Goal: Task Accomplishment & Management: Use online tool/utility

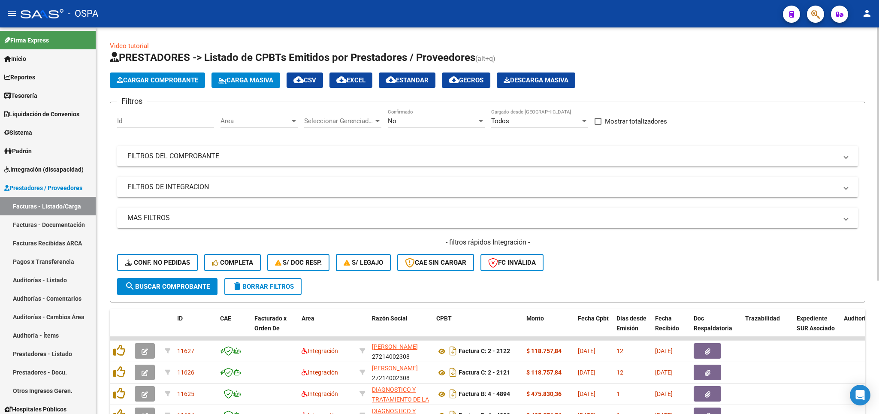
click at [447, 118] on div "No" at bounding box center [432, 121] width 89 height 8
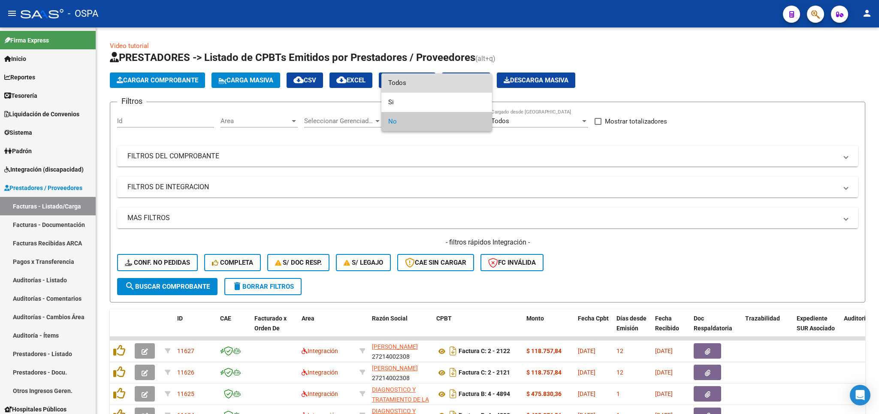
click at [444, 86] on span "Todos" at bounding box center [436, 82] width 97 height 19
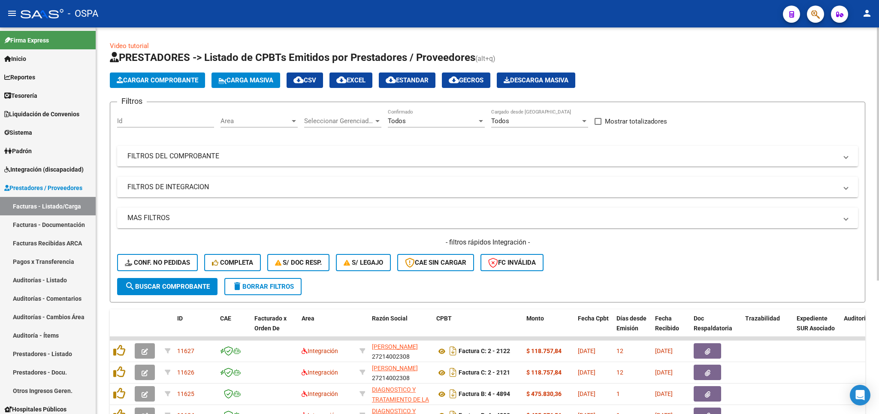
click at [392, 160] on mat-panel-title "FILTROS DEL COMPROBANTE" at bounding box center [482, 155] width 710 height 9
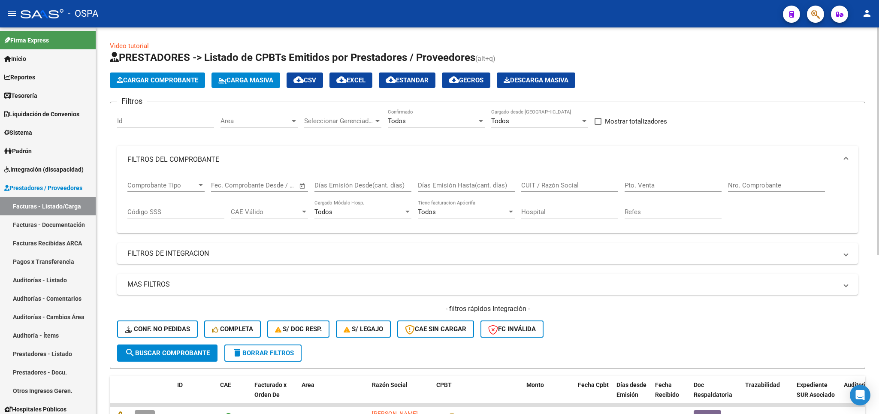
click at [573, 187] on input "CUIT / Razón Social" at bounding box center [569, 185] width 97 height 8
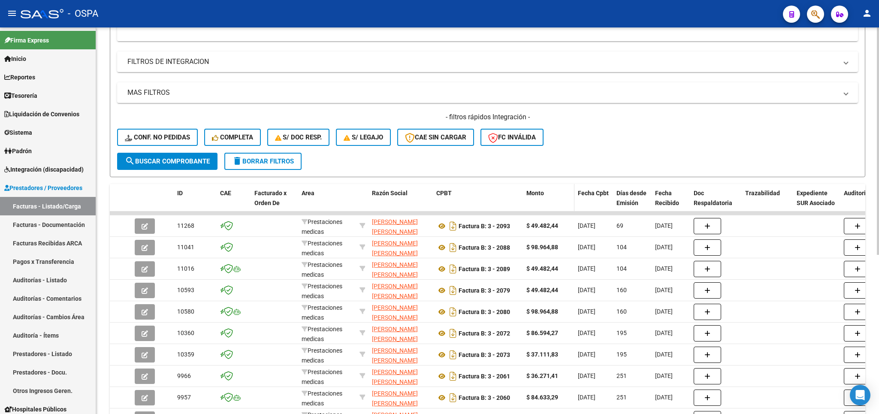
scroll to position [121, 0]
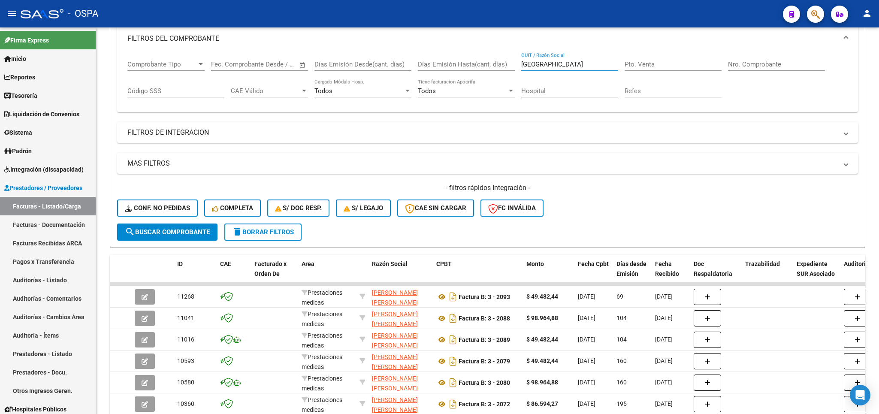
type input "[GEOGRAPHIC_DATA]"
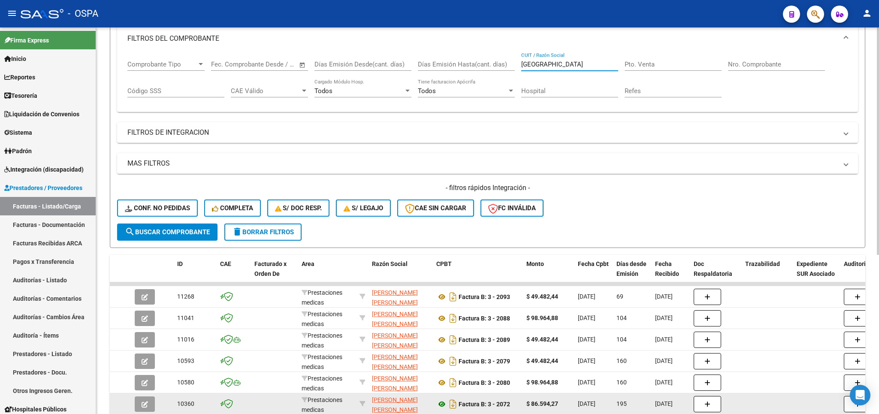
scroll to position [271, 0]
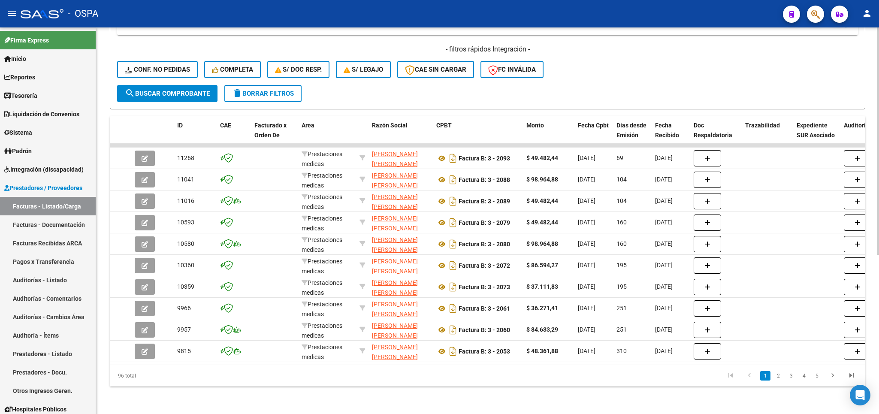
click at [256, 90] on span "delete Borrar Filtros" at bounding box center [263, 94] width 62 height 8
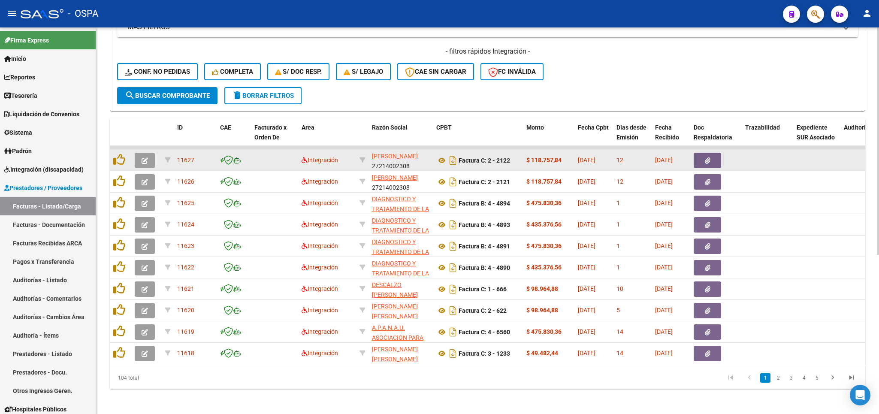
scroll to position [262, 0]
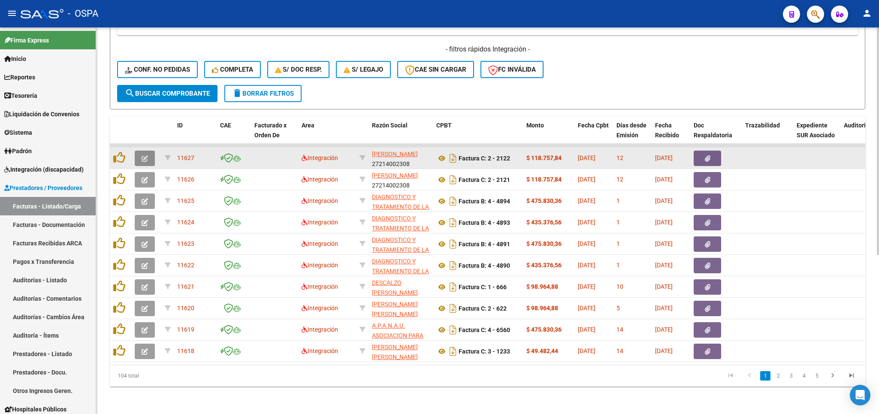
click at [146, 157] on icon "button" at bounding box center [145, 158] width 6 height 6
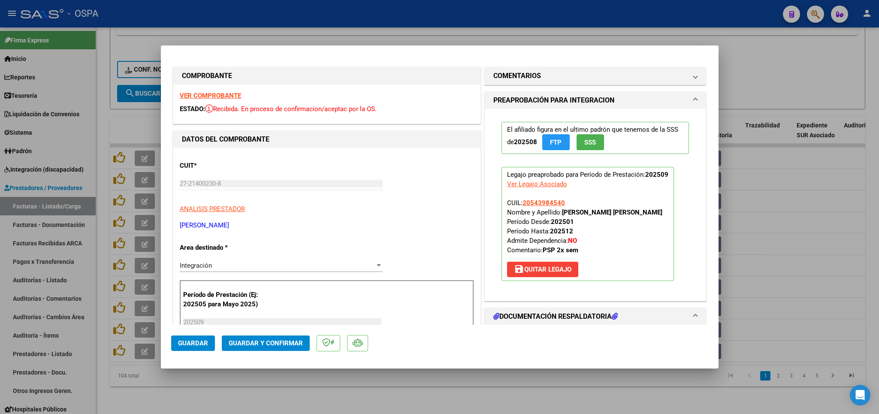
click at [223, 96] on strong "VER COMPROBANTE" at bounding box center [210, 96] width 61 height 8
click at [221, 96] on strong "VER COMPROBANTE" at bounding box center [210, 96] width 61 height 8
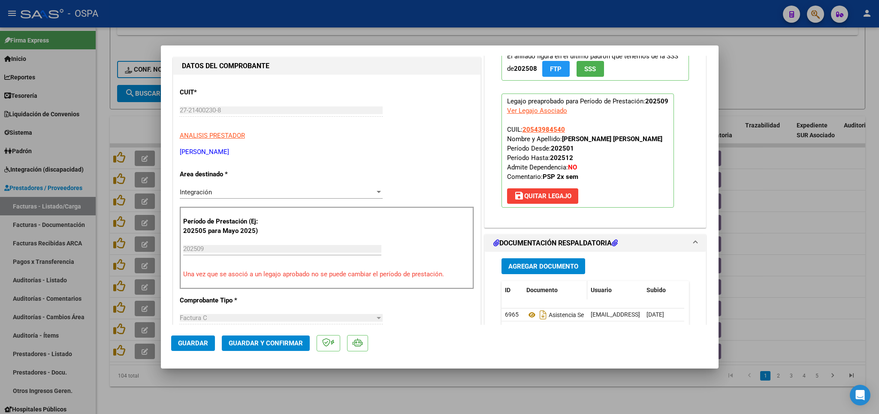
scroll to position [151, 0]
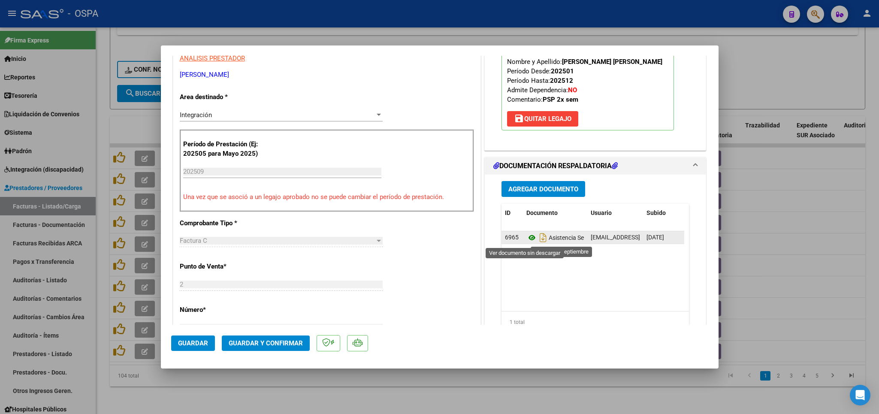
click at [526, 239] on icon at bounding box center [531, 237] width 11 height 10
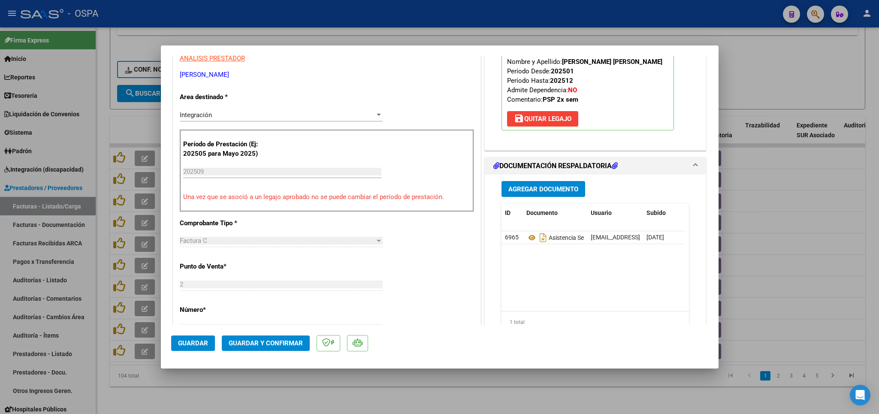
click at [286, 347] on span "Guardar y Confirmar" at bounding box center [266, 343] width 74 height 8
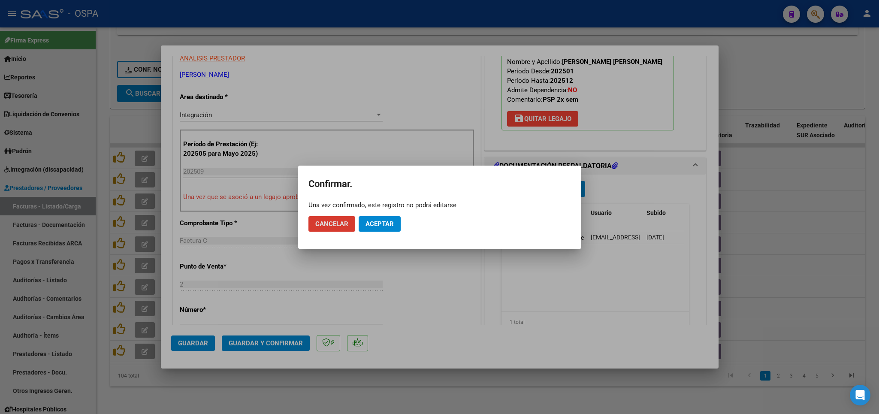
click at [383, 232] on mat-dialog-actions "Cancelar Aceptar" at bounding box center [439, 223] width 262 height 29
click at [381, 223] on span "Aceptar" at bounding box center [379, 224] width 28 height 8
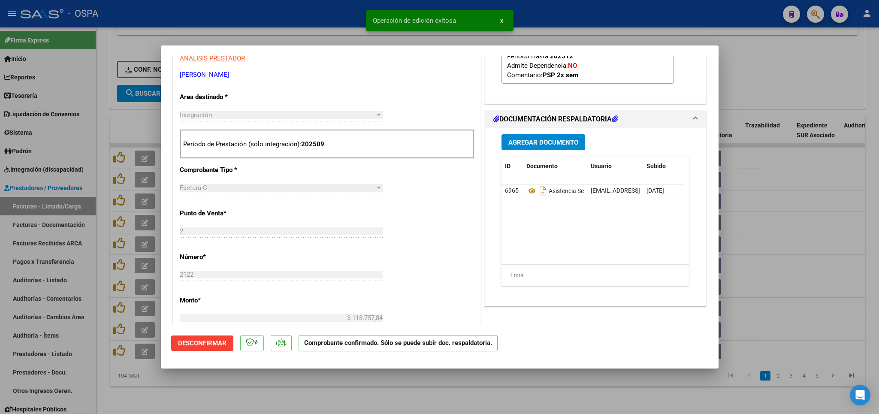
click at [341, 394] on div at bounding box center [439, 207] width 879 height 414
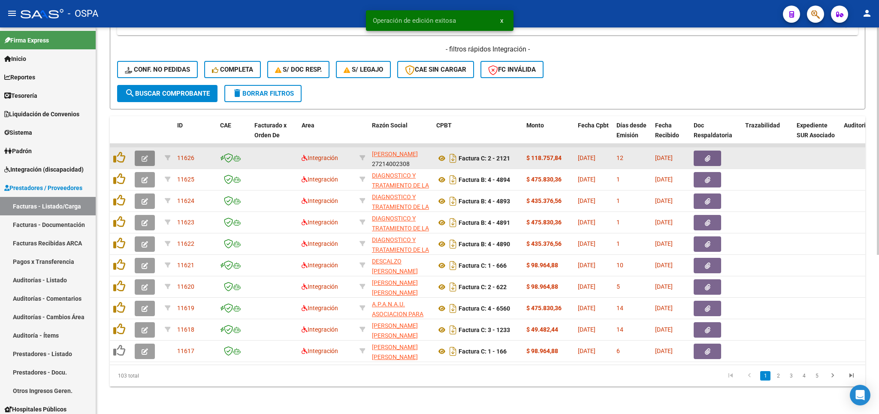
click at [144, 160] on span "button" at bounding box center [145, 158] width 6 height 8
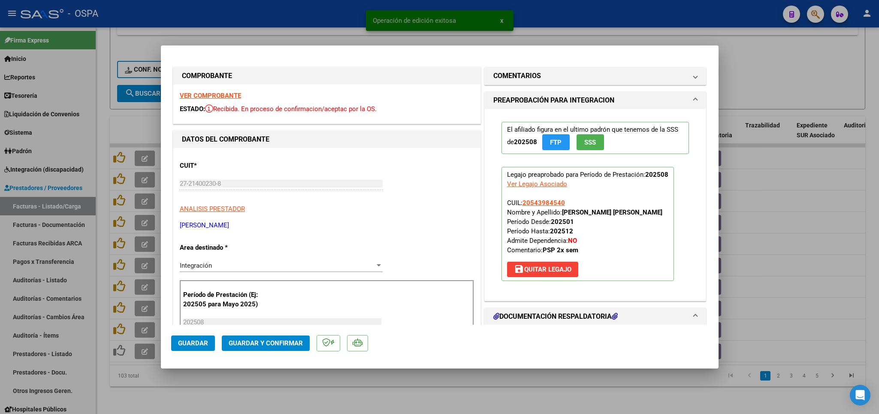
click at [216, 92] on strong "VER COMPROBANTE" at bounding box center [210, 96] width 61 height 8
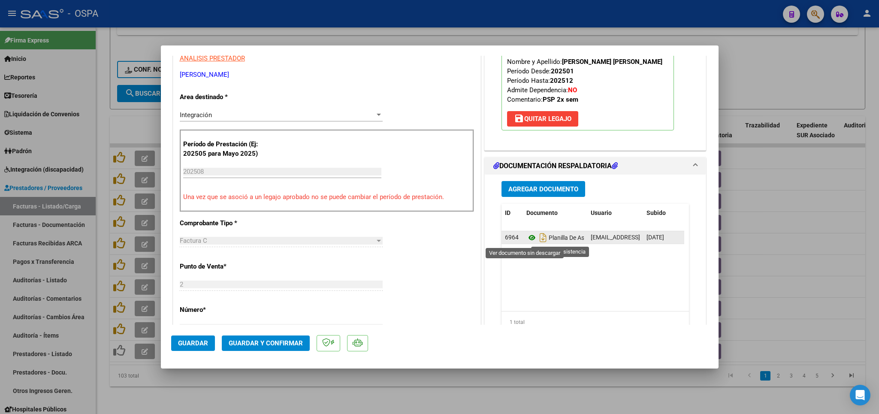
click at [526, 238] on icon at bounding box center [531, 237] width 11 height 10
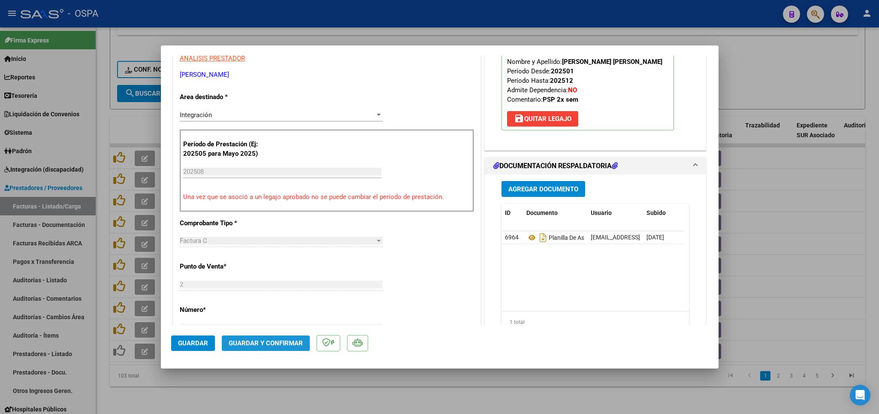
click at [255, 340] on span "Guardar y Confirmar" at bounding box center [266, 343] width 74 height 8
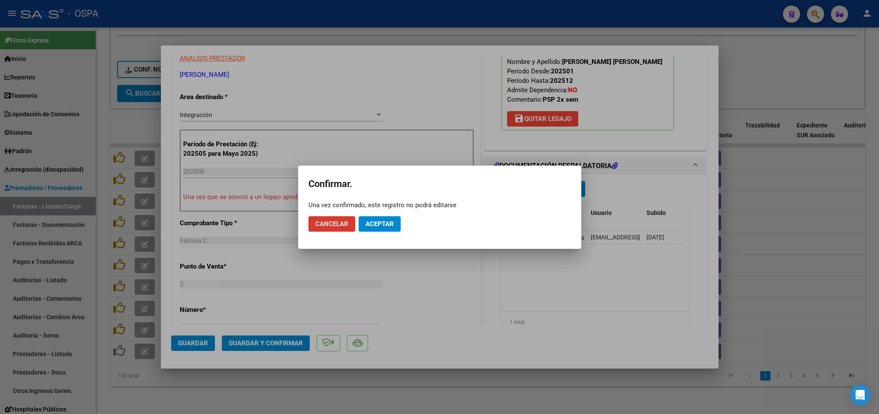
click at [385, 227] on span "Aceptar" at bounding box center [379, 224] width 28 height 8
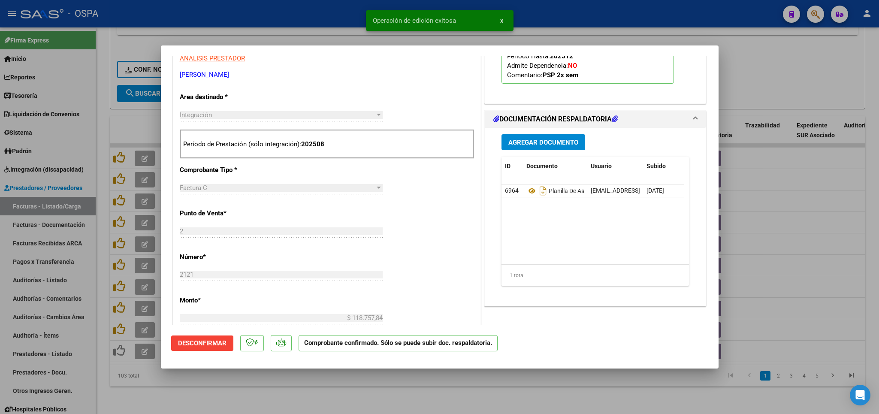
click at [388, 390] on div at bounding box center [439, 207] width 879 height 414
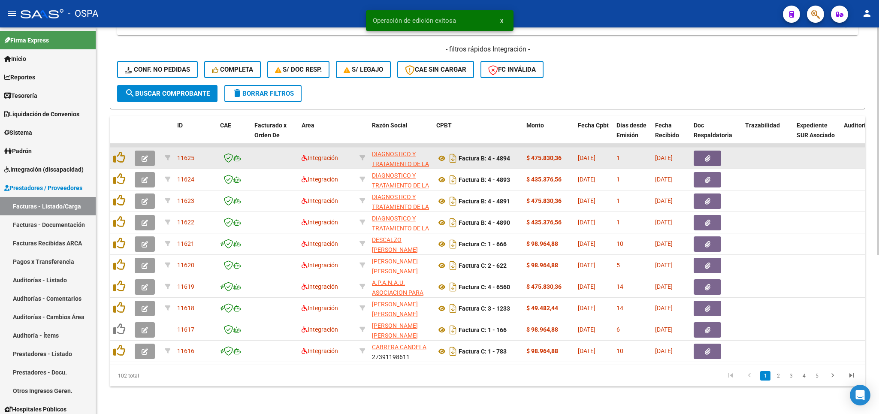
click at [150, 157] on button "button" at bounding box center [145, 158] width 20 height 15
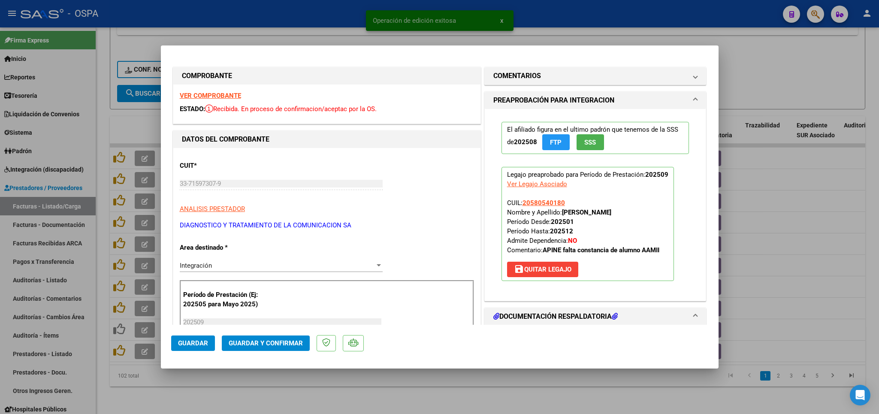
click at [227, 93] on strong "VER COMPROBANTE" at bounding box center [210, 96] width 61 height 8
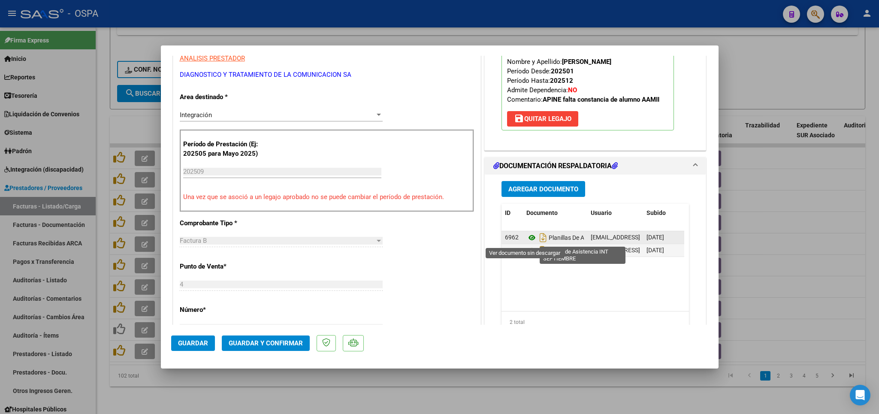
click at [527, 239] on icon at bounding box center [531, 237] width 11 height 10
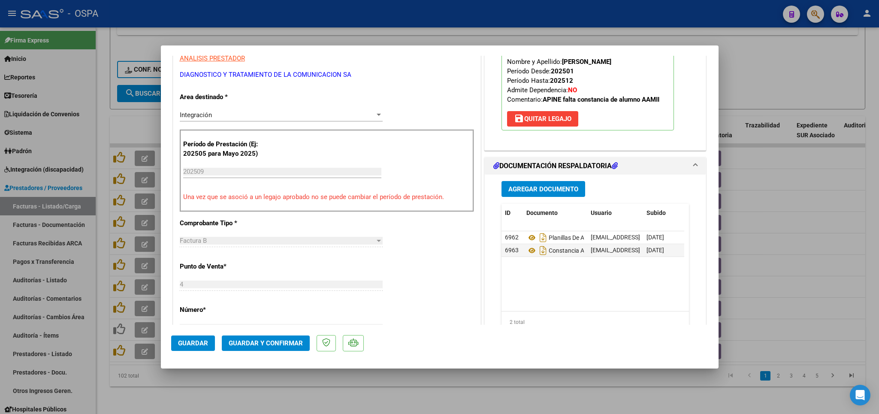
click at [263, 345] on span "Guardar y Confirmar" at bounding box center [266, 343] width 74 height 8
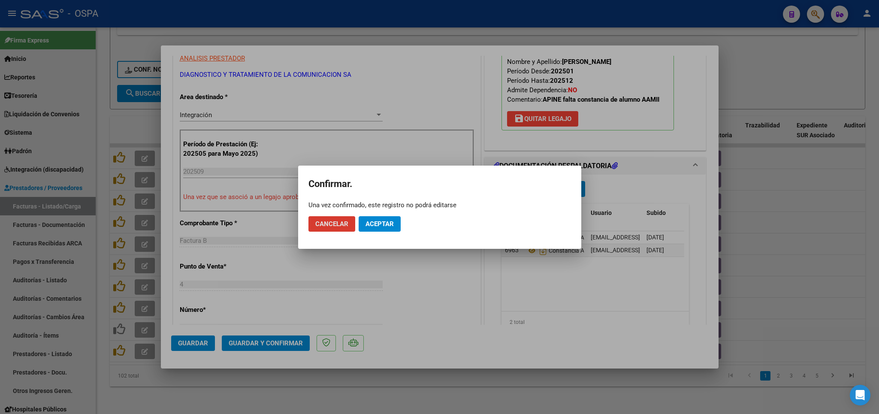
click at [365, 232] on mat-dialog-actions "Cancelar Aceptar" at bounding box center [439, 223] width 262 height 29
click at [373, 227] on span "Aceptar" at bounding box center [379, 224] width 28 height 8
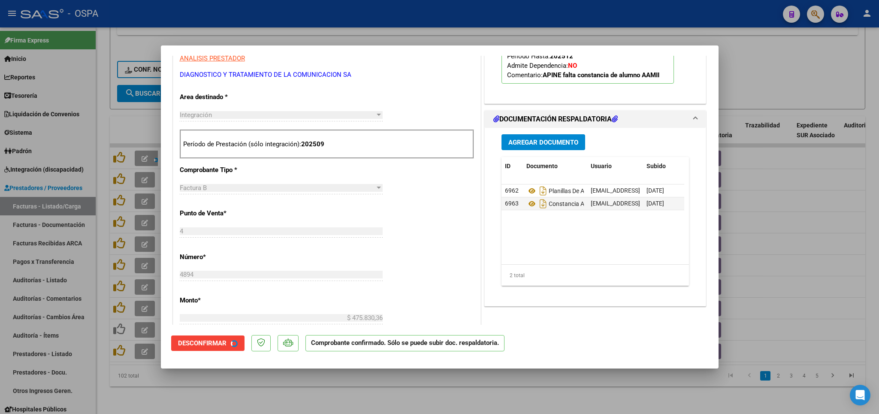
click at [331, 398] on div at bounding box center [439, 207] width 879 height 414
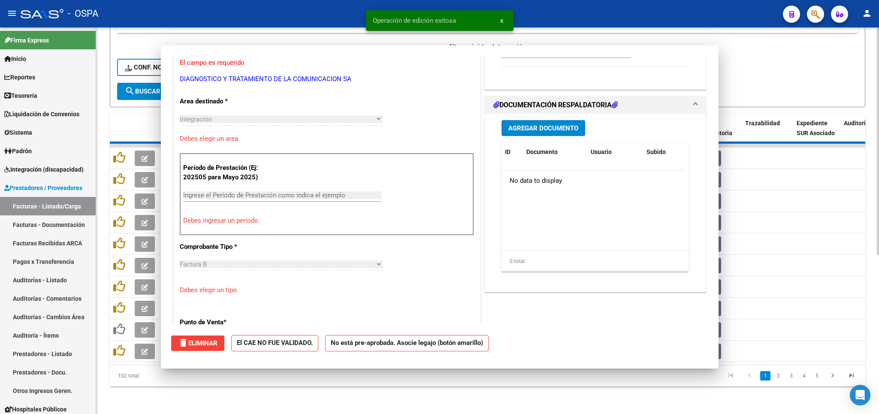
scroll to position [0, 0]
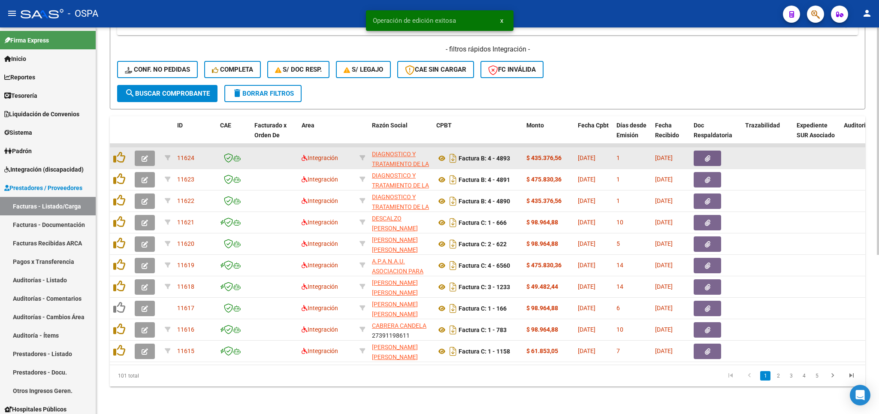
click at [144, 157] on icon "button" at bounding box center [145, 158] width 6 height 6
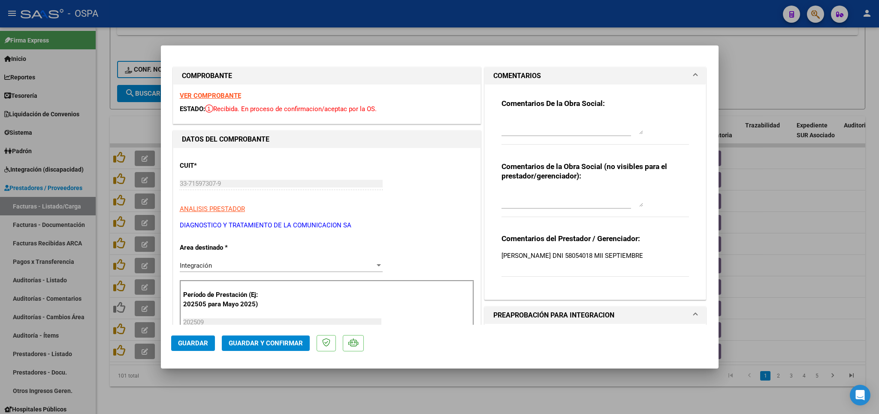
click at [211, 95] on strong "VER COMPROBANTE" at bounding box center [210, 96] width 61 height 8
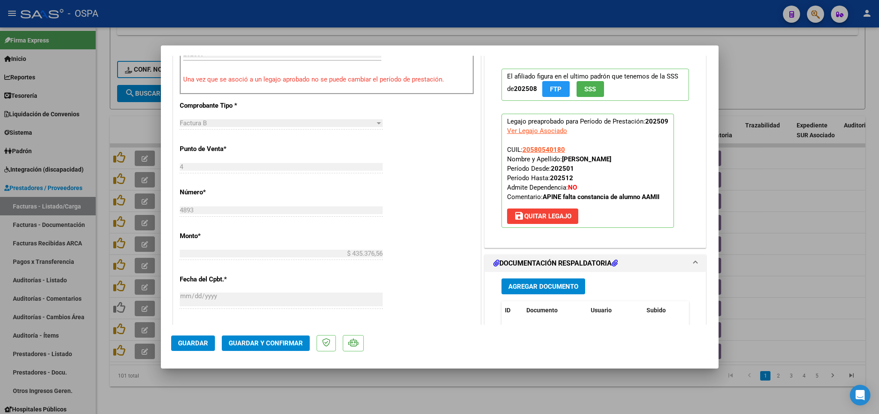
scroll to position [301, 0]
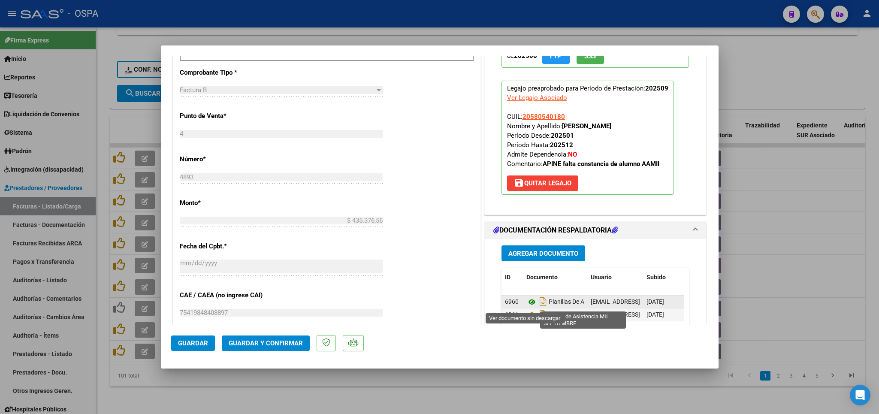
click at [526, 304] on icon at bounding box center [531, 302] width 11 height 10
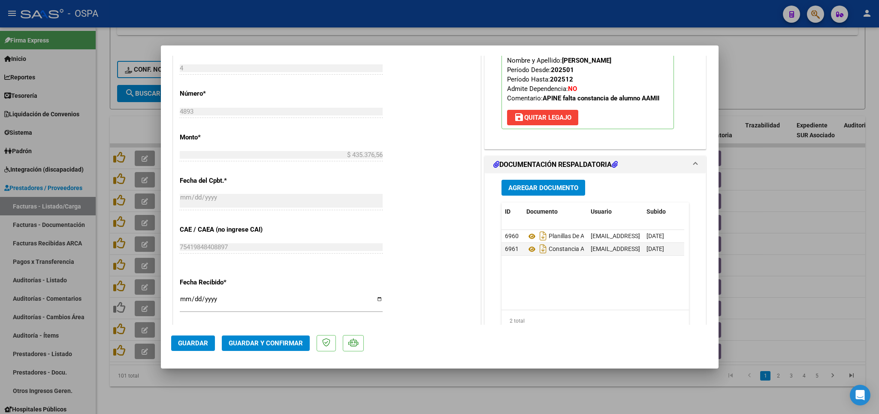
scroll to position [501, 0]
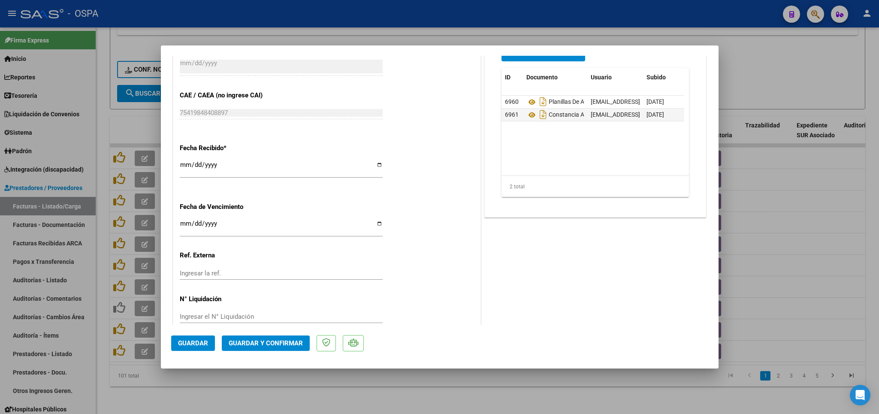
click at [275, 343] on span "Guardar y Confirmar" at bounding box center [266, 343] width 74 height 8
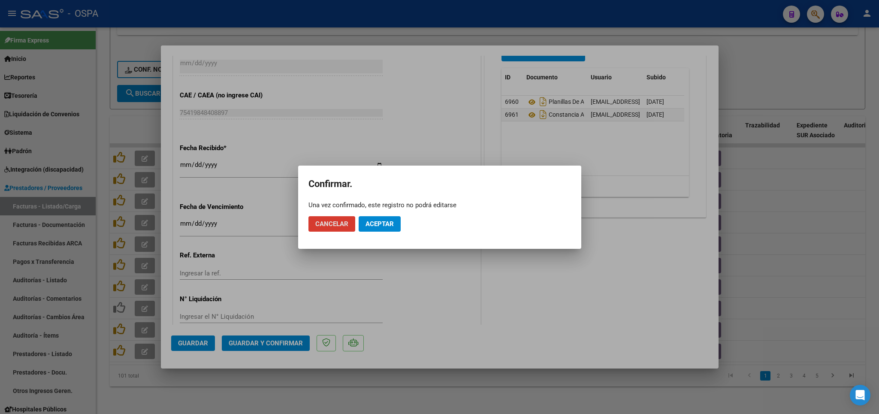
click at [370, 219] on button "Aceptar" at bounding box center [379, 223] width 42 height 15
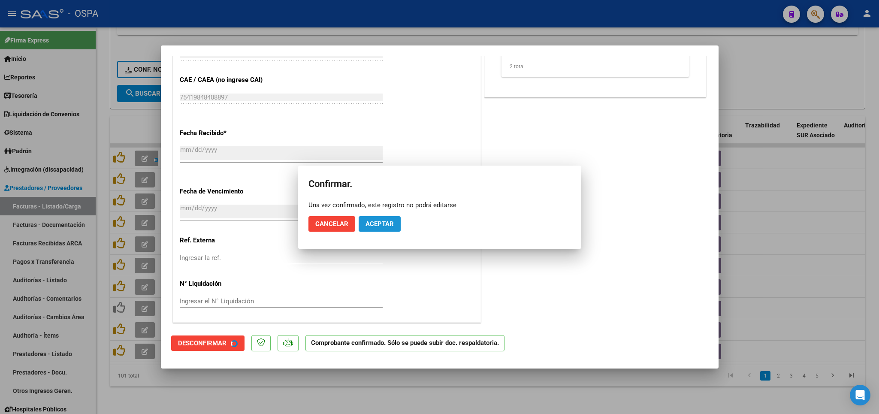
scroll to position [448, 0]
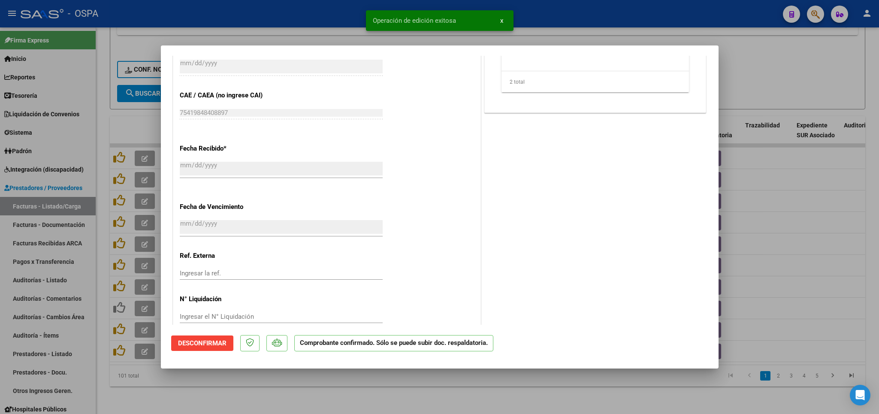
click at [760, 72] on div at bounding box center [439, 207] width 879 height 414
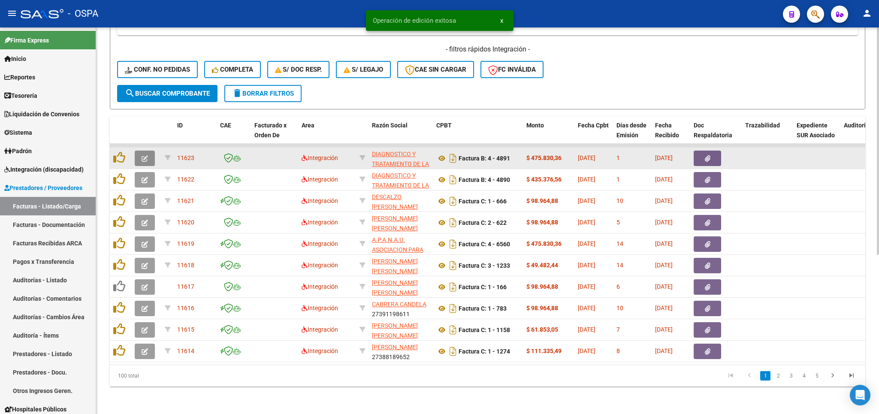
click at [148, 157] on icon "button" at bounding box center [145, 158] width 6 height 6
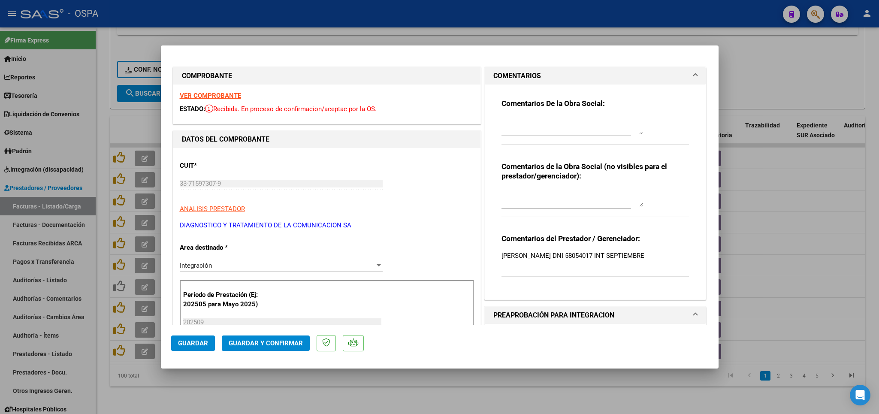
click at [211, 96] on strong "VER COMPROBANTE" at bounding box center [210, 96] width 61 height 8
click at [222, 98] on strong "VER COMPROBANTE" at bounding box center [210, 96] width 61 height 8
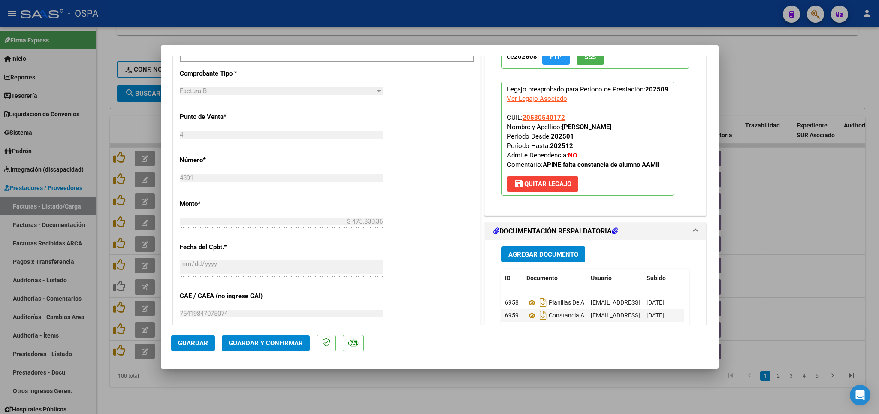
scroll to position [301, 0]
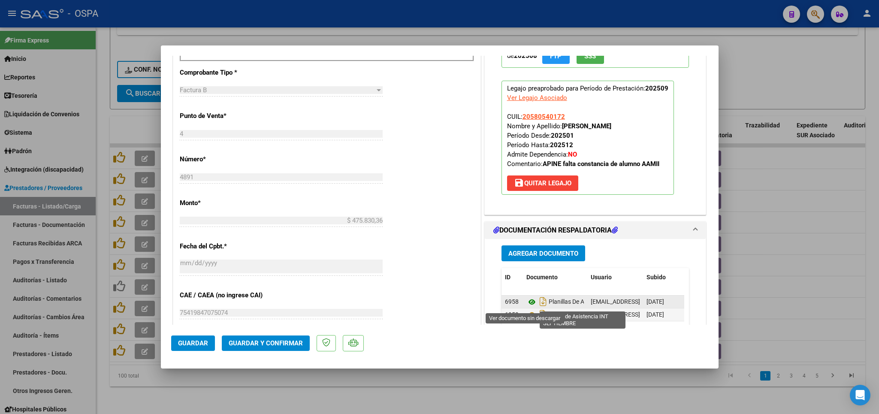
click at [526, 302] on icon at bounding box center [531, 302] width 11 height 10
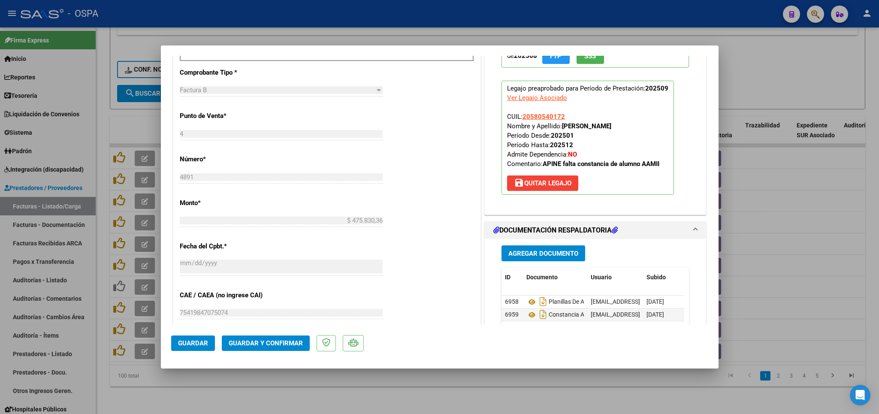
click at [298, 346] on span "Guardar y Confirmar" at bounding box center [266, 343] width 74 height 8
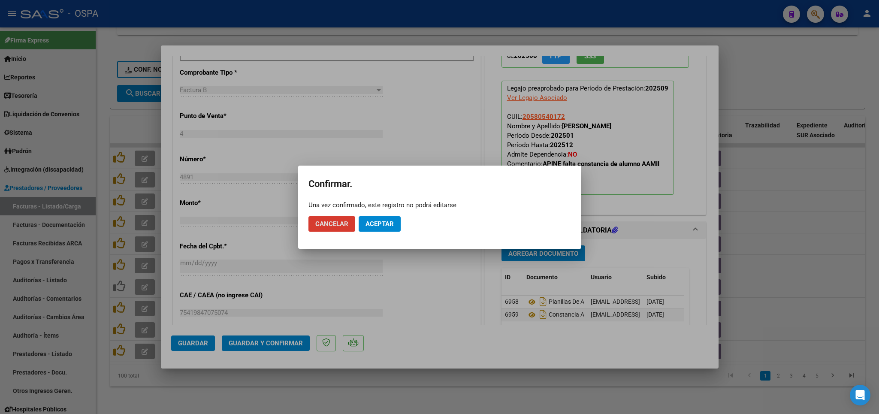
click at [385, 226] on span "Aceptar" at bounding box center [379, 224] width 28 height 8
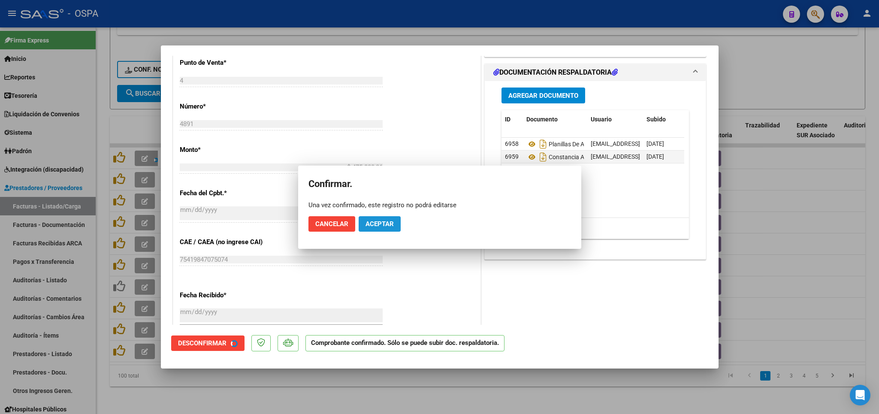
scroll to position [248, 0]
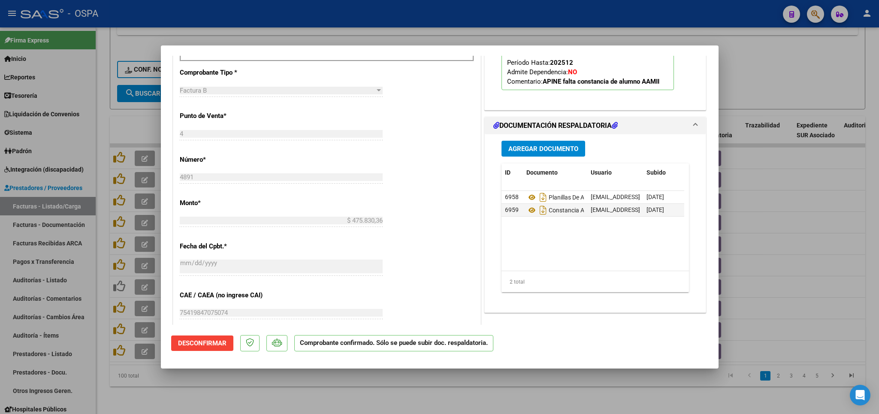
click at [303, 383] on div at bounding box center [439, 207] width 879 height 414
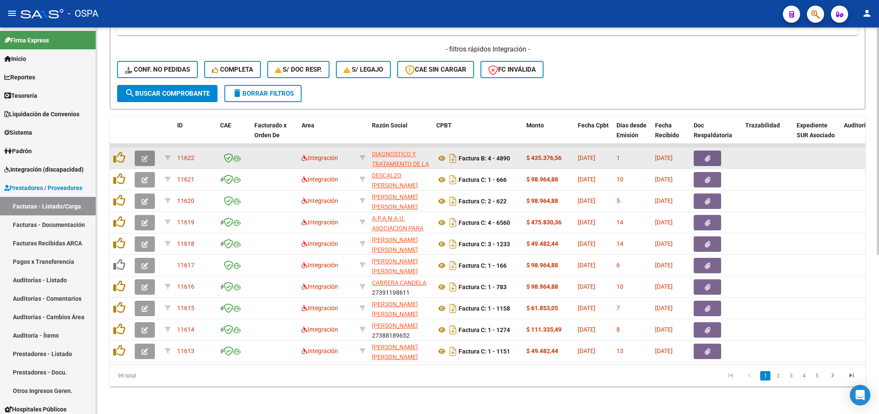
click at [142, 160] on span "button" at bounding box center [145, 158] width 6 height 8
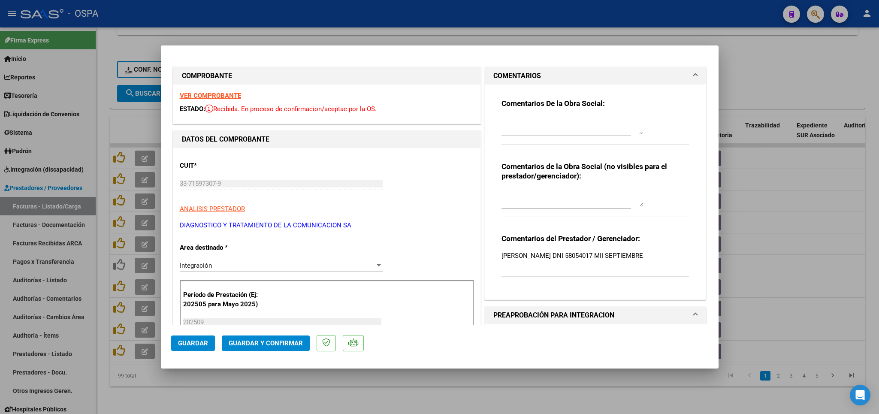
click at [221, 91] on div "VER COMPROBANTE ESTADO: Recibida. En proceso de confirmacion/aceptac por la OS." at bounding box center [326, 103] width 307 height 39
click at [222, 96] on strong "VER COMPROBANTE" at bounding box center [210, 96] width 61 height 8
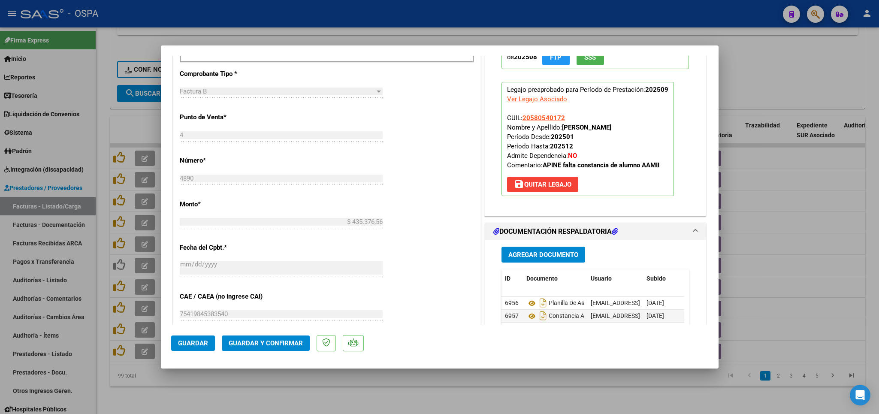
scroll to position [301, 0]
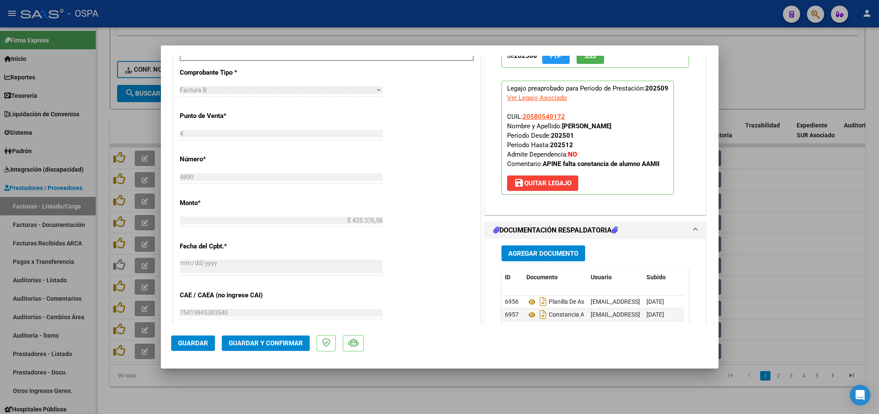
click at [279, 347] on button "Guardar y Confirmar" at bounding box center [266, 342] width 88 height 15
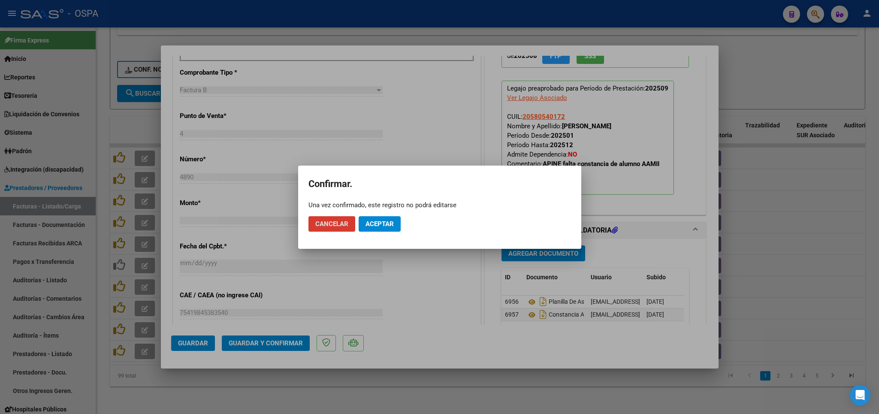
click at [375, 227] on span "Aceptar" at bounding box center [379, 224] width 28 height 8
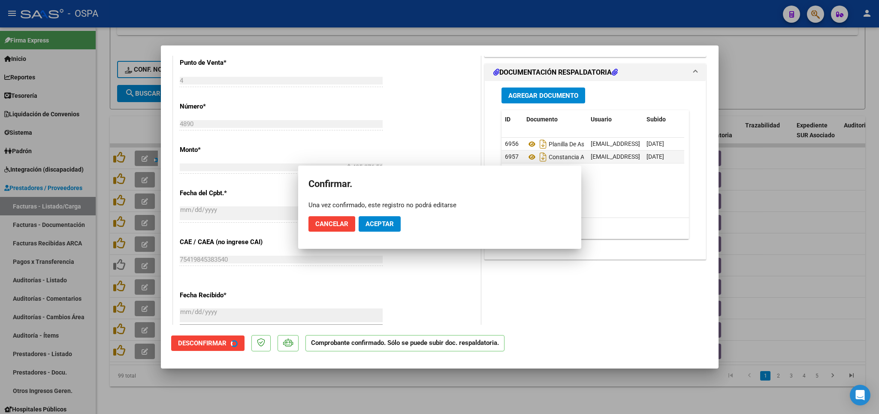
scroll to position [248, 0]
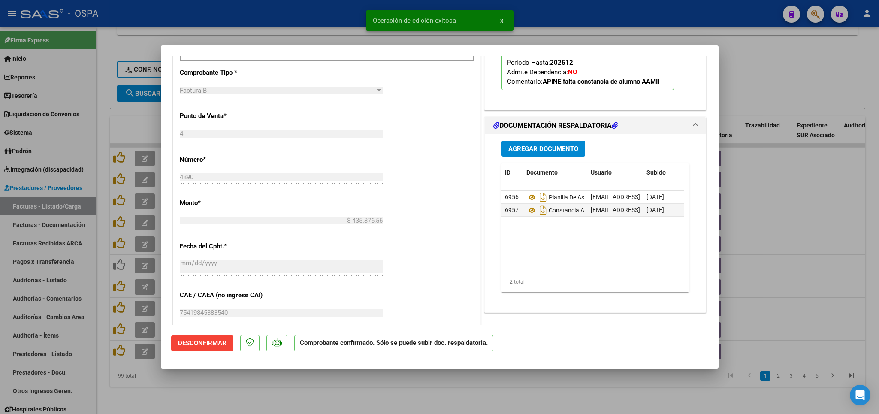
click at [312, 398] on div at bounding box center [439, 207] width 879 height 414
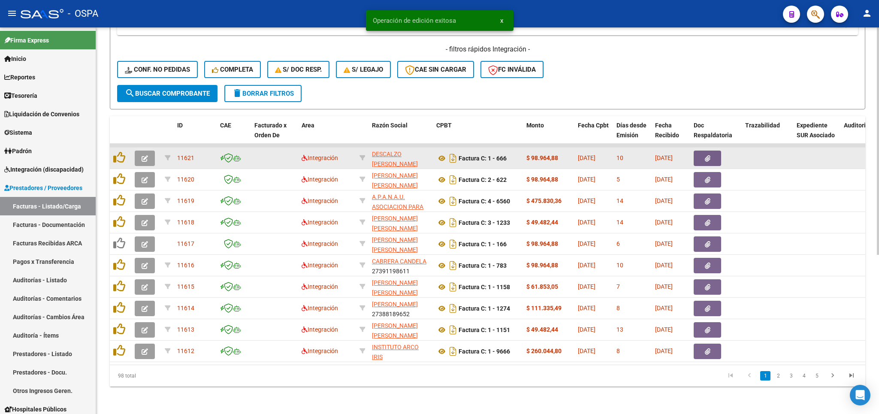
click at [146, 155] on icon "button" at bounding box center [145, 158] width 6 height 6
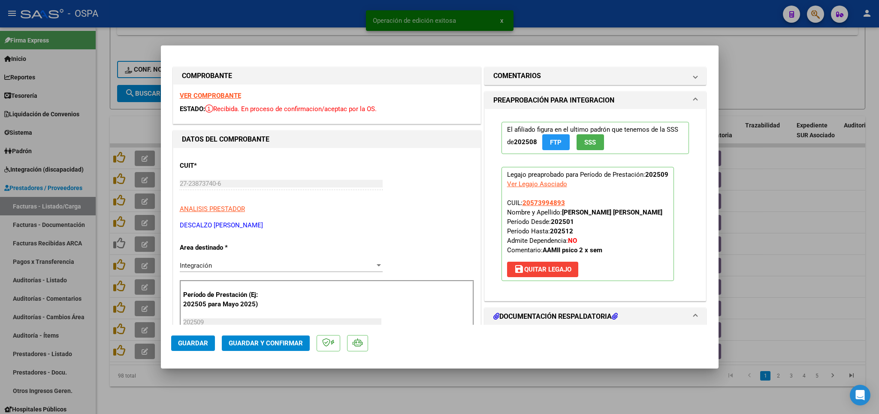
click at [205, 95] on strong "VER COMPROBANTE" at bounding box center [210, 96] width 61 height 8
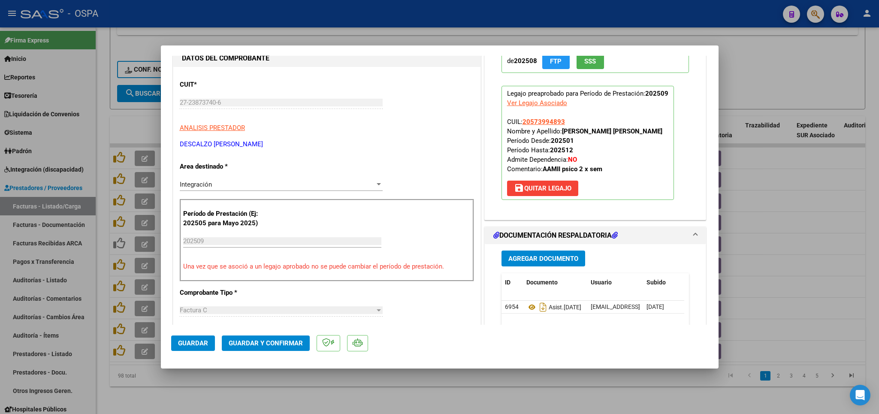
scroll to position [100, 0]
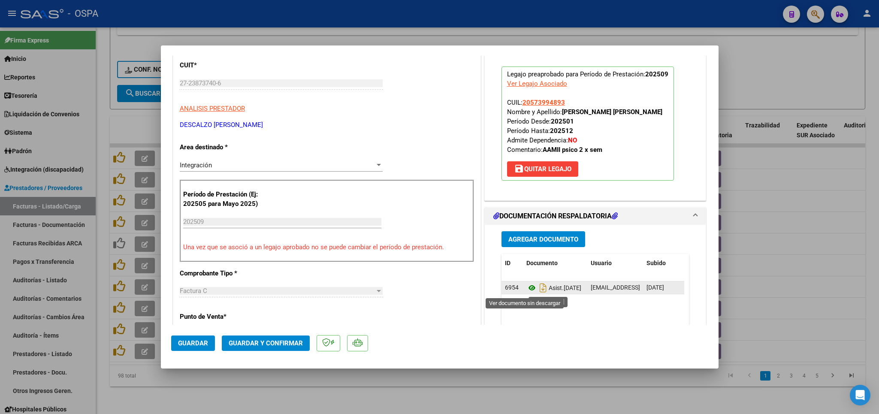
click at [526, 288] on icon at bounding box center [531, 288] width 11 height 10
click at [248, 342] on span "Guardar y Confirmar" at bounding box center [266, 343] width 74 height 8
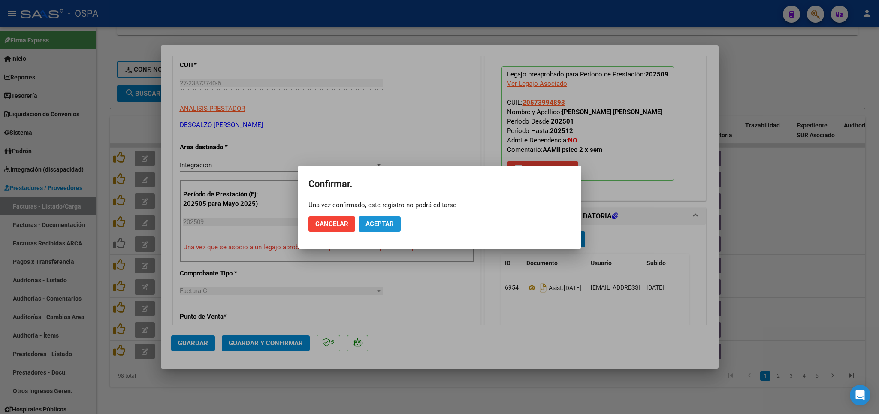
click at [374, 223] on span "Aceptar" at bounding box center [379, 224] width 28 height 8
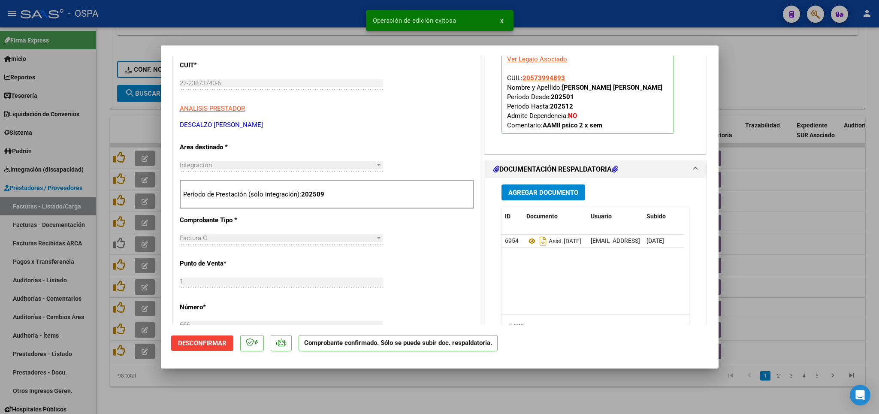
click at [286, 400] on div at bounding box center [439, 207] width 879 height 414
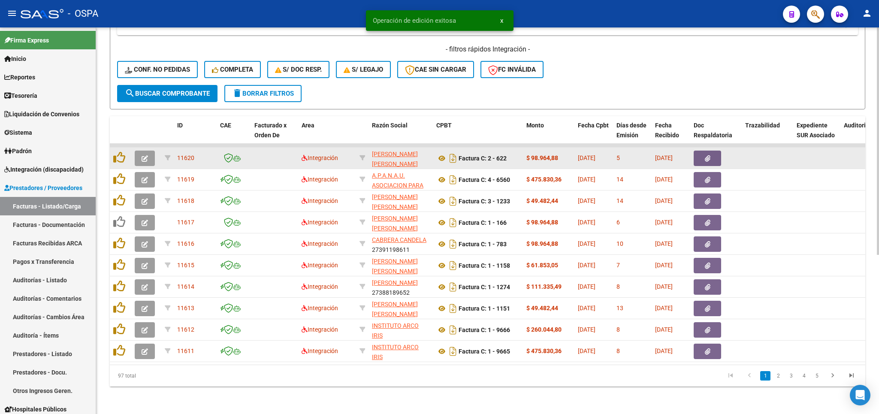
click at [148, 158] on icon "button" at bounding box center [145, 158] width 6 height 6
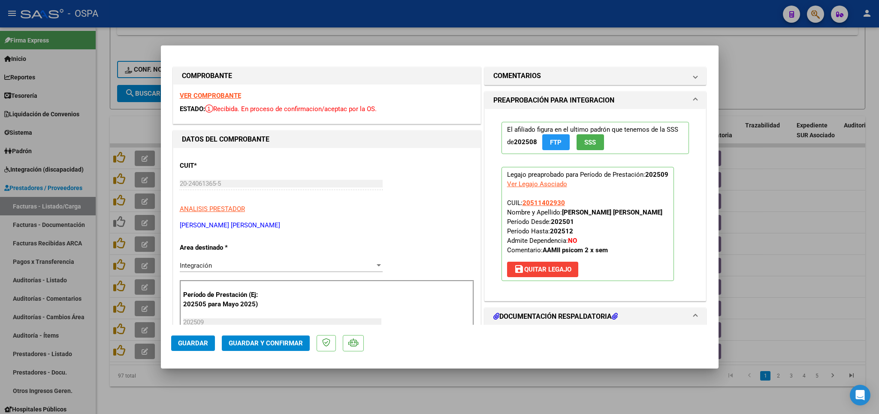
click at [211, 96] on strong "VER COMPROBANTE" at bounding box center [210, 96] width 61 height 8
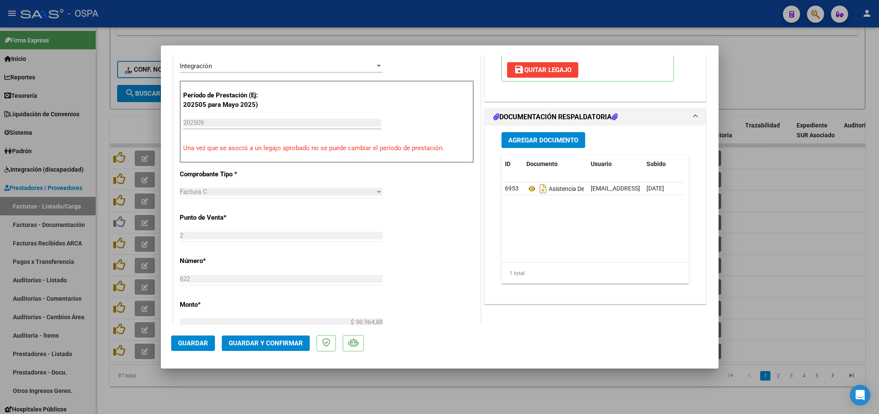
scroll to position [201, 0]
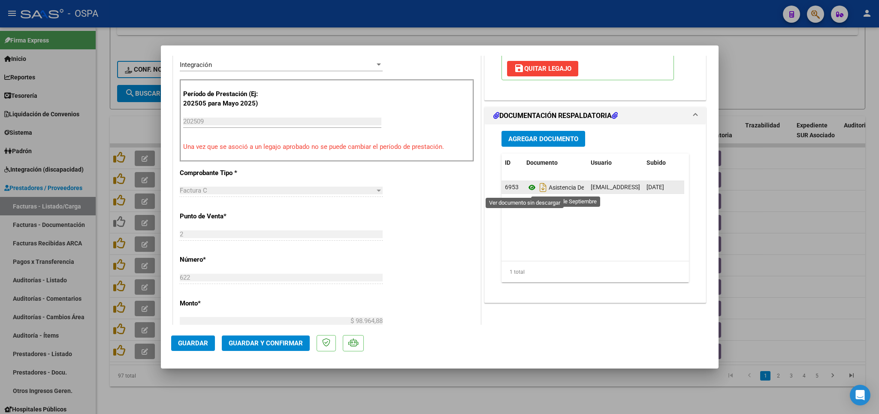
click at [526, 189] on icon at bounding box center [531, 187] width 11 height 10
click at [296, 345] on span "Guardar y Confirmar" at bounding box center [266, 343] width 74 height 8
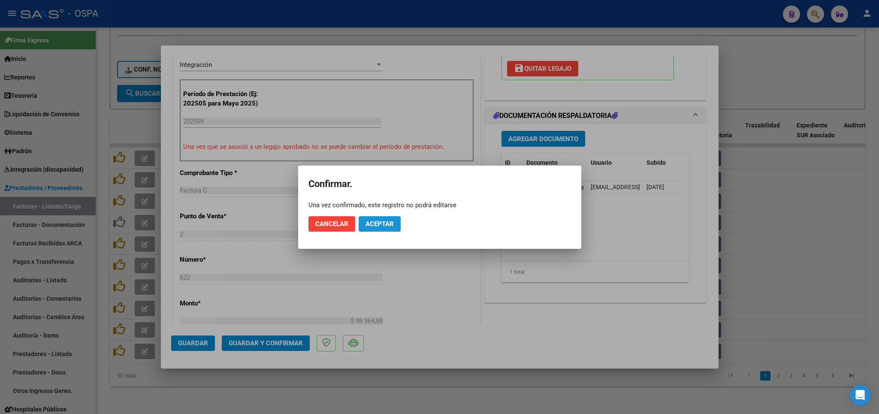
click at [385, 219] on button "Aceptar" at bounding box center [379, 223] width 42 height 15
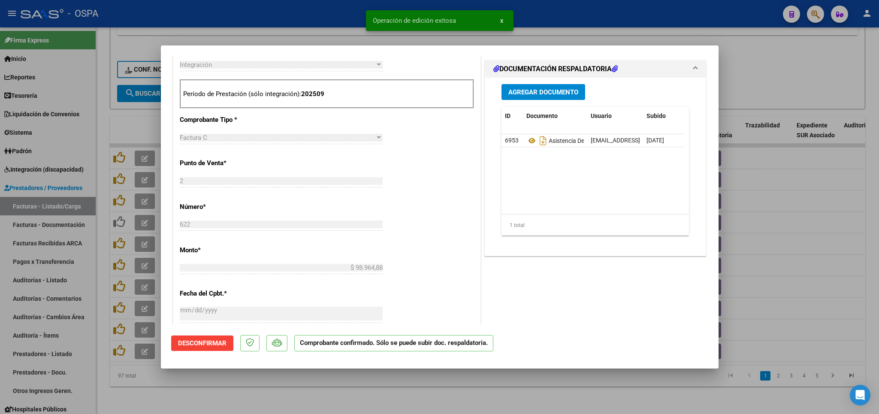
click at [325, 396] on div at bounding box center [439, 207] width 879 height 414
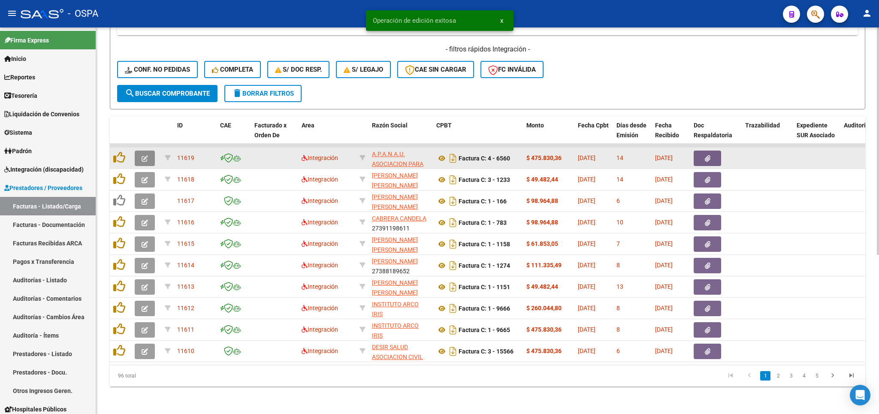
click at [145, 154] on span "button" at bounding box center [145, 158] width 6 height 8
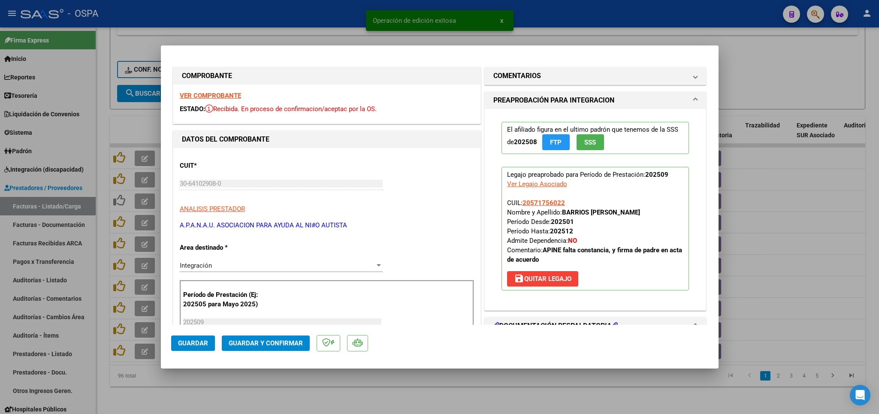
click at [236, 96] on strong "VER COMPROBANTE" at bounding box center [210, 96] width 61 height 8
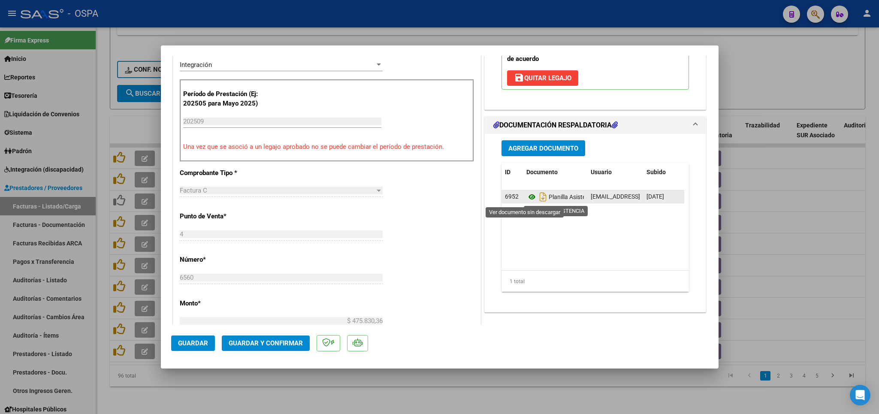
click at [526, 199] on icon at bounding box center [531, 197] width 11 height 10
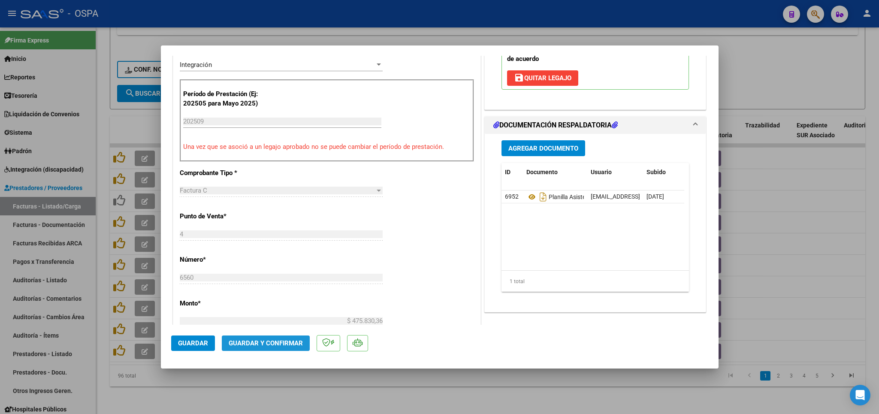
click at [280, 347] on span "Guardar y Confirmar" at bounding box center [266, 343] width 74 height 8
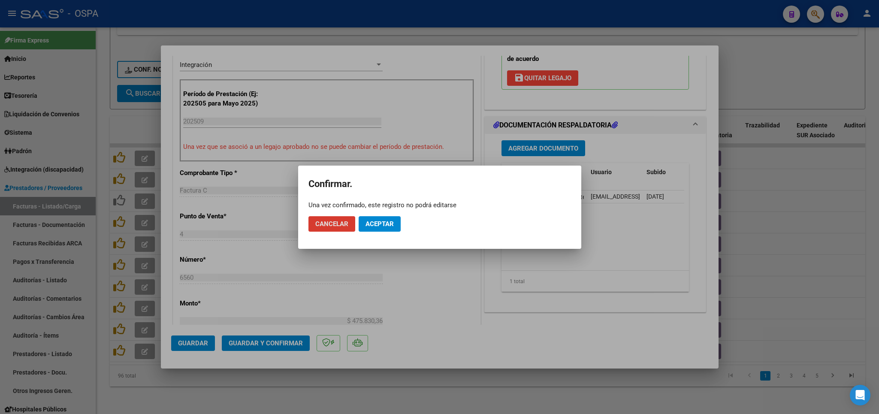
click at [387, 226] on span "Aceptar" at bounding box center [379, 224] width 28 height 8
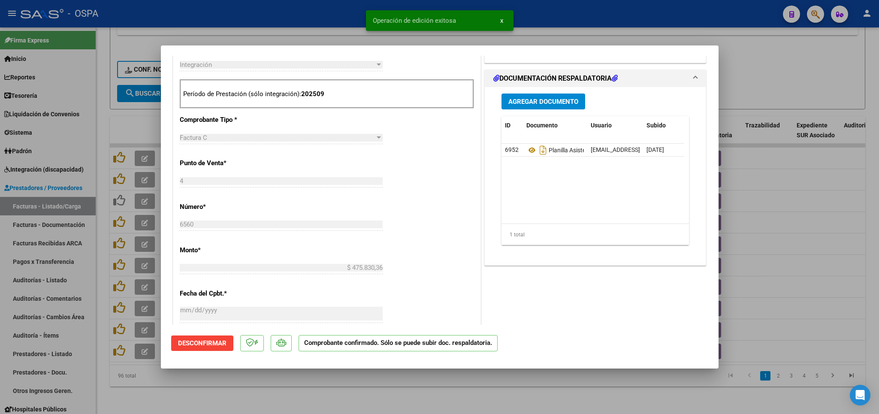
click at [343, 387] on div at bounding box center [439, 207] width 879 height 414
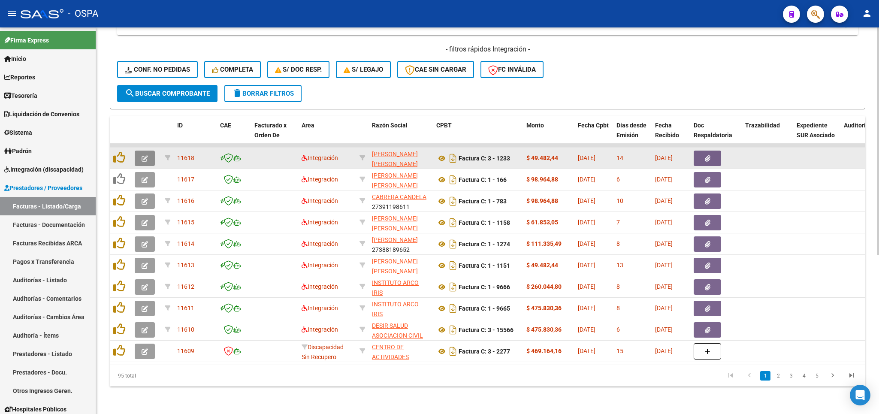
click at [144, 157] on icon "button" at bounding box center [145, 158] width 6 height 6
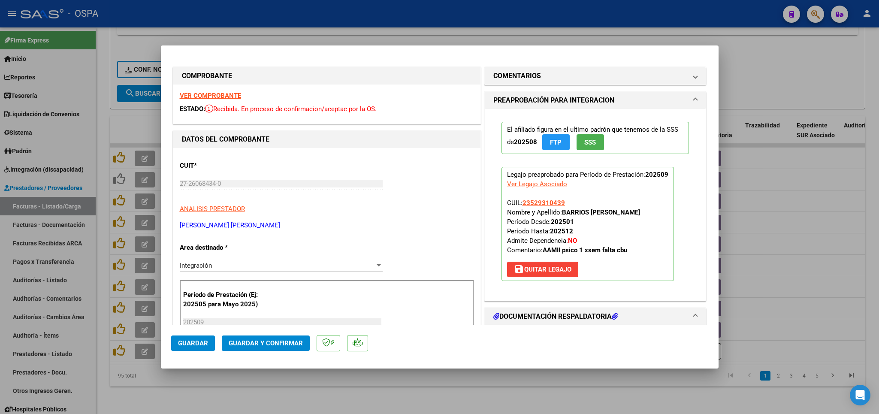
click at [218, 95] on strong "VER COMPROBANTE" at bounding box center [210, 96] width 61 height 8
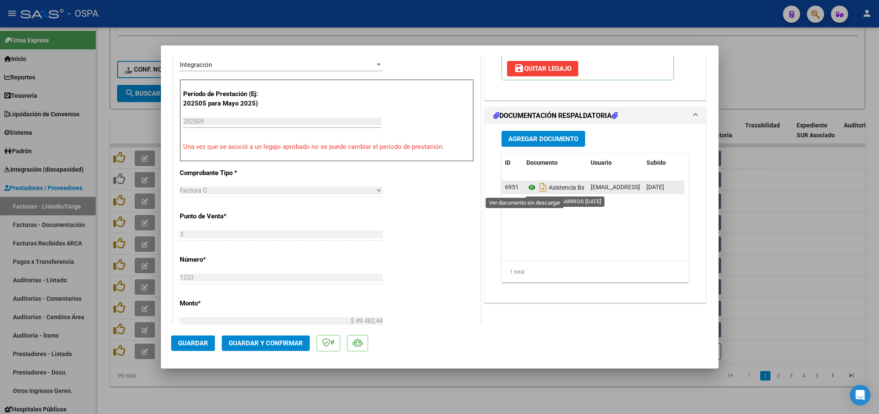
click at [526, 190] on icon at bounding box center [531, 187] width 11 height 10
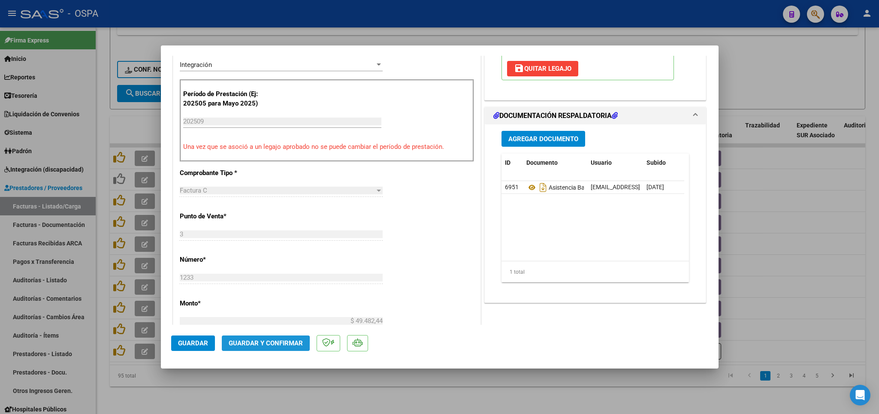
click at [243, 346] on span "Guardar y Confirmar" at bounding box center [266, 343] width 74 height 8
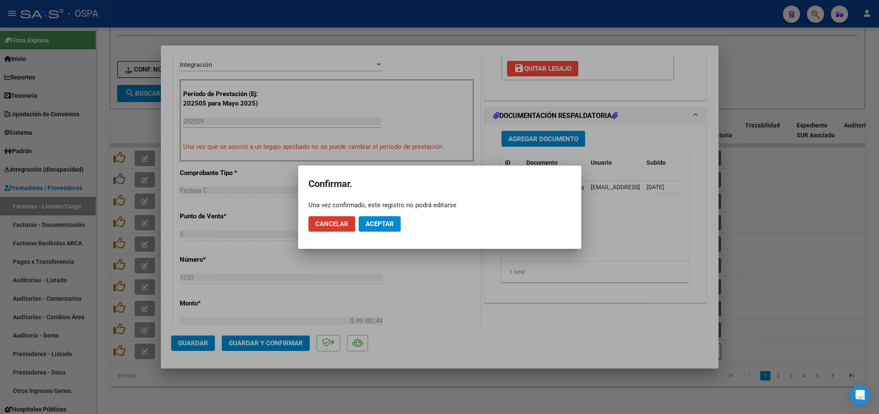
click at [374, 227] on span "Aceptar" at bounding box center [379, 224] width 28 height 8
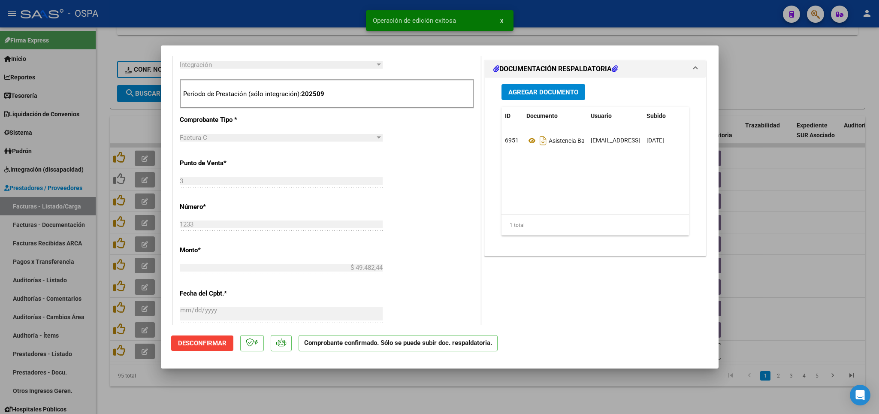
click at [261, 396] on div at bounding box center [439, 207] width 879 height 414
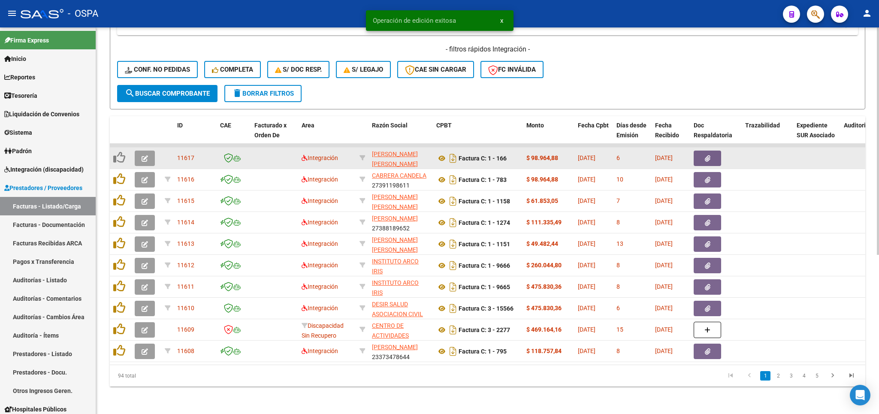
click at [147, 155] on icon "button" at bounding box center [145, 158] width 6 height 6
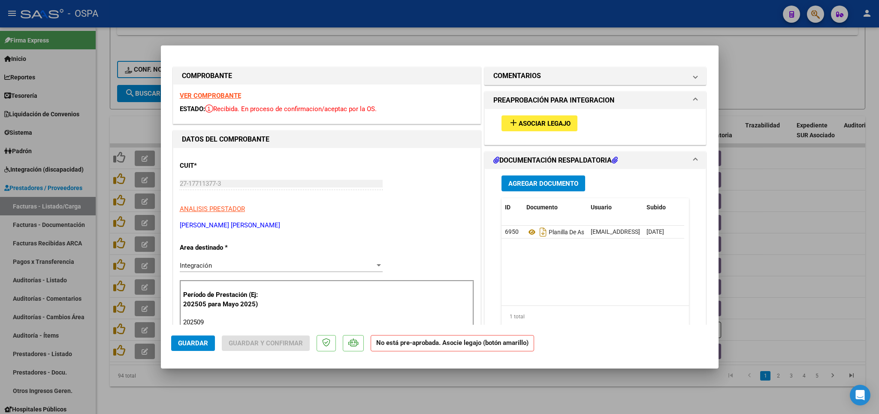
click at [223, 95] on strong "VER COMPROBANTE" at bounding box center [210, 96] width 61 height 8
click at [545, 81] on mat-panel-title "COMENTARIOS" at bounding box center [590, 76] width 194 height 10
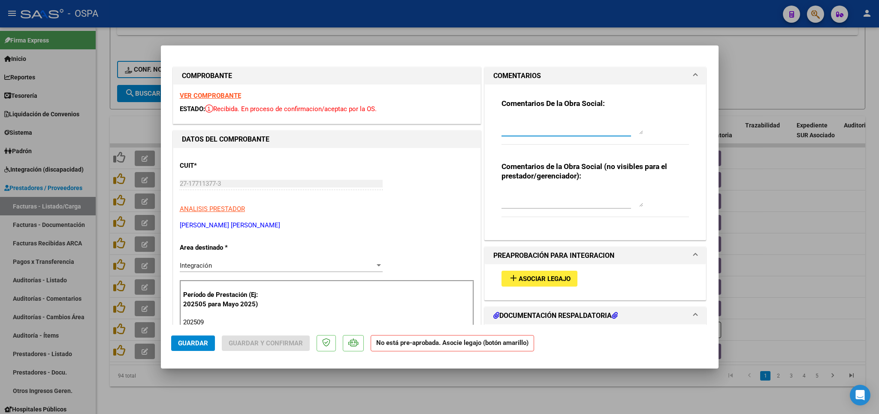
click at [553, 128] on textarea at bounding box center [572, 125] width 142 height 17
type textarea "a"
click at [523, 121] on textarea at bounding box center [572, 125] width 142 height 17
click at [582, 123] on textarea "en la proxima factura" at bounding box center [572, 125] width 142 height 17
type textarea "en la proxima factura asociar el legajo"
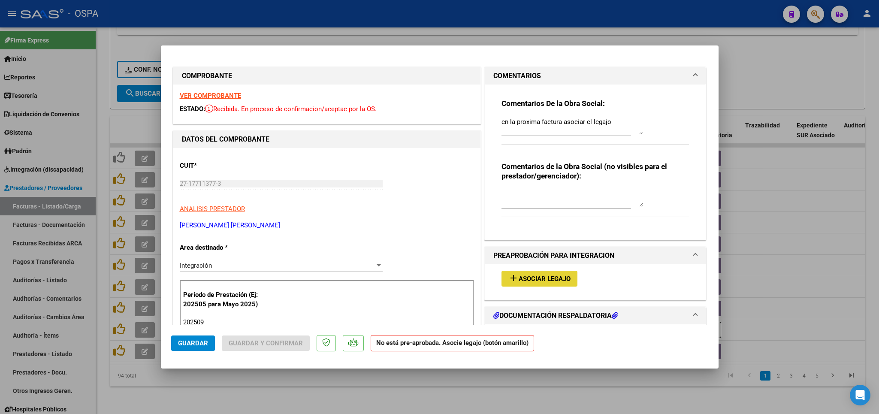
click at [521, 286] on button "add Asociar Legajo" at bounding box center [539, 279] width 76 height 16
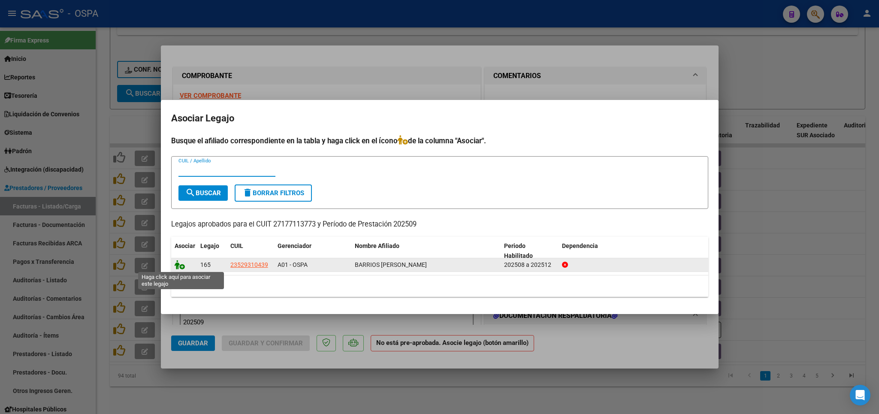
click at [178, 266] on icon at bounding box center [180, 264] width 10 height 9
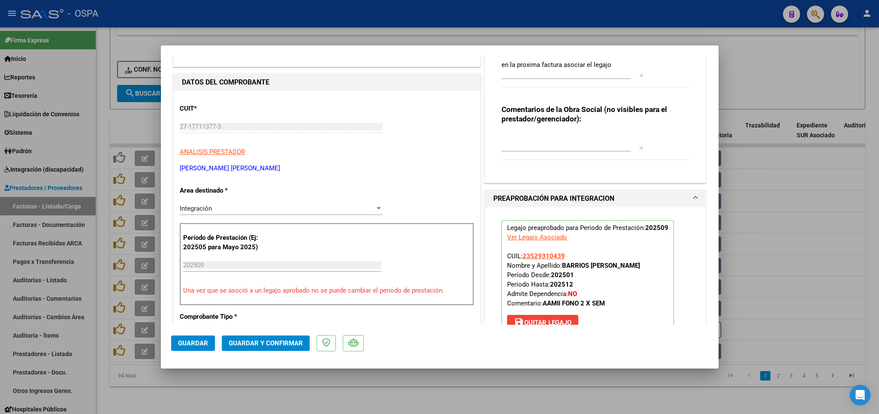
scroll to position [301, 0]
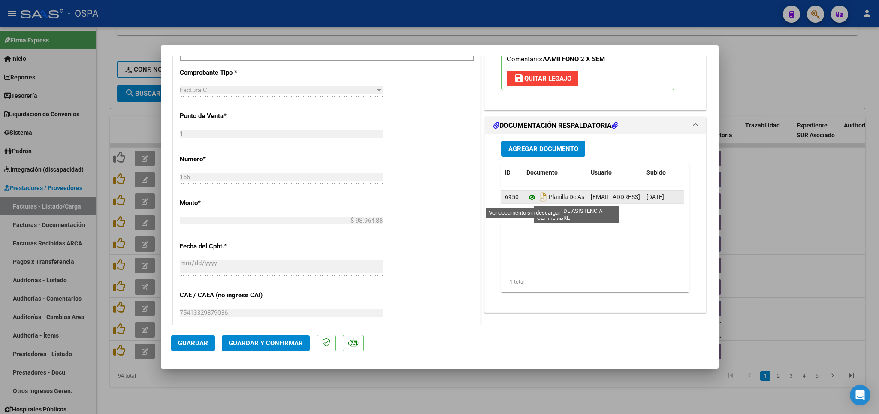
click at [526, 201] on icon at bounding box center [531, 197] width 11 height 10
click at [288, 343] on span "Guardar y Confirmar" at bounding box center [266, 343] width 74 height 8
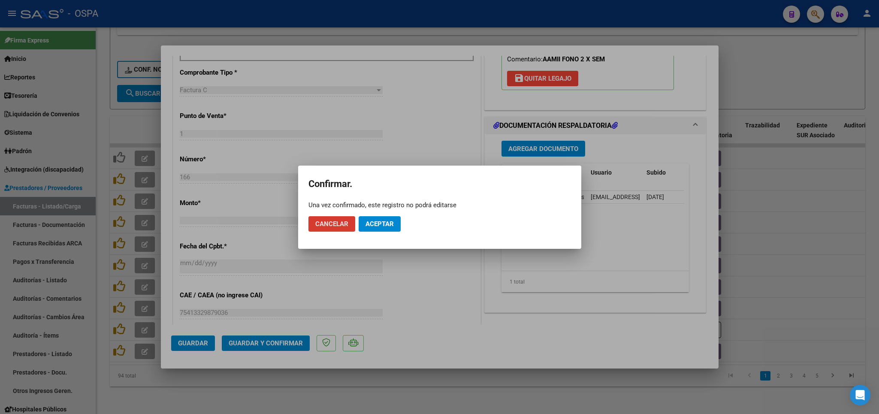
click at [369, 226] on span "Aceptar" at bounding box center [379, 224] width 28 height 8
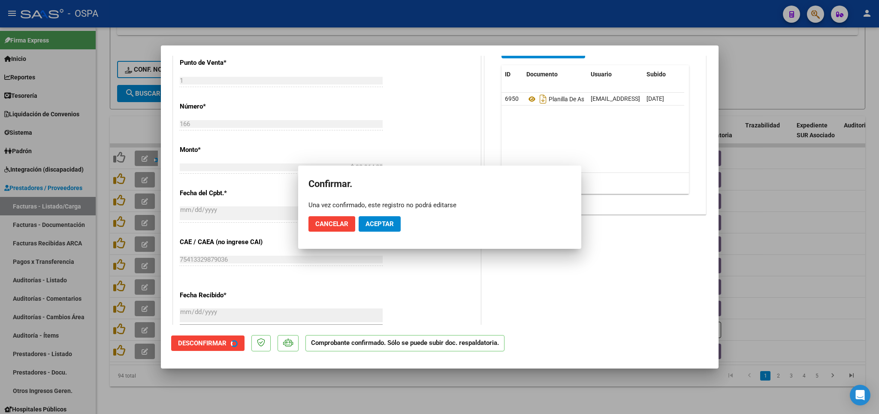
scroll to position [248, 0]
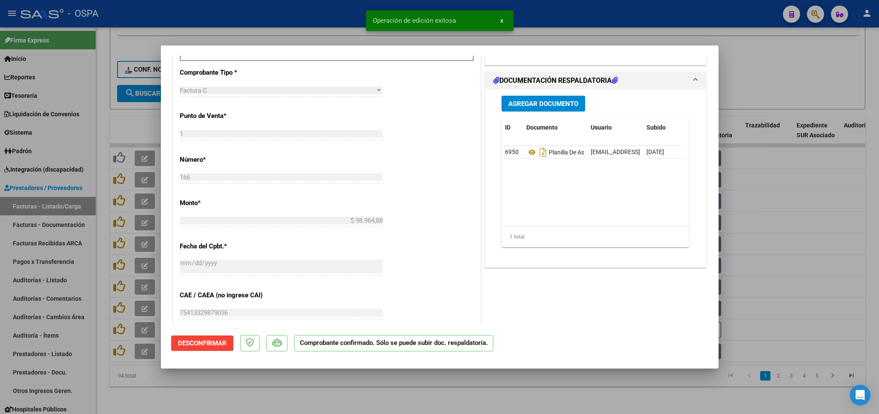
click at [431, 391] on div at bounding box center [439, 207] width 879 height 414
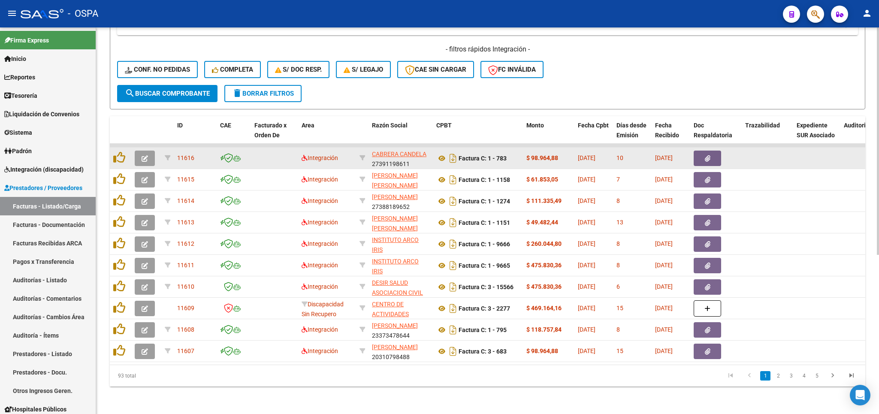
click at [145, 157] on icon "button" at bounding box center [145, 158] width 6 height 6
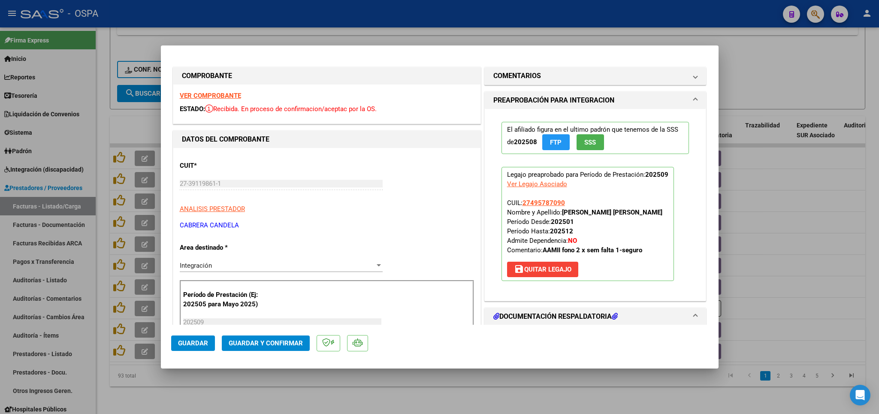
click at [205, 97] on strong "VER COMPROBANTE" at bounding box center [210, 96] width 61 height 8
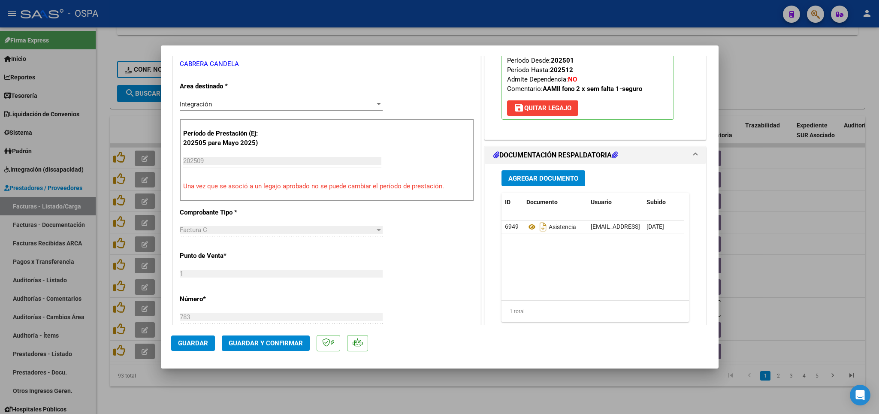
scroll to position [251, 0]
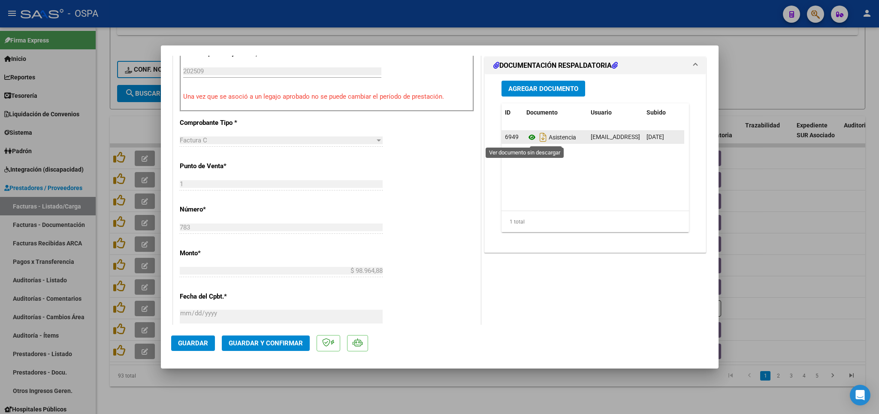
click at [526, 139] on icon at bounding box center [531, 137] width 11 height 10
click at [273, 337] on button "Guardar y Confirmar" at bounding box center [266, 342] width 88 height 15
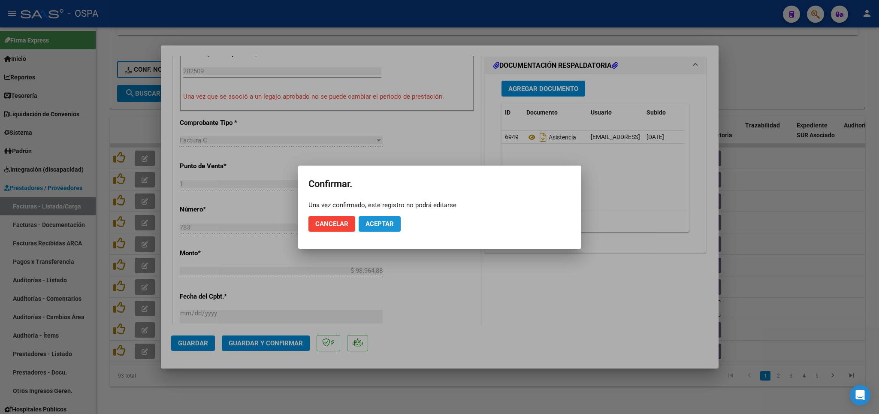
click at [369, 222] on span "Aceptar" at bounding box center [379, 224] width 28 height 8
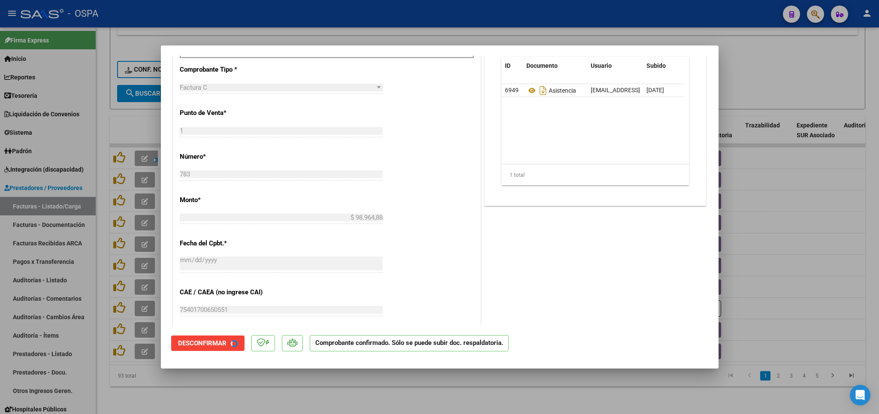
scroll to position [198, 0]
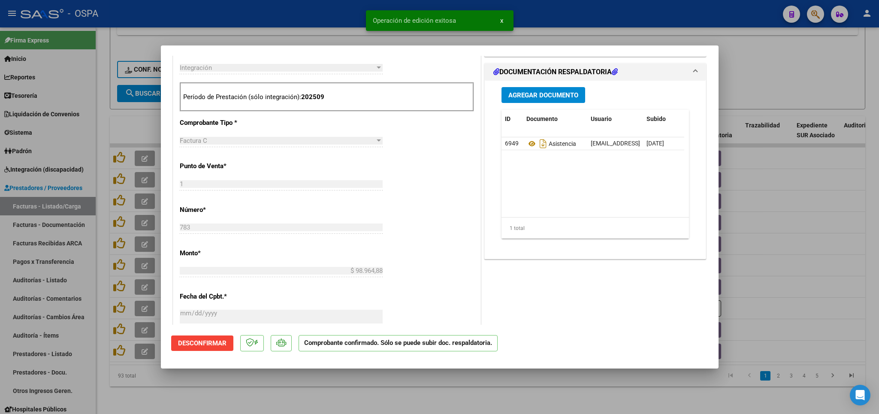
click at [369, 394] on div at bounding box center [439, 207] width 879 height 414
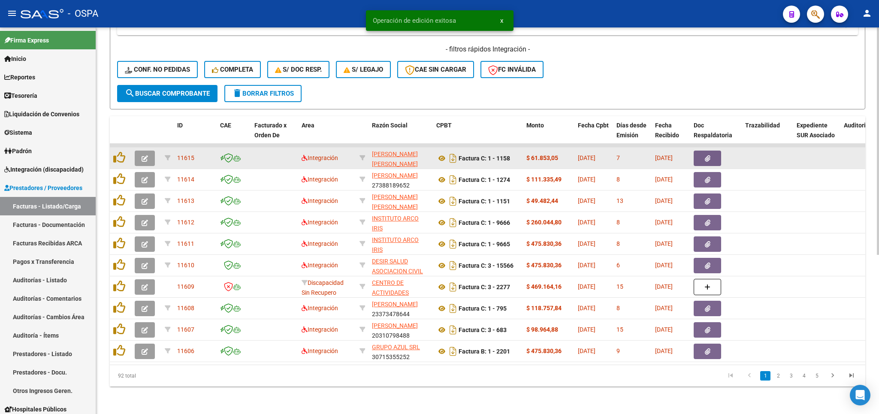
click at [147, 155] on icon "button" at bounding box center [145, 158] width 6 height 6
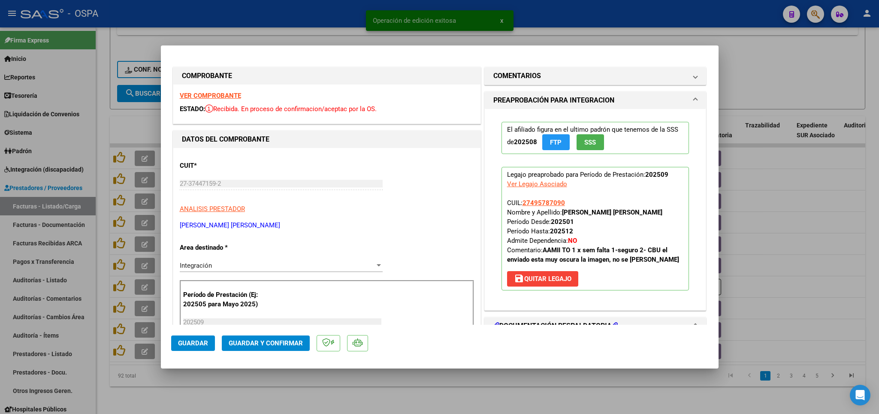
click at [222, 95] on strong "VER COMPROBANTE" at bounding box center [210, 96] width 61 height 8
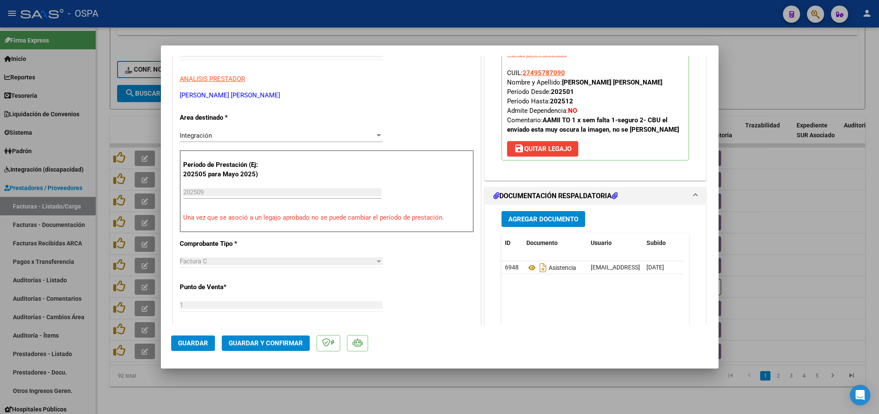
scroll to position [151, 0]
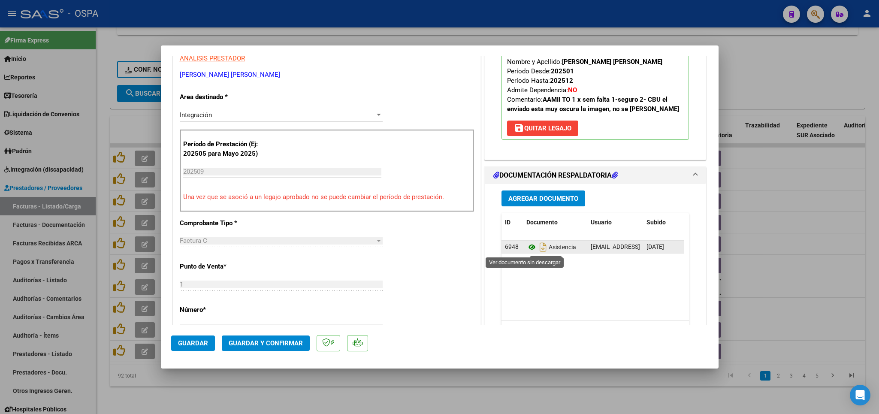
click at [526, 247] on icon at bounding box center [531, 247] width 11 height 10
click at [287, 344] on span "Guardar y Confirmar" at bounding box center [266, 343] width 74 height 8
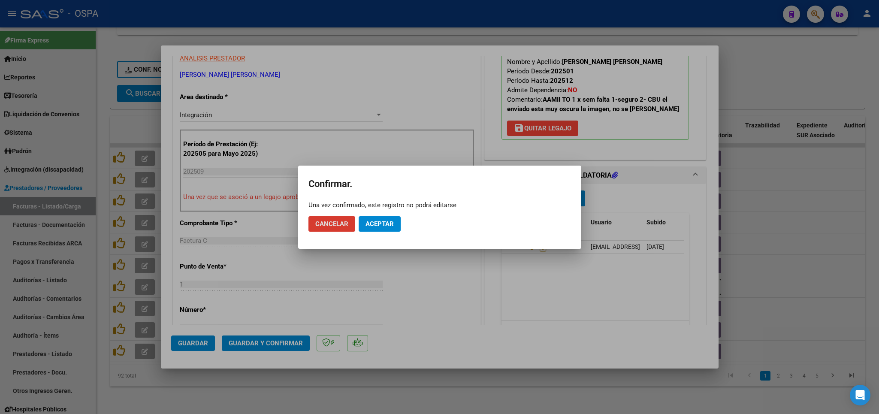
click at [370, 225] on span "Aceptar" at bounding box center [379, 224] width 28 height 8
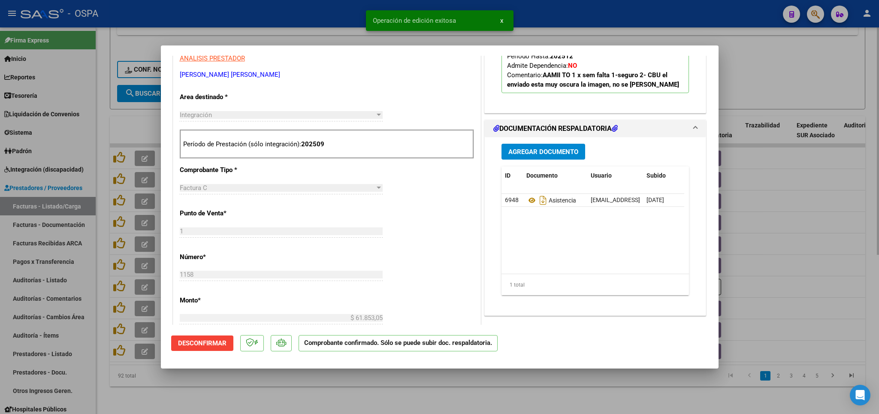
drag, startPoint x: 405, startPoint y: 400, endPoint x: 405, endPoint y: 393, distance: 6.9
click at [405, 400] on div at bounding box center [439, 207] width 879 height 414
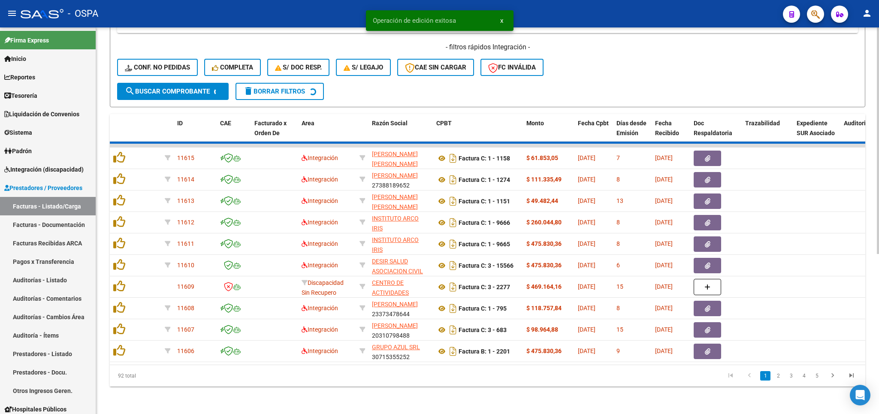
click at [405, 386] on div "92 total 1 2 3 4 5" at bounding box center [487, 375] width 755 height 21
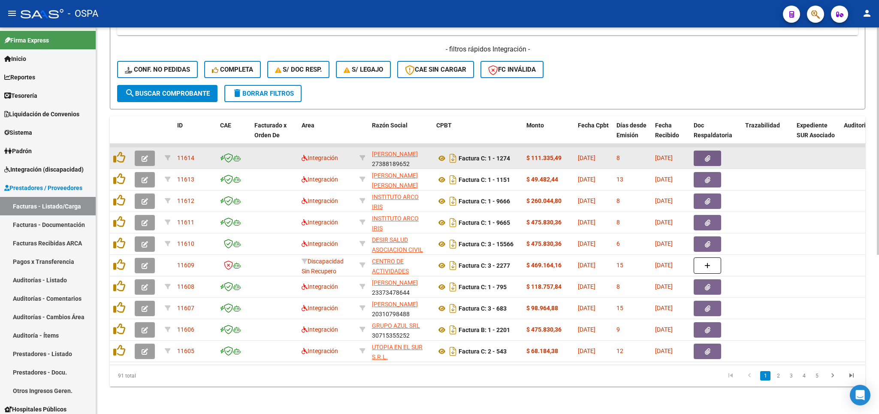
click at [147, 157] on icon "button" at bounding box center [145, 158] width 6 height 6
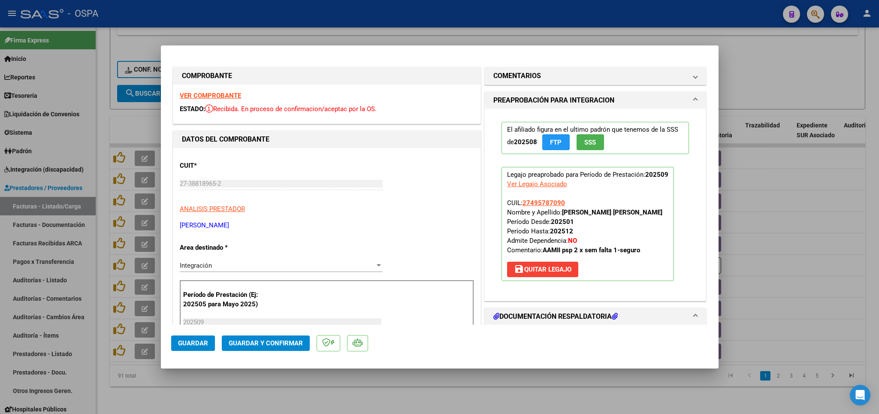
click at [210, 95] on strong "VER COMPROBANTE" at bounding box center [210, 96] width 61 height 8
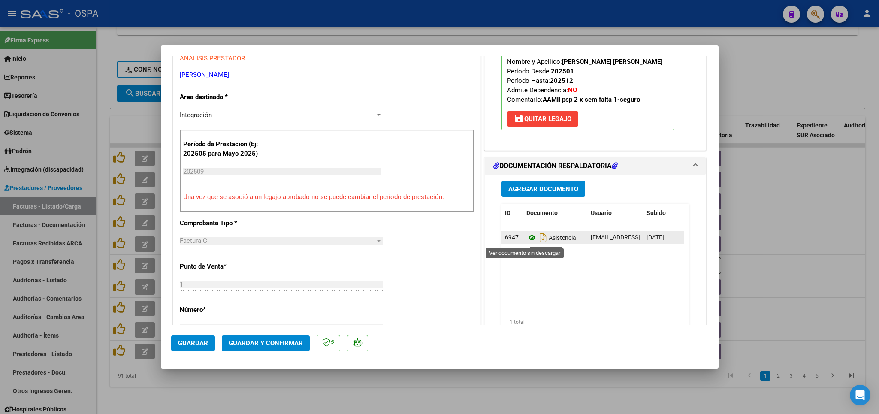
click at [526, 237] on icon at bounding box center [531, 237] width 11 height 10
click at [259, 343] on span "Guardar y Confirmar" at bounding box center [266, 343] width 74 height 8
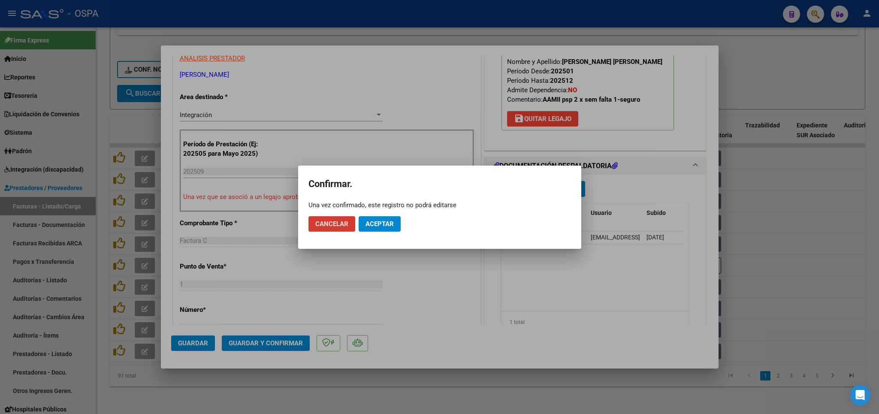
click at [366, 221] on span "Aceptar" at bounding box center [379, 224] width 28 height 8
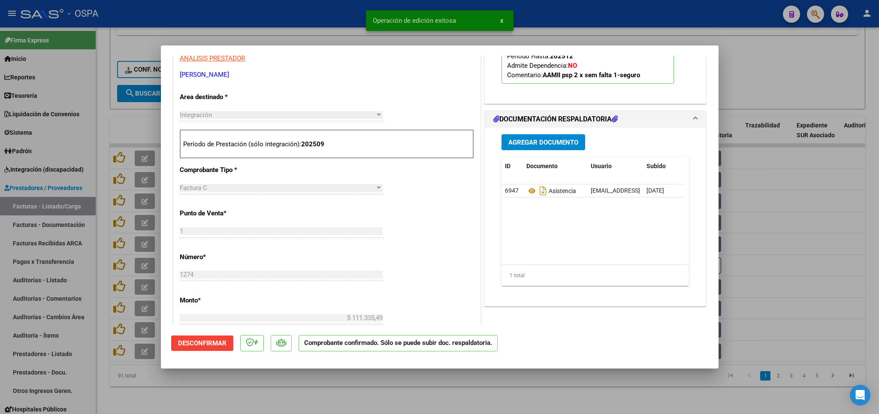
click at [367, 392] on div at bounding box center [439, 207] width 879 height 414
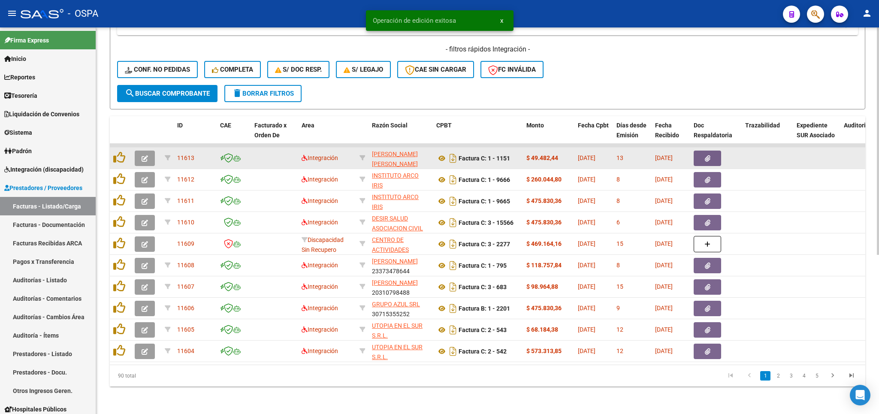
click at [146, 155] on icon "button" at bounding box center [145, 158] width 6 height 6
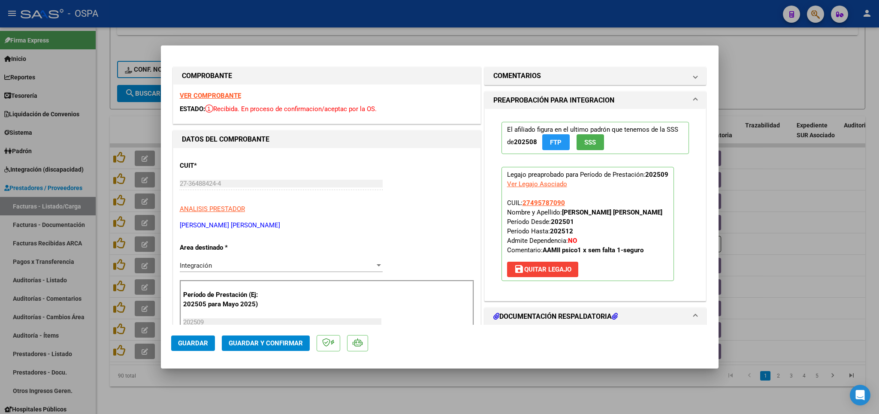
click at [193, 96] on strong "VER COMPROBANTE" at bounding box center [210, 96] width 61 height 8
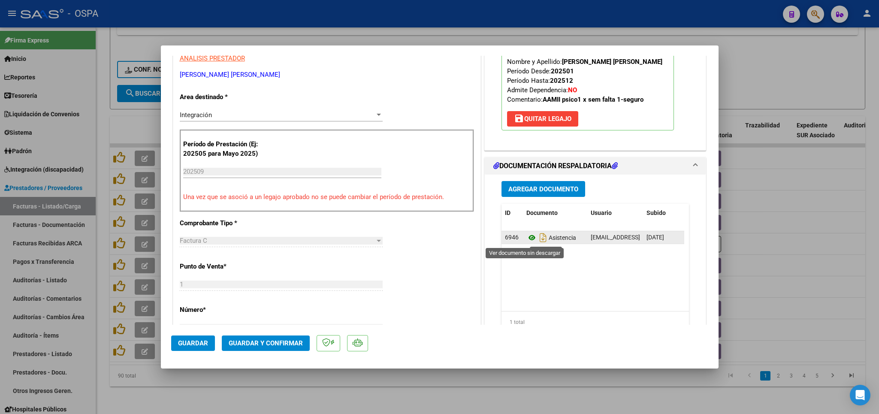
click at [526, 241] on icon at bounding box center [531, 237] width 11 height 10
click at [262, 343] on span "Guardar y Confirmar" at bounding box center [266, 343] width 74 height 8
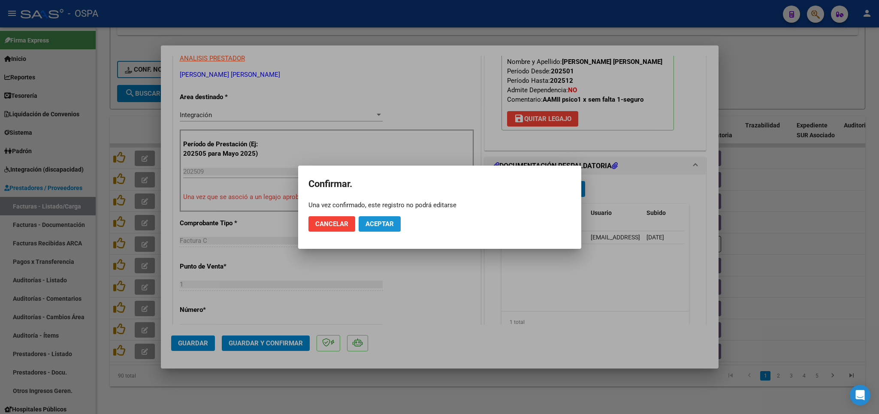
click at [374, 223] on span "Aceptar" at bounding box center [379, 224] width 28 height 8
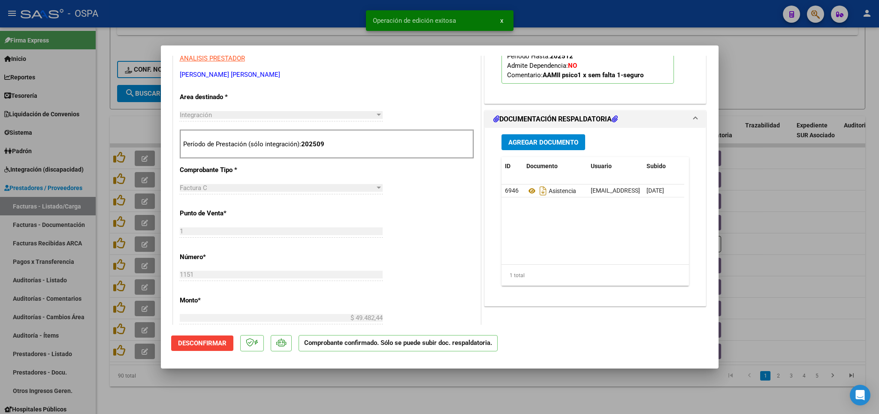
click at [286, 383] on div at bounding box center [439, 207] width 879 height 414
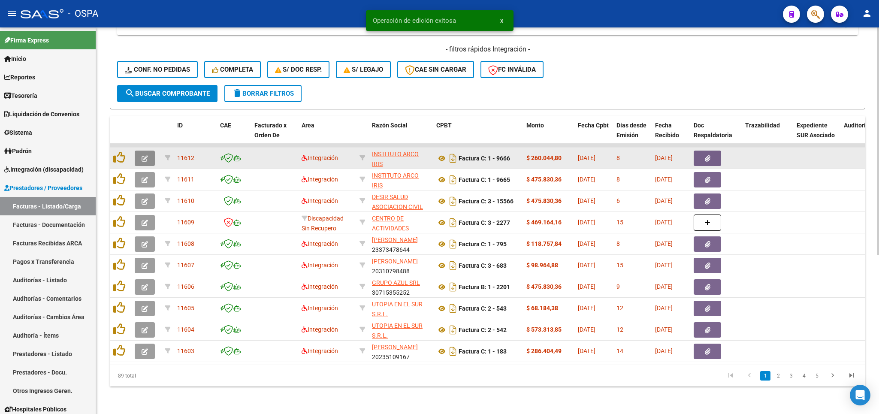
click at [148, 155] on icon "button" at bounding box center [145, 158] width 6 height 6
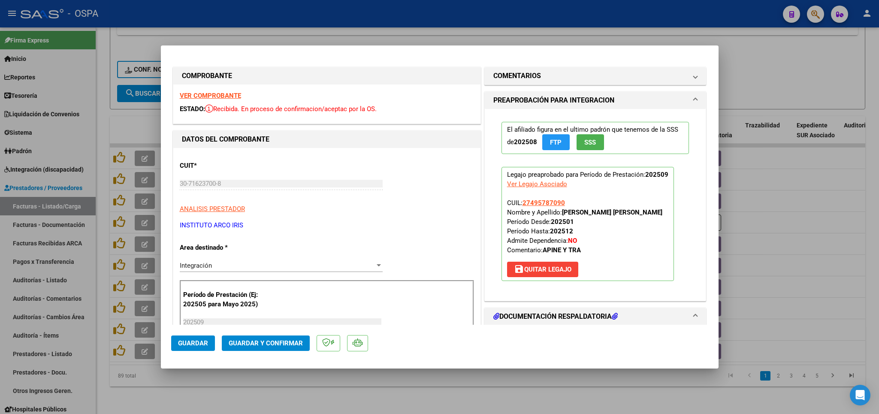
click at [196, 96] on strong "VER COMPROBANTE" at bounding box center [210, 96] width 61 height 8
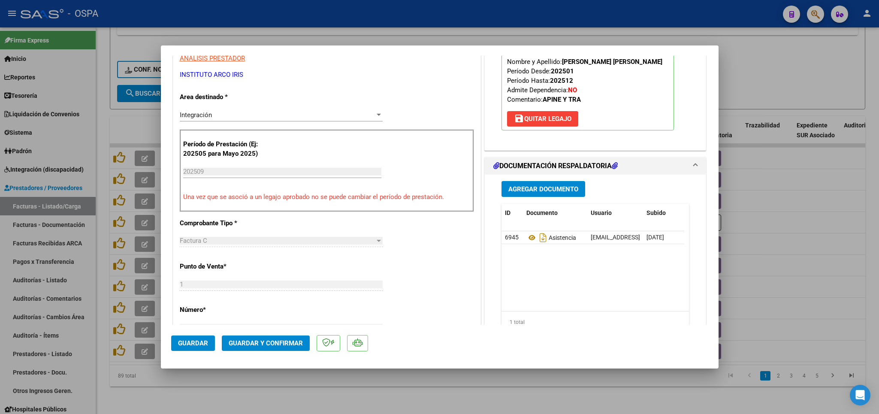
scroll to position [201, 0]
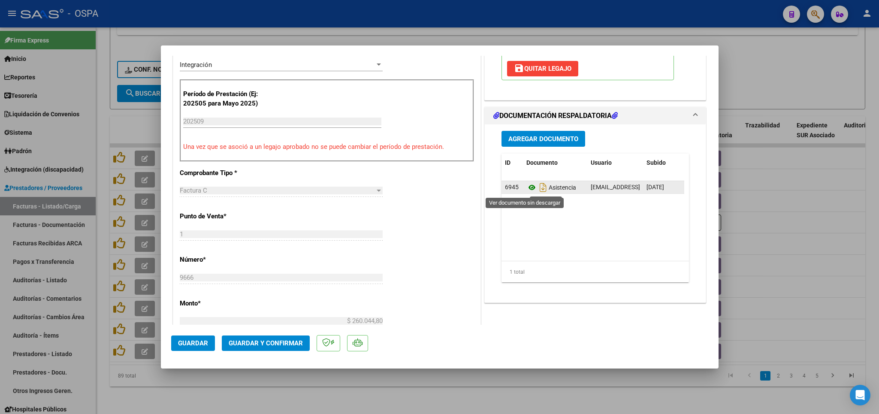
click at [526, 191] on icon at bounding box center [531, 187] width 11 height 10
click at [270, 349] on button "Guardar y Confirmar" at bounding box center [266, 342] width 88 height 15
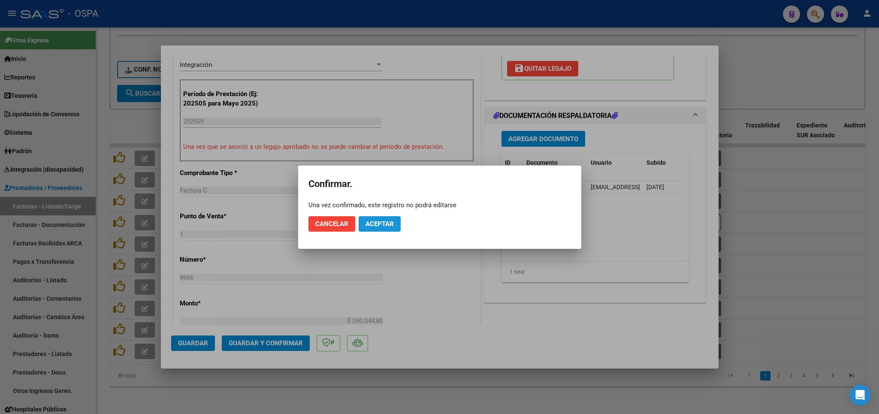
click at [365, 228] on button "Aceptar" at bounding box center [379, 223] width 42 height 15
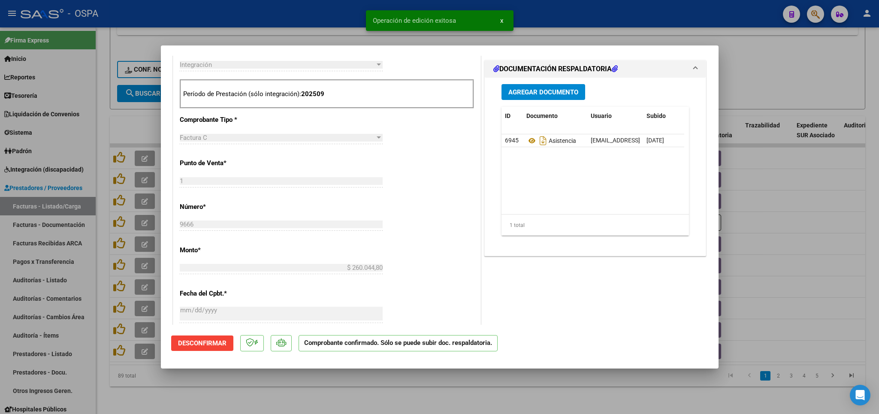
click at [405, 400] on div at bounding box center [439, 207] width 879 height 414
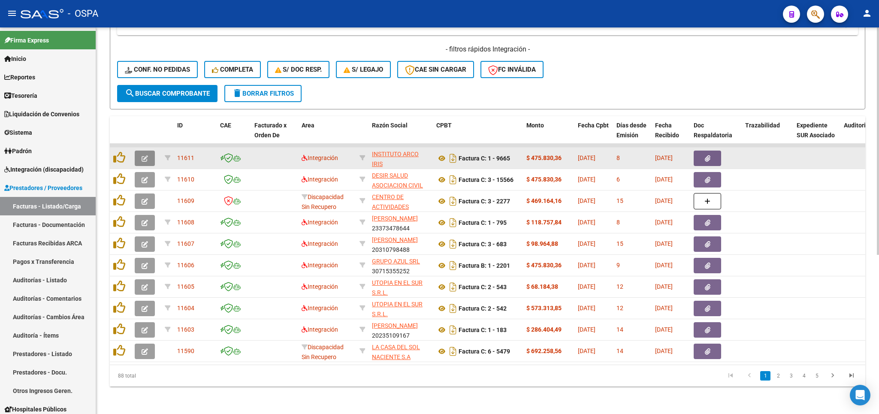
click at [141, 155] on button "button" at bounding box center [145, 158] width 20 height 15
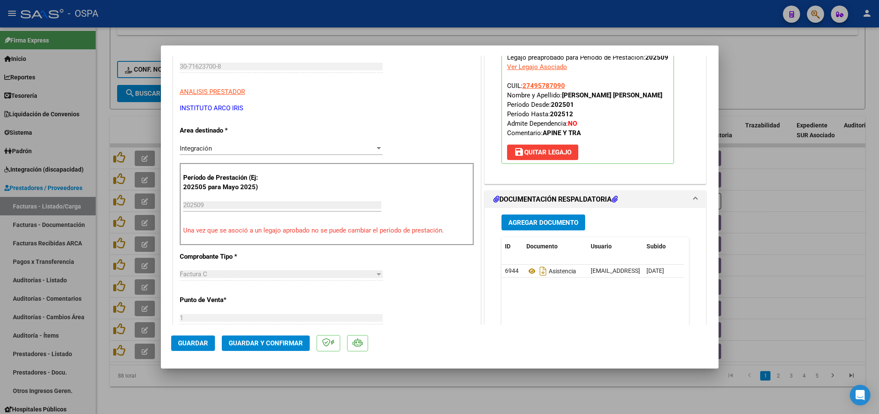
scroll to position [151, 0]
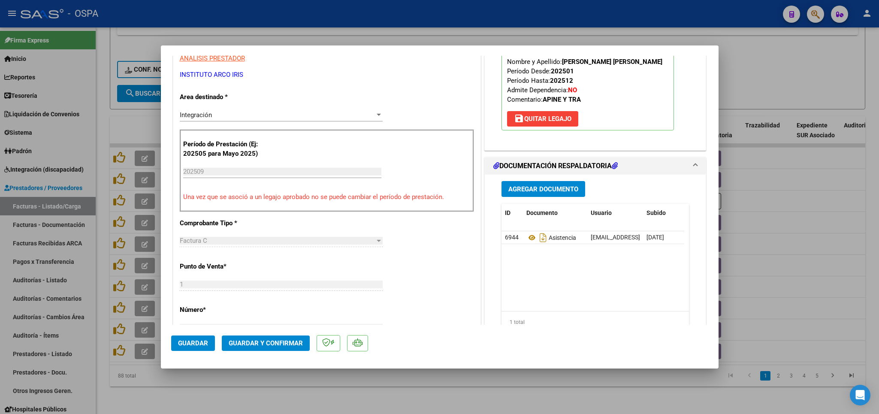
click at [251, 338] on button "Guardar y Confirmar" at bounding box center [266, 342] width 88 height 15
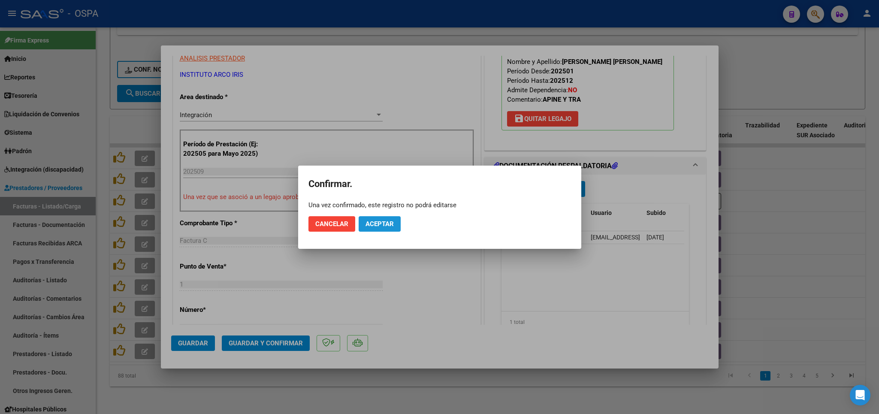
click at [387, 226] on span "Aceptar" at bounding box center [379, 224] width 28 height 8
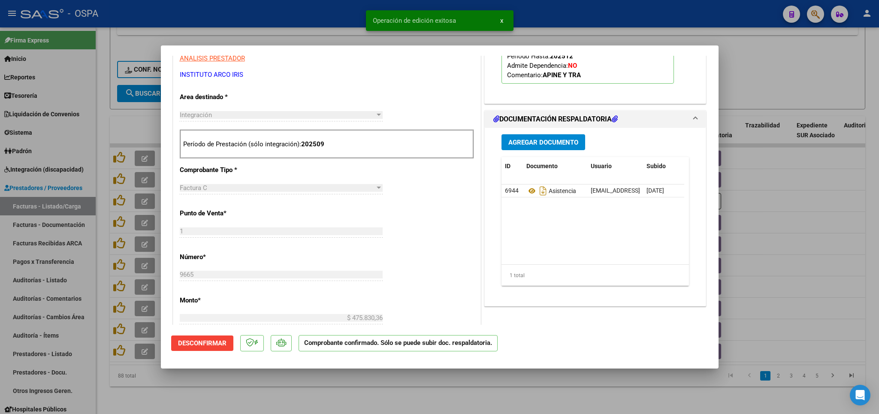
click at [395, 387] on div at bounding box center [439, 207] width 879 height 414
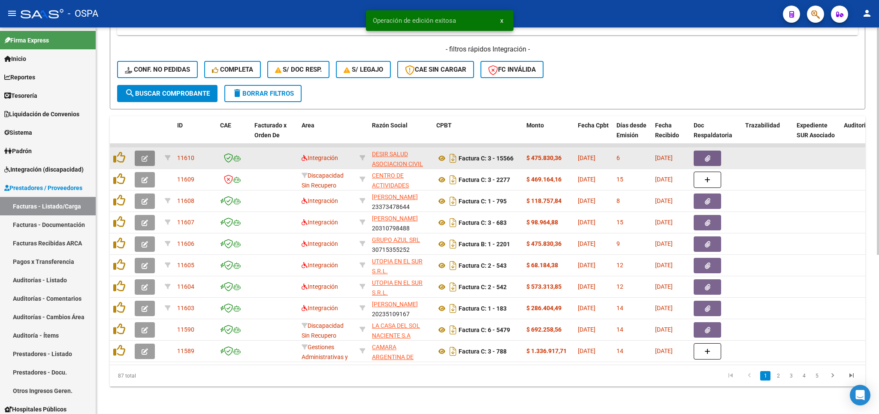
click at [144, 157] on icon "button" at bounding box center [145, 158] width 6 height 6
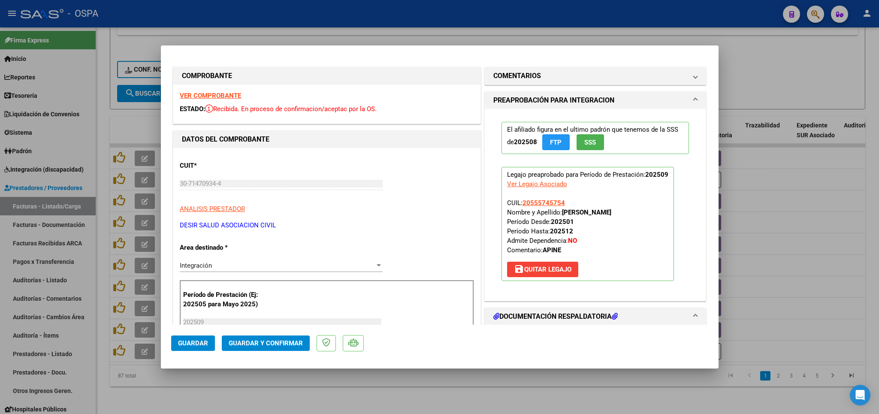
click at [225, 96] on strong "VER COMPROBANTE" at bounding box center [210, 96] width 61 height 8
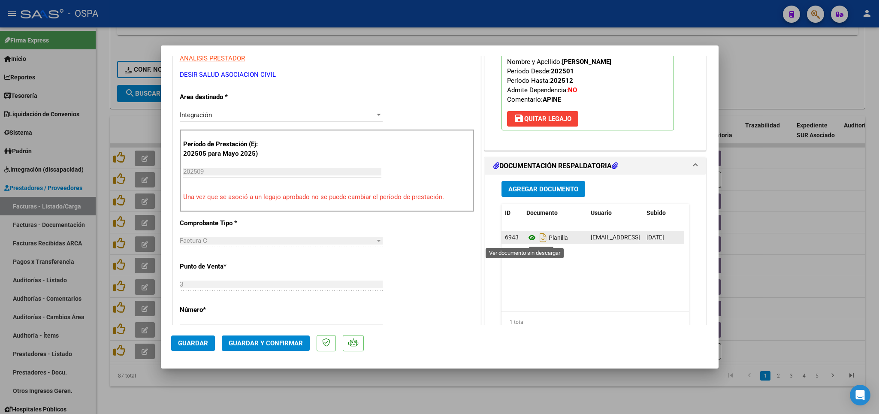
click at [526, 241] on icon at bounding box center [531, 237] width 11 height 10
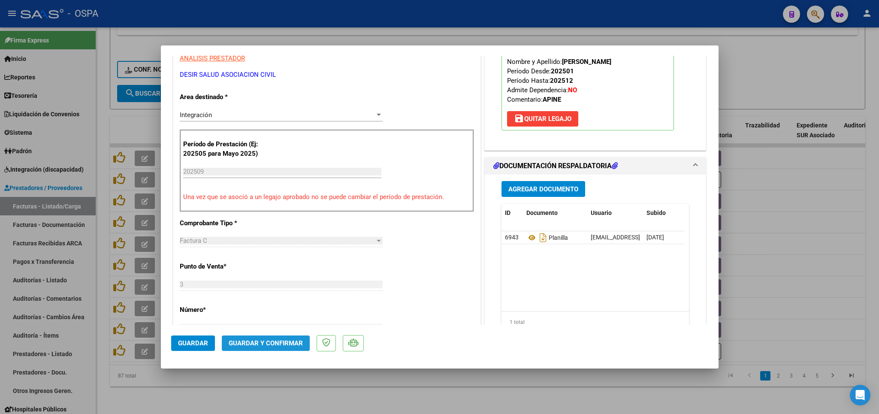
click at [277, 342] on span "Guardar y Confirmar" at bounding box center [266, 343] width 74 height 8
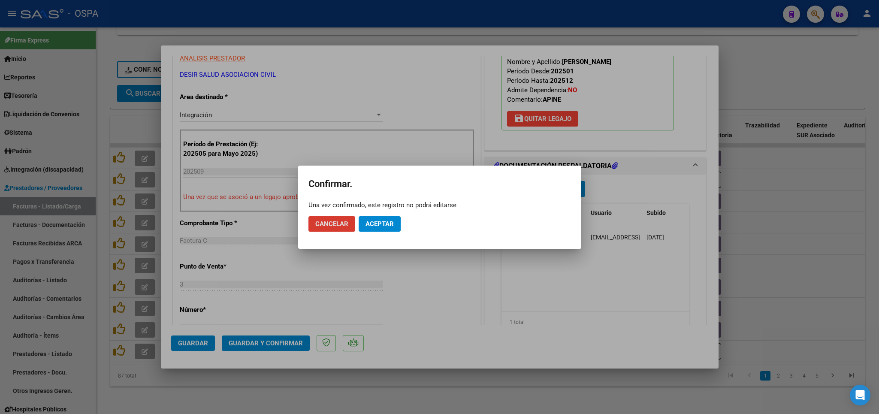
click at [375, 229] on button "Aceptar" at bounding box center [379, 223] width 42 height 15
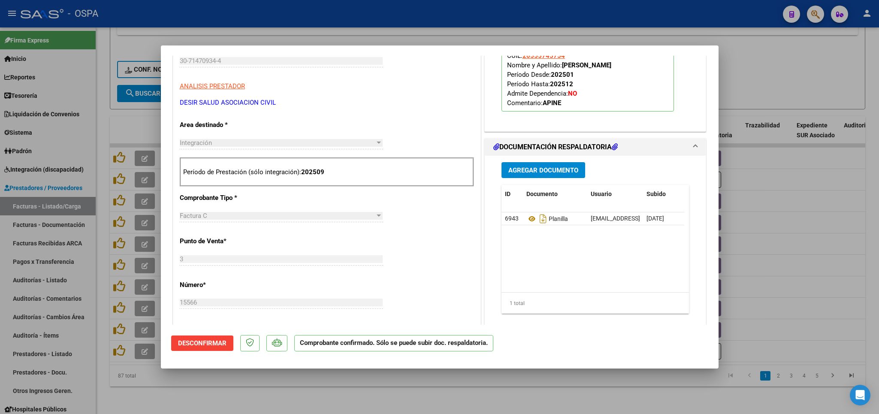
scroll to position [100, 0]
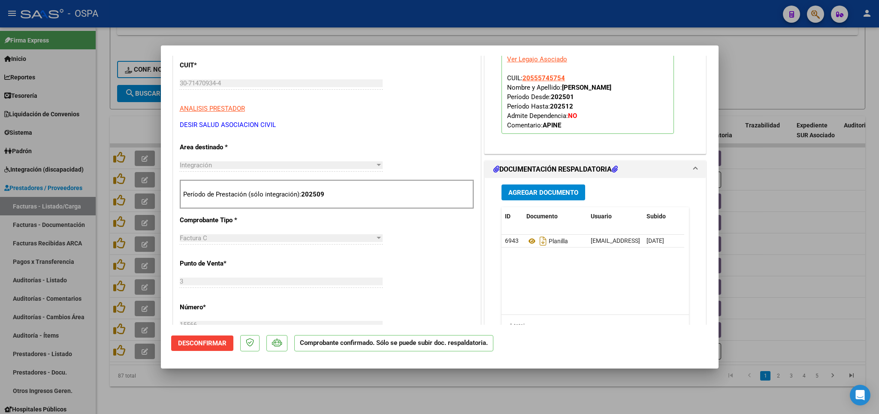
click at [374, 401] on div at bounding box center [439, 207] width 879 height 414
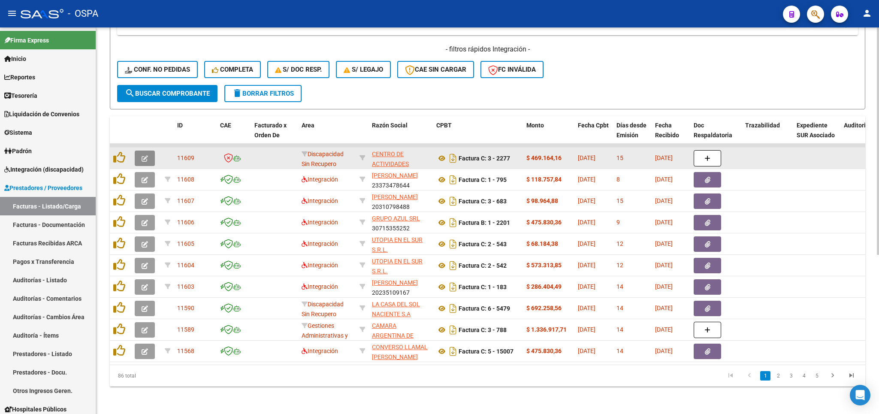
click at [148, 156] on icon "button" at bounding box center [145, 158] width 6 height 6
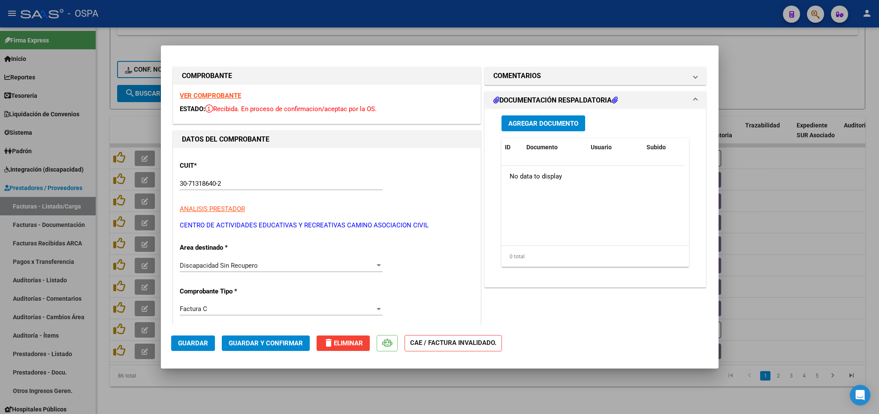
click at [224, 95] on strong "VER COMPROBANTE" at bounding box center [210, 96] width 61 height 8
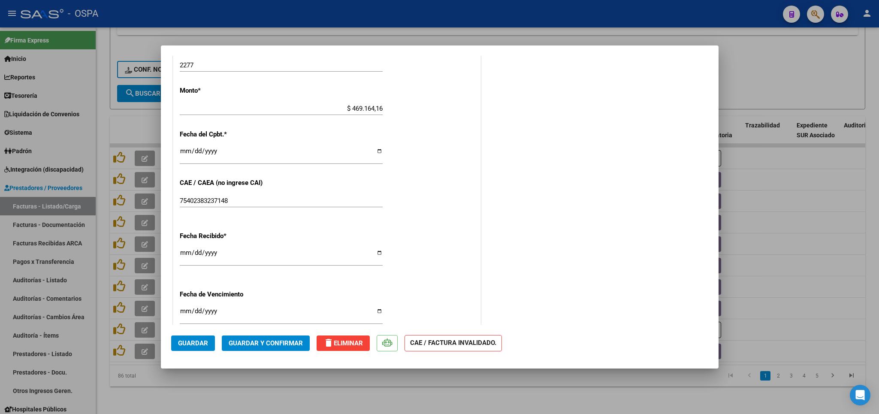
scroll to position [318, 0]
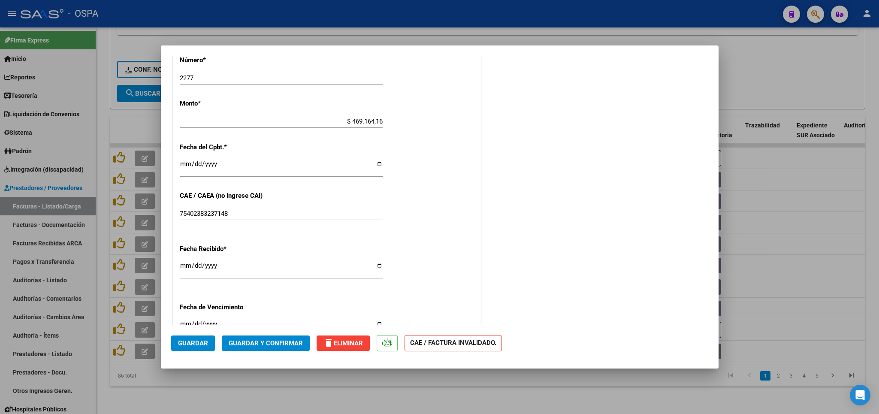
click at [280, 392] on div at bounding box center [439, 207] width 879 height 414
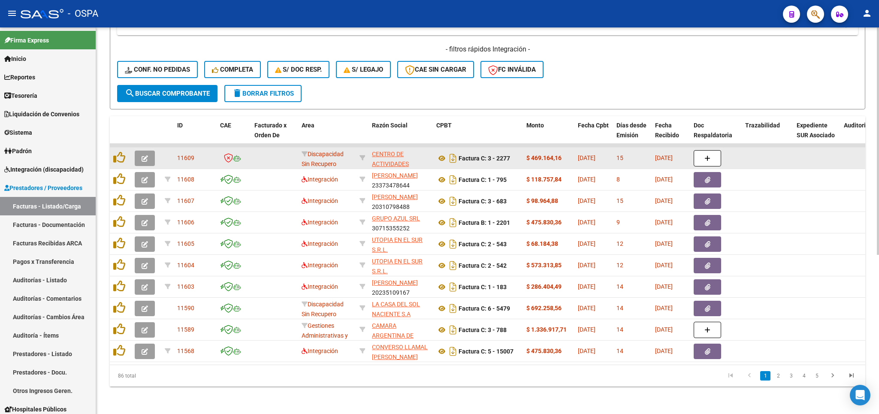
click at [142, 158] on button "button" at bounding box center [145, 158] width 20 height 15
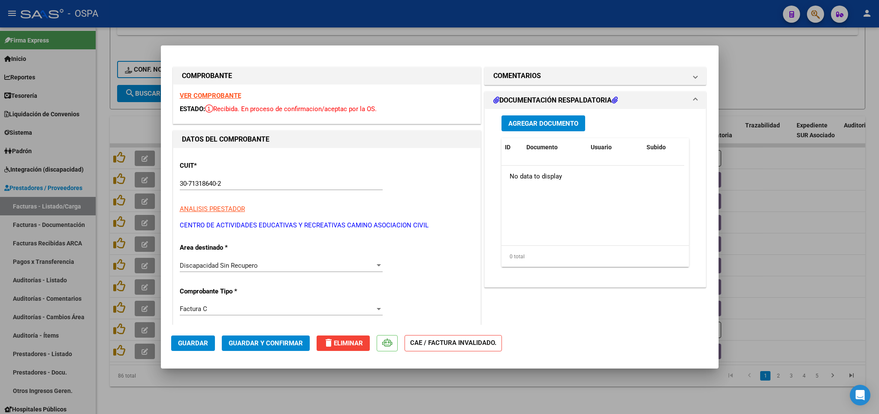
click at [222, 95] on strong "VER COMPROBANTE" at bounding box center [210, 96] width 61 height 8
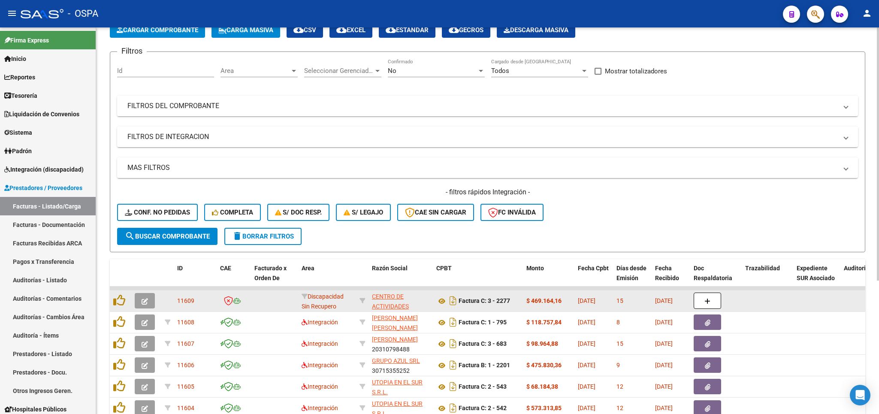
scroll to position [151, 0]
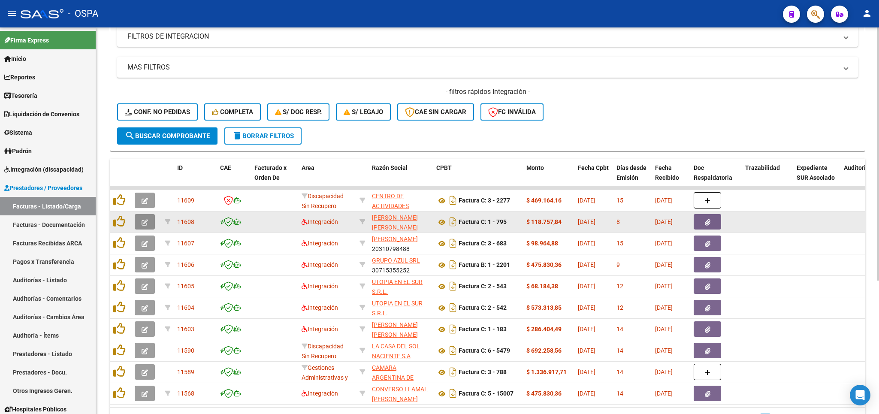
click at [142, 221] on button "button" at bounding box center [145, 221] width 20 height 15
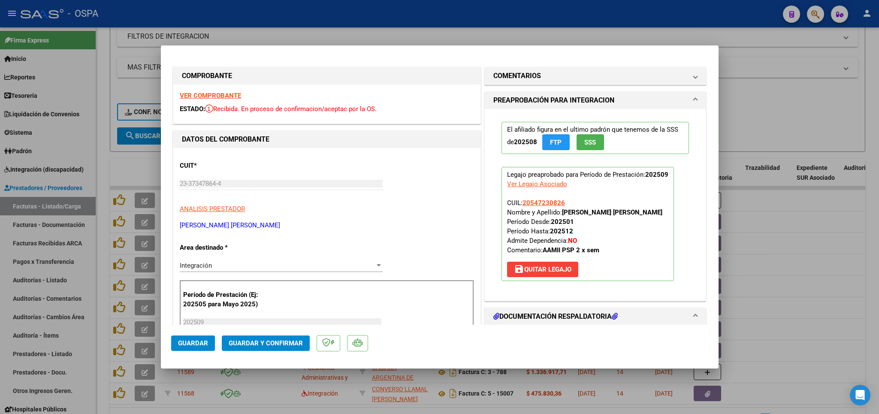
click at [221, 97] on strong "VER COMPROBANTE" at bounding box center [210, 96] width 61 height 8
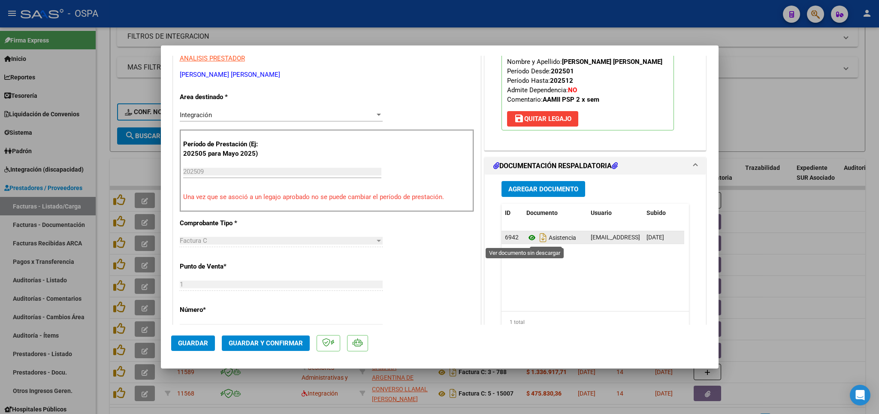
click at [526, 240] on icon at bounding box center [531, 237] width 11 height 10
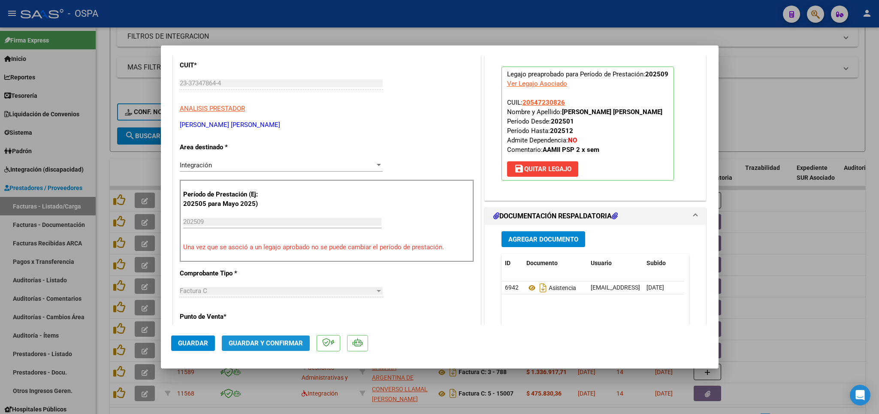
click at [276, 345] on span "Guardar y Confirmar" at bounding box center [266, 343] width 74 height 8
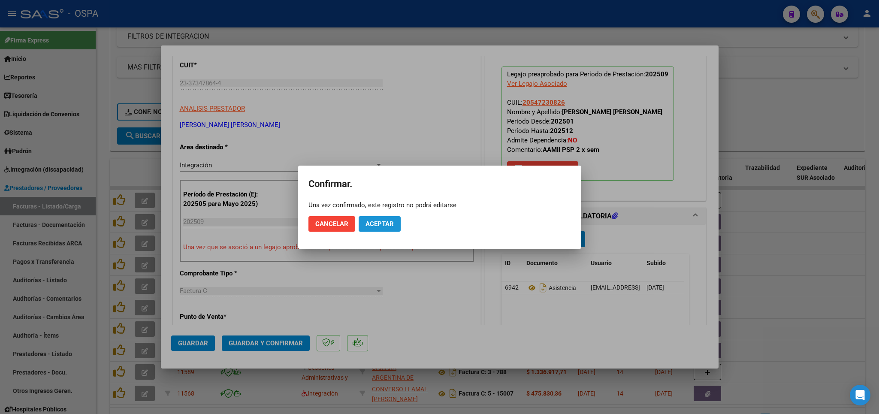
click at [378, 223] on span "Aceptar" at bounding box center [379, 224] width 28 height 8
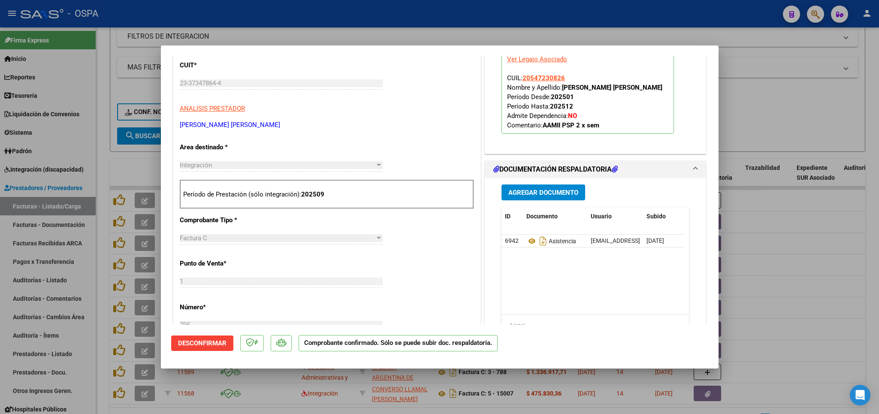
click at [780, 102] on div at bounding box center [439, 207] width 879 height 414
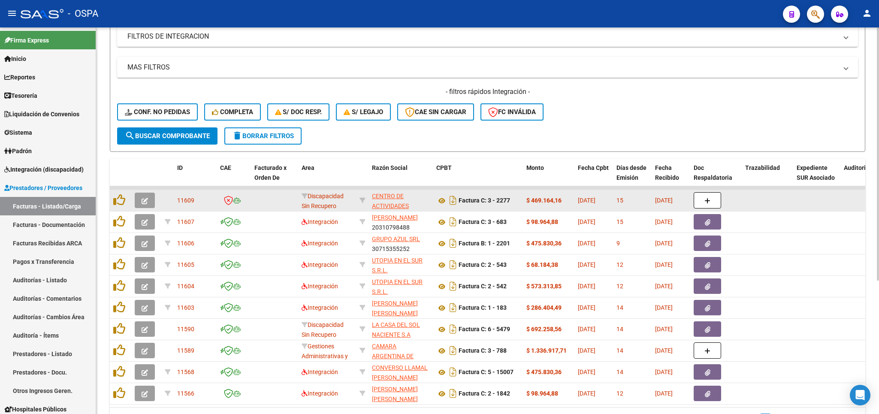
click at [149, 202] on button "button" at bounding box center [145, 200] width 20 height 15
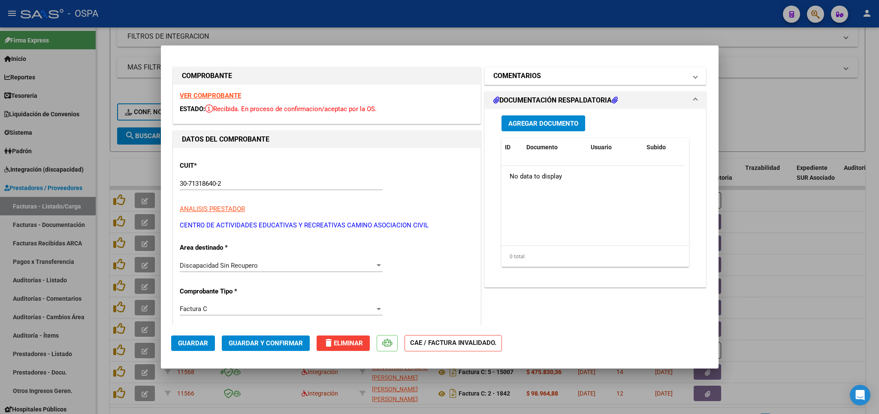
click at [541, 75] on mat-panel-title "COMENTARIOS" at bounding box center [590, 76] width 194 height 10
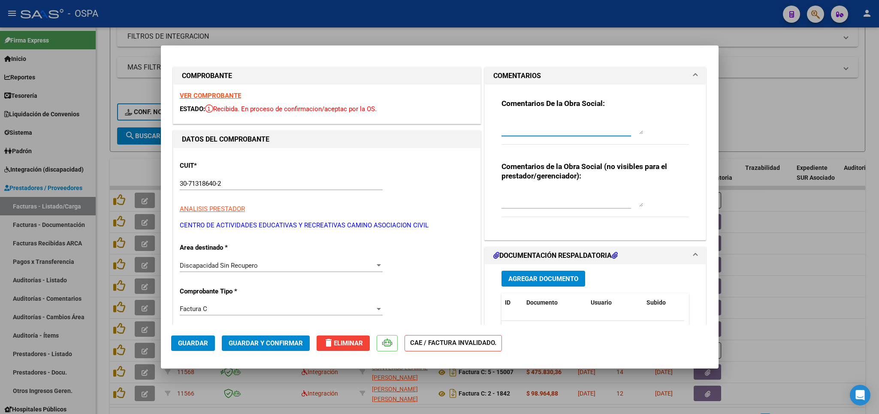
click at [526, 127] on textarea at bounding box center [572, 125] width 142 height 17
click at [595, 123] on textarea "la fc esta mal confeccionada somo IVA exento asi que deberan hacer nota de cred…" at bounding box center [572, 125] width 142 height 17
click at [614, 134] on textarea "la fc esta mal confeccionada somos IVA exento asi que deberan hacer nota de cre…" at bounding box center [572, 125] width 142 height 17
type textarea "la fc esta mal confeccionada somos IVA exento asi que deberan hacer nota de cre…"
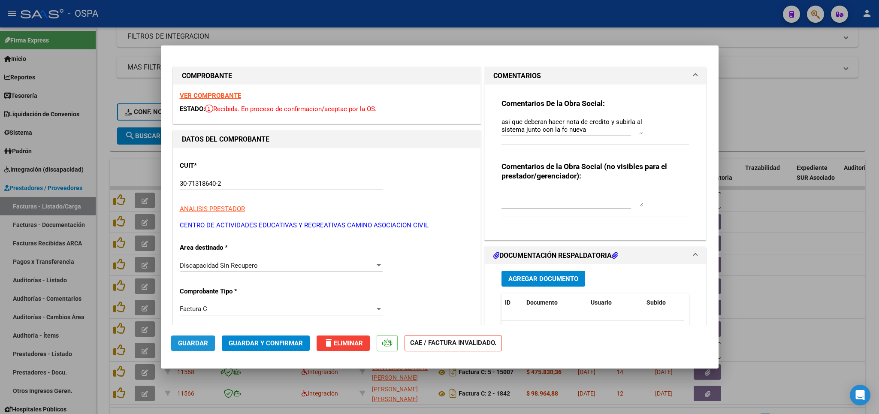
click at [185, 342] on span "Guardar" at bounding box center [193, 343] width 30 height 8
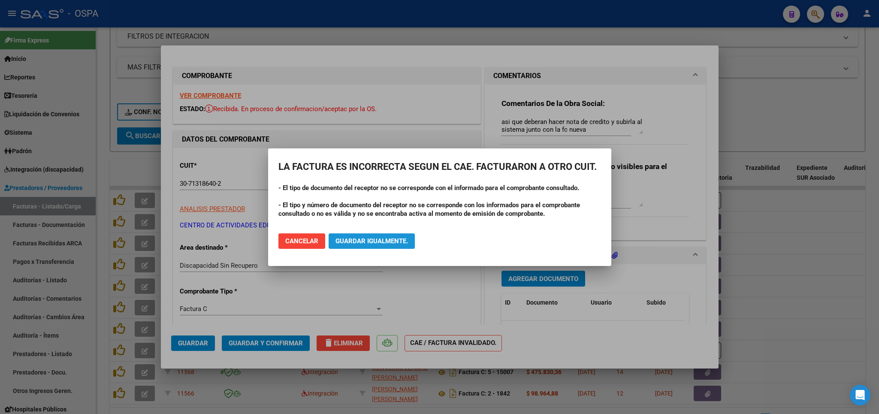
click at [354, 241] on span "Guardar igualmente." at bounding box center [371, 241] width 72 height 8
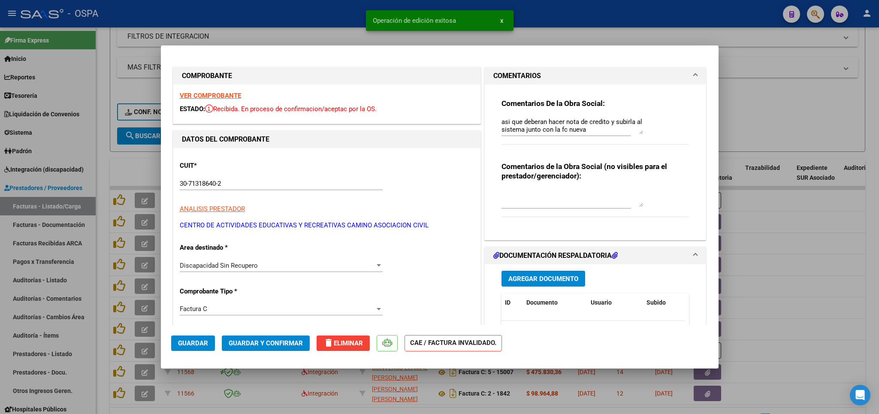
click at [800, 125] on div at bounding box center [439, 207] width 879 height 414
type input "$ 0,00"
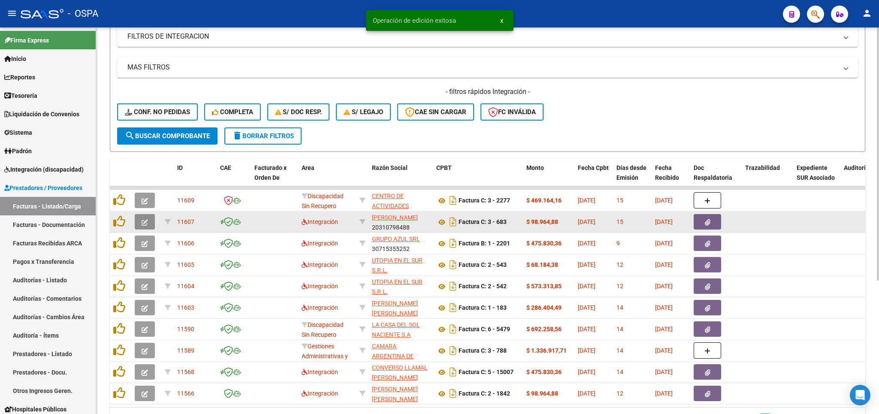
click at [145, 215] on button "button" at bounding box center [145, 221] width 20 height 15
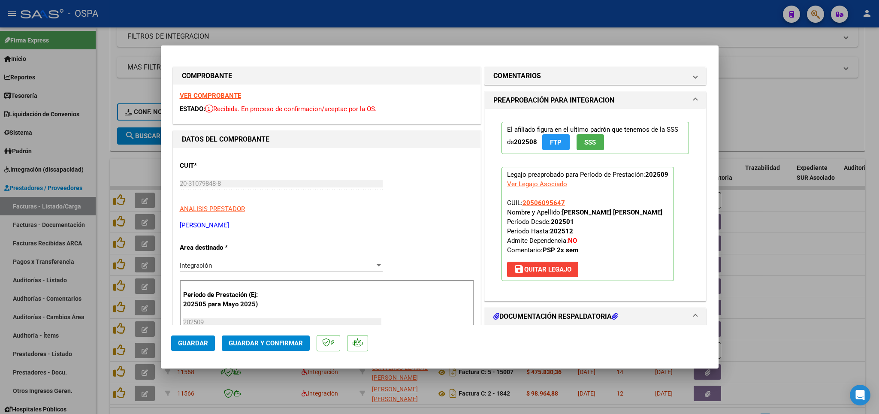
click at [207, 96] on strong "VER COMPROBANTE" at bounding box center [210, 96] width 61 height 8
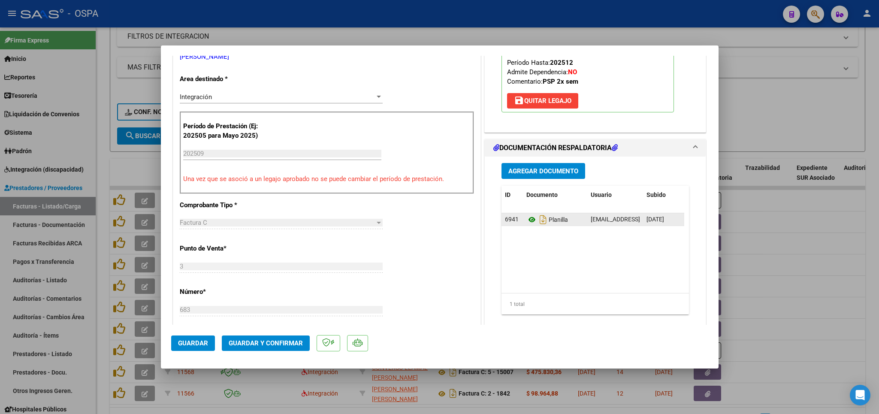
scroll to position [151, 0]
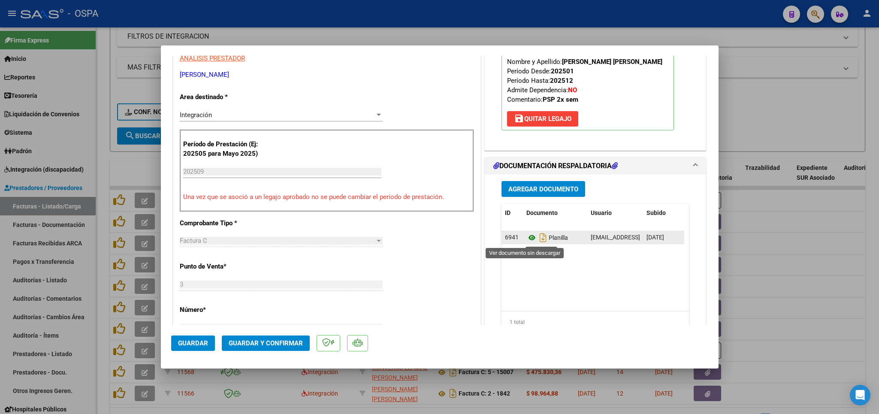
click at [526, 238] on icon at bounding box center [531, 237] width 11 height 10
click at [265, 335] on mat-dialog-actions "Guardar Guardar y Confirmar" at bounding box center [439, 342] width 537 height 34
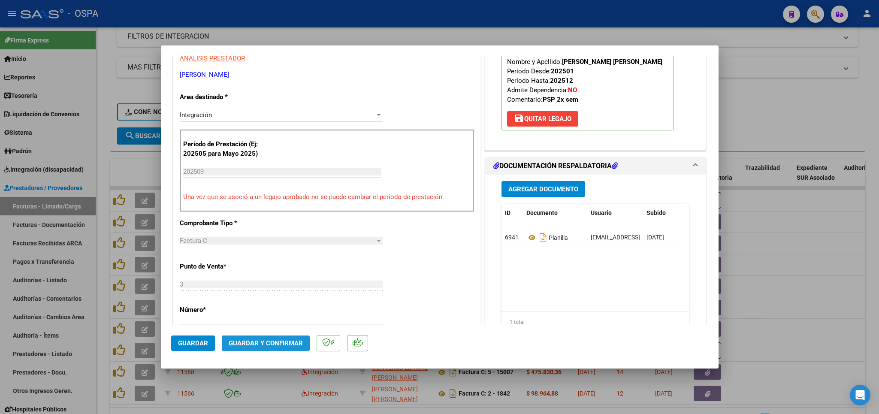
click at [266, 341] on span "Guardar y Confirmar" at bounding box center [266, 343] width 74 height 8
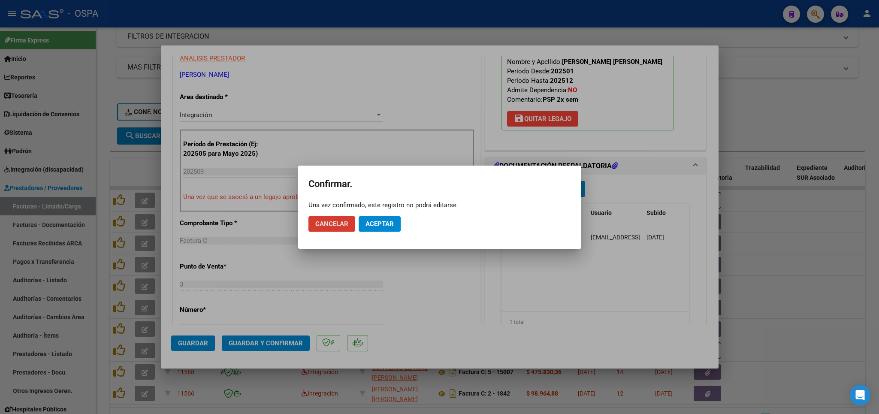
click at [384, 222] on span "Aceptar" at bounding box center [379, 224] width 28 height 8
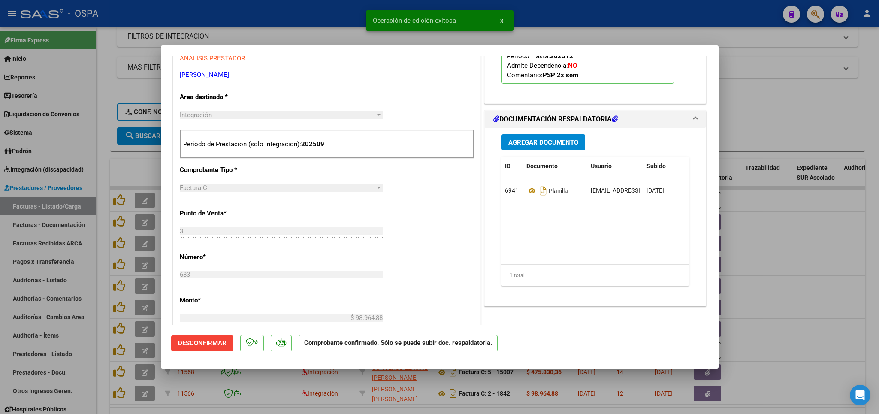
click at [818, 114] on div at bounding box center [439, 207] width 879 height 414
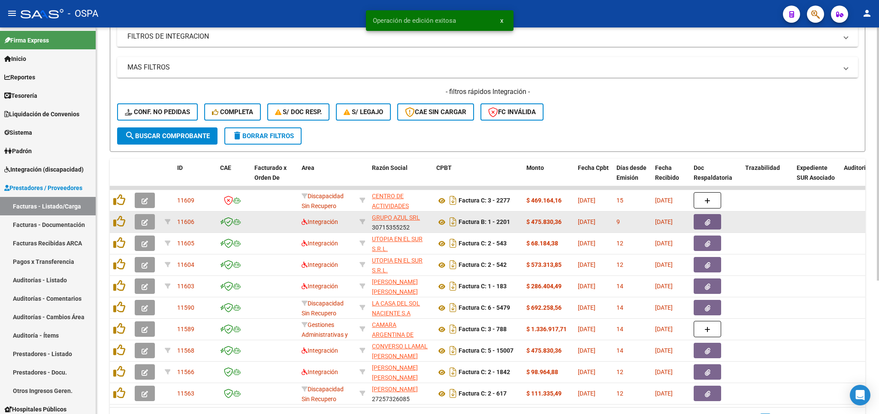
click at [144, 221] on icon "button" at bounding box center [145, 222] width 6 height 6
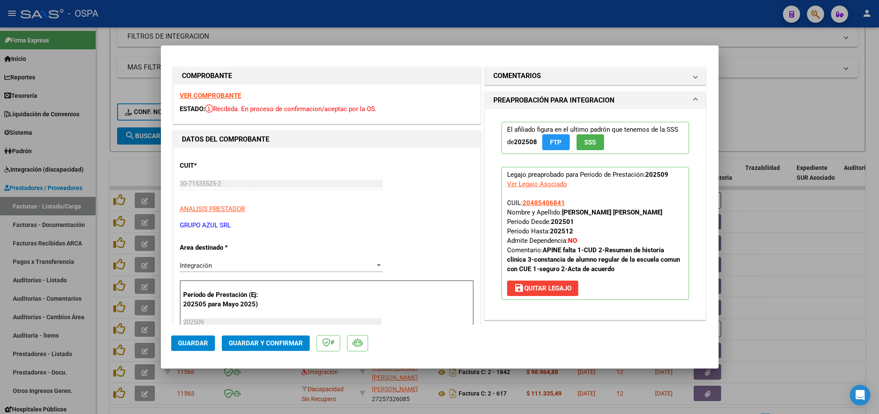
click at [217, 95] on strong "VER COMPROBANTE" at bounding box center [210, 96] width 61 height 8
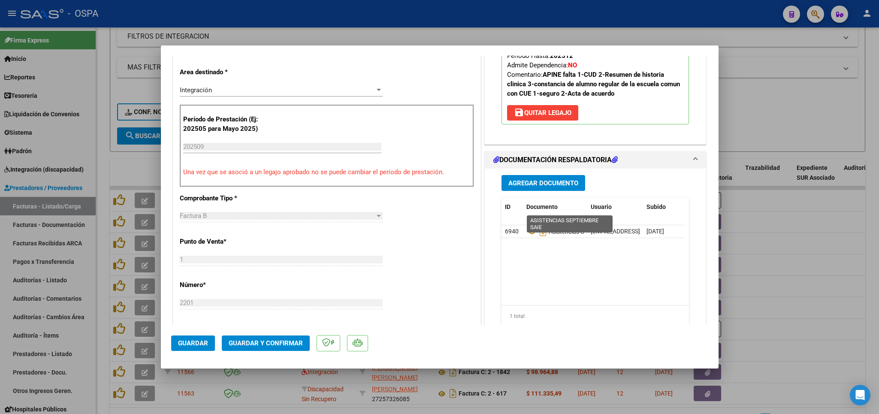
scroll to position [201, 0]
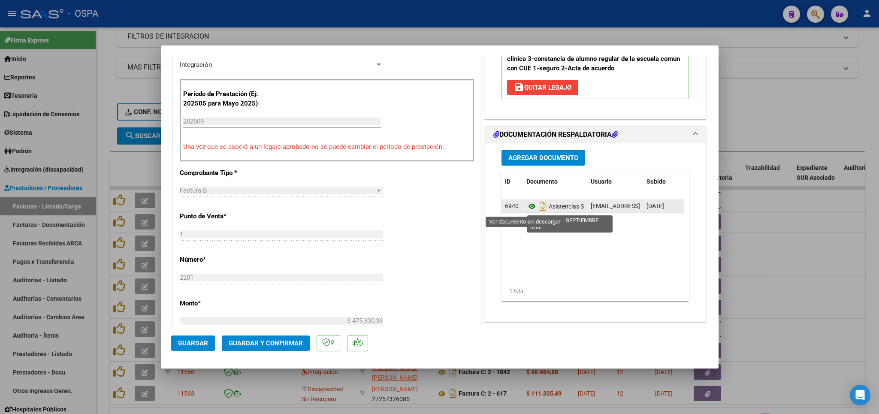
click at [526, 208] on icon at bounding box center [531, 206] width 11 height 10
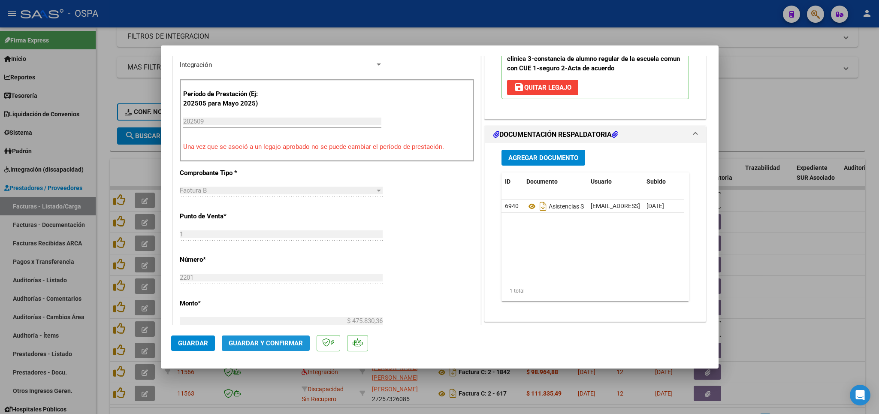
click at [298, 346] on span "Guardar y Confirmar" at bounding box center [266, 343] width 74 height 8
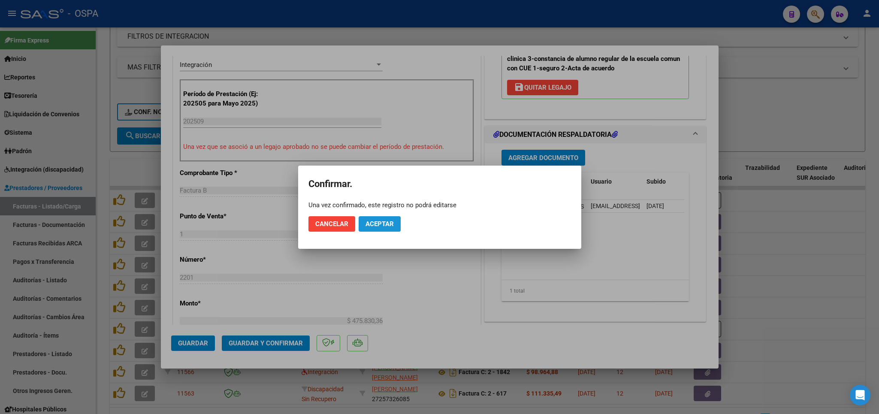
click at [378, 225] on span "Aceptar" at bounding box center [379, 224] width 28 height 8
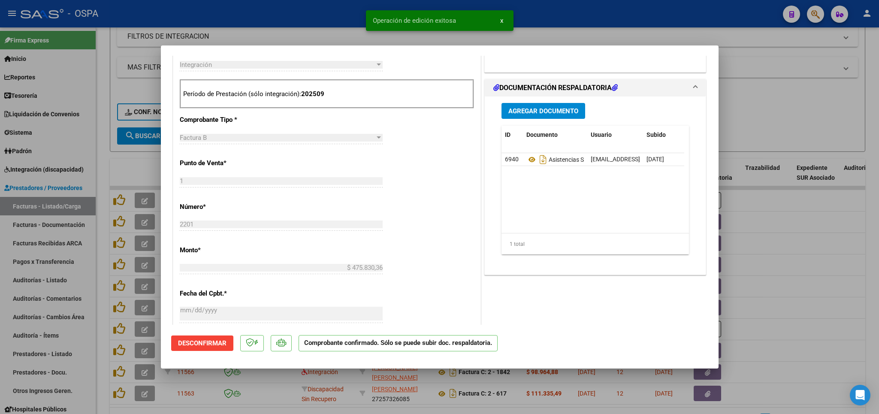
click at [807, 125] on div at bounding box center [439, 207] width 879 height 414
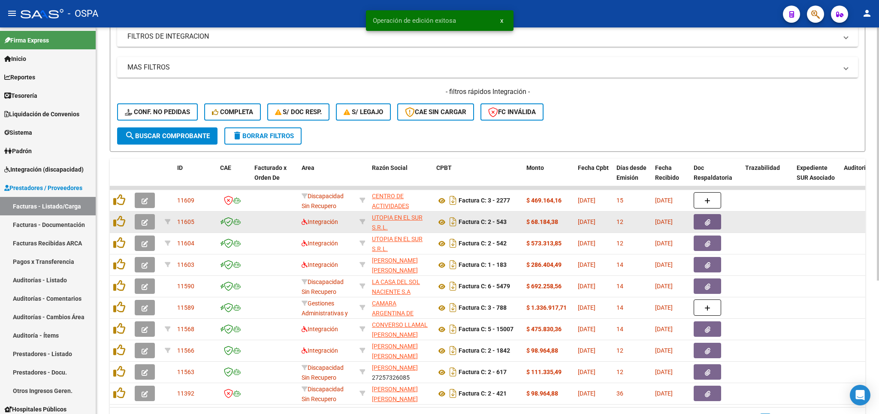
click at [143, 225] on icon "button" at bounding box center [145, 222] width 6 height 6
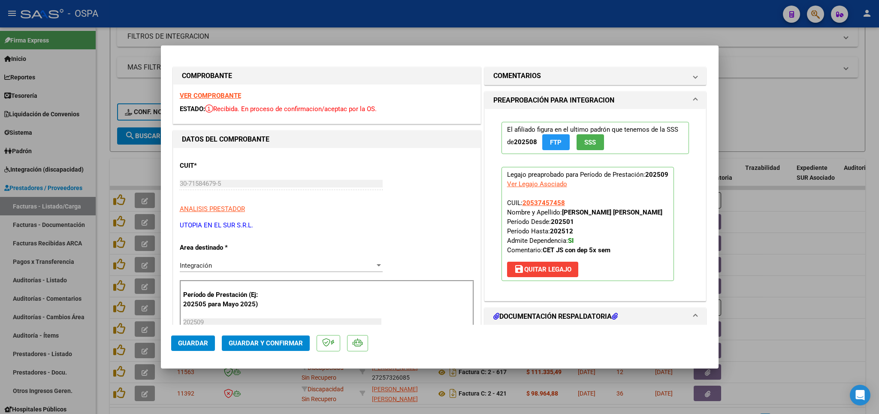
click at [220, 96] on strong "VER COMPROBANTE" at bounding box center [210, 96] width 61 height 8
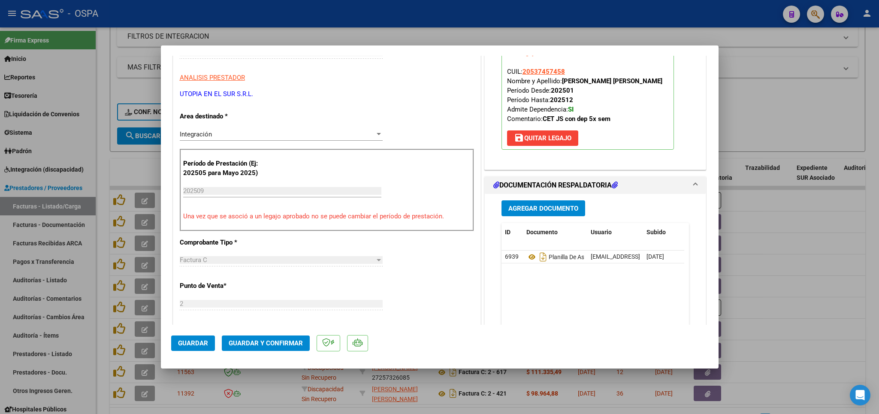
scroll to position [151, 0]
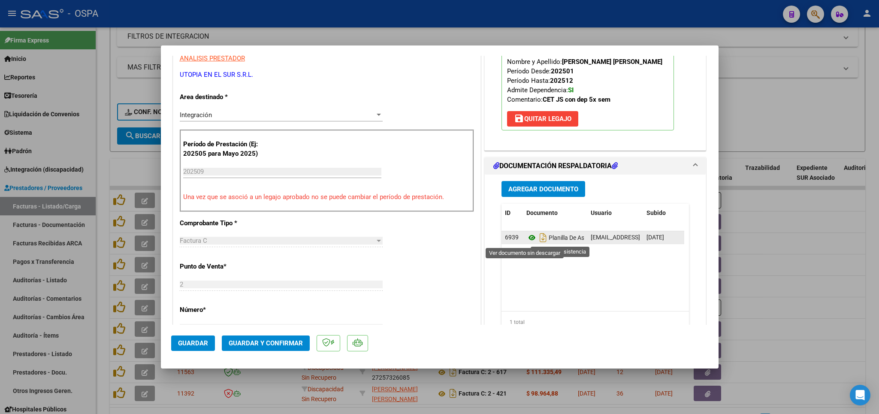
click at [526, 241] on icon at bounding box center [531, 237] width 11 height 10
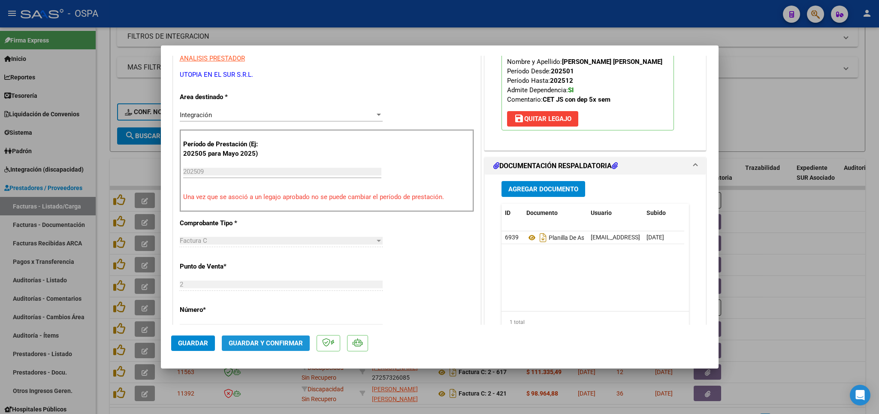
click at [287, 343] on span "Guardar y Confirmar" at bounding box center [266, 343] width 74 height 8
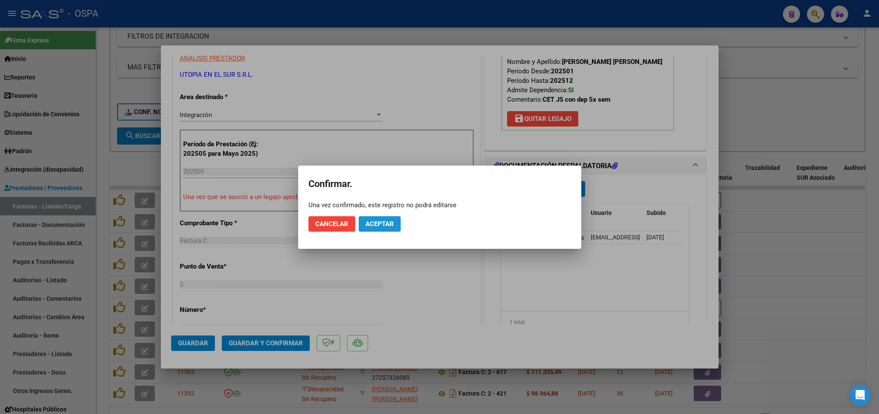
click at [366, 226] on span "Aceptar" at bounding box center [379, 224] width 28 height 8
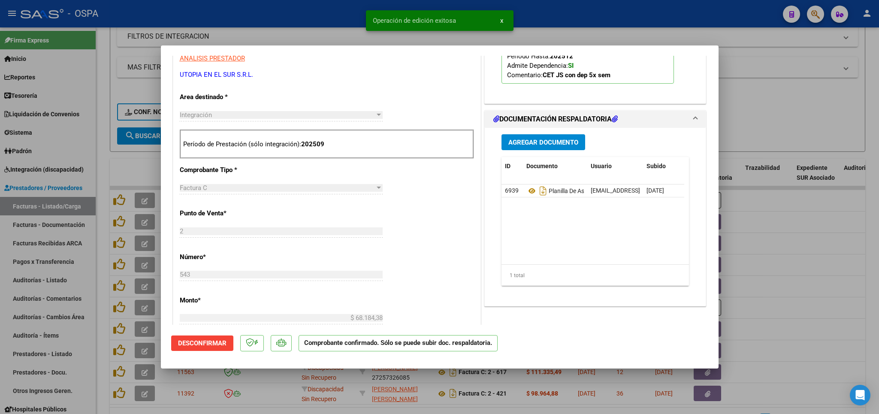
click at [765, 109] on div at bounding box center [439, 207] width 879 height 414
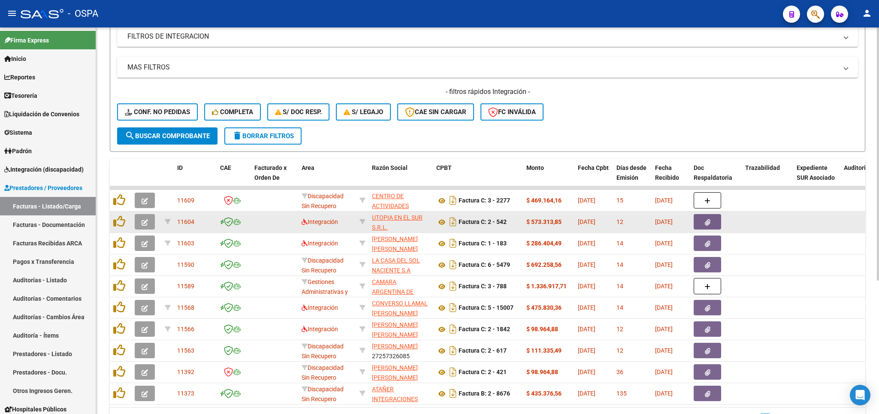
click at [146, 225] on icon "button" at bounding box center [145, 222] width 6 height 6
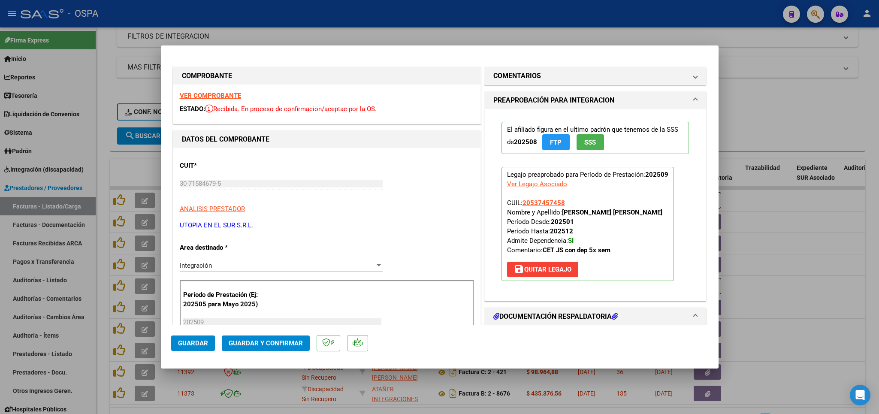
click at [221, 96] on strong "VER COMPROBANTE" at bounding box center [210, 96] width 61 height 8
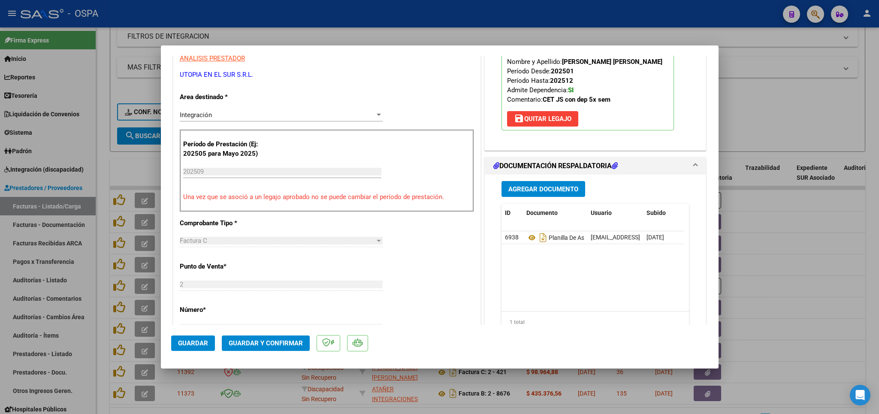
click at [277, 347] on button "Guardar y Confirmar" at bounding box center [266, 342] width 88 height 15
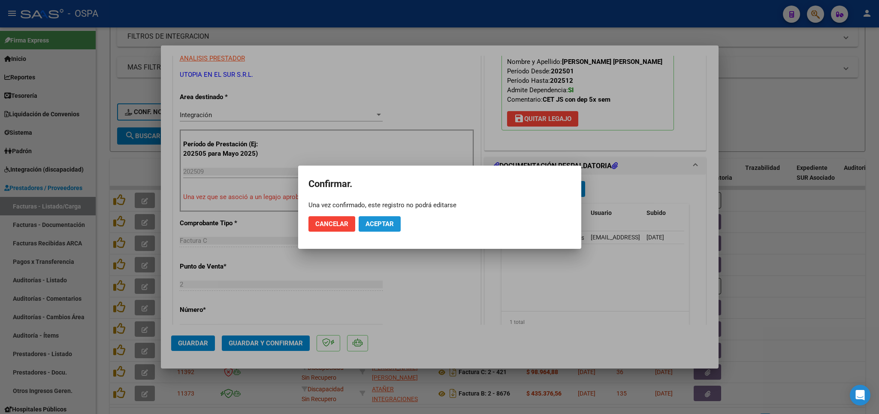
click at [369, 223] on span "Aceptar" at bounding box center [379, 224] width 28 height 8
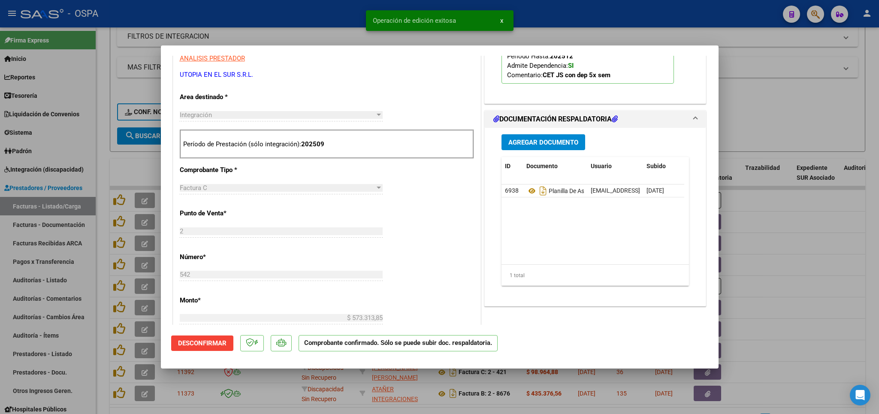
click at [782, 105] on div at bounding box center [439, 207] width 879 height 414
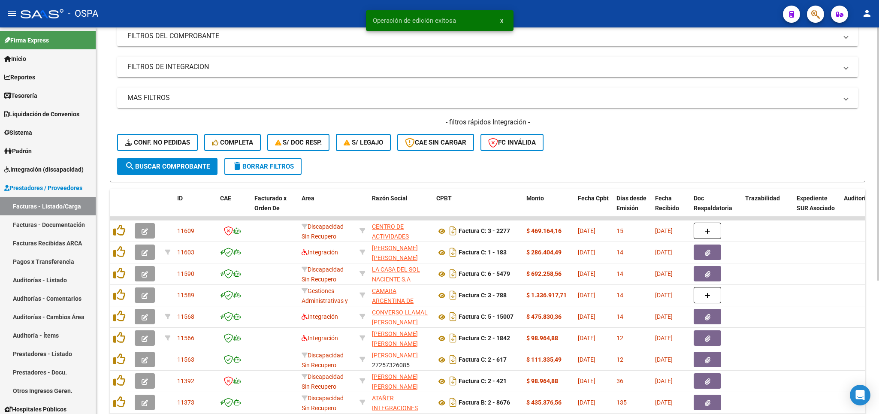
scroll to position [50, 0]
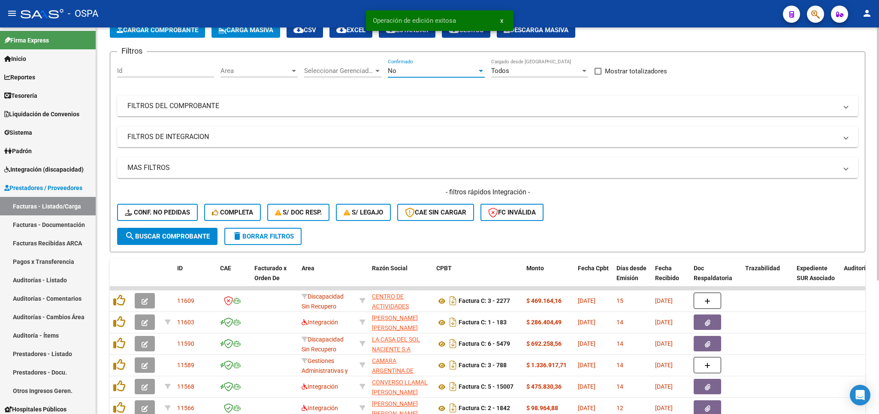
click at [405, 72] on div "No" at bounding box center [432, 71] width 89 height 8
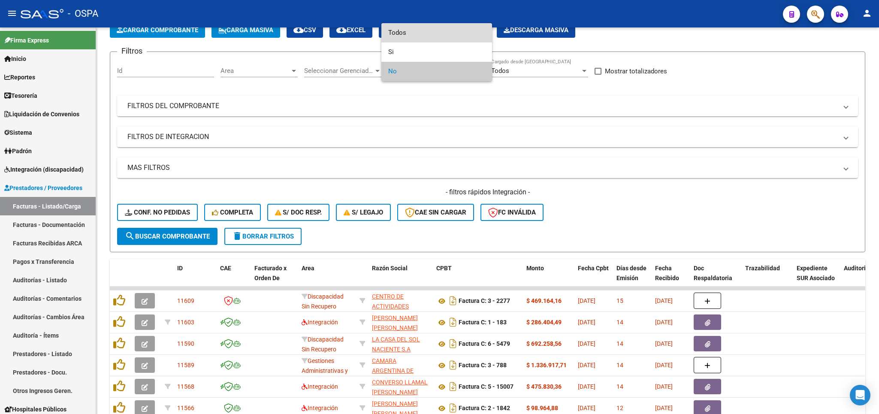
click at [408, 38] on span "Todos" at bounding box center [436, 32] width 97 height 19
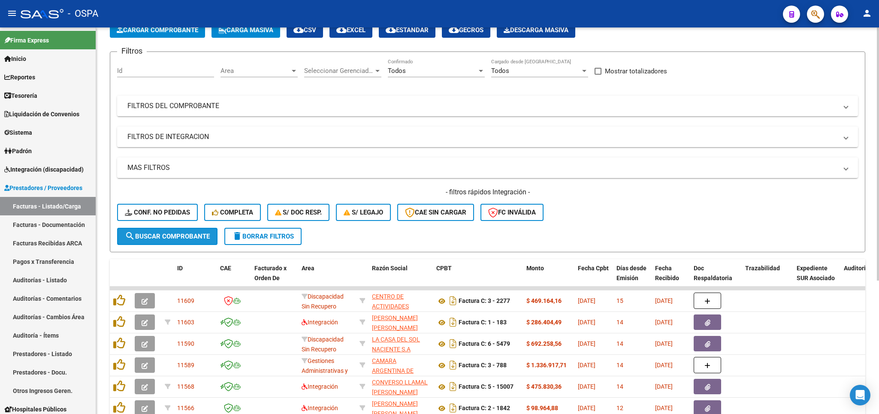
click at [148, 238] on span "search Buscar Comprobante" at bounding box center [167, 236] width 85 height 8
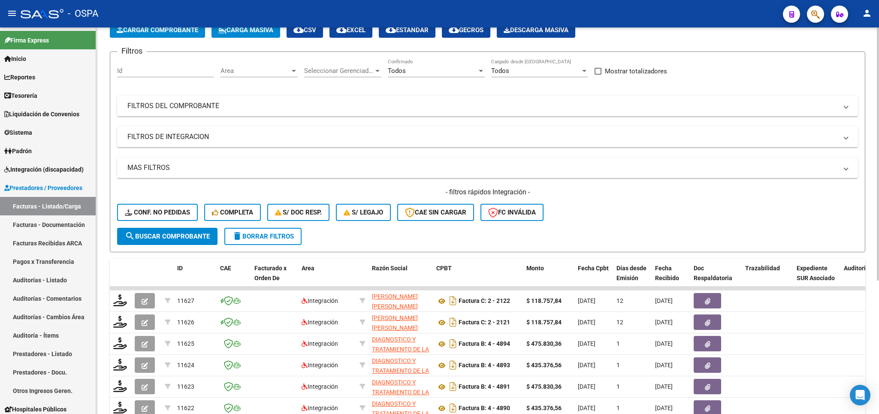
scroll to position [204, 0]
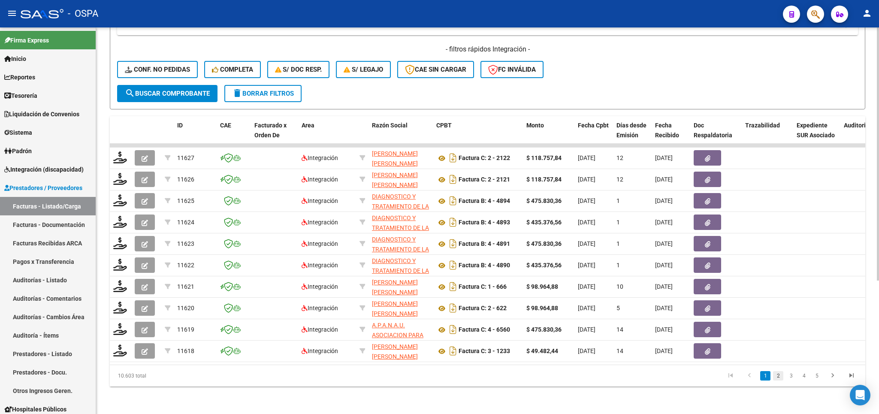
click at [775, 376] on link "2" at bounding box center [778, 375] width 10 height 9
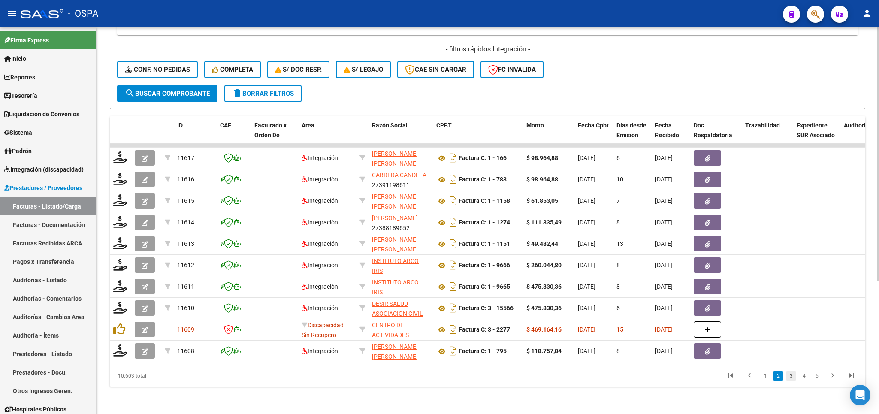
click at [787, 376] on link "3" at bounding box center [791, 375] width 10 height 9
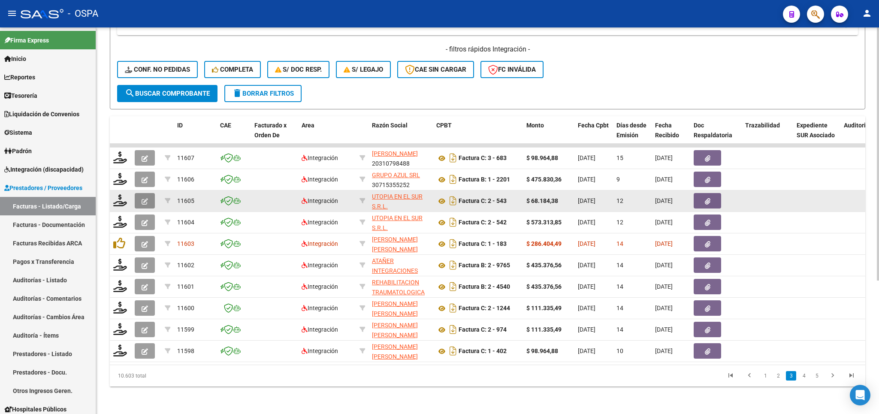
click at [144, 198] on icon "button" at bounding box center [145, 201] width 6 height 6
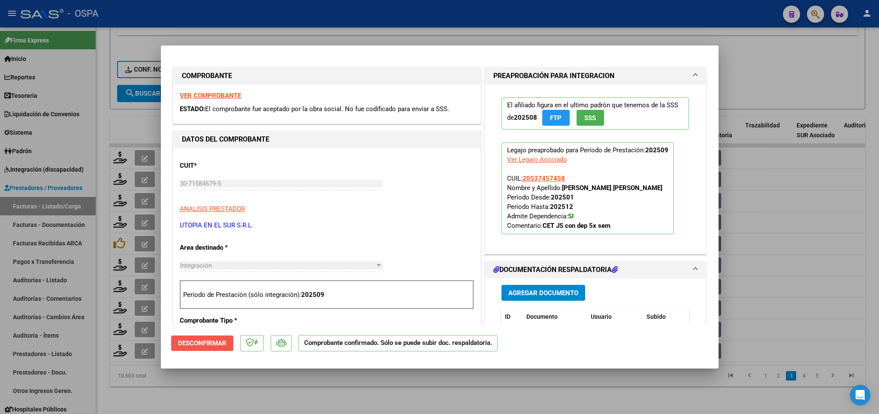
click at [190, 340] on span "Desconfirmar" at bounding box center [202, 343] width 48 height 8
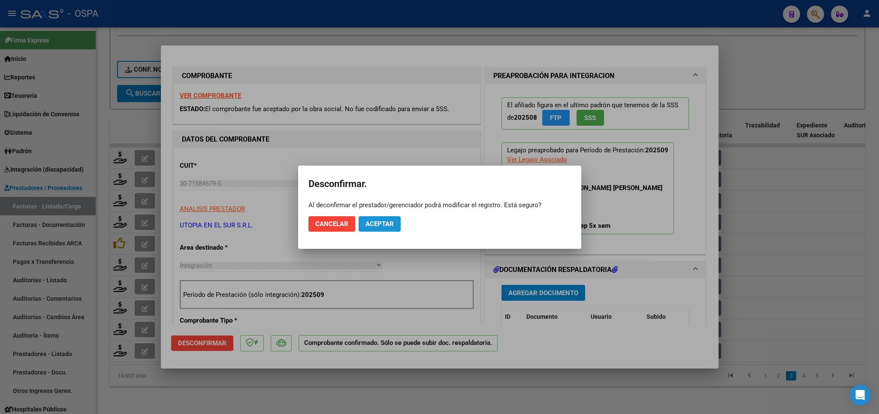
click at [382, 220] on span "Aceptar" at bounding box center [379, 224] width 28 height 8
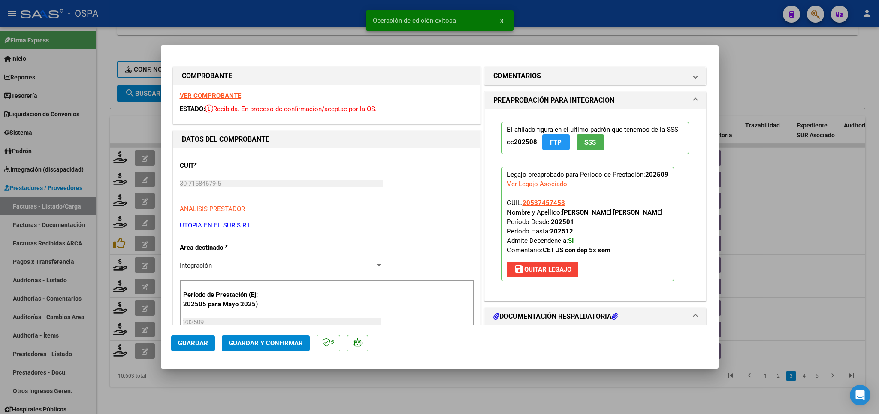
scroll to position [100, 0]
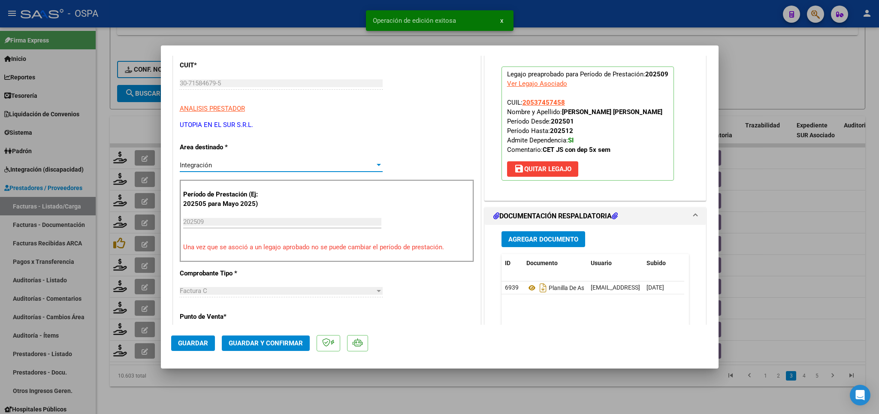
click at [333, 168] on div "Integración" at bounding box center [277, 165] width 195 height 8
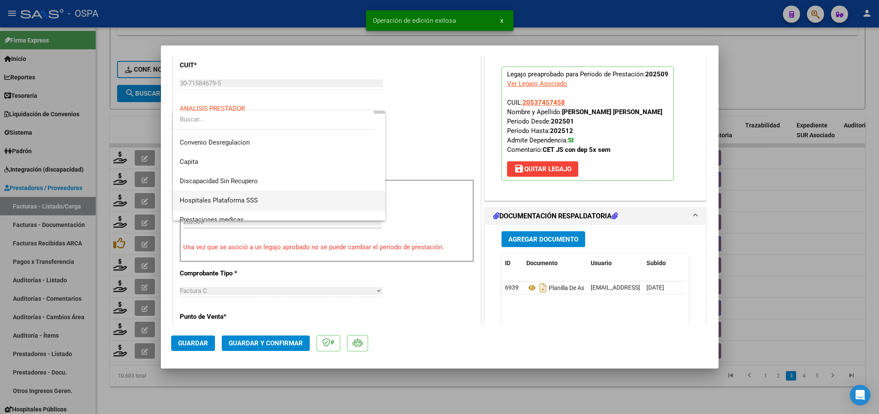
scroll to position [102, 0]
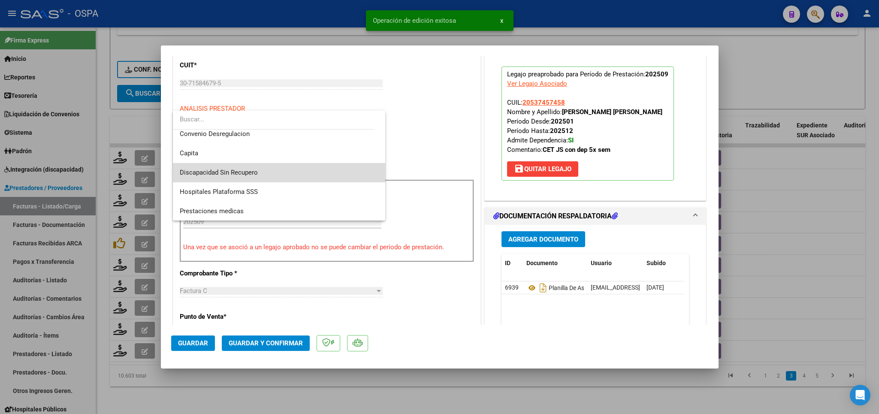
click at [284, 173] on span "Discapacidad Sin Recupero" at bounding box center [279, 172] width 199 height 19
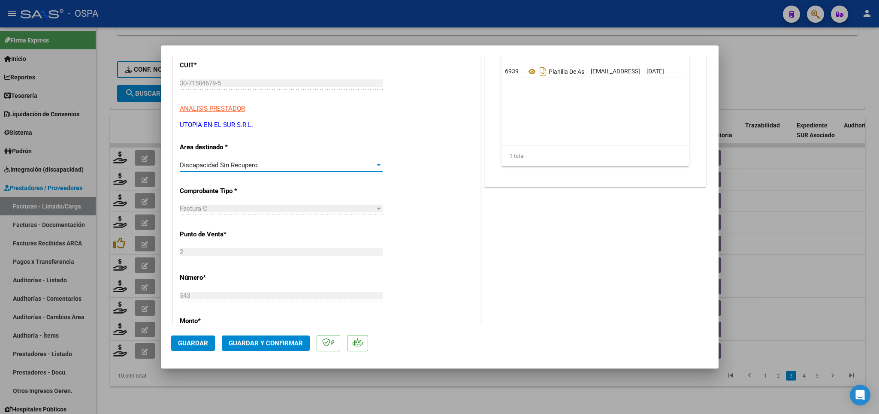
click at [189, 342] on span "Guardar" at bounding box center [193, 343] width 30 height 8
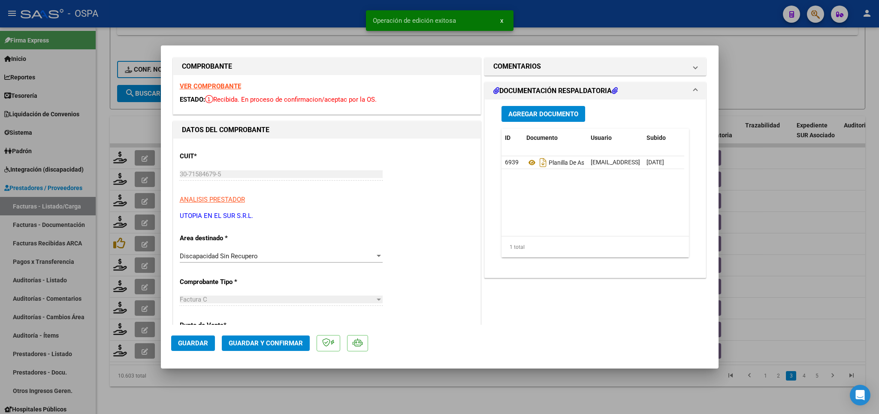
scroll to position [0, 0]
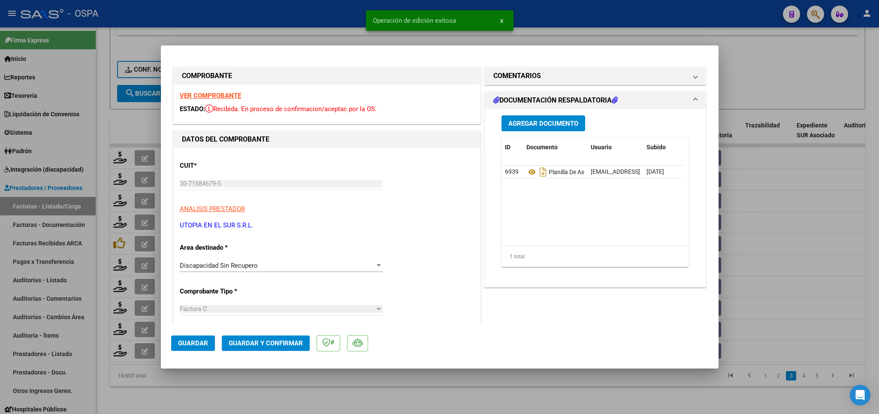
click at [216, 96] on strong "VER COMPROBANTE" at bounding box center [210, 96] width 61 height 8
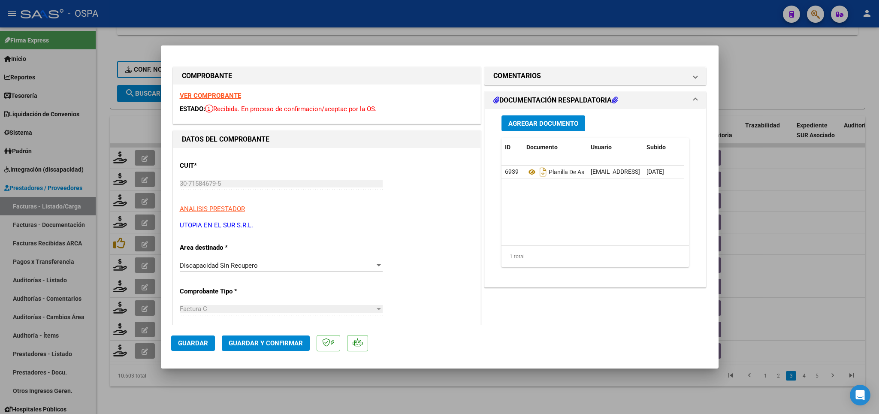
click at [365, 398] on div at bounding box center [439, 207] width 879 height 414
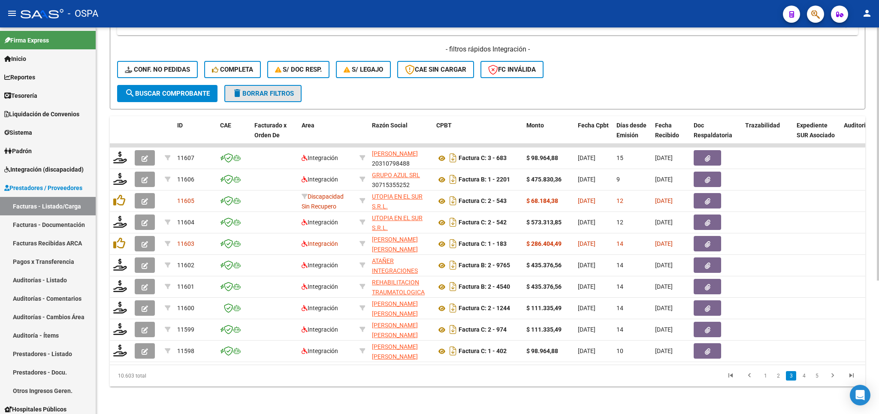
click at [255, 90] on span "delete Borrar Filtros" at bounding box center [263, 94] width 62 height 8
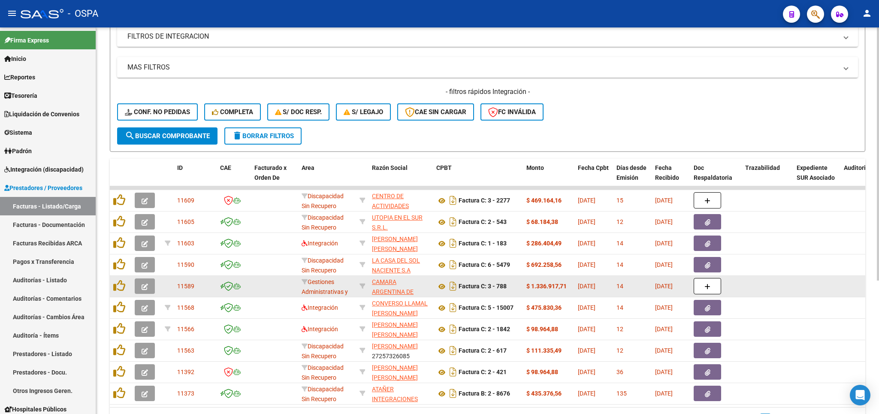
scroll to position [204, 0]
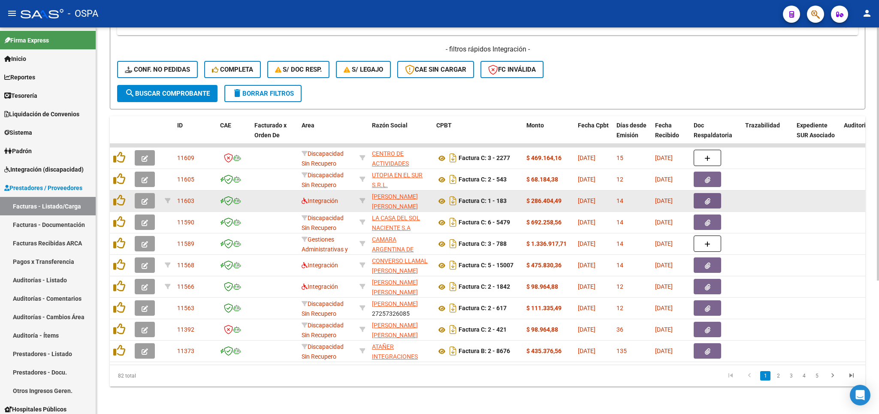
click at [145, 198] on icon "button" at bounding box center [145, 201] width 6 height 6
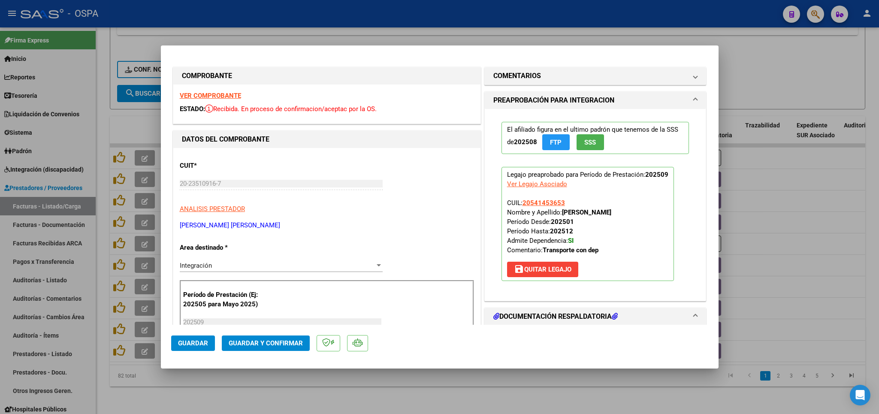
click at [216, 95] on strong "VER COMPROBANTE" at bounding box center [210, 96] width 61 height 8
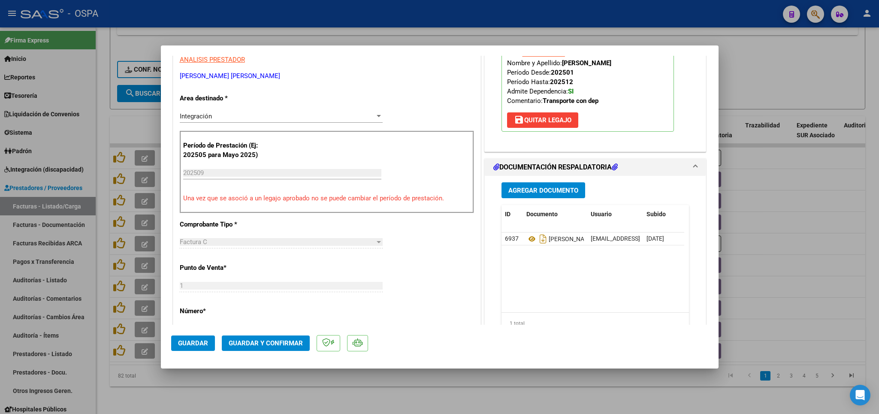
scroll to position [151, 0]
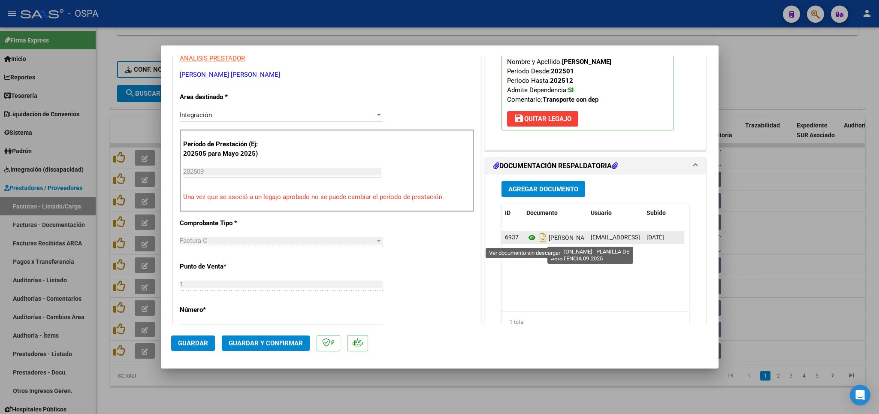
click at [526, 241] on icon at bounding box center [531, 237] width 11 height 10
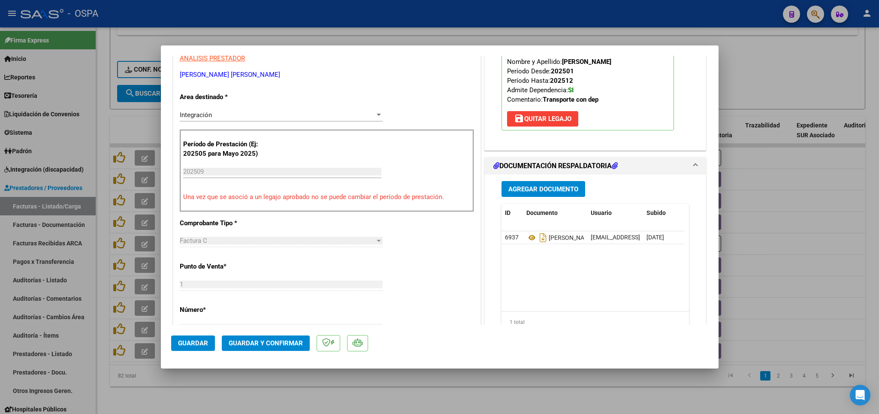
click at [283, 344] on span "Guardar y Confirmar" at bounding box center [266, 343] width 74 height 8
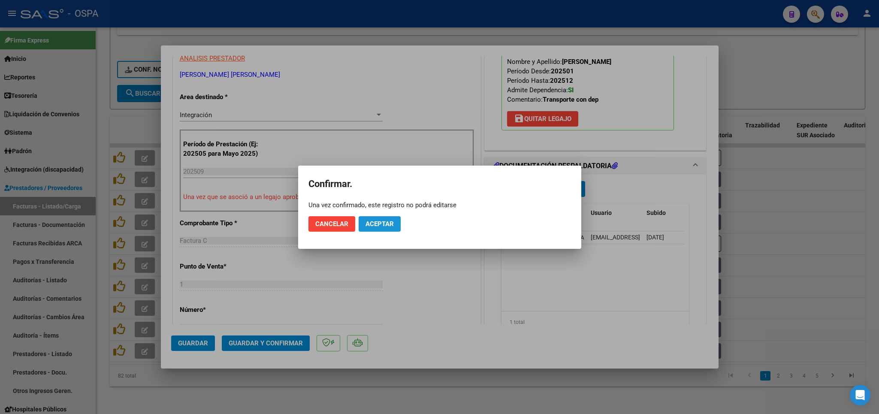
click at [383, 224] on span "Aceptar" at bounding box center [379, 224] width 28 height 8
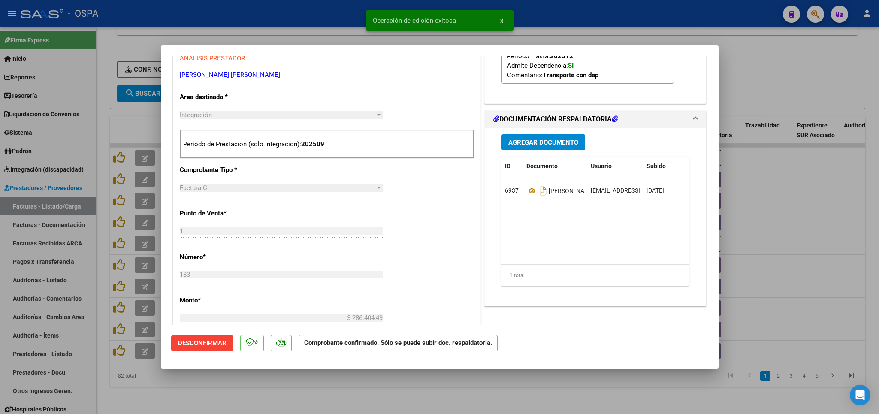
click at [330, 392] on div at bounding box center [439, 207] width 879 height 414
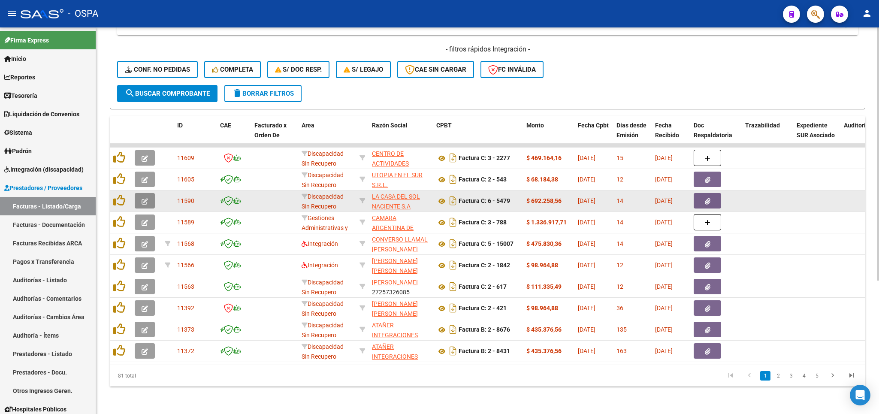
click at [139, 193] on button "button" at bounding box center [145, 200] width 20 height 15
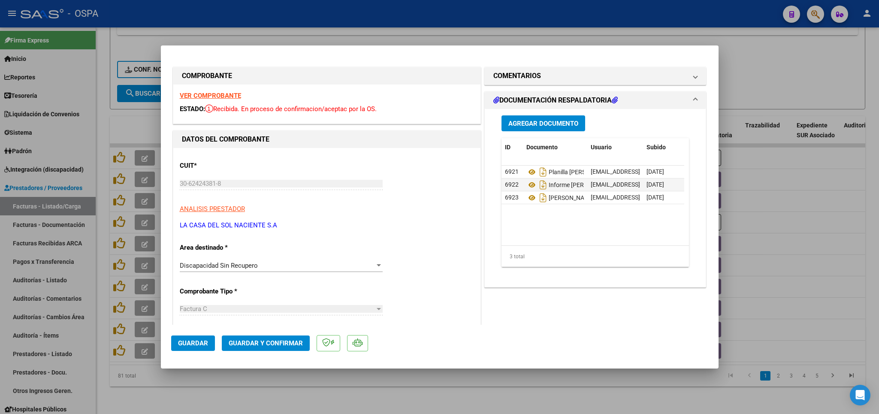
click at [221, 94] on strong "VER COMPROBANTE" at bounding box center [210, 96] width 61 height 8
click at [327, 387] on div at bounding box center [439, 207] width 879 height 414
type input "$ 0,00"
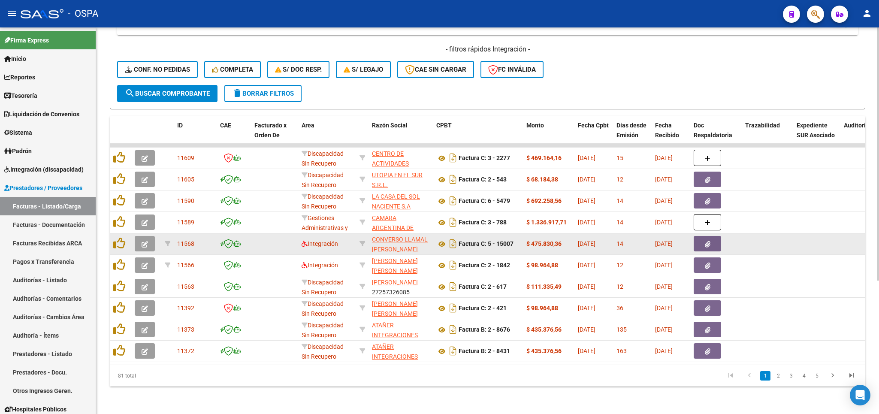
click at [144, 241] on icon "button" at bounding box center [145, 244] width 6 height 6
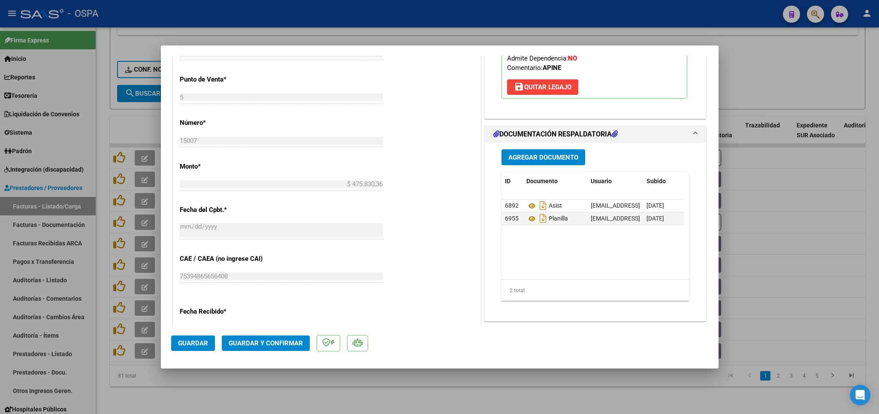
scroll to position [351, 0]
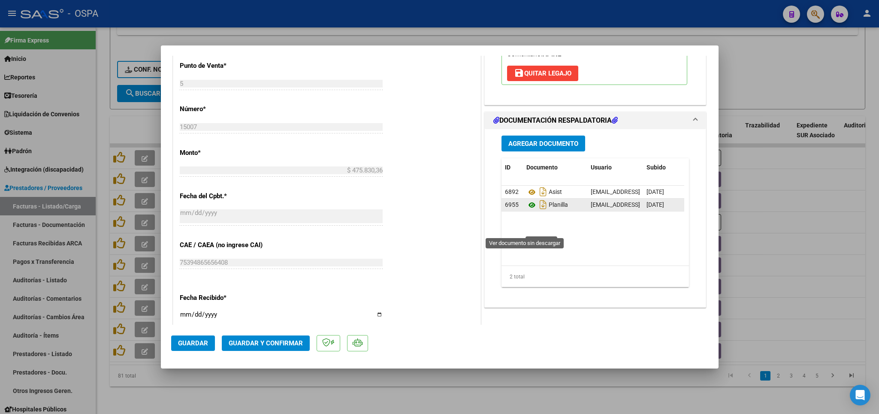
click at [526, 210] on icon at bounding box center [531, 205] width 11 height 10
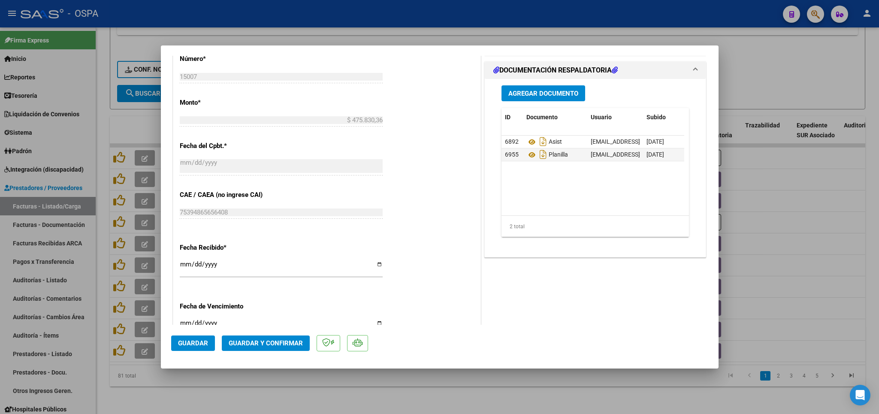
scroll to position [452, 0]
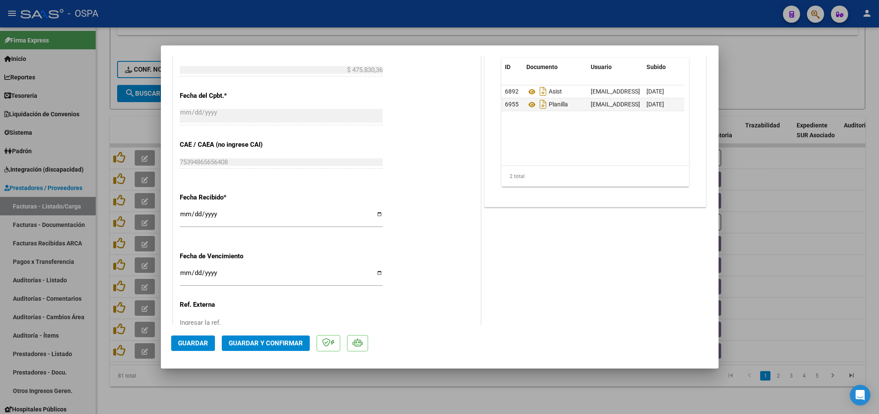
click at [278, 342] on span "Guardar y Confirmar" at bounding box center [266, 343] width 74 height 8
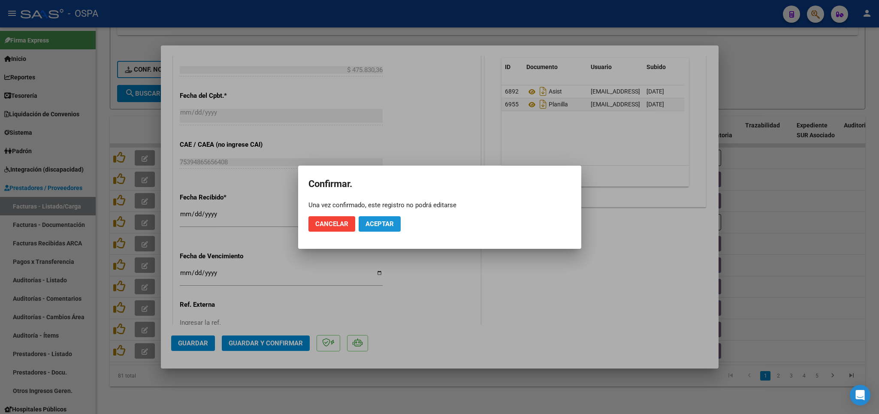
click at [383, 229] on button "Aceptar" at bounding box center [379, 223] width 42 height 15
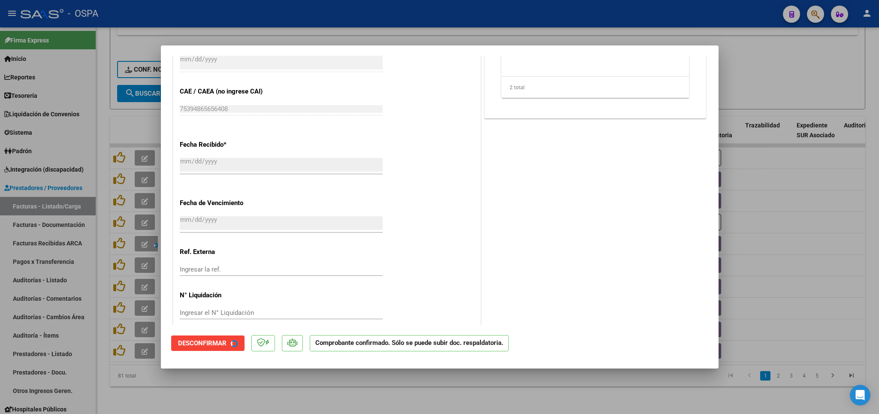
scroll to position [398, 0]
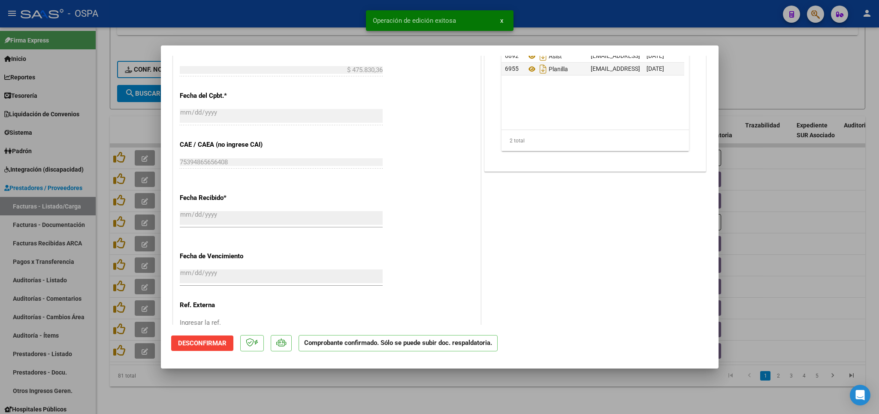
click at [475, 386] on div at bounding box center [439, 207] width 879 height 414
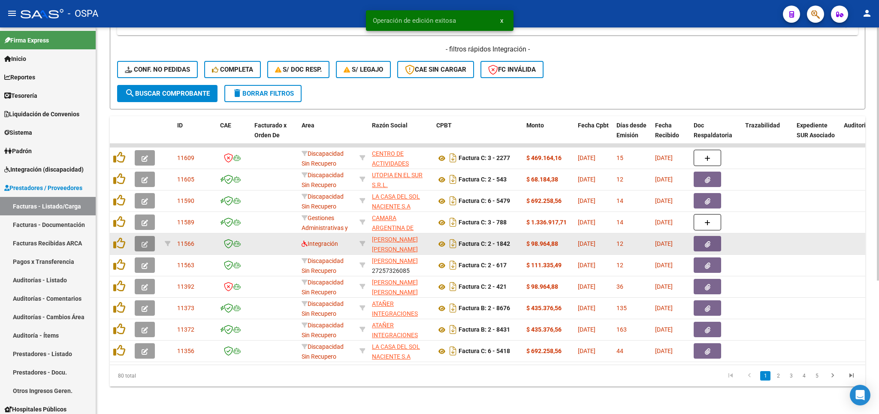
click at [145, 241] on icon "button" at bounding box center [145, 244] width 6 height 6
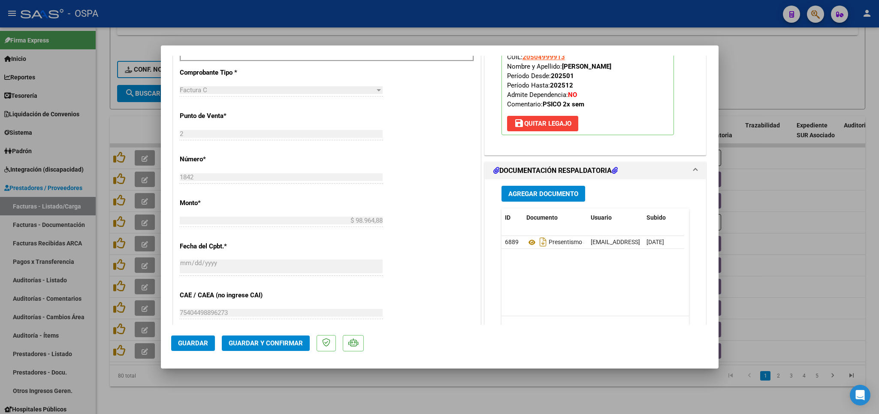
scroll to position [351, 0]
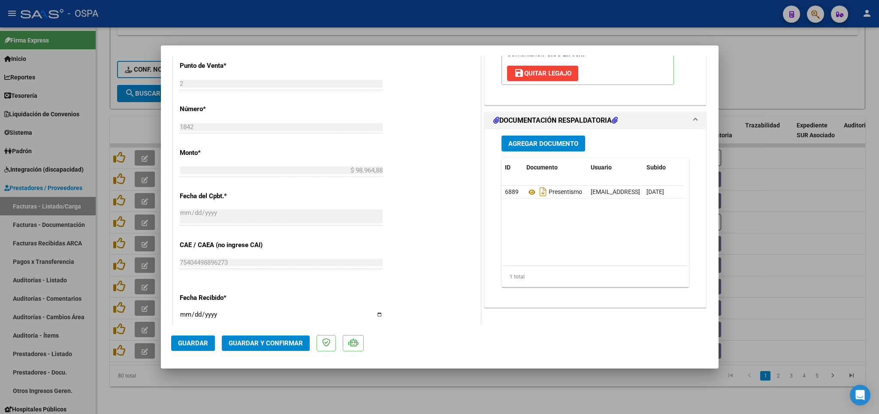
click at [238, 395] on div at bounding box center [439, 207] width 879 height 414
type input "$ 0,00"
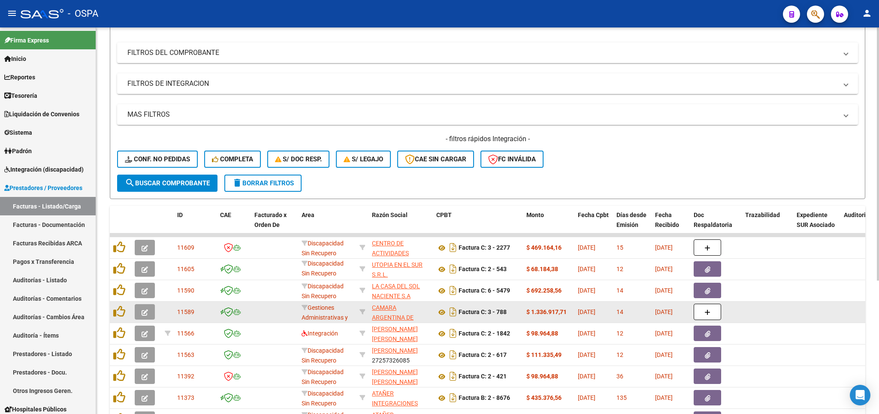
scroll to position [154, 0]
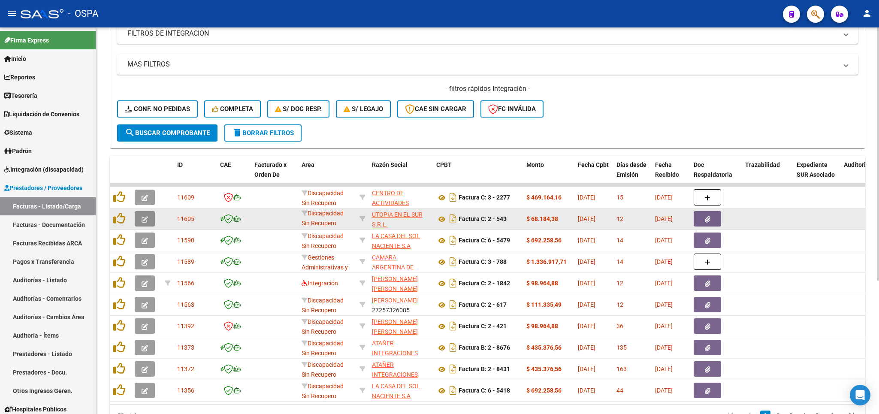
click at [147, 217] on icon "button" at bounding box center [145, 219] width 6 height 6
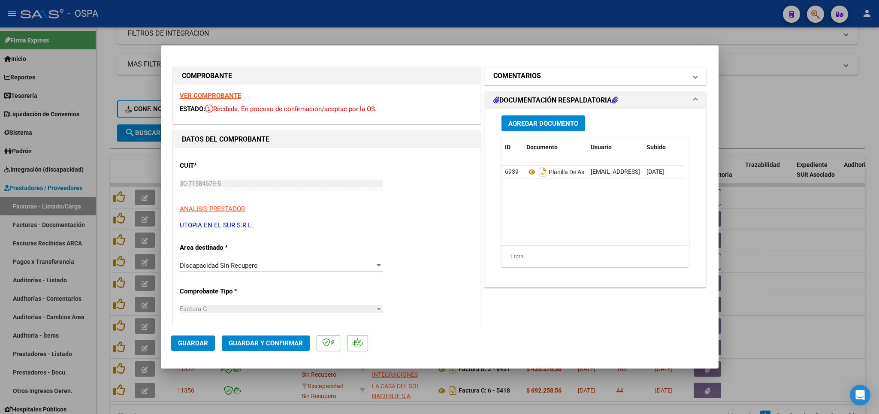
click at [571, 74] on mat-panel-title "COMENTARIOS" at bounding box center [590, 76] width 194 height 10
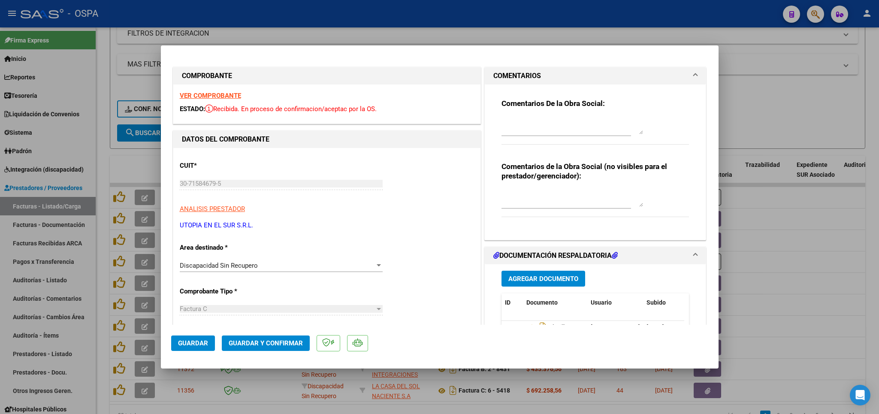
click at [533, 196] on textarea at bounding box center [572, 198] width 142 height 17
drag, startPoint x: 585, startPoint y: 196, endPoint x: 486, endPoint y: 208, distance: 100.2
click at [501, 207] on textarea "entregado a Dani 15/10" at bounding box center [572, 198] width 142 height 17
type textarea "entregado a Dani 15/10"
click at [190, 346] on span "Guardar" at bounding box center [193, 343] width 30 height 8
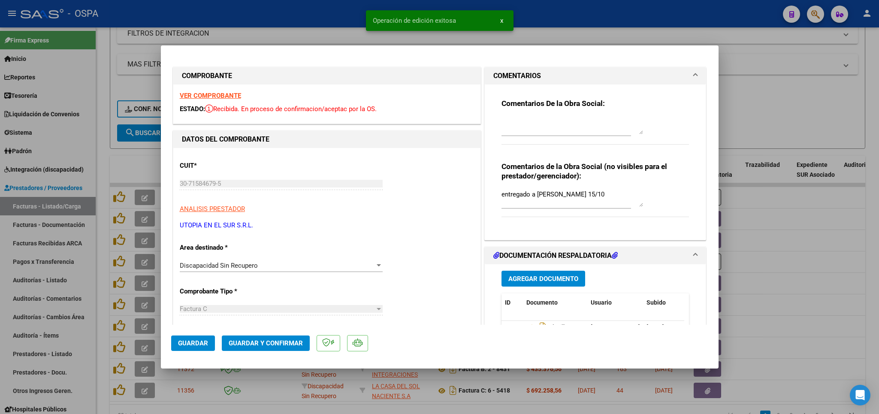
click at [142, 238] on div at bounding box center [439, 207] width 879 height 414
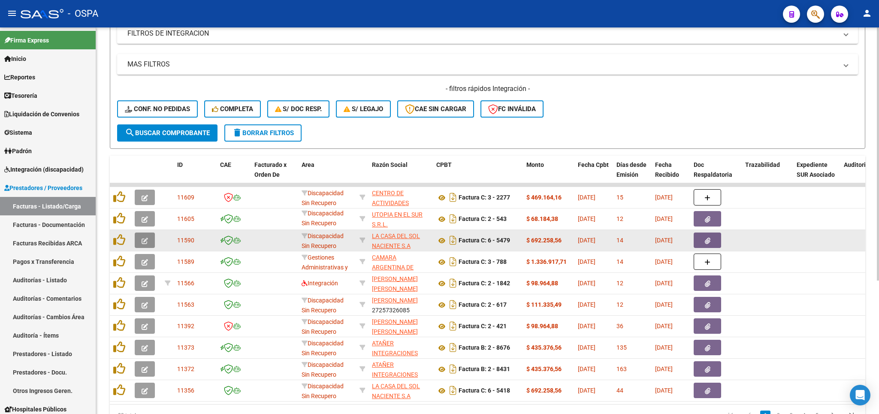
click at [143, 239] on icon "button" at bounding box center [145, 241] width 6 height 6
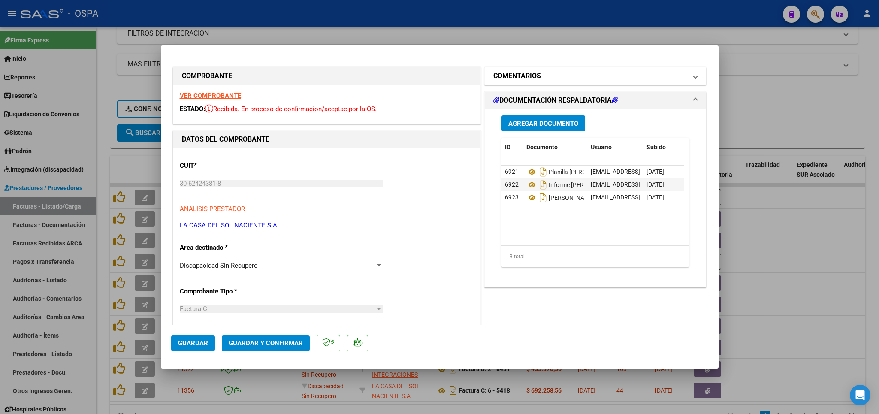
click at [599, 72] on mat-panel-title "COMENTARIOS" at bounding box center [590, 76] width 194 height 10
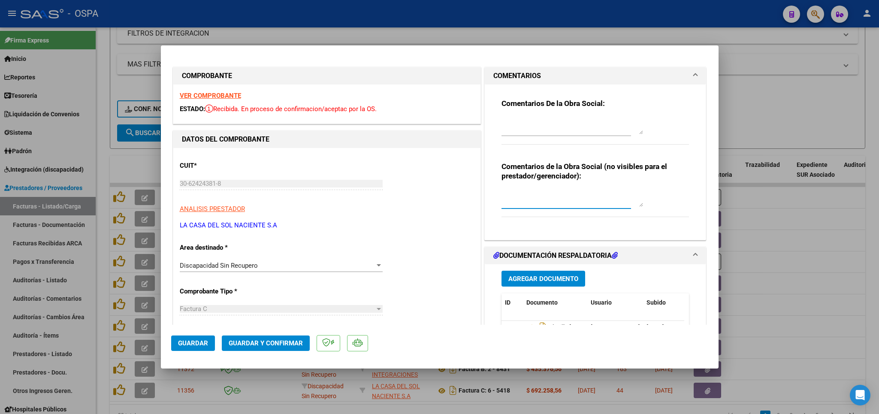
click at [526, 198] on textarea at bounding box center [572, 198] width 142 height 17
paste textarea "entregado a Dani 15/10"
type textarea "entregado a Dani 15/10"
click at [184, 343] on span "Guardar" at bounding box center [193, 343] width 30 height 8
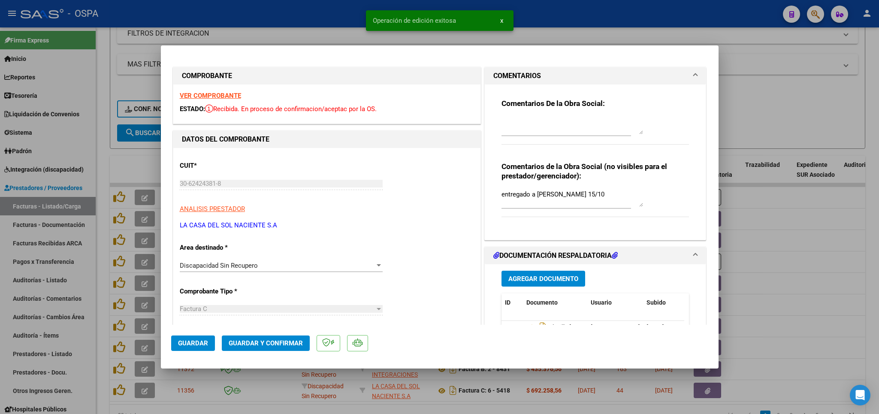
click at [828, 103] on div at bounding box center [439, 207] width 879 height 414
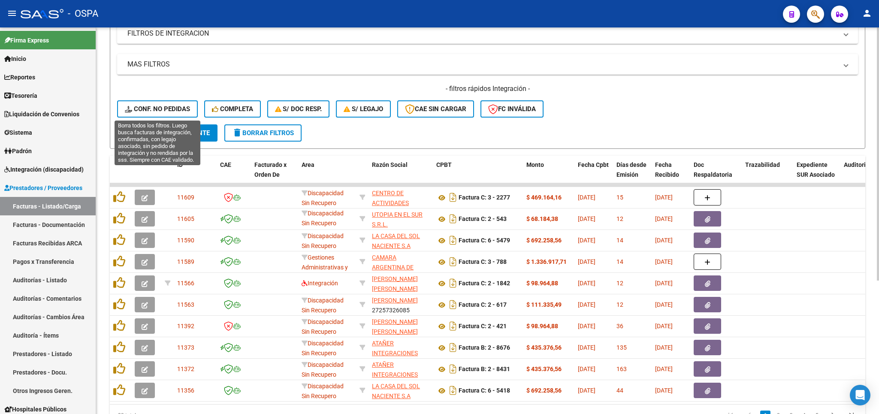
click at [164, 111] on span "Conf. no pedidas" at bounding box center [157, 109] width 65 height 8
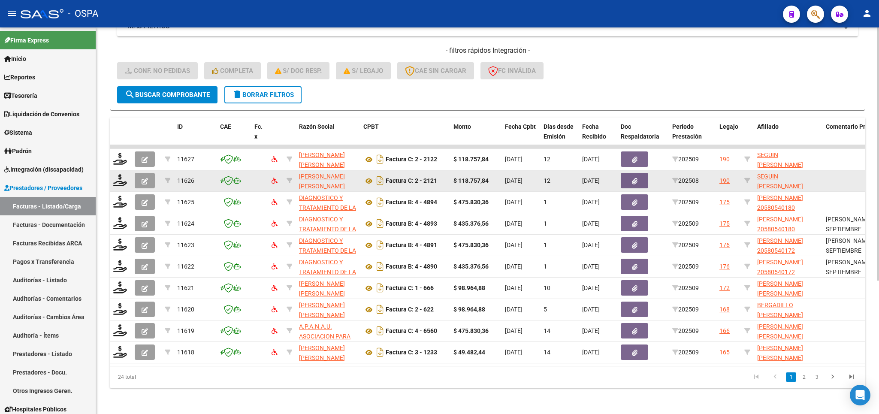
scroll to position [204, 0]
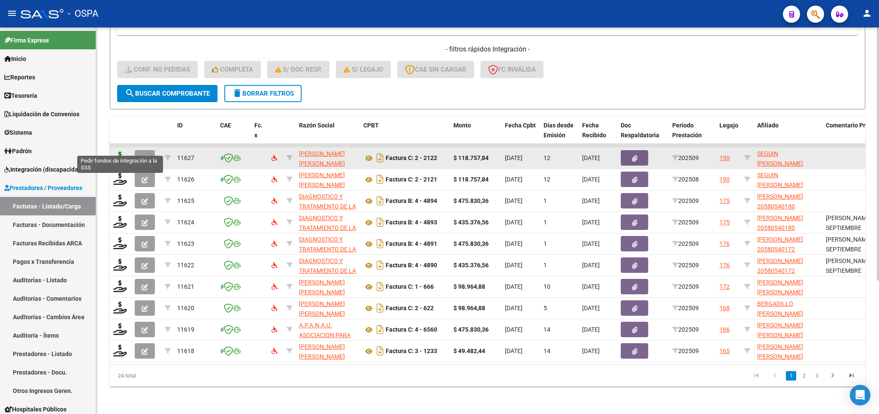
click at [118, 151] on icon at bounding box center [120, 157] width 14 height 12
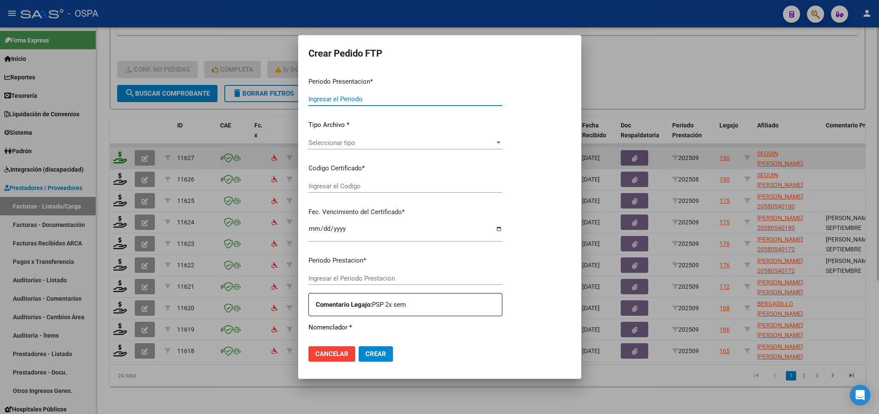
type input "202509"
type input "$ 118.757,84"
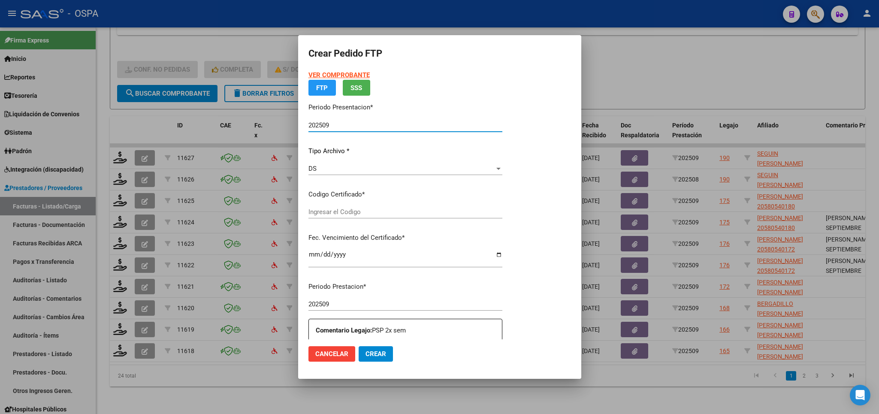
type input "arg02000543984542022122120271221chu176"
type input "2027-12-21"
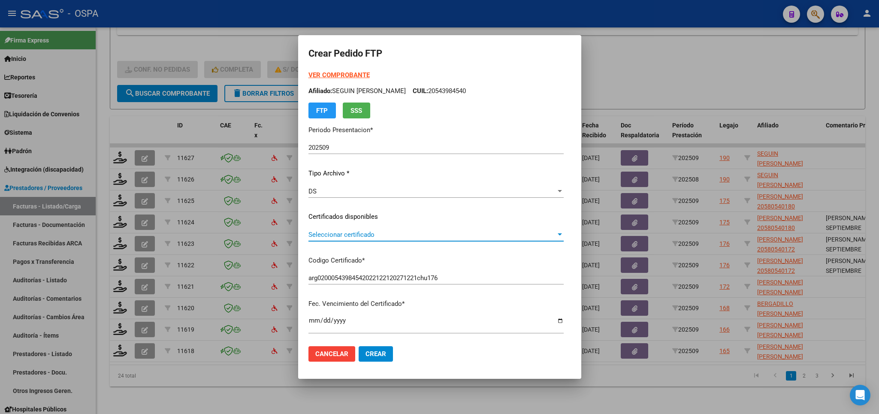
click at [476, 237] on span "Seleccionar certificado" at bounding box center [431, 235] width 247 height 8
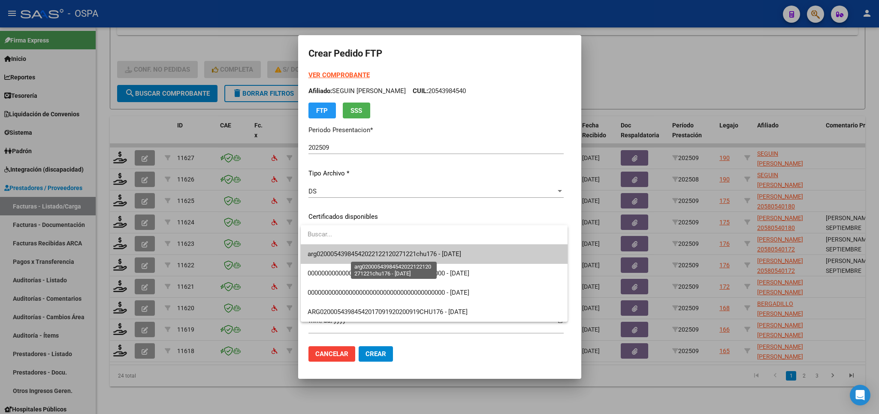
click at [461, 257] on span "arg02000543984542022122120271221chu176 - 2027-12-21" at bounding box center [384, 254] width 154 height 8
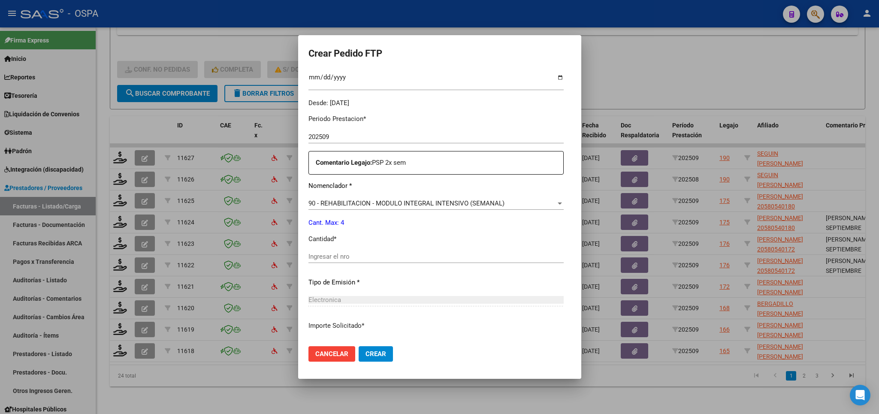
scroll to position [251, 0]
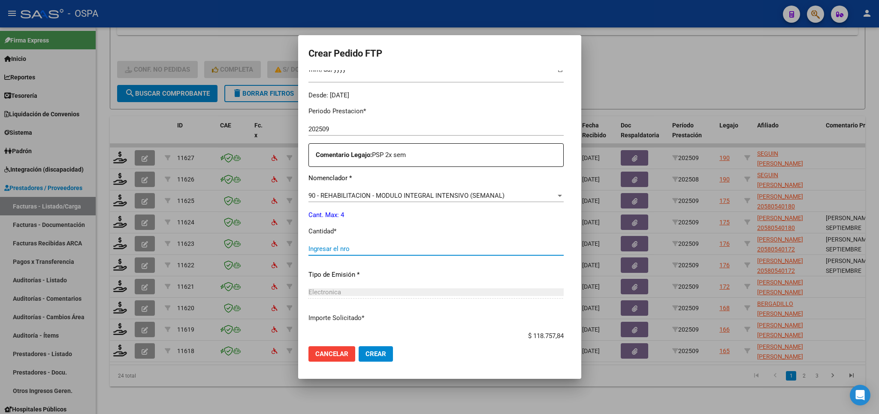
click at [442, 245] on input "Ingresar el nro" at bounding box center [435, 249] width 255 height 8
type input "4"
click at [371, 356] on span "Crear" at bounding box center [375, 354] width 21 height 8
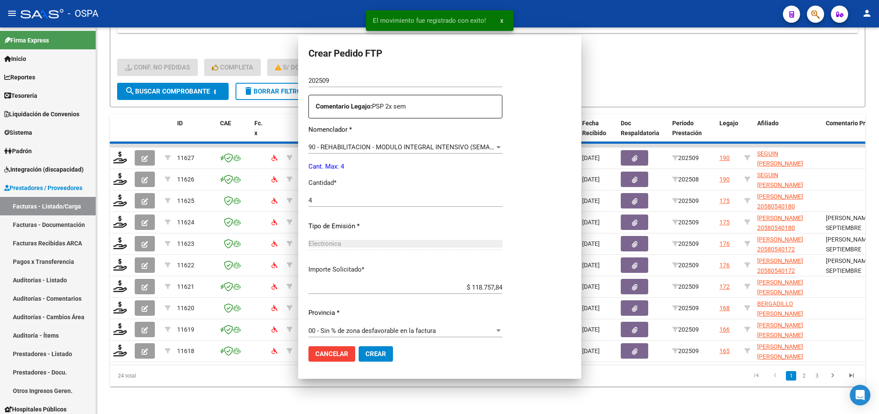
scroll to position [0, 0]
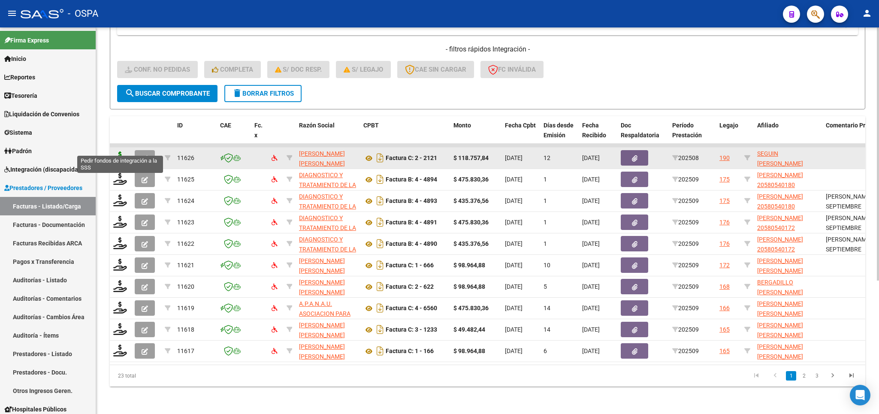
click at [120, 151] on icon at bounding box center [120, 157] width 14 height 12
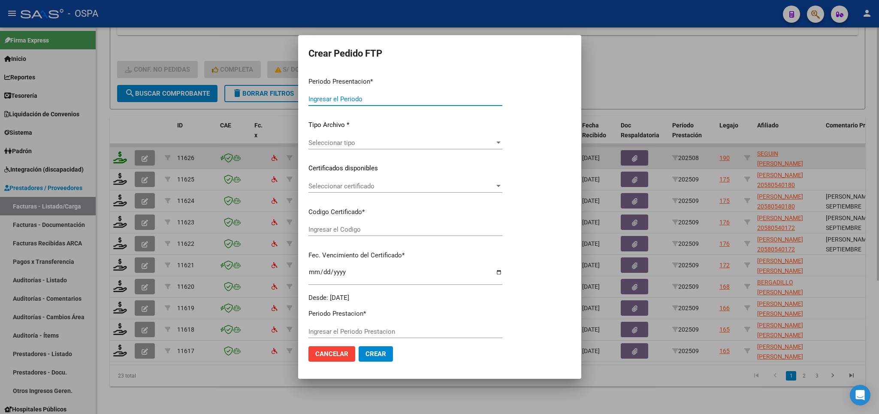
type input "202509"
type input "202508"
type input "$ 118.757,84"
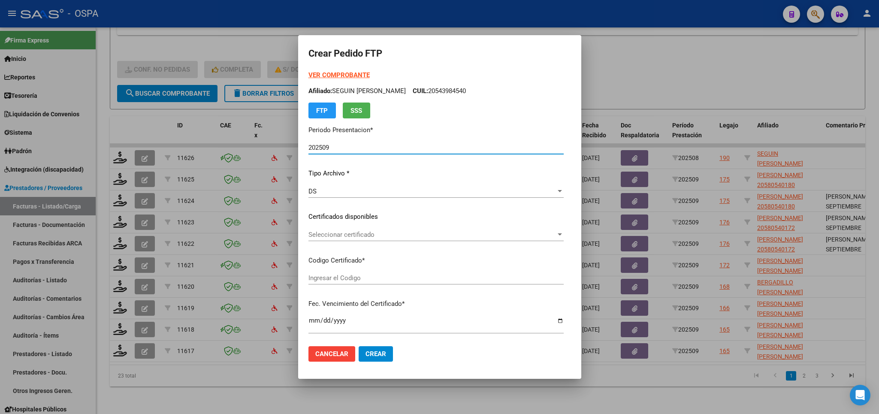
type input "arg02000543984542022122120271221chu176"
type input "2027-12-21"
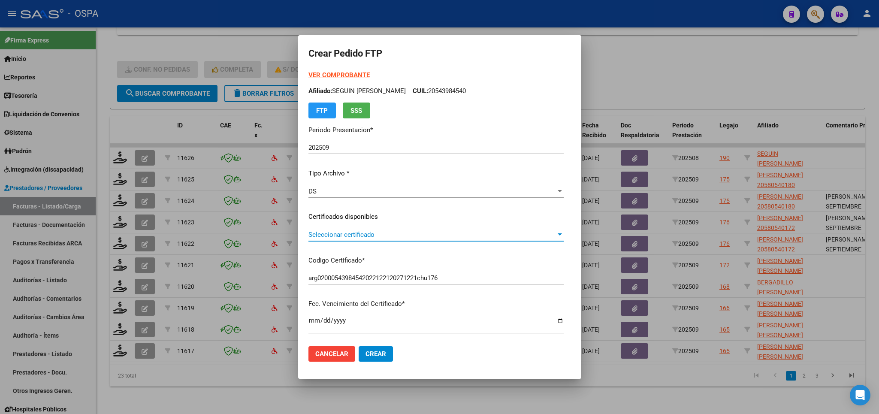
click at [439, 238] on span "Seleccionar certificado" at bounding box center [431, 235] width 247 height 8
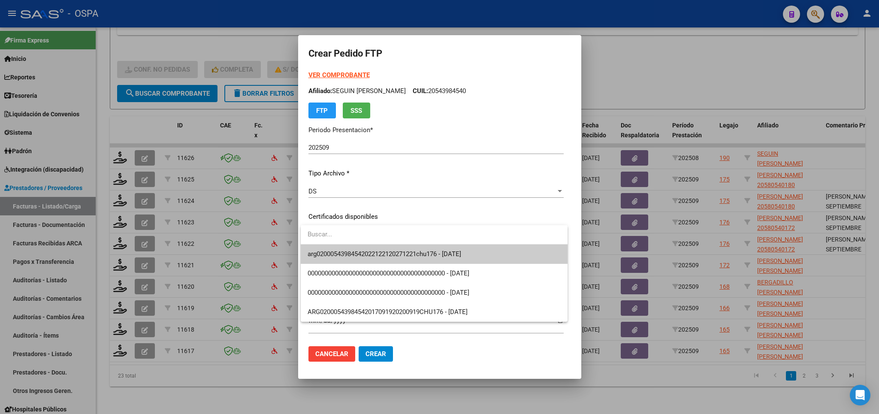
click at [427, 261] on span "arg02000543984542022122120271221chu176 - 2027-12-21" at bounding box center [433, 253] width 253 height 19
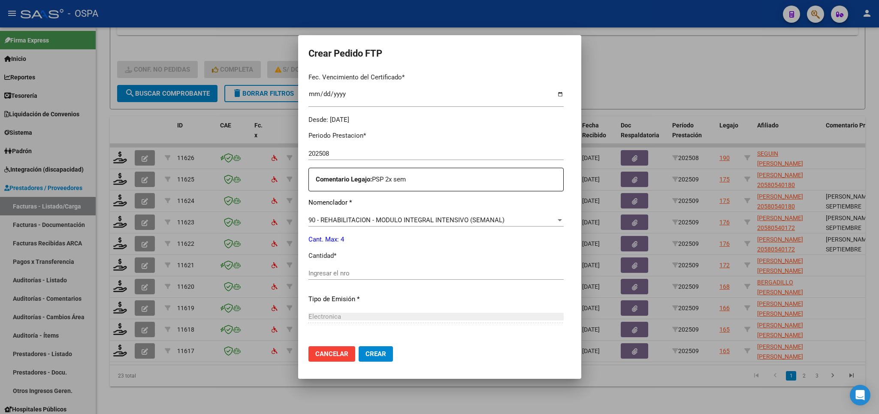
scroll to position [251, 0]
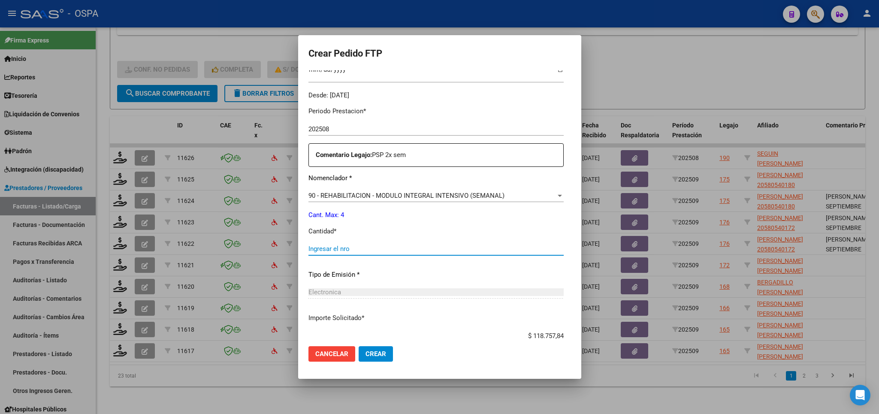
click at [418, 247] on input "Ingresar el nro" at bounding box center [435, 249] width 255 height 8
type input "4"
click at [377, 351] on span "Crear" at bounding box center [375, 354] width 21 height 8
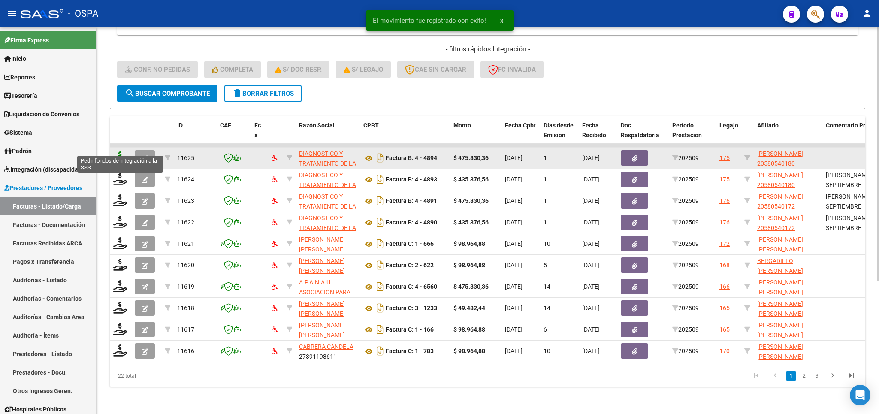
click at [120, 151] on icon at bounding box center [120, 157] width 14 height 12
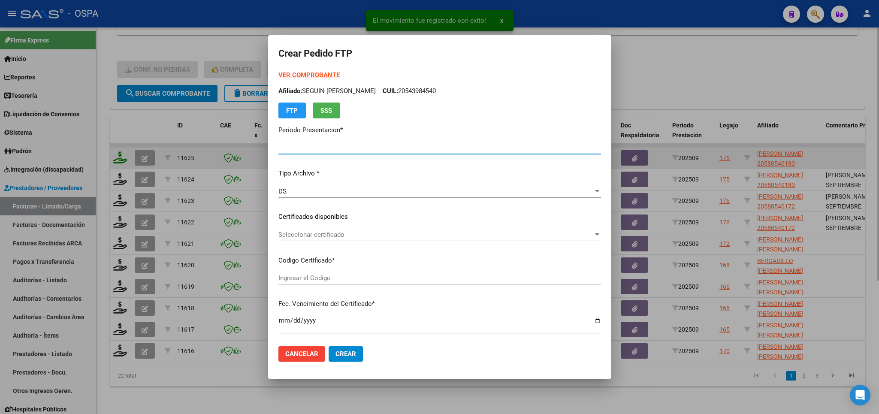
type input "202509"
type input "$ 475.830,36"
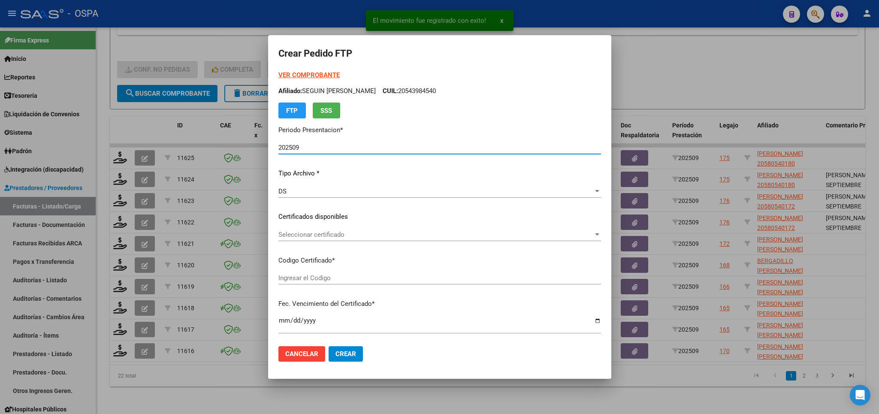
type input "arg02000580540182023101720281017bs420"
type input "2028-10-17"
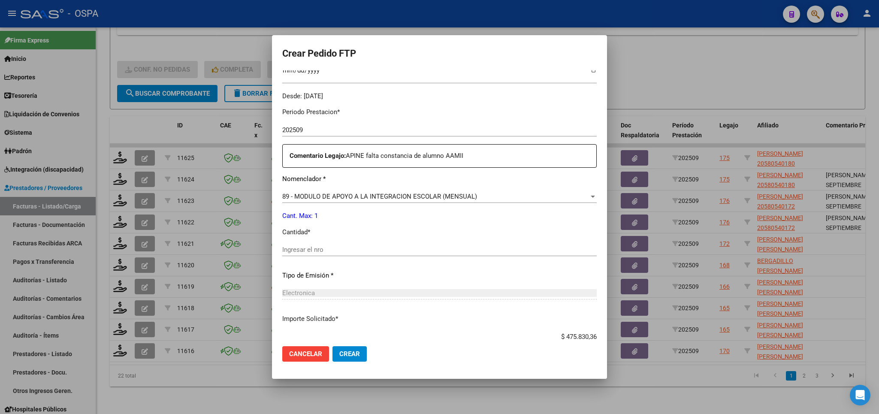
scroll to position [99, 0]
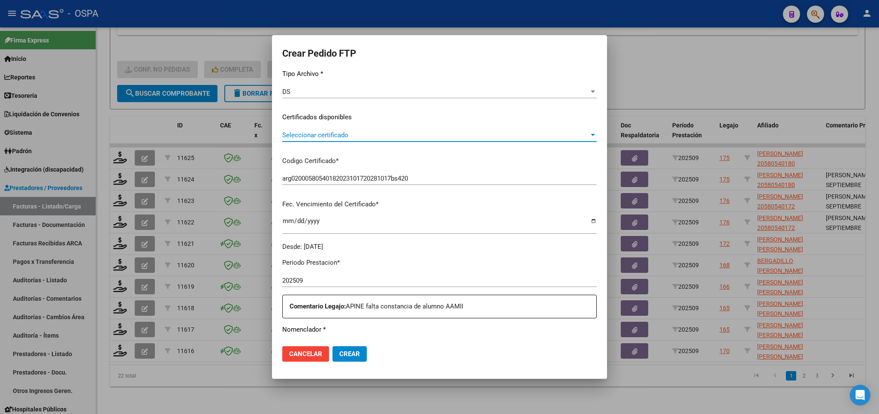
click at [403, 139] on span "Seleccionar certificado" at bounding box center [435, 135] width 307 height 8
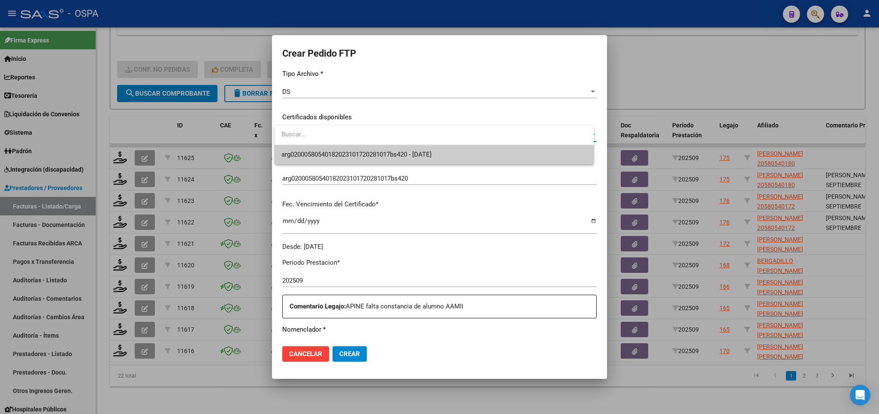
click at [390, 157] on span "arg02000580540182023101720281017bs420 - 2028-10-17" at bounding box center [356, 155] width 150 height 8
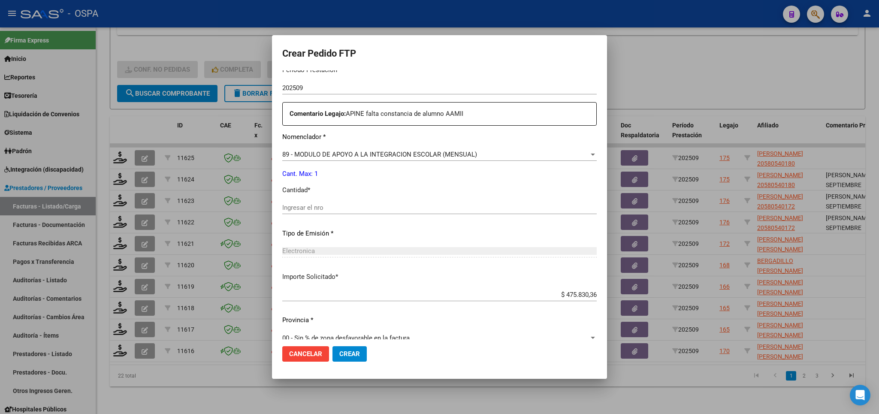
scroll to position [300, 0]
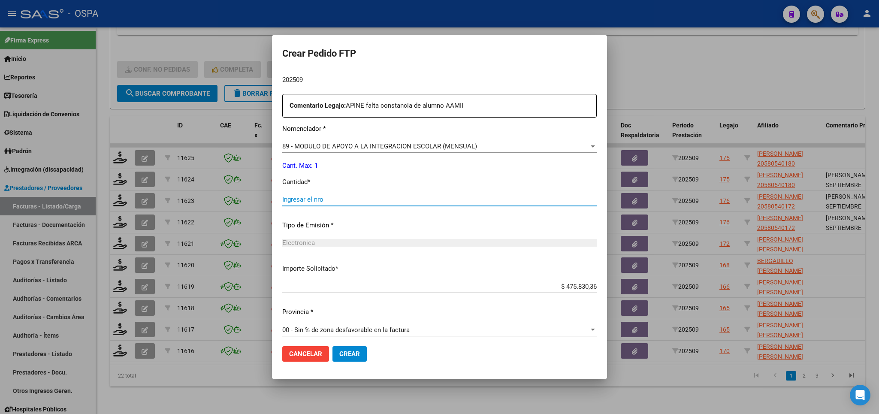
click at [363, 196] on input "Ingresar el nro" at bounding box center [439, 200] width 314 height 8
type input "1"
click at [349, 351] on span "Crear" at bounding box center [349, 354] width 21 height 8
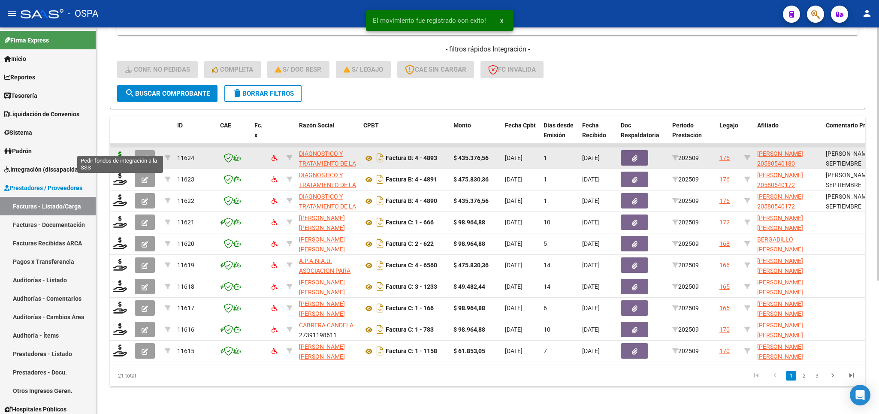
click at [119, 151] on icon at bounding box center [120, 157] width 14 height 12
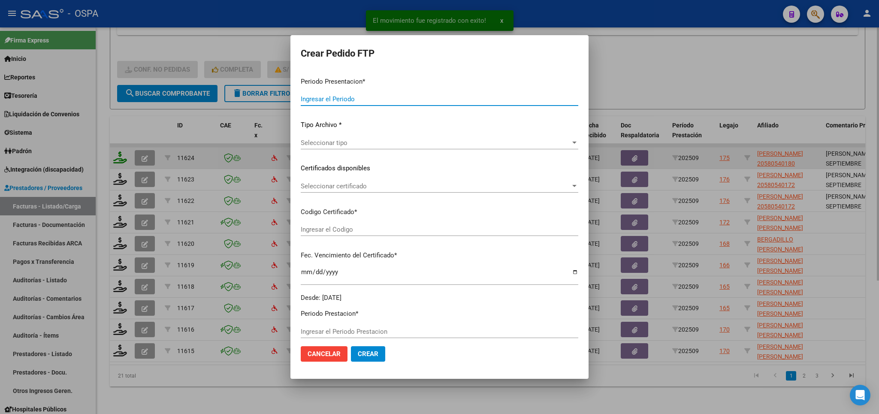
type input "202509"
type input "$ 435.376,56"
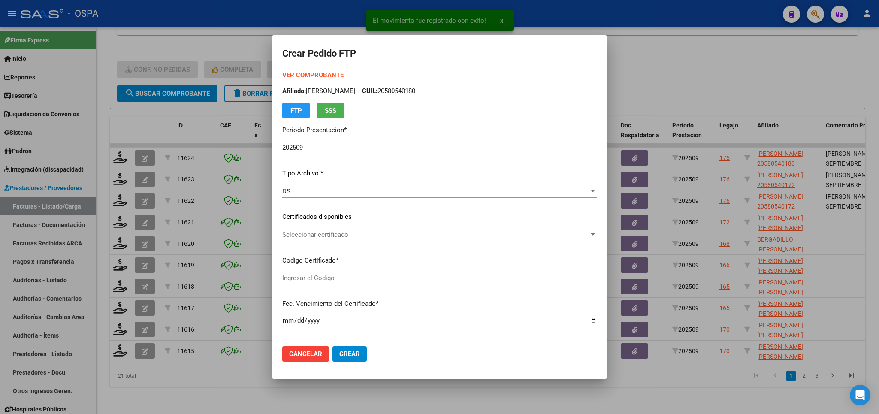
type input "arg02000580540182023101720281017bs420"
type input "2028-10-17"
click at [520, 234] on span "Seleccionar certificado" at bounding box center [435, 235] width 307 height 8
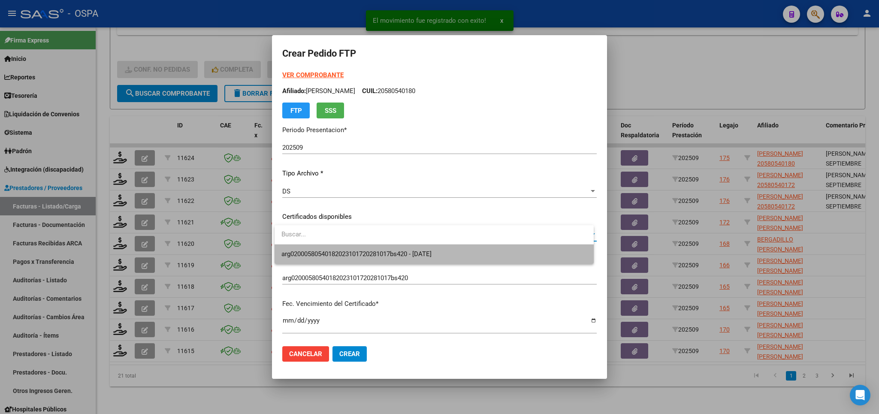
click at [500, 257] on span "arg02000580540182023101720281017bs420 - 2028-10-17" at bounding box center [433, 253] width 305 height 19
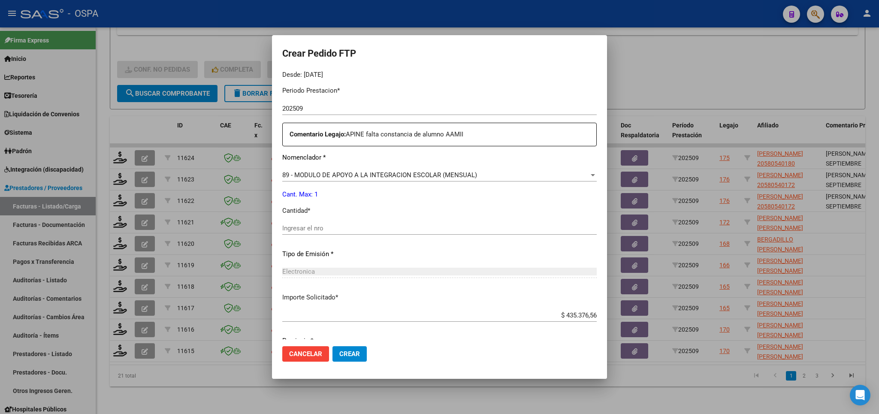
scroll to position [250, 0]
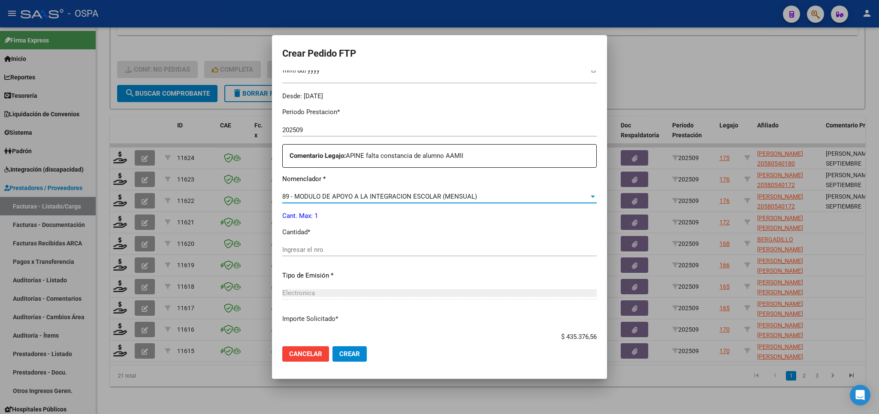
click at [483, 193] on div "89 - MODULO DE APOYO A LA INTEGRACION ESCOLAR (MENSUAL)" at bounding box center [435, 197] width 307 height 8
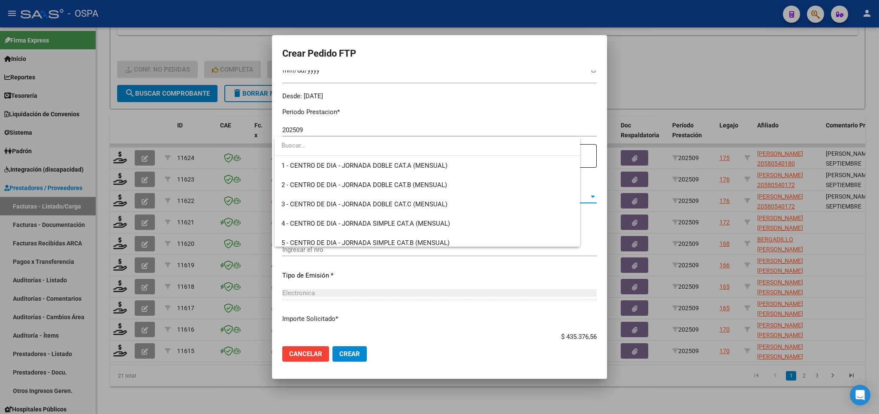
scroll to position [1672, 0]
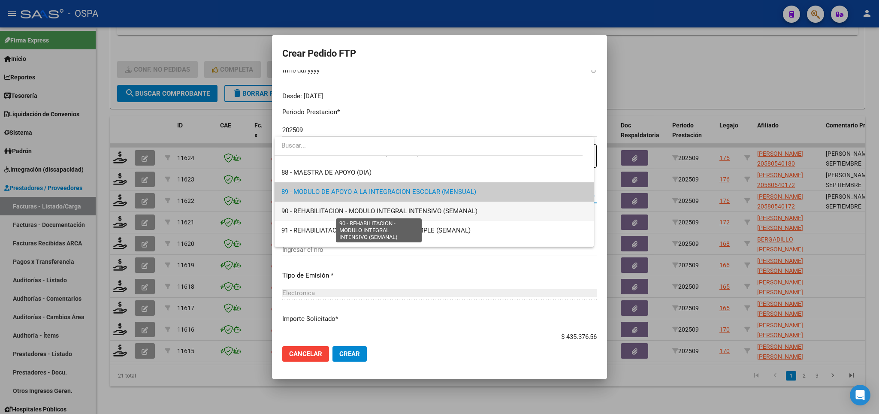
click at [468, 207] on span "90 - REHABILITACION - MODULO INTEGRAL INTENSIVO (SEMANAL)" at bounding box center [379, 211] width 196 height 8
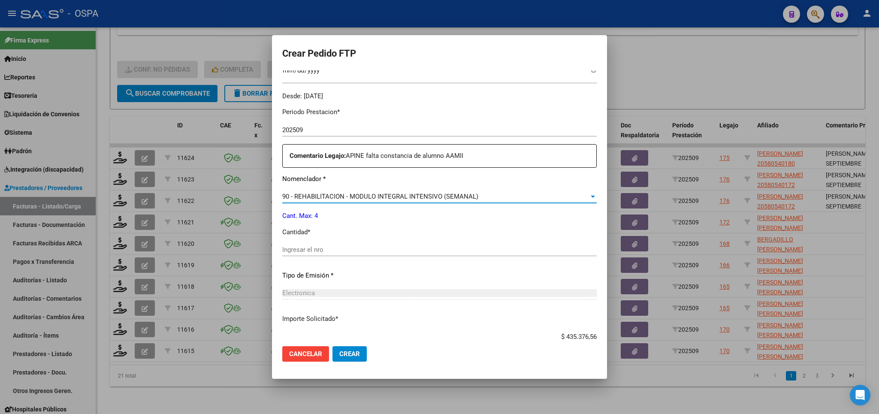
click at [453, 246] on input "Ingresar el nro" at bounding box center [439, 250] width 314 height 8
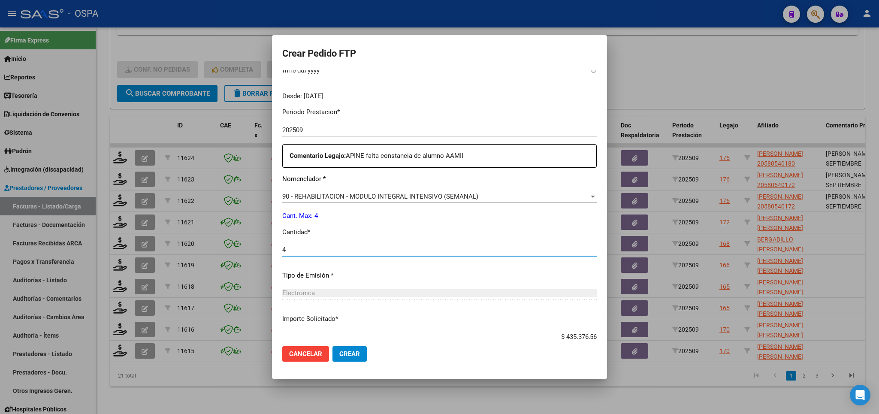
type input "4"
click at [354, 352] on span "Crear" at bounding box center [349, 354] width 21 height 8
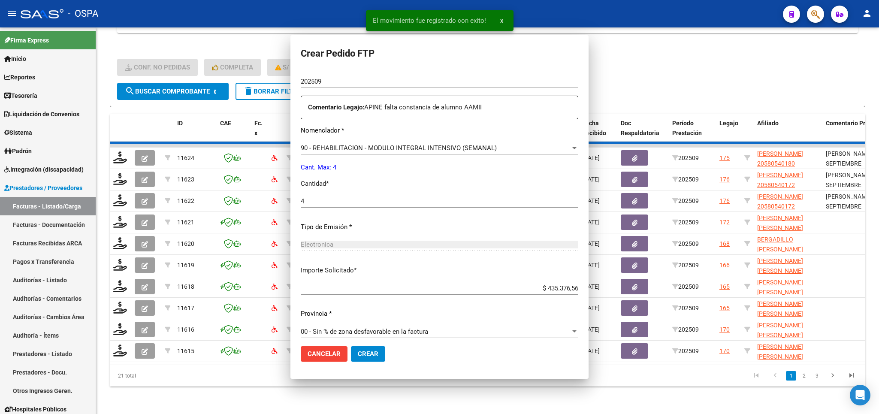
scroll to position [0, 0]
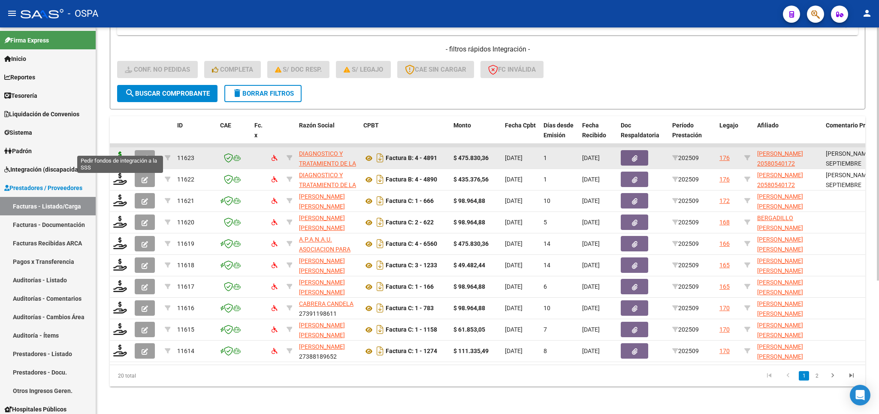
click at [118, 151] on icon at bounding box center [120, 157] width 14 height 12
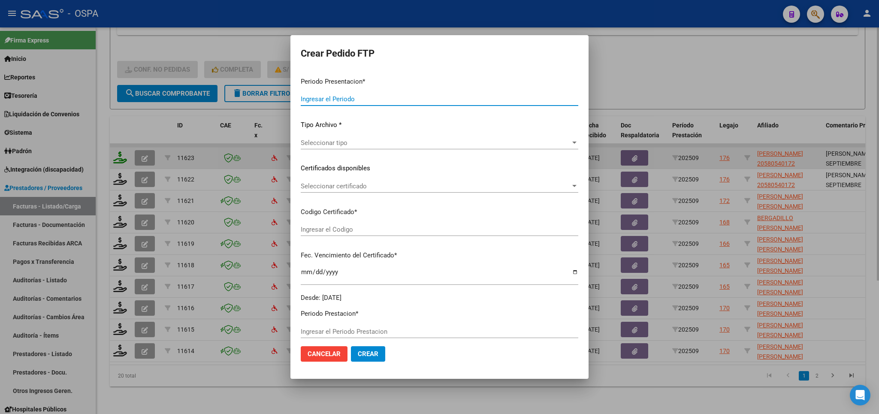
type input "202509"
type input "$ 475.830,36"
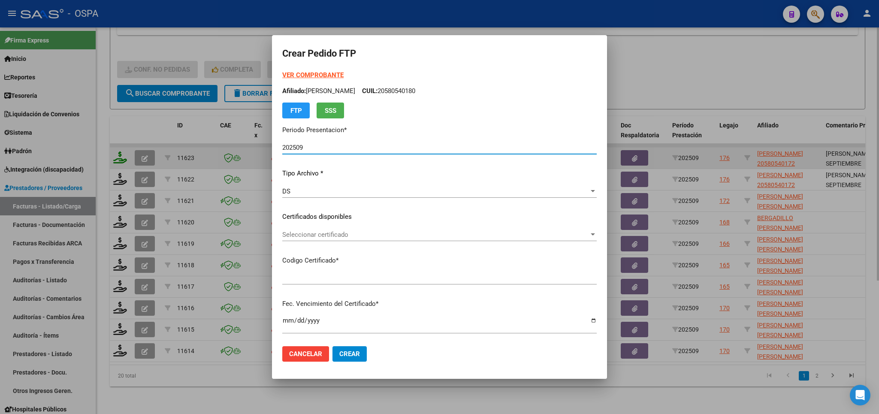
type input "ARG020005805401720221110020251110BS 430"
type input "2025-11-10"
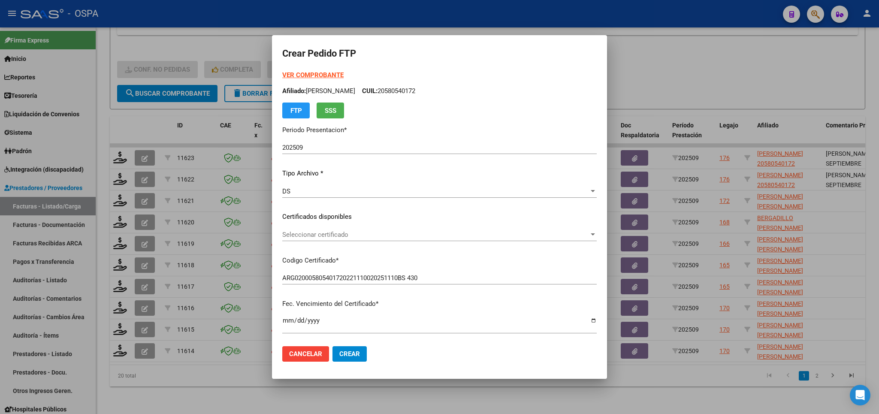
drag, startPoint x: 560, startPoint y: 241, endPoint x: 536, endPoint y: 248, distance: 25.6
click at [559, 241] on div "Seleccionar certificado Seleccionar certificado" at bounding box center [439, 238] width 314 height 21
click at [531, 232] on span "Seleccionar certificado" at bounding box center [435, 235] width 307 height 8
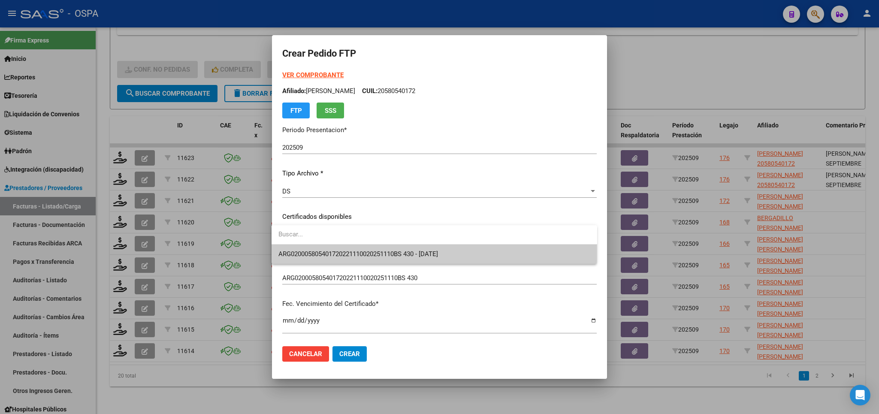
click at [522, 254] on span "ARG020005805401720221110020251110BS 430 - 2025-11-10" at bounding box center [434, 253] width 312 height 19
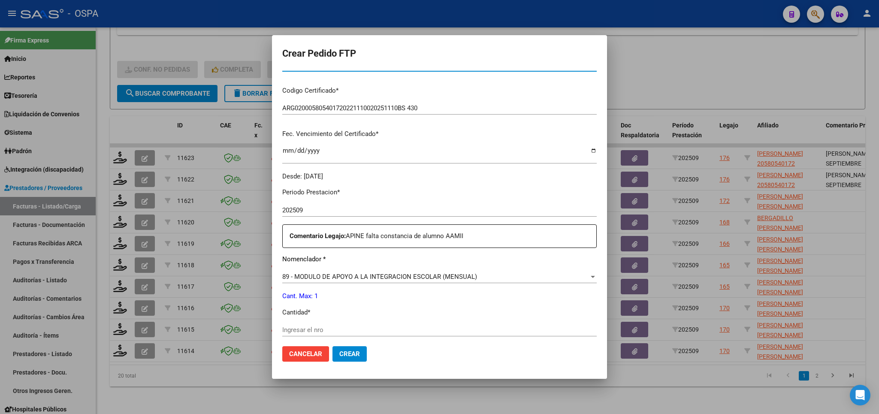
scroll to position [201, 0]
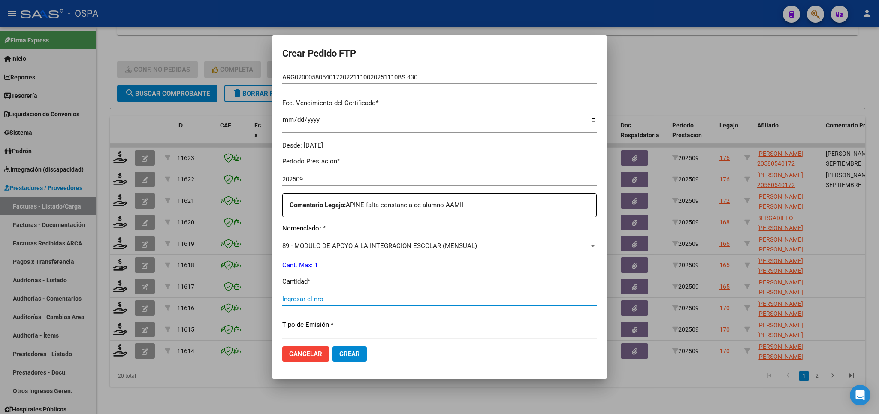
click at [433, 295] on input "Ingresar el nro" at bounding box center [439, 299] width 314 height 8
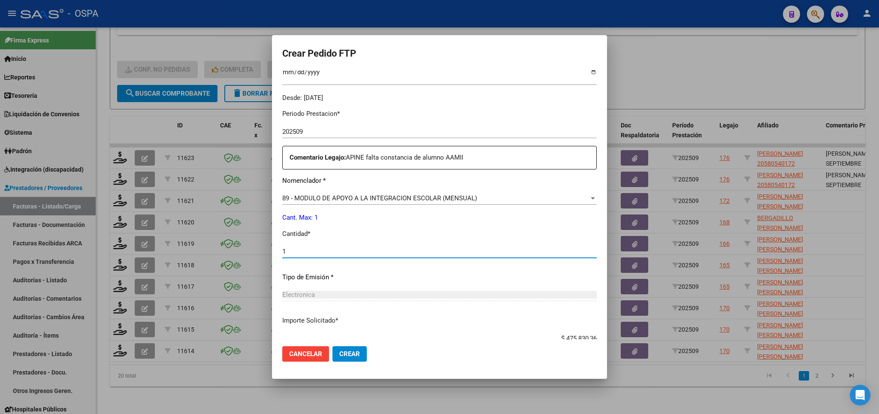
scroll to position [300, 0]
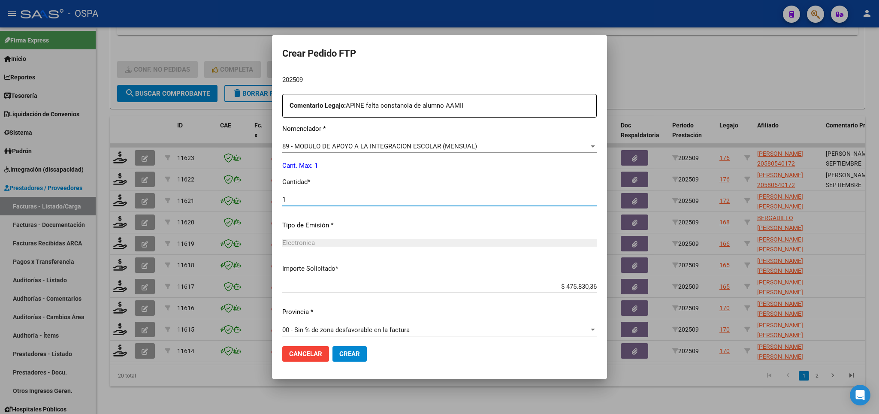
type input "1"
click at [349, 352] on span "Crear" at bounding box center [349, 354] width 21 height 8
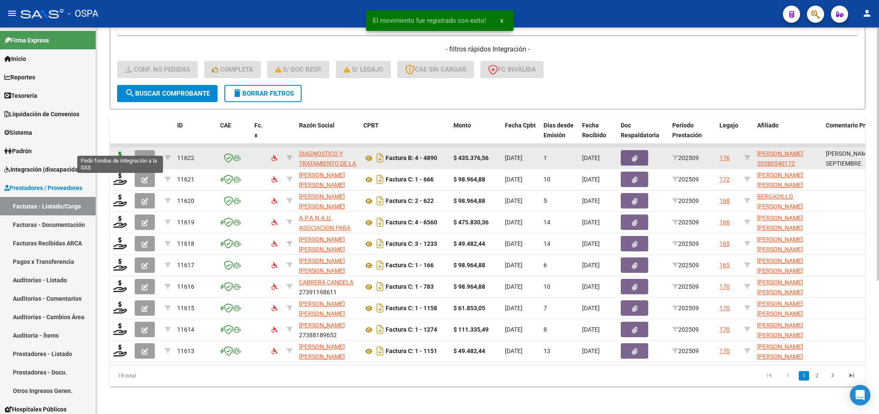
click at [117, 151] on icon at bounding box center [120, 157] width 14 height 12
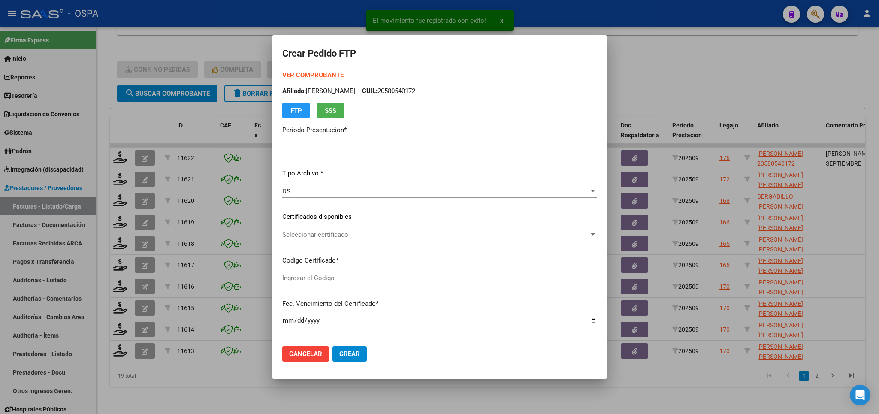
type input "202509"
type input "$ 435.376,56"
type input "ARG020005805401720221110020251110BS 430"
type input "2025-11-10"
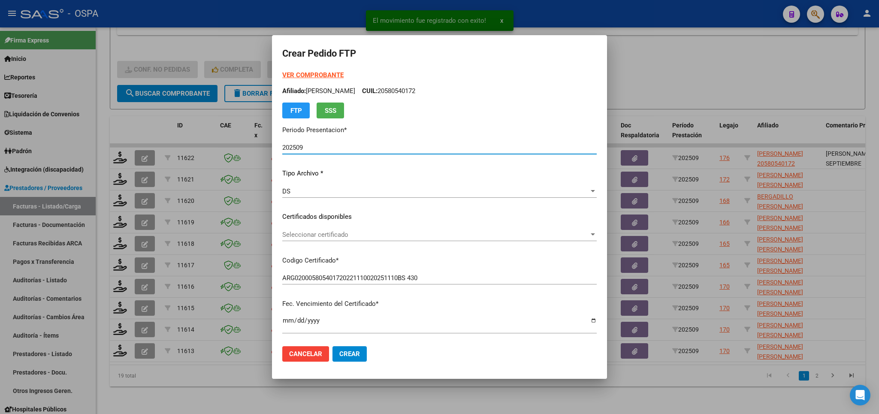
click at [478, 230] on div "Seleccionar certificado Seleccionar certificado" at bounding box center [439, 234] width 314 height 13
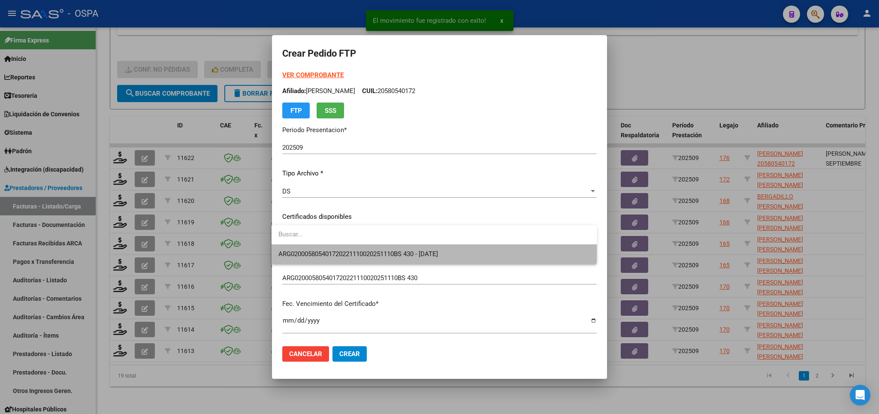
click at [471, 253] on span "ARG020005805401720221110020251110BS 430 - 2025-11-10" at bounding box center [434, 253] width 312 height 19
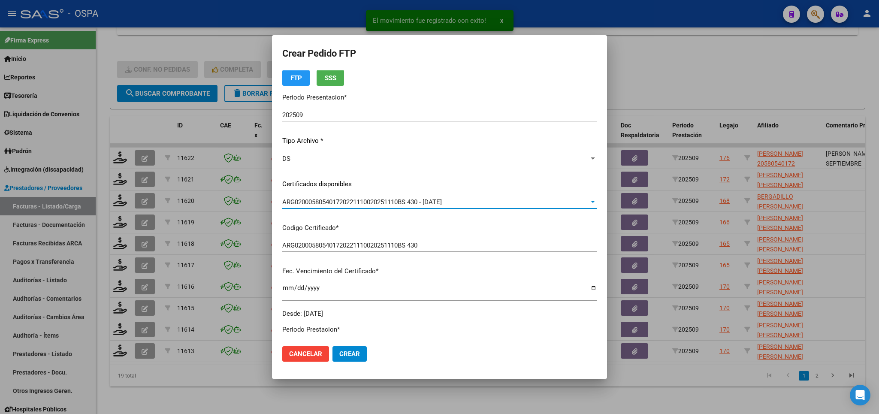
scroll to position [201, 0]
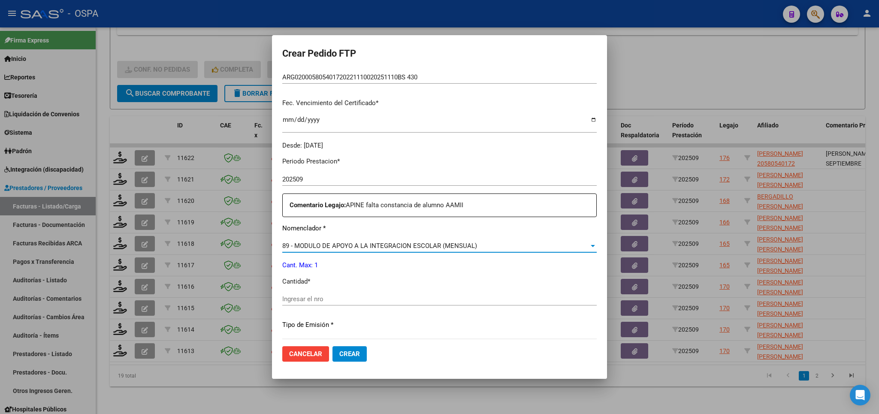
click at [485, 242] on div "89 - MODULO DE APOYO A LA INTEGRACION ESCOLAR (MENSUAL)" at bounding box center [435, 246] width 307 height 8
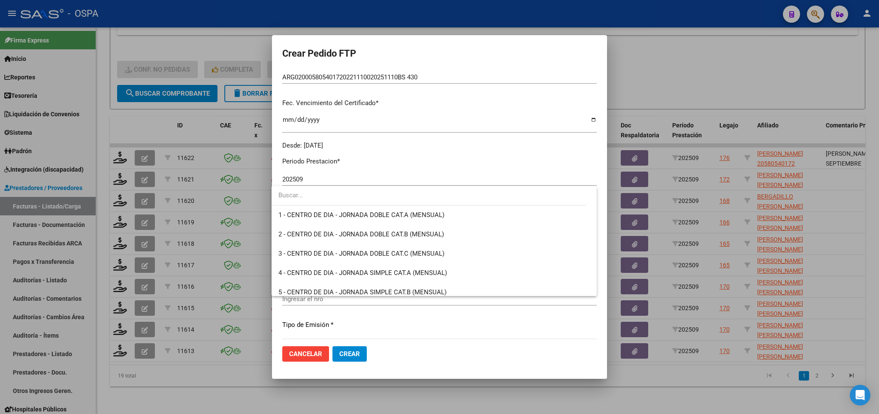
scroll to position [1672, 0]
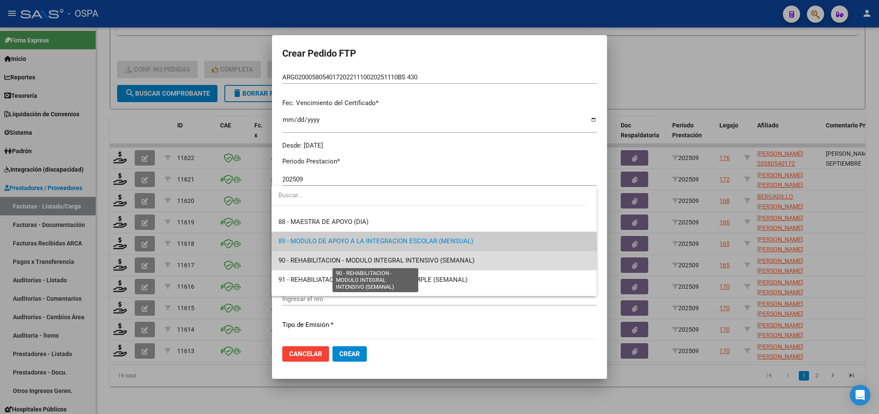
click at [472, 259] on span "90 - REHABILITACION - MODULO INTEGRAL INTENSIVO (SEMANAL)" at bounding box center [376, 260] width 196 height 8
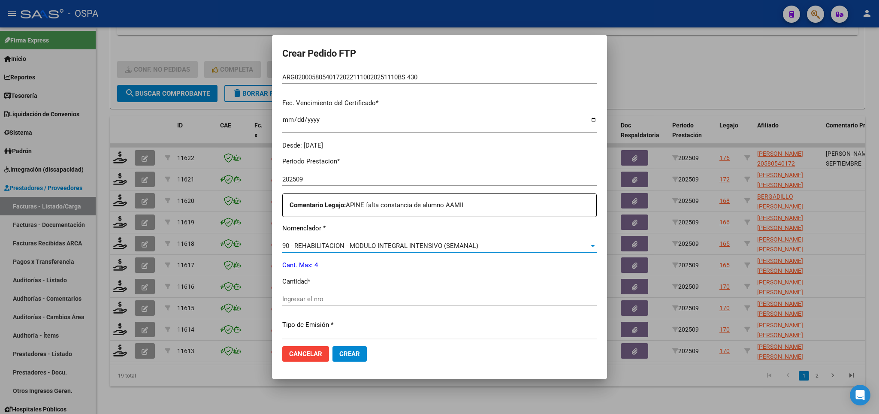
click at [458, 242] on span "90 - REHABILITACION - MODULO INTEGRAL INTENSIVO (SEMANAL)" at bounding box center [380, 246] width 196 height 8
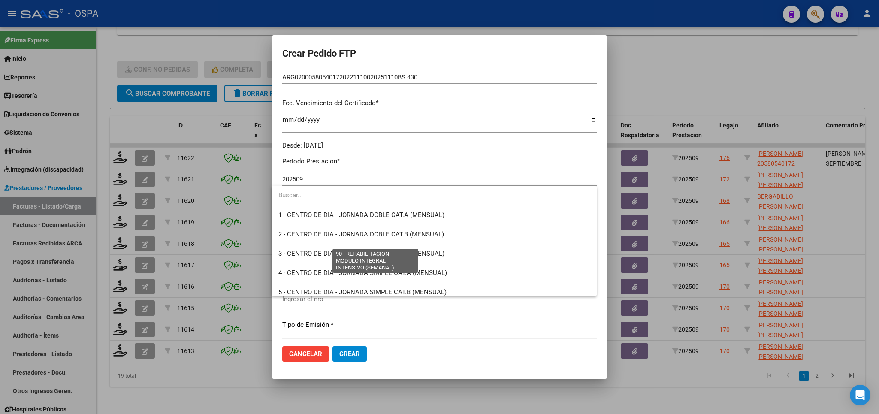
scroll to position [1691, 0]
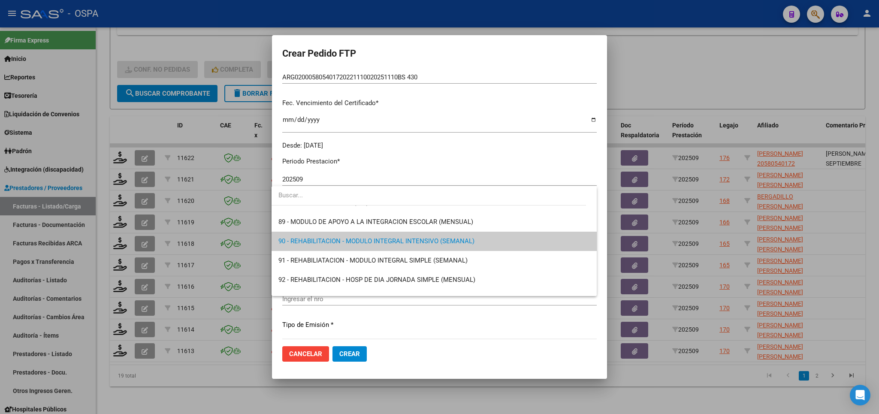
click at [494, 241] on span "90 - REHABILITACION - MODULO INTEGRAL INTENSIVO (SEMANAL)" at bounding box center [434, 241] width 312 height 19
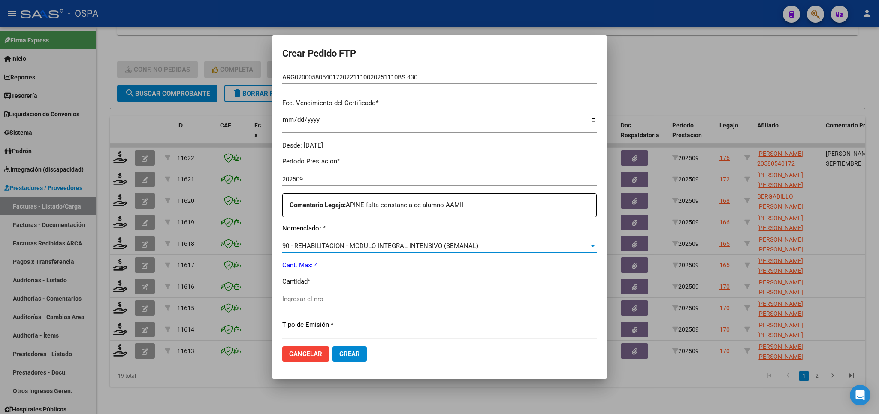
click at [465, 295] on input "Ingresar el nro" at bounding box center [439, 299] width 314 height 8
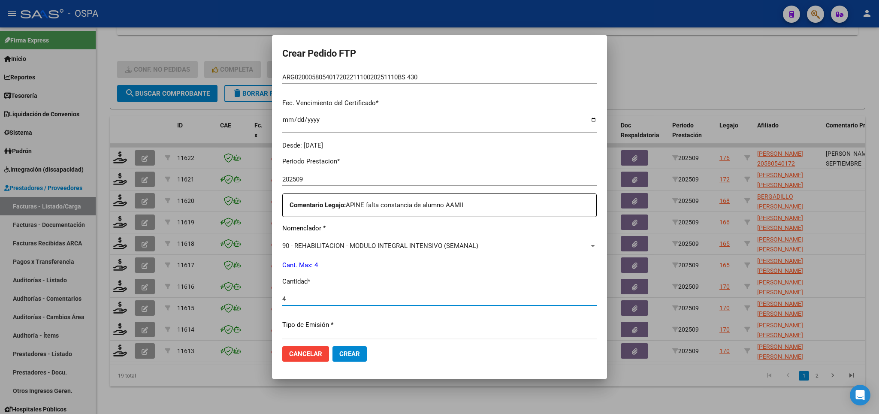
type input "4"
click at [340, 358] on button "Crear" at bounding box center [349, 353] width 34 height 15
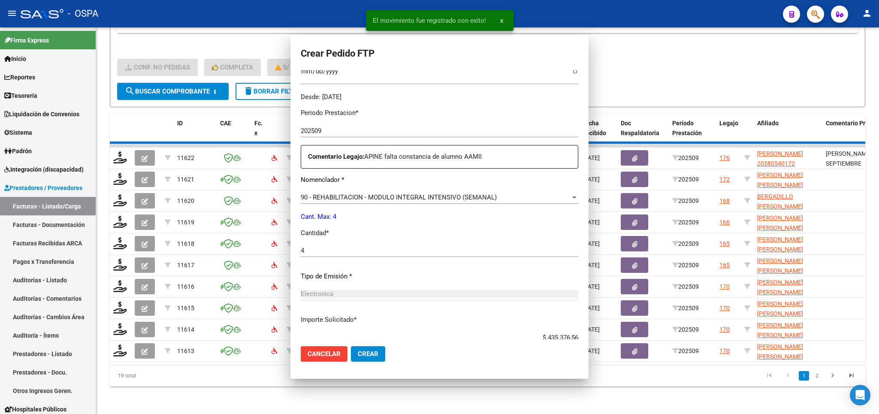
scroll to position [0, 0]
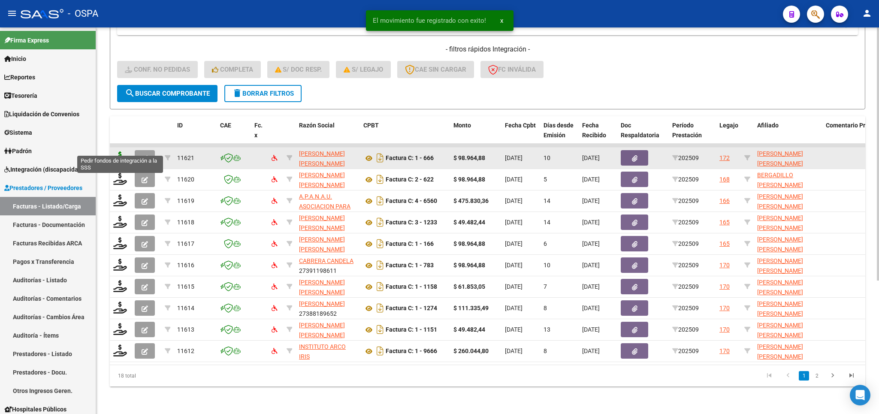
click at [122, 151] on icon at bounding box center [120, 157] width 14 height 12
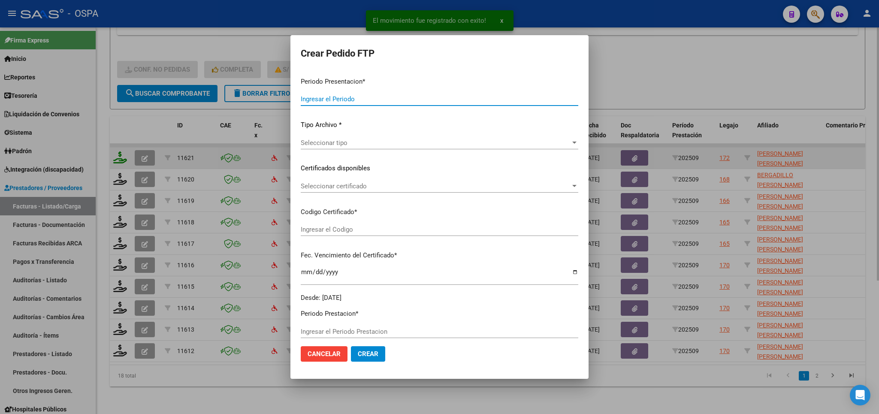
type input "202509"
type input "$ 98.964,88"
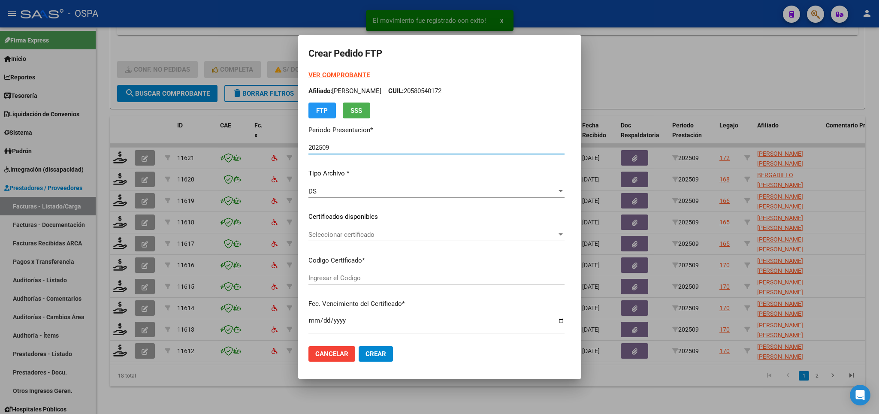
type input "ARG0200057399489222121420251214BS315"
type input "2025-12-14"
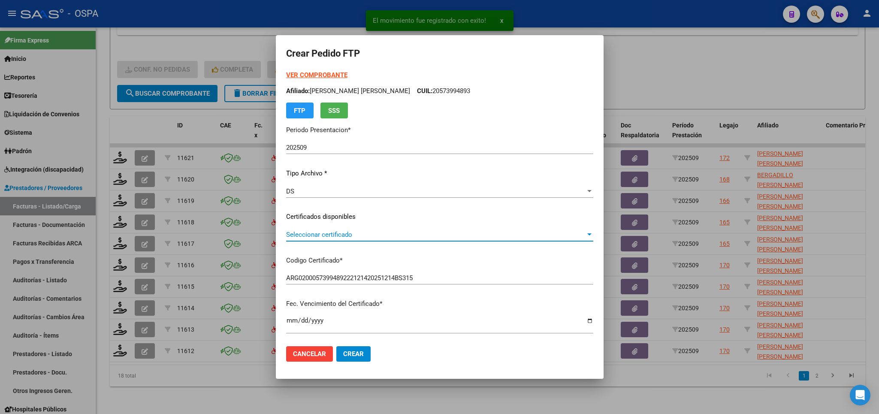
click at [472, 235] on span "Seleccionar certificado" at bounding box center [435, 235] width 299 height 8
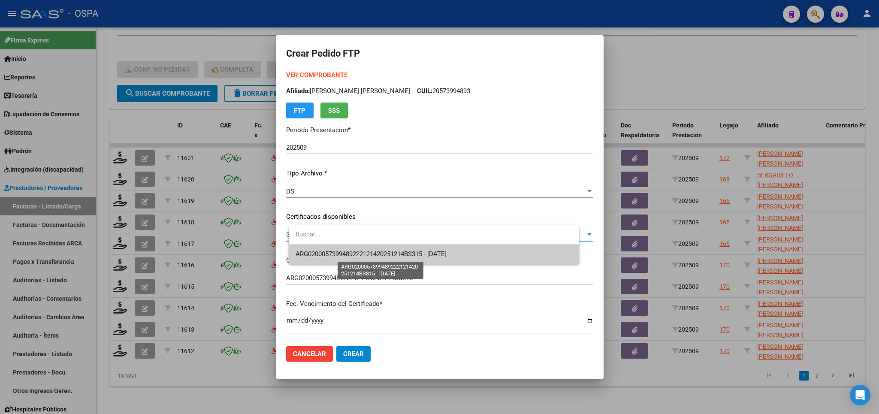
click at [432, 254] on span "ARG0200057399489222121420251214BS315 - 2025-12-14" at bounding box center [370, 254] width 151 height 8
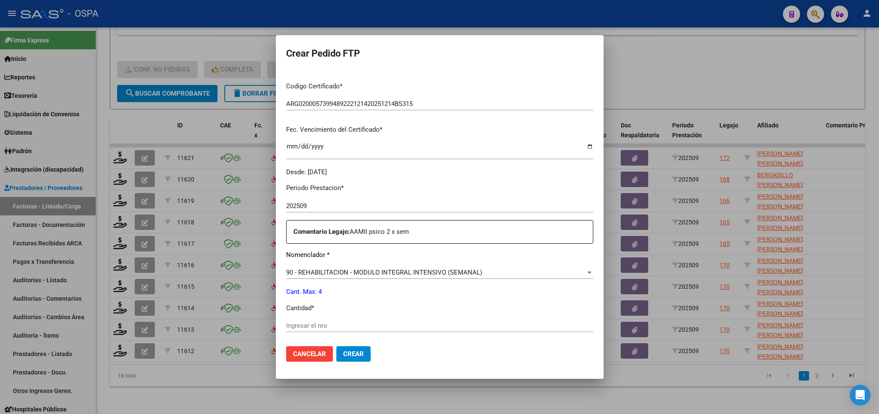
scroll to position [201, 0]
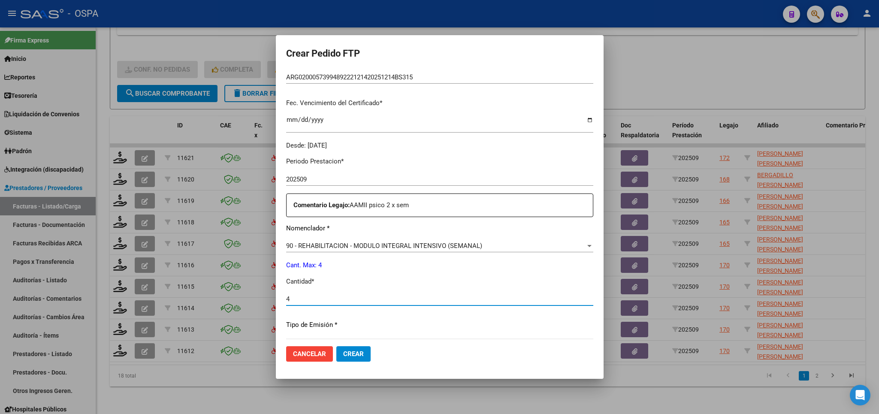
drag, startPoint x: 401, startPoint y: 293, endPoint x: 370, endPoint y: 342, distance: 57.6
click at [401, 295] on input "4" at bounding box center [439, 299] width 307 height 8
type input "4"
click at [367, 358] on button "Crear" at bounding box center [353, 353] width 34 height 15
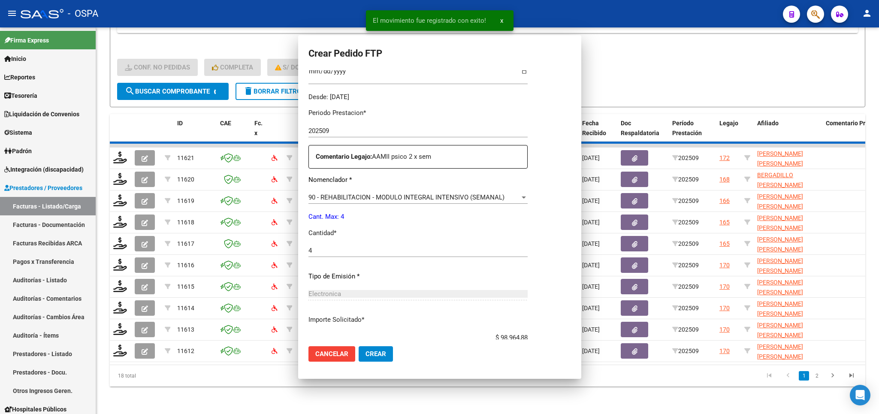
scroll to position [0, 0]
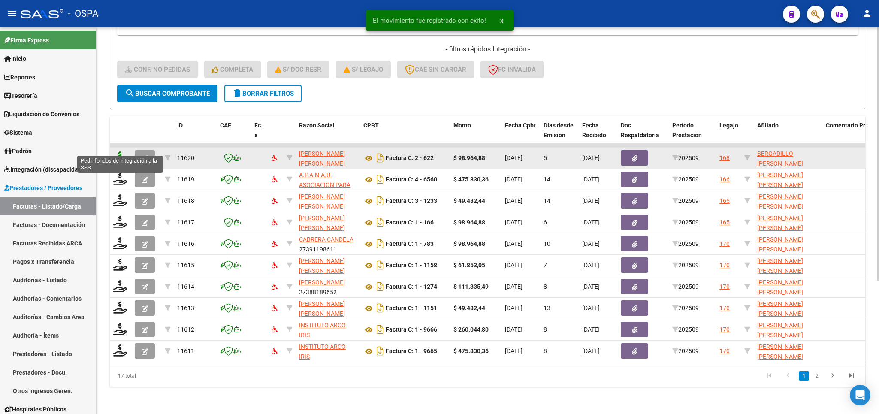
click at [119, 151] on icon at bounding box center [120, 157] width 14 height 12
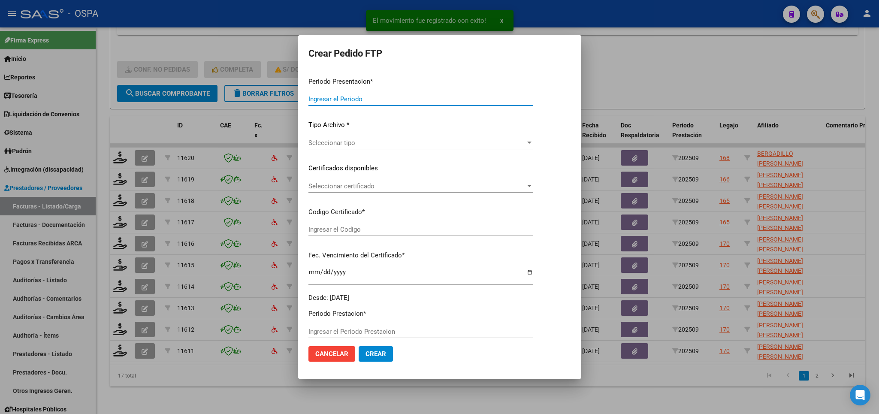
type input "202509"
type input "$ 98.964,88"
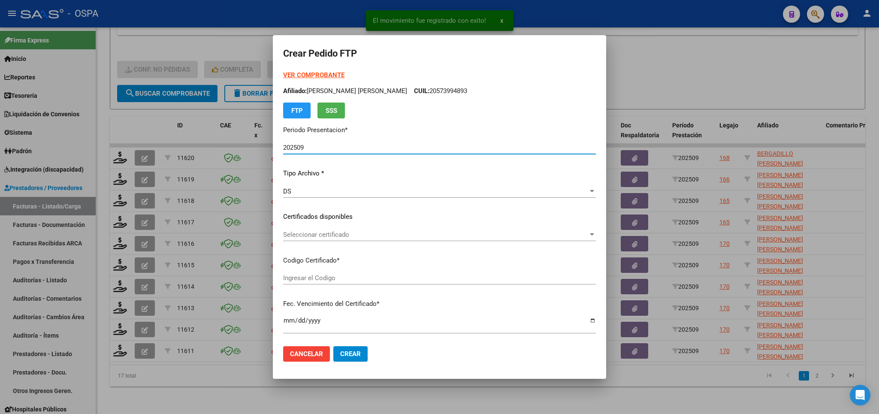
type input "arg02000511402932023030820330308BS440"
type input "2033-03-01"
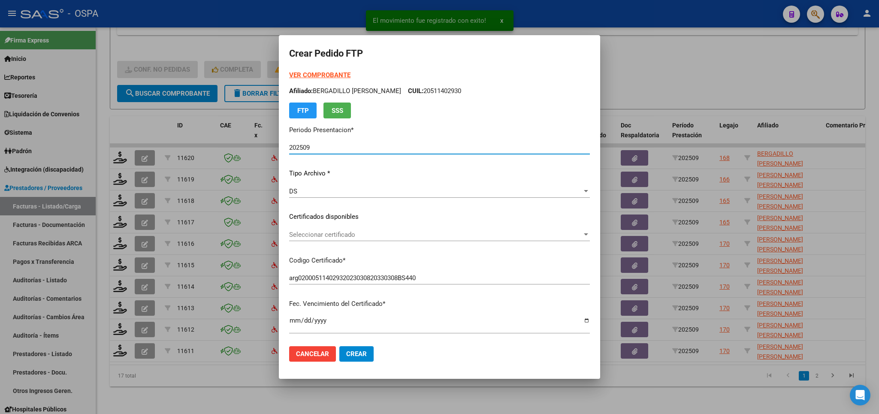
click at [472, 233] on span "Seleccionar certificado" at bounding box center [435, 235] width 293 height 8
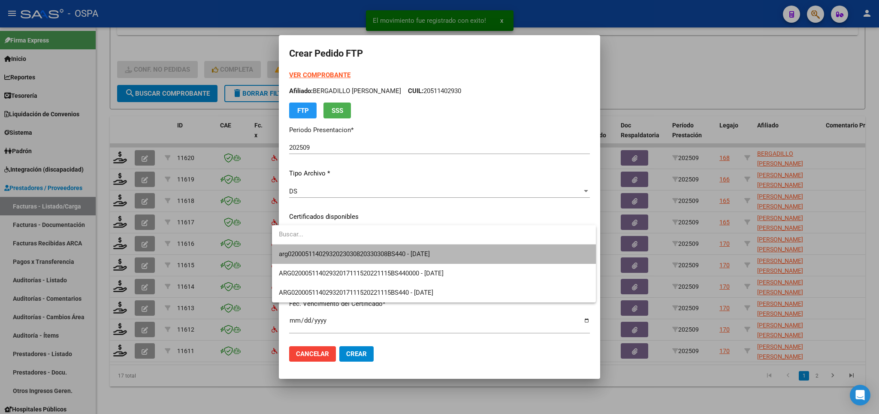
click at [460, 261] on span "arg02000511402932023030820330308BS440 - 2033-03-01" at bounding box center [434, 253] width 310 height 19
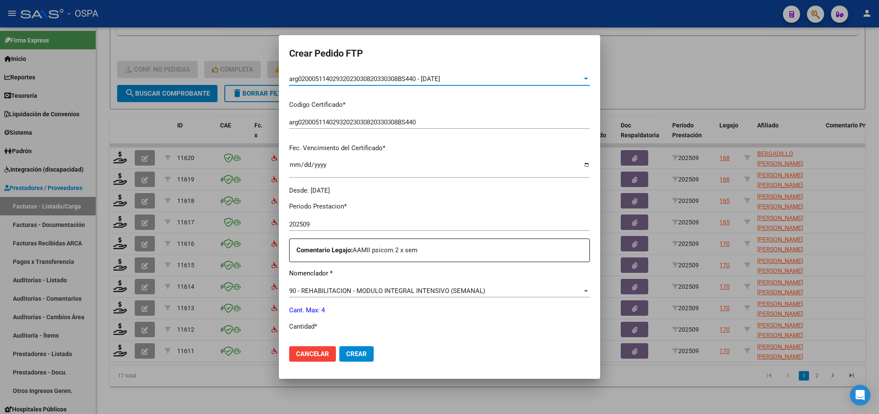
scroll to position [201, 0]
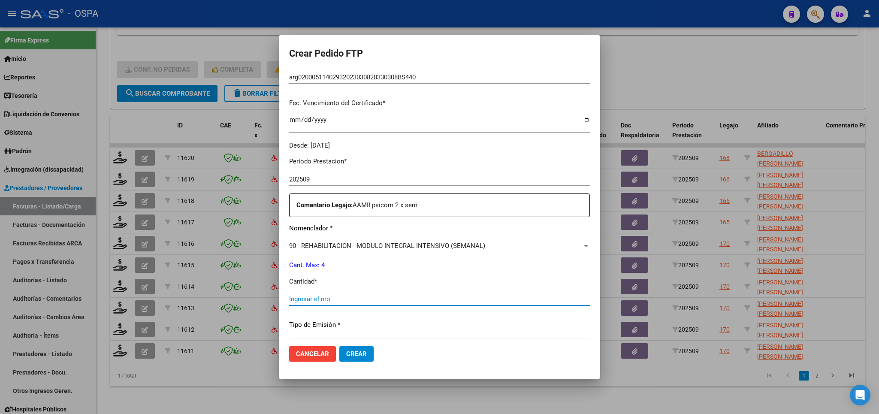
click at [373, 295] on input "Ingresar el nro" at bounding box center [439, 299] width 301 height 8
type input "4"
click at [346, 353] on span "Crear" at bounding box center [356, 354] width 21 height 8
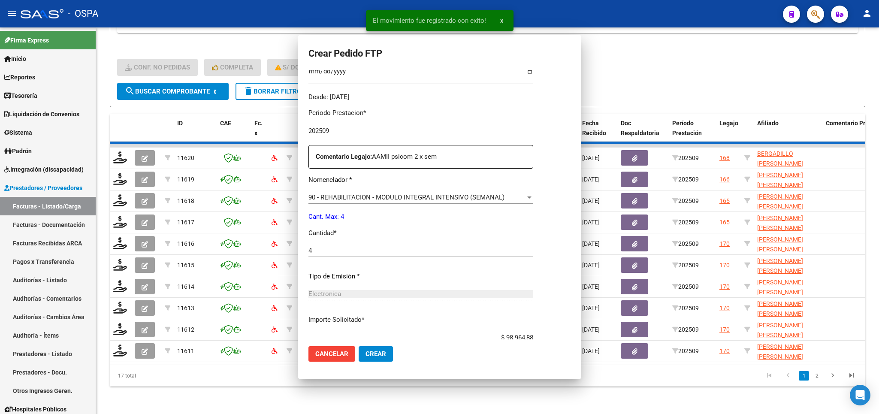
scroll to position [0, 0]
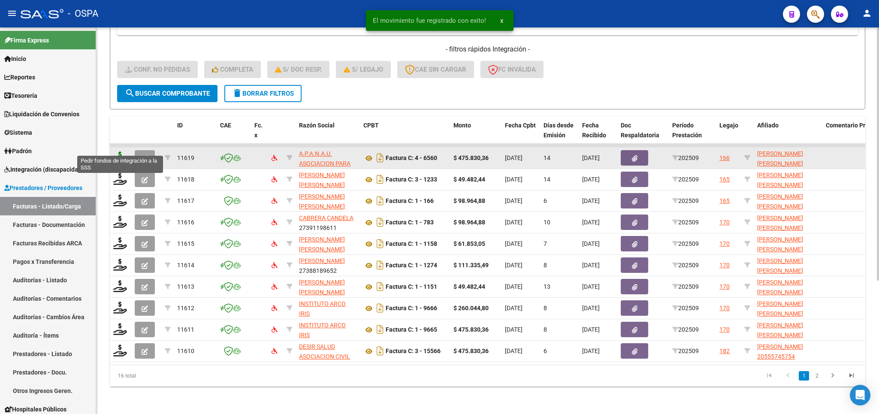
click at [118, 151] on icon at bounding box center [120, 157] width 14 height 12
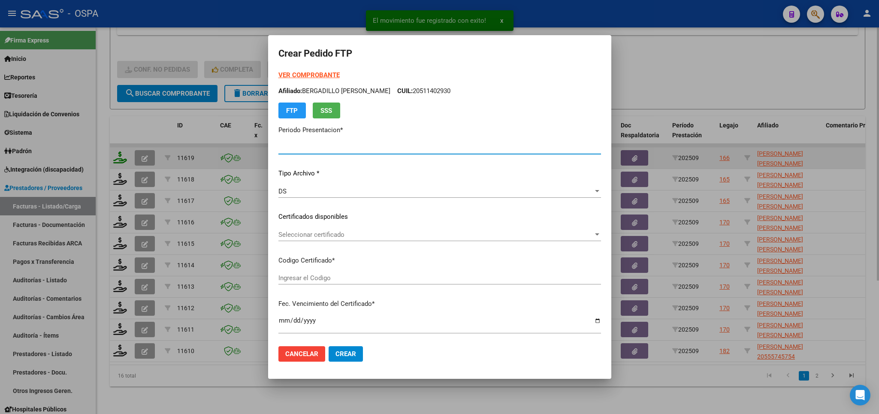
type input "202509"
type input "$ 475.830,36"
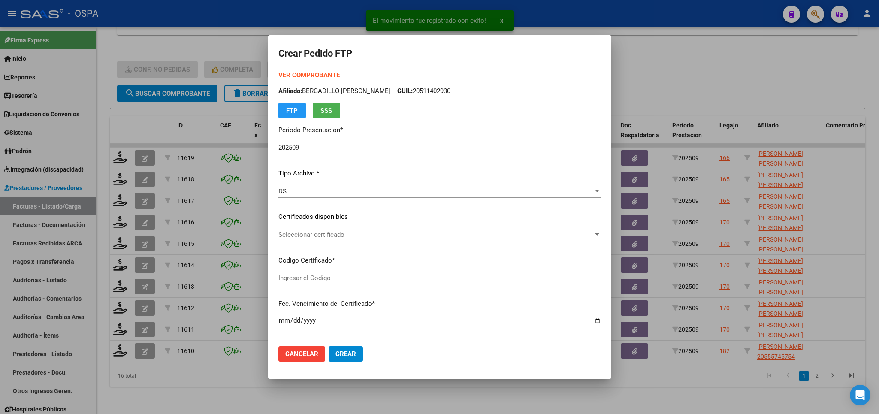
type input "arg02000571756022021051320260513bs315"
type input "2026-05-13"
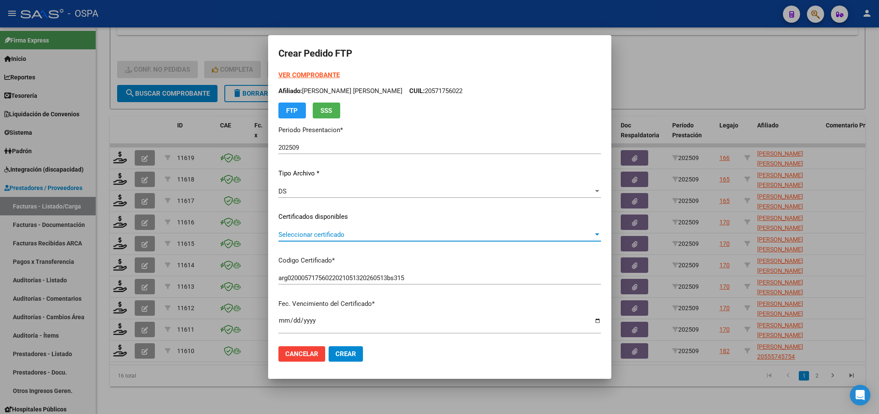
click at [468, 232] on span "Seleccionar certificado" at bounding box center [435, 235] width 315 height 8
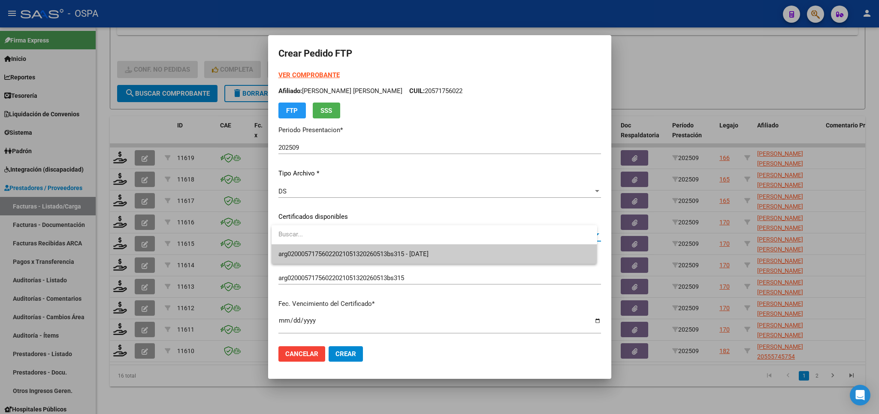
click at [467, 259] on span "arg02000571756022021051320260513bs315 - 2026-05-13" at bounding box center [434, 253] width 312 height 19
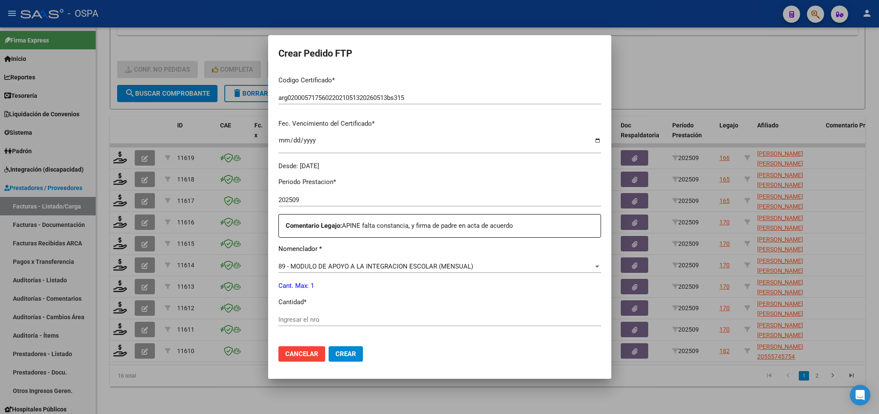
scroll to position [201, 0]
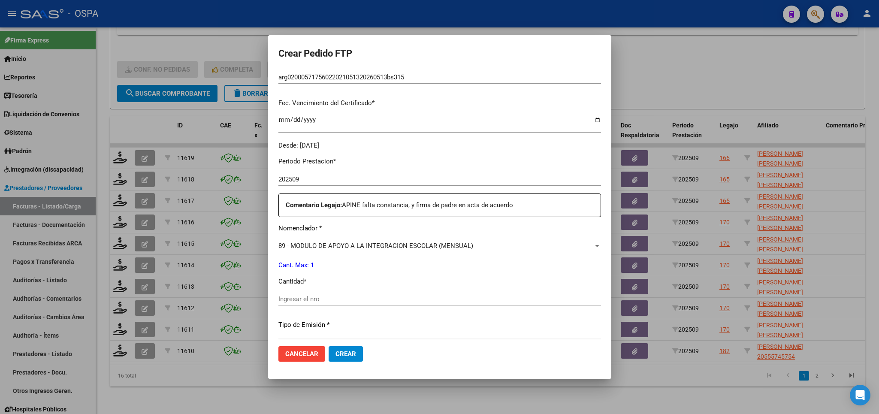
click at [428, 284] on div "Periodo Prestacion * 202509 Ingresar el Periodo Prestacion Comentario Legajo: A…" at bounding box center [439, 297] width 322 height 294
click at [428, 299] on div "Ingresar el nro" at bounding box center [439, 298] width 322 height 13
type input "1"
click at [351, 354] on span "Crear" at bounding box center [345, 354] width 21 height 8
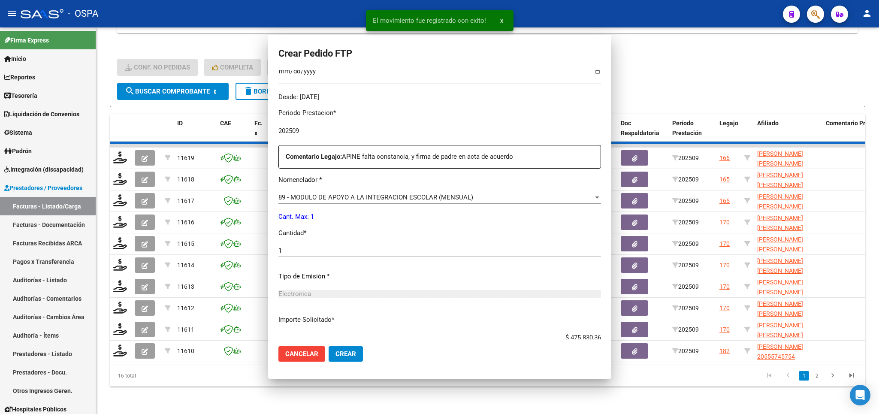
scroll to position [0, 0]
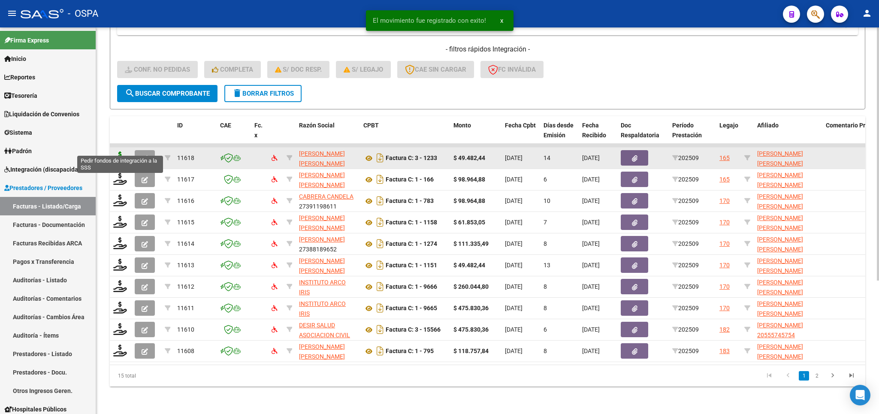
click at [122, 151] on icon at bounding box center [120, 157] width 14 height 12
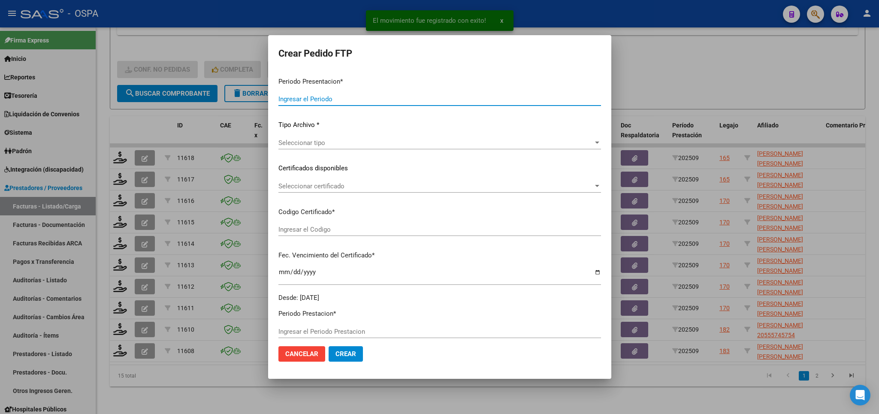
type input "202509"
type input "$ 49.482,44"
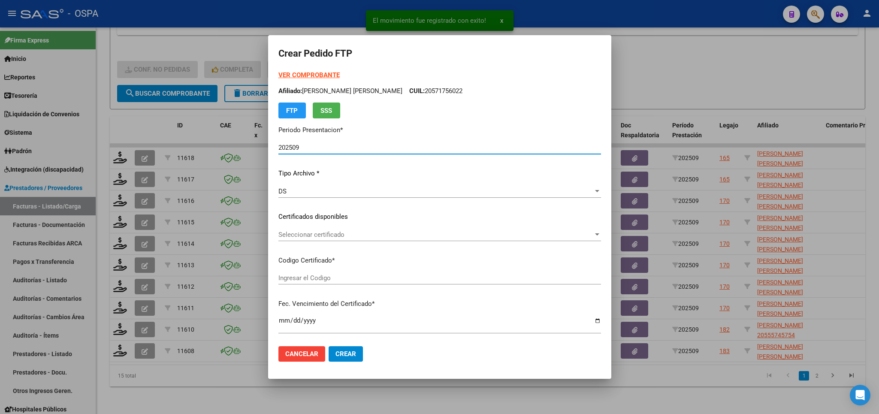
type input "ARG02000529310432021102620261026BS315"
type input "2026-10-26"
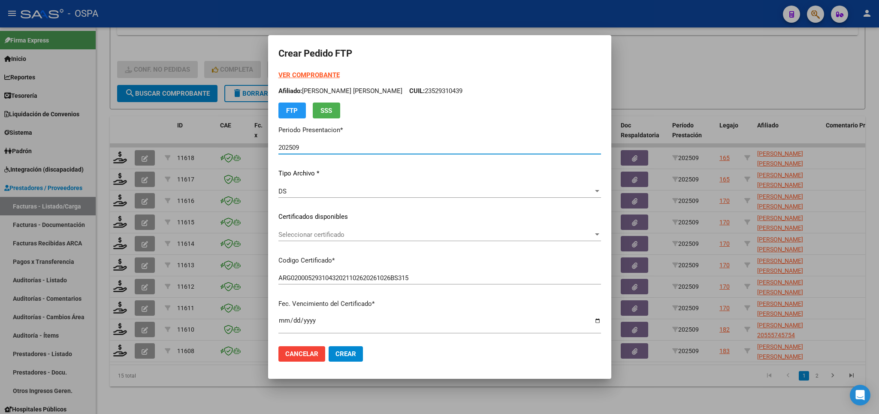
click at [498, 238] on span "Seleccionar certificado" at bounding box center [435, 235] width 315 height 8
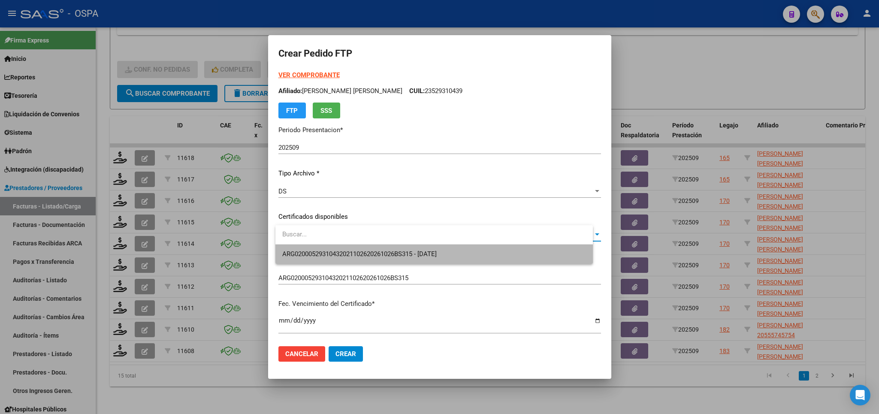
click at [488, 259] on span "ARG02000529310432021102620261026BS315 - 2026-10-26" at bounding box center [434, 253] width 304 height 19
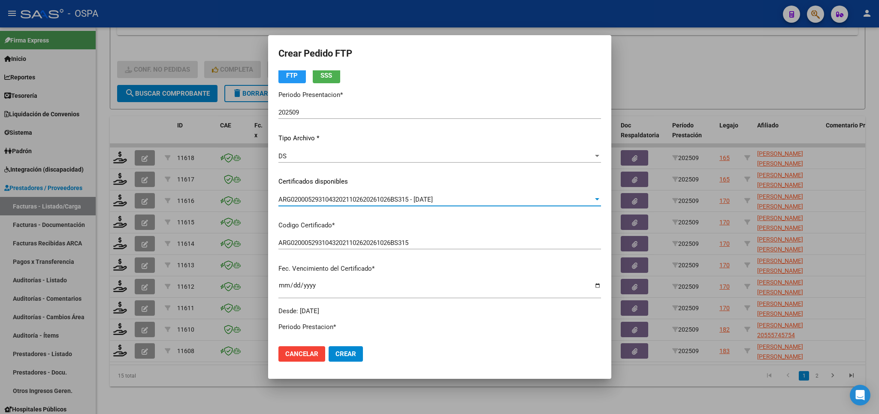
scroll to position [201, 0]
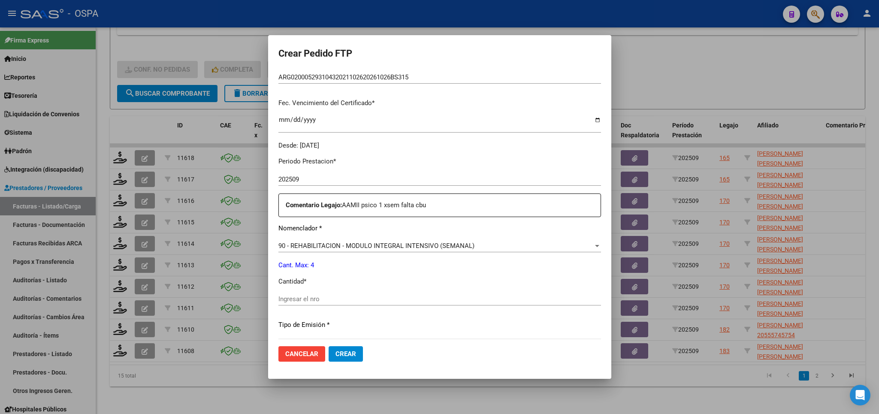
click at [380, 295] on input "Ingresar el nro" at bounding box center [439, 299] width 322 height 8
type input "4"
click at [356, 355] on span "Crear" at bounding box center [345, 354] width 21 height 8
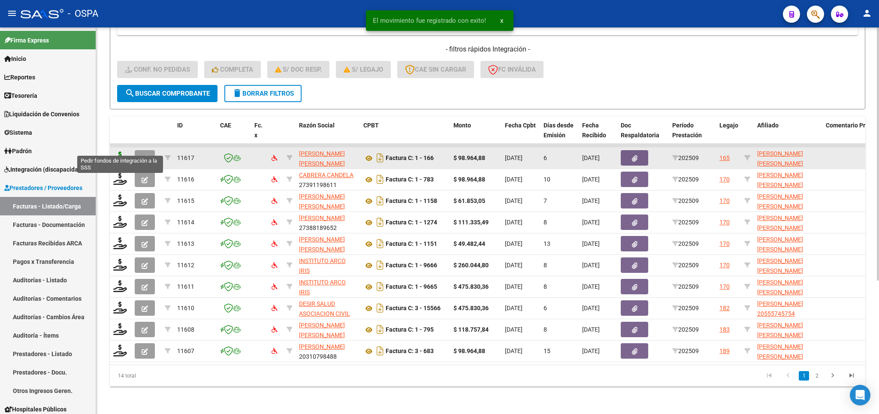
click at [118, 151] on icon at bounding box center [120, 157] width 14 height 12
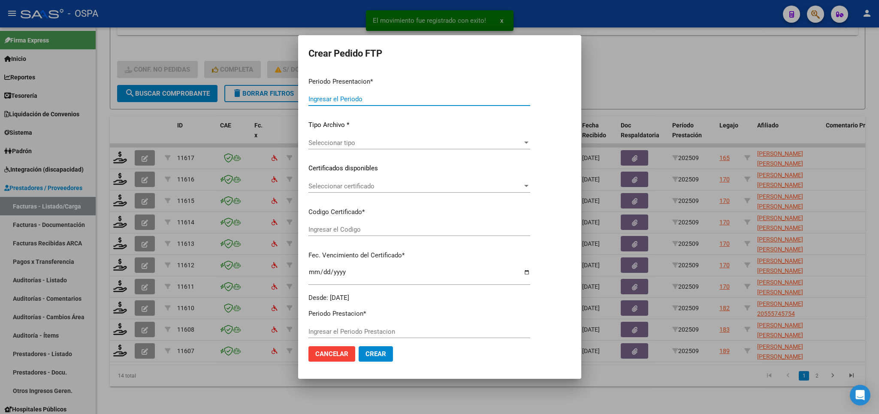
type input "202509"
type input "$ 98.964,88"
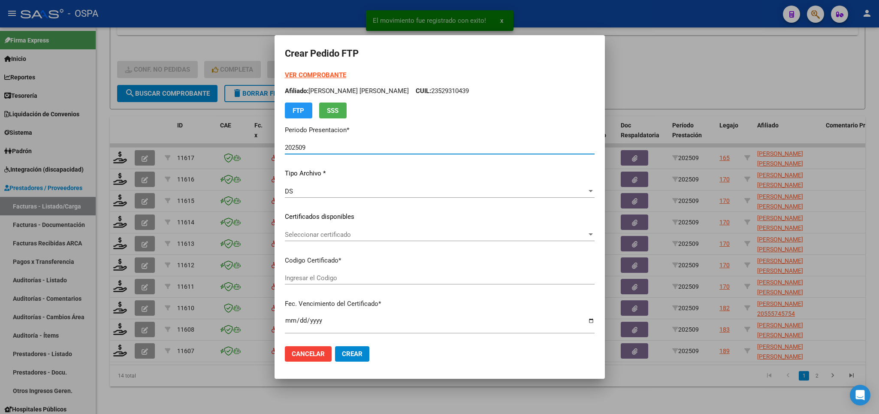
type input "ARG02000529310432021102620261026BS315"
type input "2026-10-26"
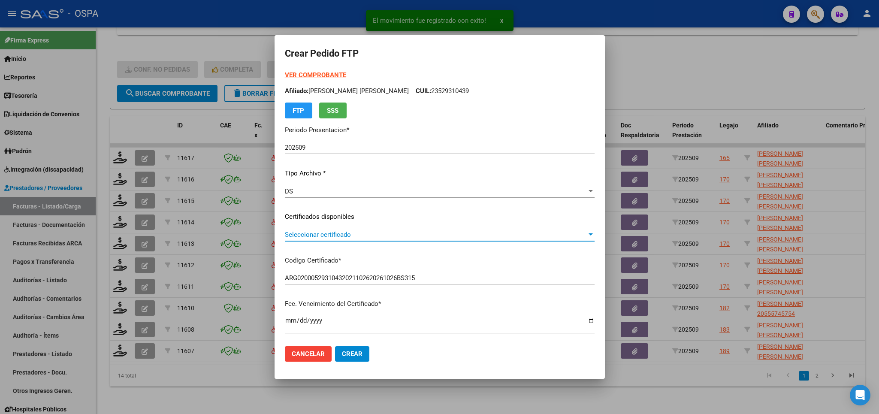
click at [398, 235] on span "Seleccionar certificado" at bounding box center [436, 235] width 302 height 8
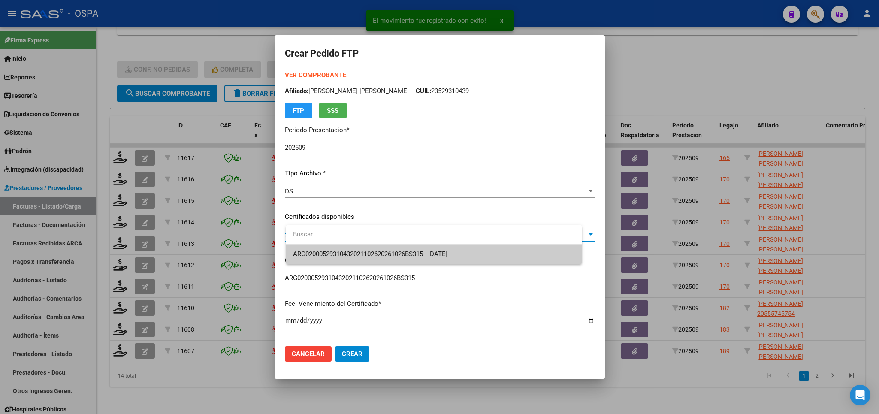
click at [394, 253] on span "ARG02000529310432021102620261026BS315 - 2026-10-26" at bounding box center [370, 254] width 154 height 8
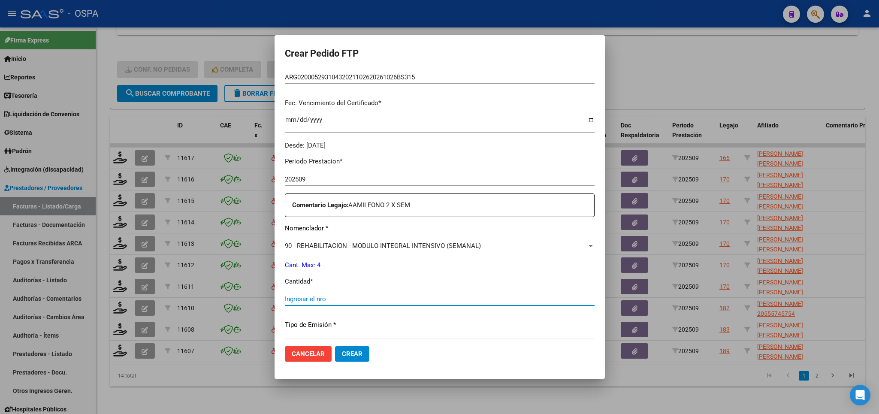
click at [377, 295] on input "Ingresar el nro" at bounding box center [440, 299] width 310 height 8
type input "4"
click at [361, 360] on button "Crear" at bounding box center [352, 353] width 34 height 15
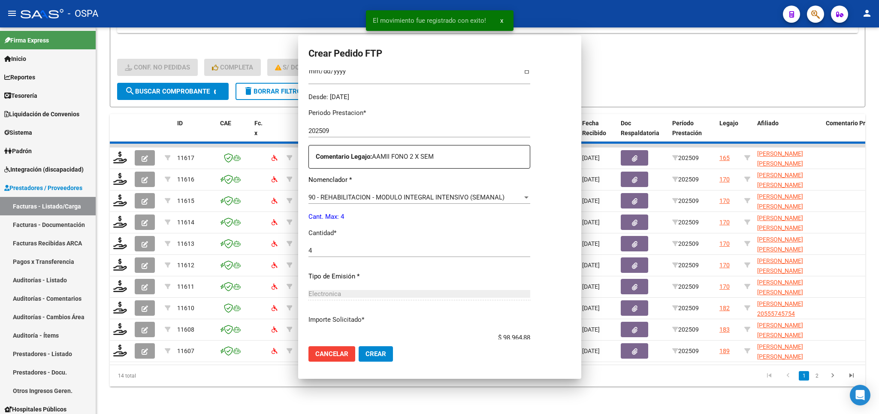
scroll to position [0, 0]
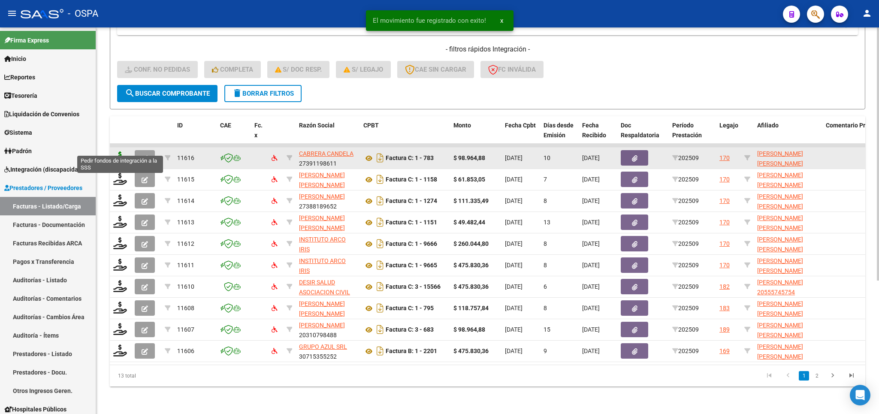
click at [119, 151] on icon at bounding box center [120, 157] width 14 height 12
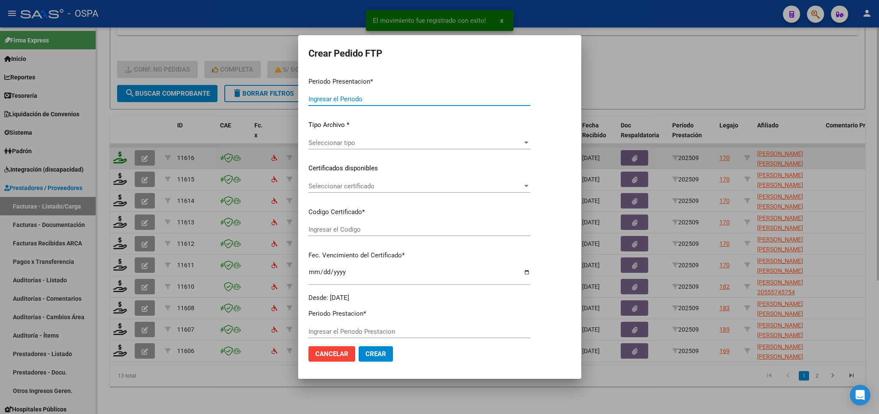
type input "202509"
type input "$ 98.964,88"
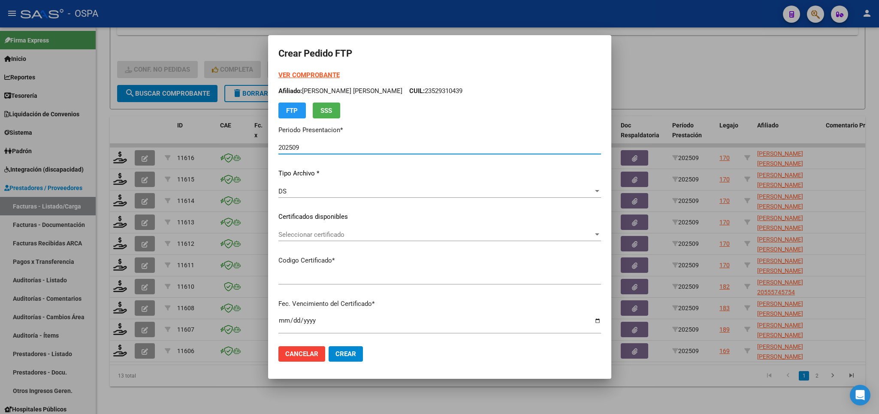
type input "ARG01-00049578709-20190821-20250821-SFE-"
type input "2025-08-21"
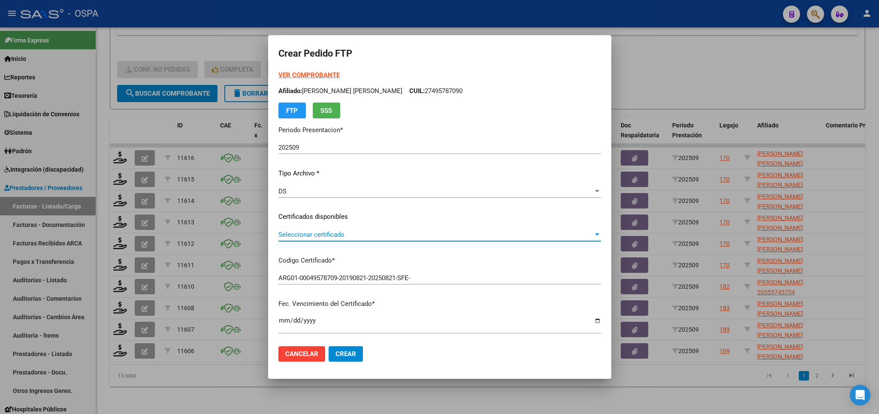
click at [500, 235] on span "Seleccionar certificado" at bounding box center [435, 235] width 315 height 8
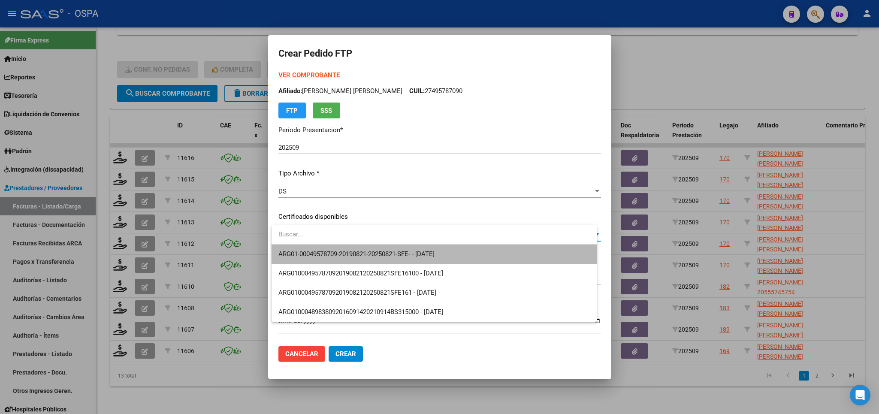
click at [488, 254] on span "ARG01-00049578709-20190821-20250821-SFE- - 2025-08-21" at bounding box center [434, 253] width 312 height 19
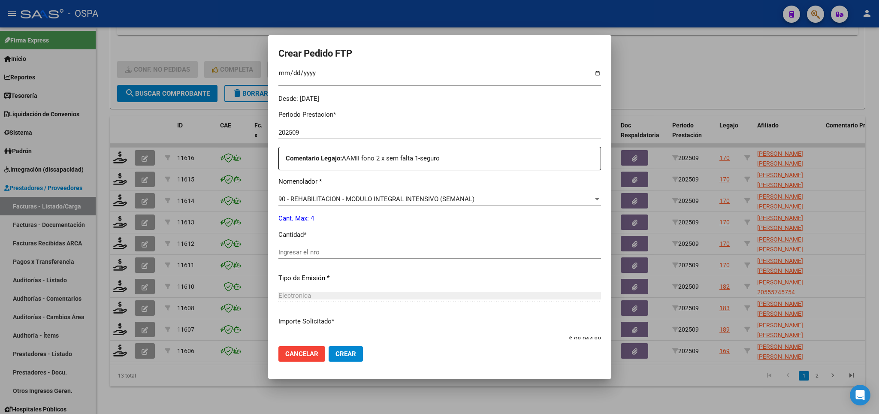
scroll to position [251, 0]
click at [443, 245] on input "Ingresar el nro" at bounding box center [439, 249] width 322 height 8
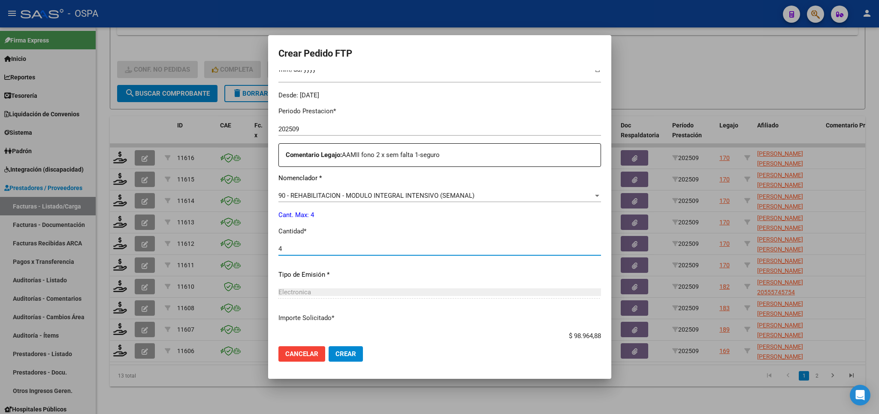
type input "4"
click at [351, 358] on button "Crear" at bounding box center [345, 353] width 34 height 15
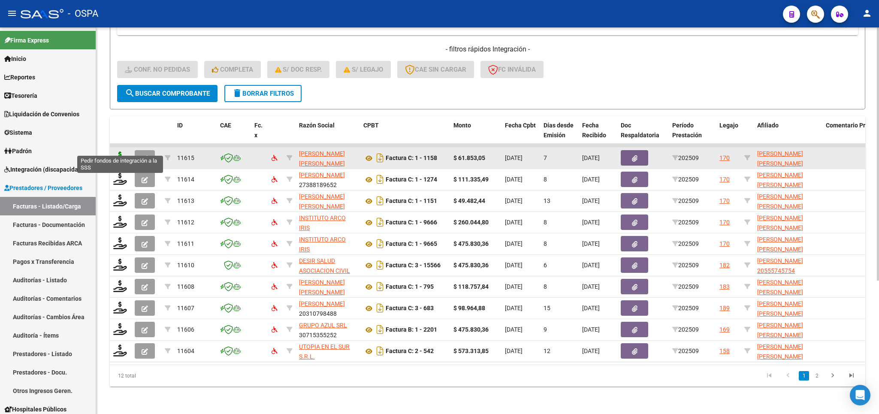
click at [120, 151] on icon at bounding box center [120, 157] width 14 height 12
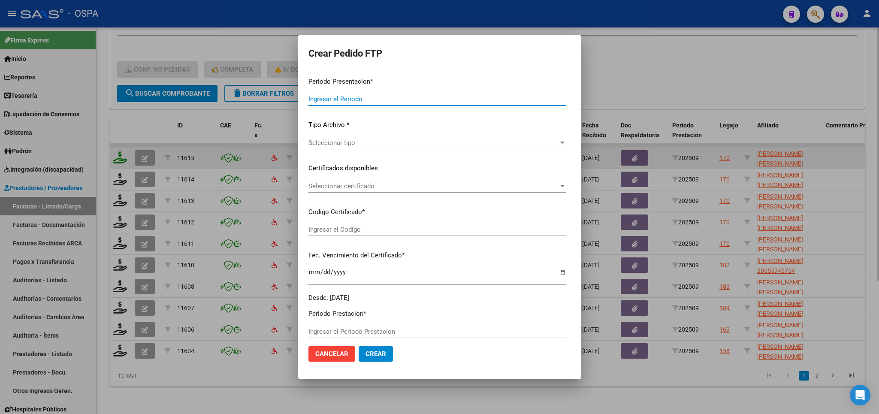
type input "202509"
type input "$ 61.853,05"
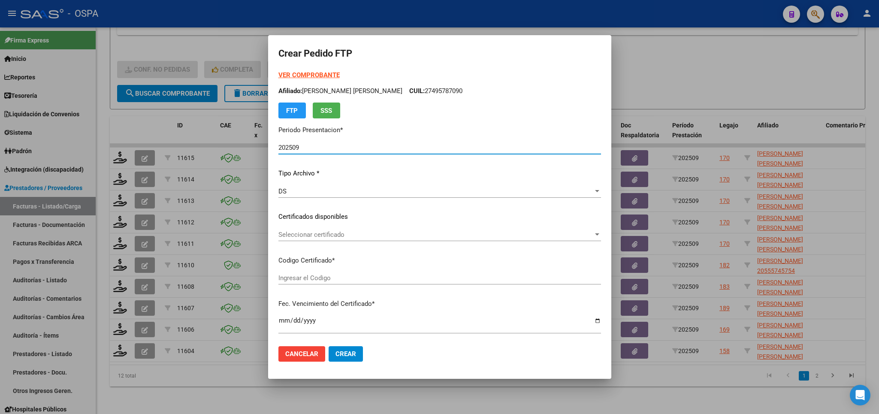
type input "ARG01-00049578709-20190821-20250821-SFE-"
type input "2025-08-21"
click at [398, 231] on span "Seleccionar certificado" at bounding box center [435, 235] width 315 height 8
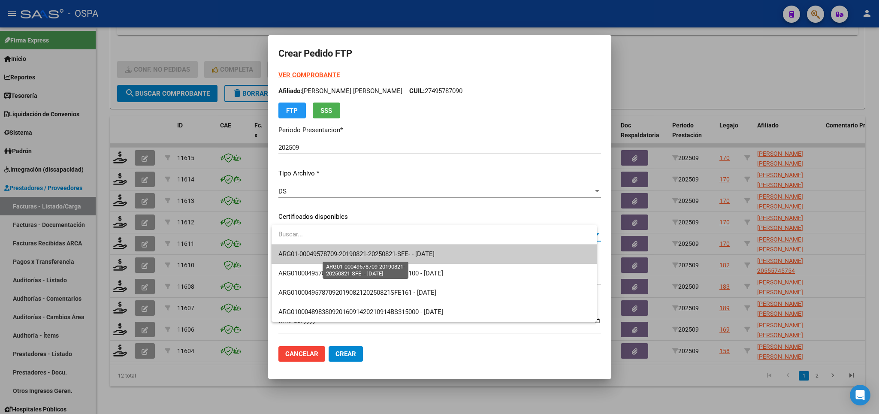
click at [398, 256] on span "ARG01-00049578709-20190821-20250821-SFE- - 2025-08-21" at bounding box center [356, 254] width 156 height 8
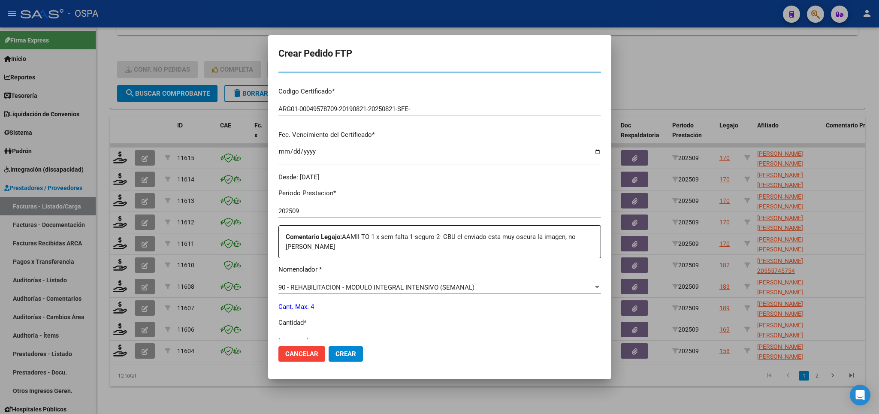
scroll to position [201, 0]
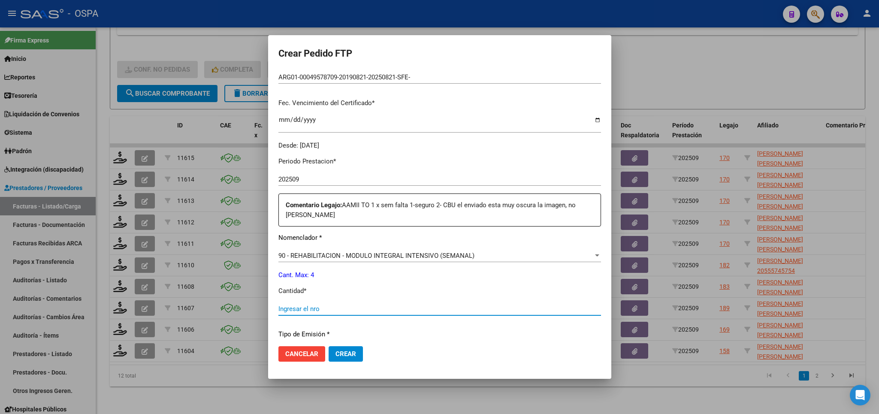
click at [373, 305] on input "Ingresar el nro" at bounding box center [439, 309] width 322 height 8
type input "4"
click at [352, 356] on span "Crear" at bounding box center [345, 354] width 21 height 8
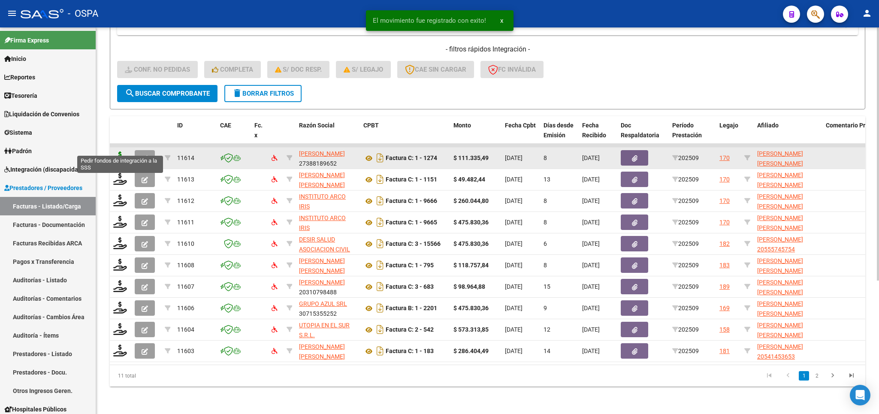
click at [122, 151] on icon at bounding box center [120, 157] width 14 height 12
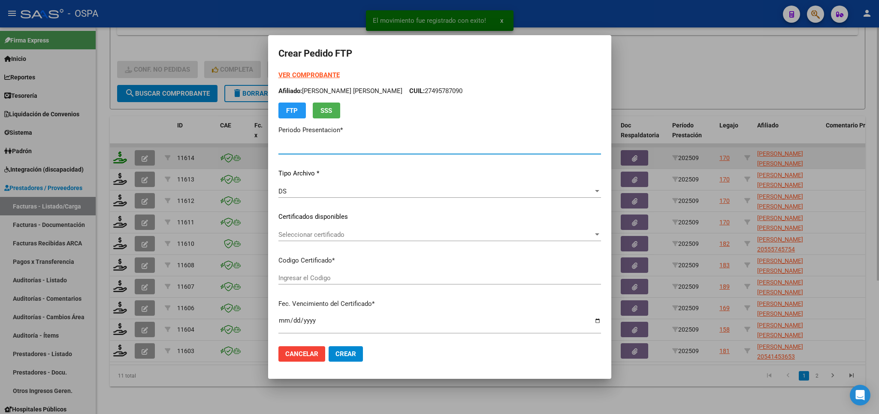
type input "202509"
type input "$ 111.335,49"
type input "ARG01-00049578709-20190821-20250821-SFE-"
type input "2025-08-21"
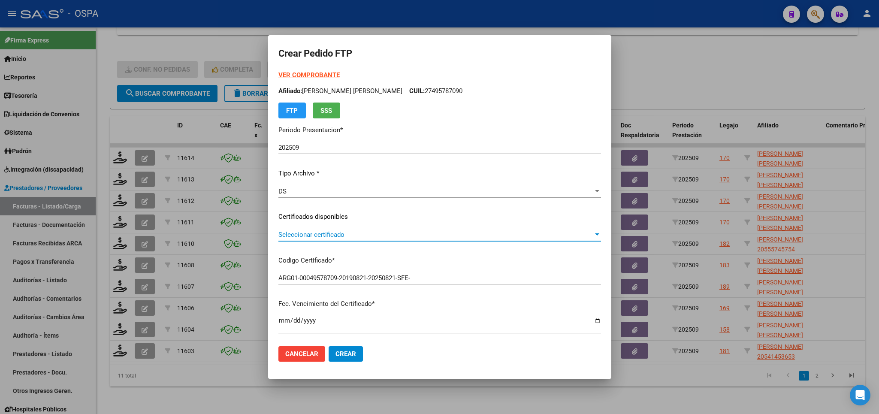
click at [504, 238] on span "Seleccionar certificado" at bounding box center [435, 235] width 315 height 8
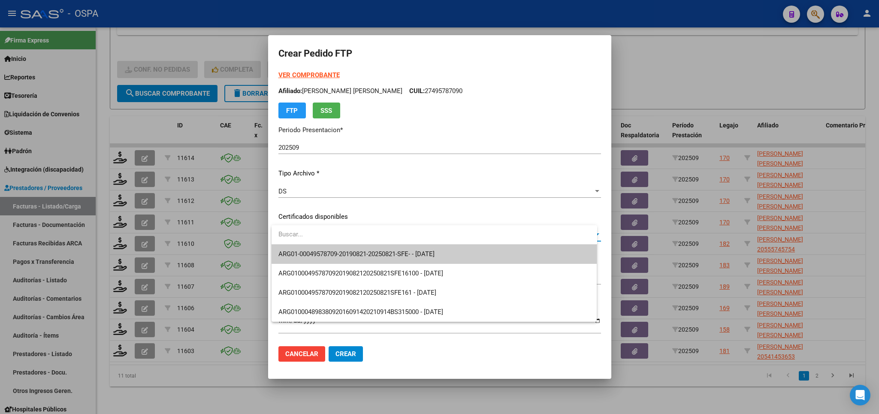
click at [503, 259] on span "ARG01-00049578709-20190821-20250821-SFE- - 2025-08-21" at bounding box center [434, 253] width 312 height 19
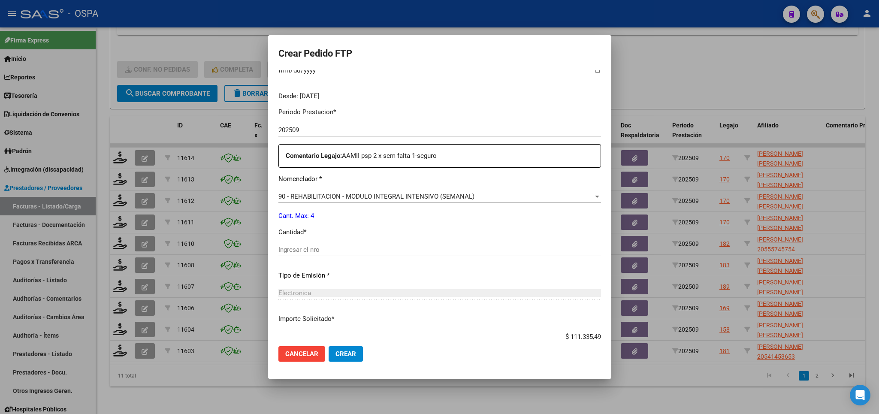
scroll to position [251, 0]
click at [455, 245] on input "4" at bounding box center [439, 249] width 322 height 8
type input "4"
click at [341, 356] on span "Crear" at bounding box center [345, 354] width 21 height 8
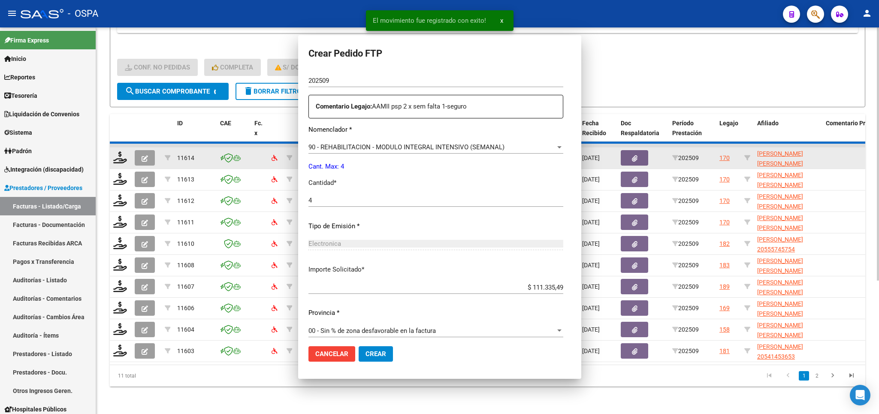
scroll to position [0, 0]
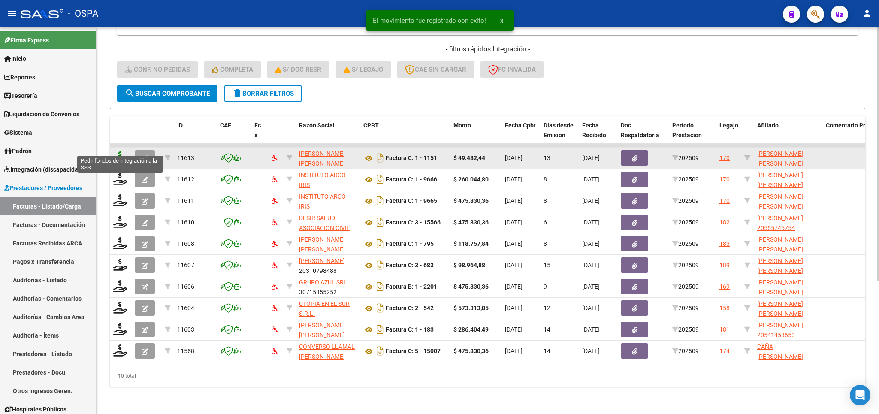
click at [121, 151] on icon at bounding box center [120, 157] width 14 height 12
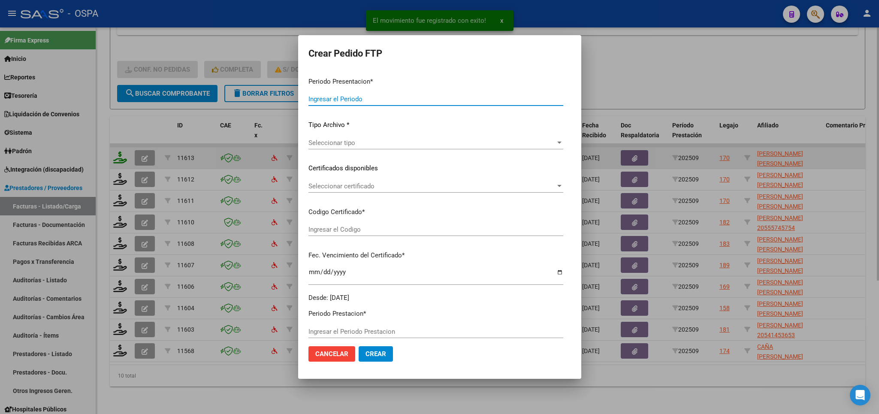
type input "202509"
type input "$ 49.482,44"
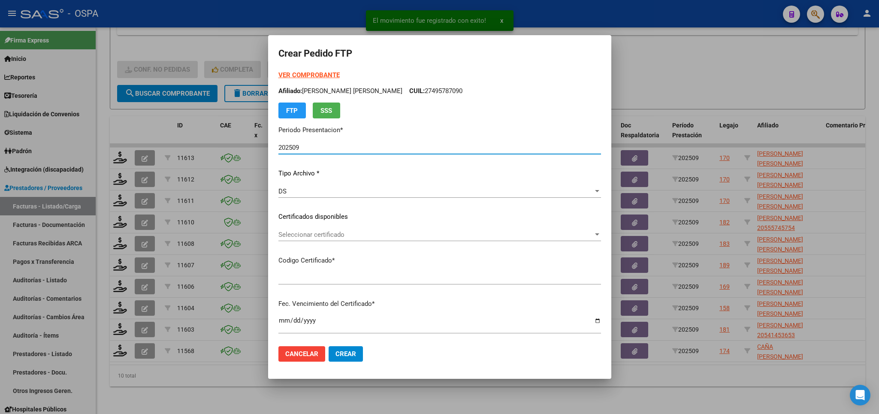
type input "ARG01-00049578709-20190821-20250821-SFE-"
type input "2025-08-21"
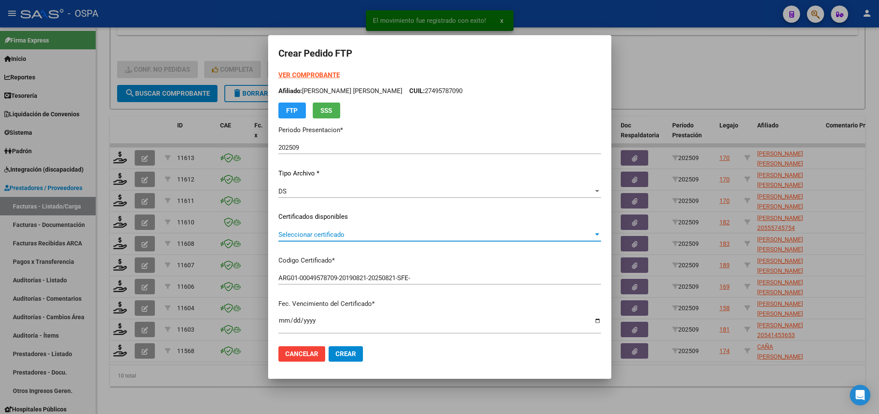
click at [440, 237] on span "Seleccionar certificado" at bounding box center [435, 235] width 315 height 8
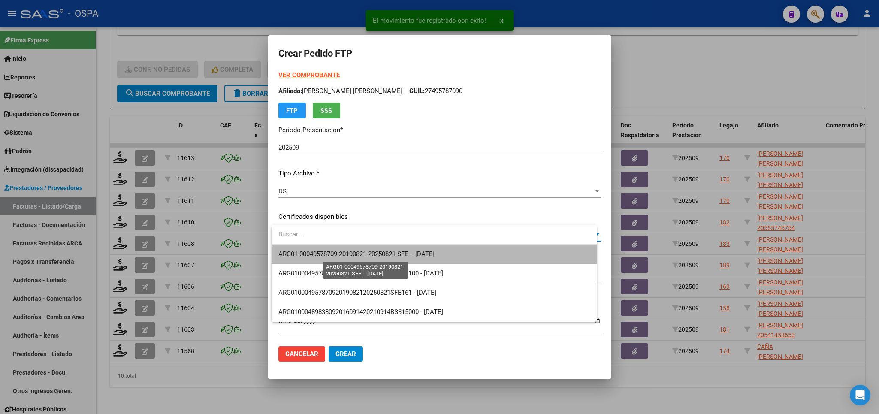
click at [434, 256] on span "ARG01-00049578709-20190821-20250821-SFE- - 2025-08-21" at bounding box center [356, 254] width 156 height 8
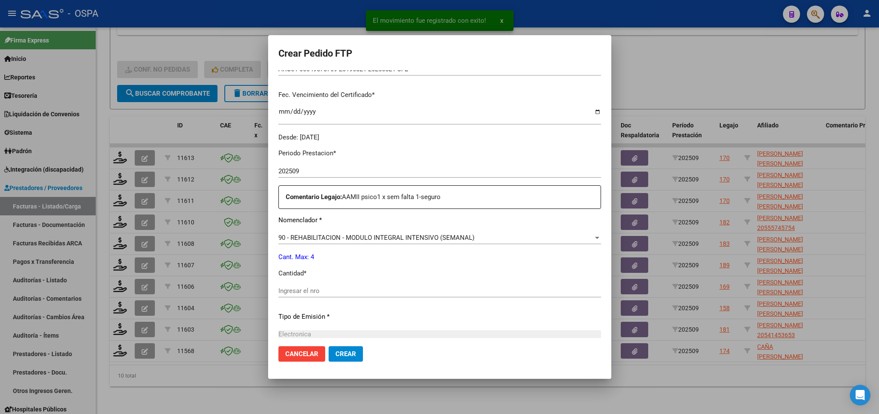
scroll to position [251, 0]
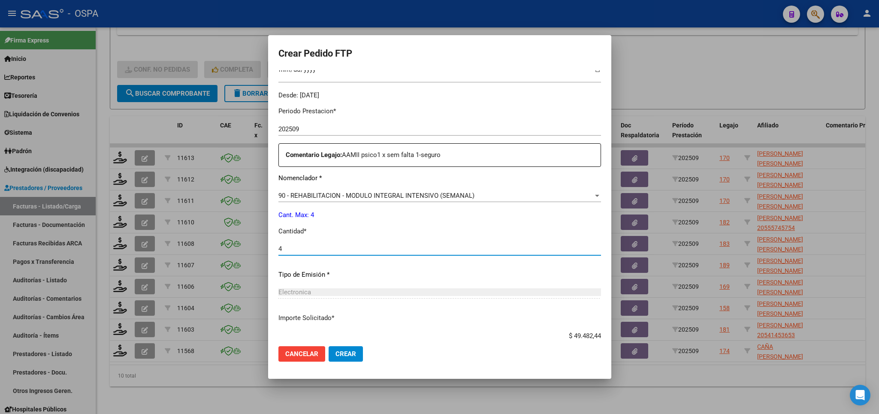
click at [409, 245] on input "4" at bounding box center [439, 249] width 322 height 8
type input "4"
click at [352, 352] on span "Crear" at bounding box center [345, 354] width 21 height 8
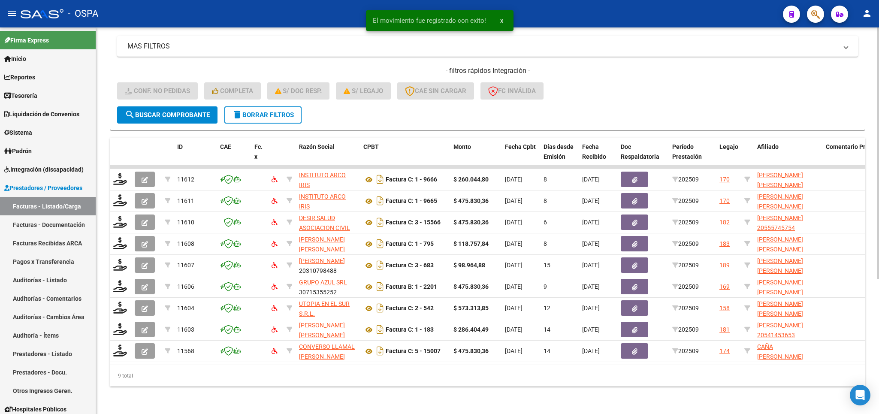
scroll to position [183, 0]
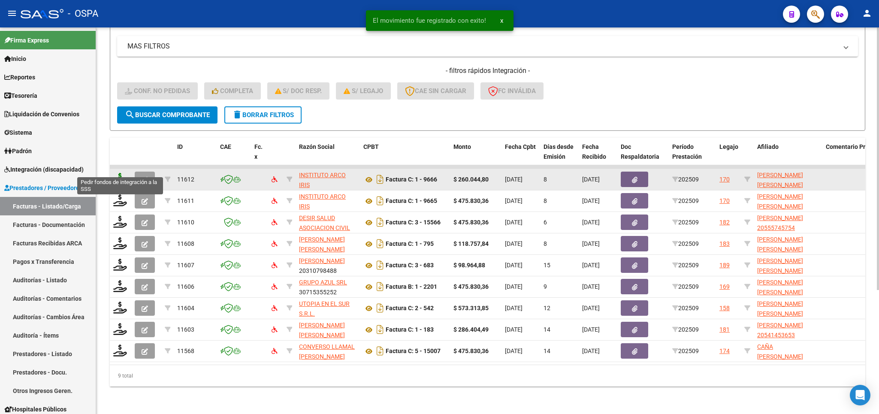
click at [120, 173] on icon at bounding box center [120, 179] width 14 height 12
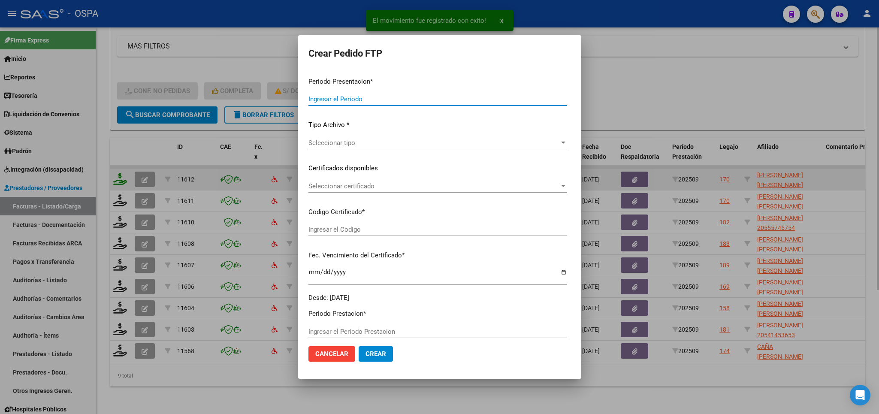
type input "202509"
type input "$ 260.044,80"
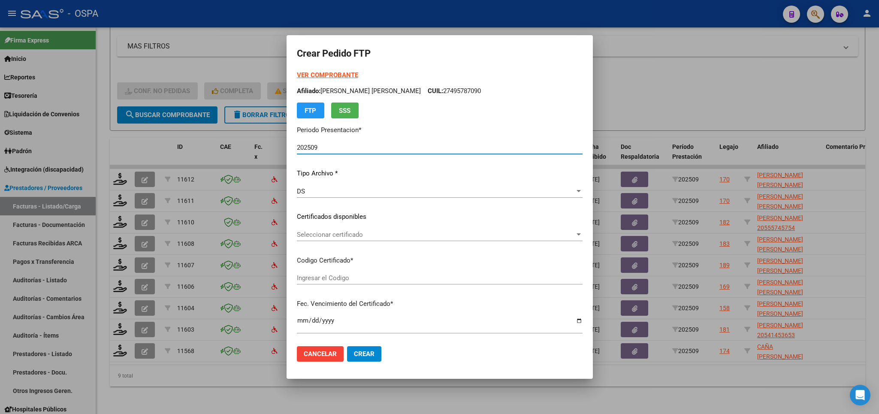
type input "ARG01-00049578709-20190821-20250821-SFE-"
type input "2025-08-21"
click at [334, 76] on strong "VER COMPROBANTE" at bounding box center [327, 75] width 61 height 8
click at [340, 235] on span "Seleccionar certificado" at bounding box center [436, 235] width 278 height 8
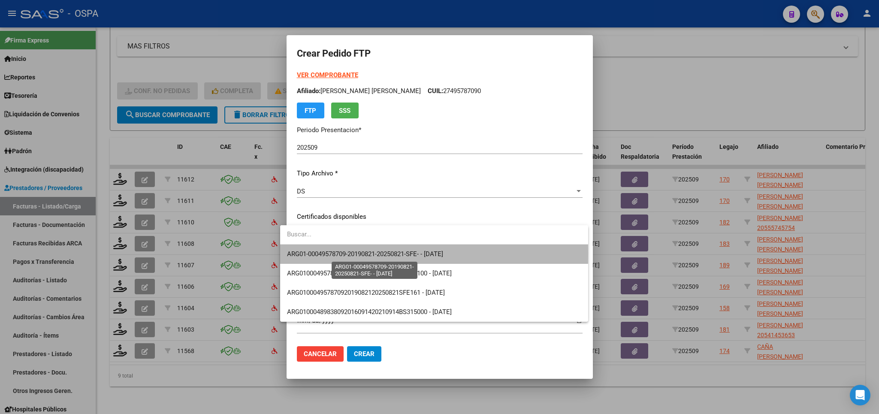
click at [331, 253] on span "ARG01-00049578709-20190821-20250821-SFE- - 2025-08-21" at bounding box center [365, 254] width 156 height 8
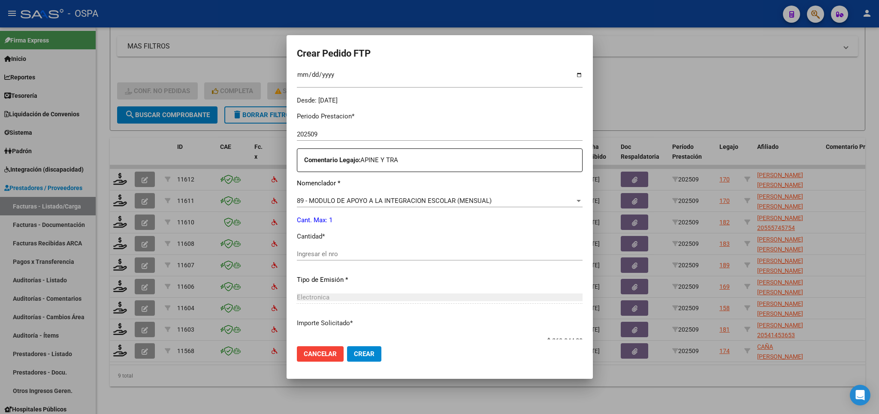
scroll to position [251, 0]
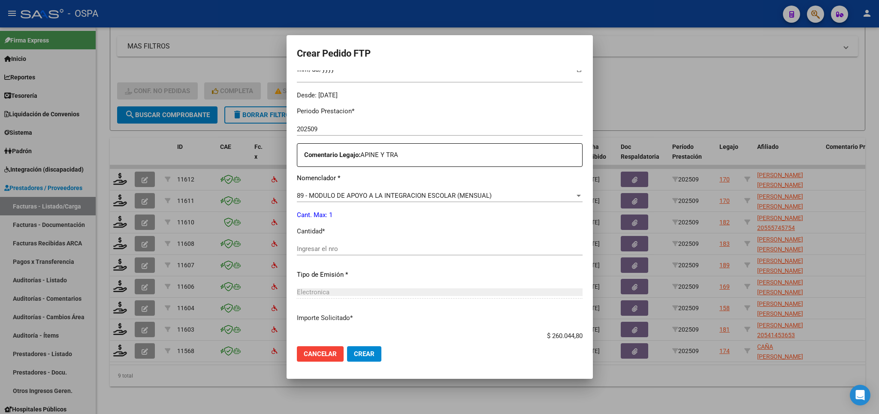
click at [420, 192] on span "89 - MODULO DE APOYO A LA INTEGRACION ESCOLAR (MENSUAL)" at bounding box center [394, 196] width 195 height 8
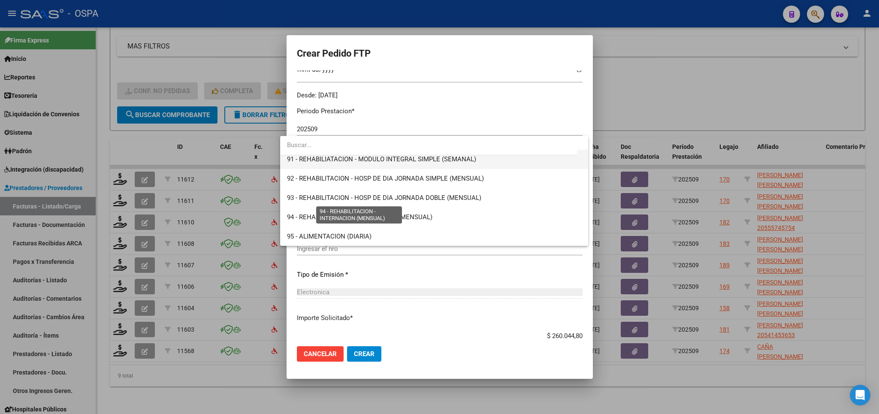
scroll to position [1819, 0]
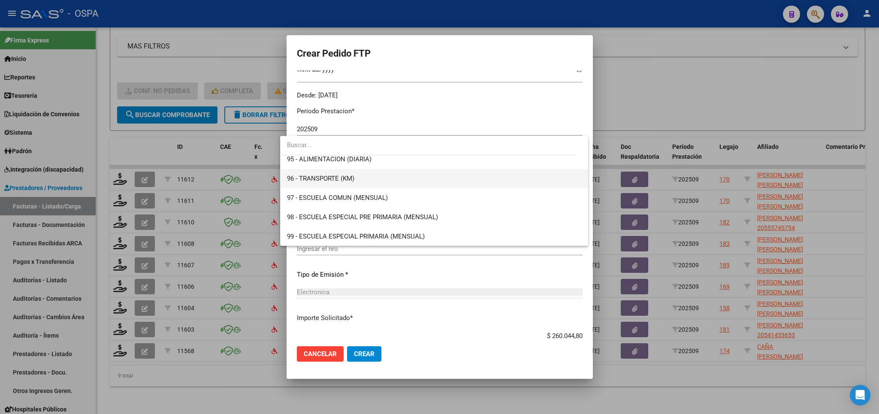
click at [413, 184] on span "96 - TRANSPORTE (KM)" at bounding box center [434, 178] width 294 height 19
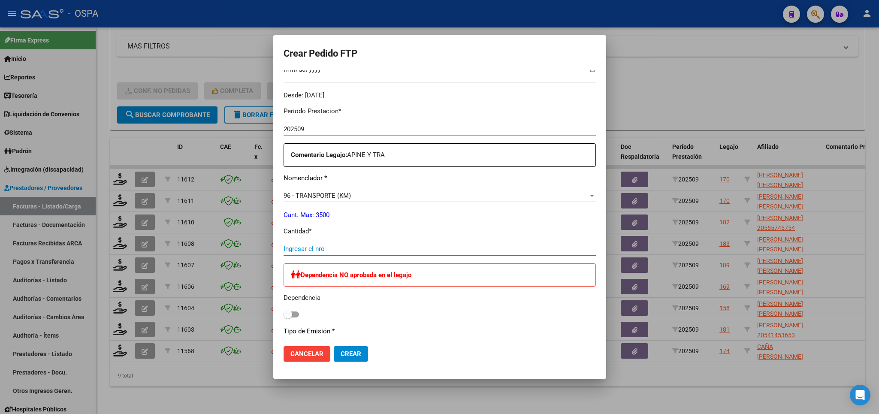
click at [374, 245] on input "Ingresar el nro" at bounding box center [439, 249] width 312 height 8
type input "480"
click at [343, 358] on button "Crear" at bounding box center [351, 353] width 34 height 15
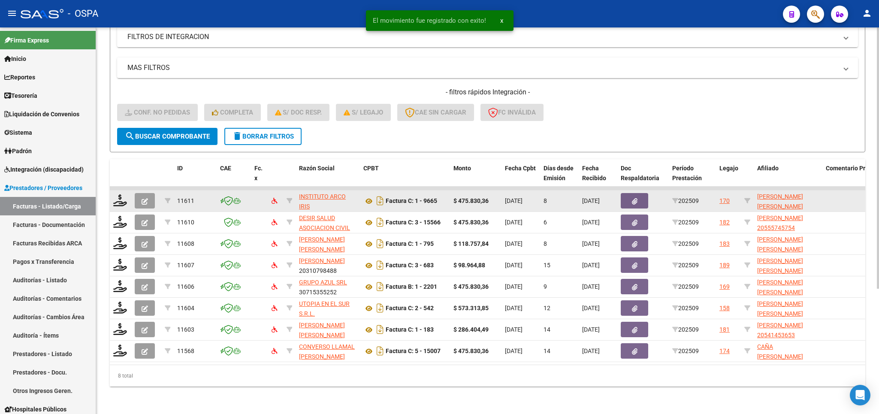
scroll to position [161, 0]
click at [112, 192] on datatable-body-cell at bounding box center [120, 200] width 21 height 21
click at [122, 194] on icon at bounding box center [120, 200] width 14 height 12
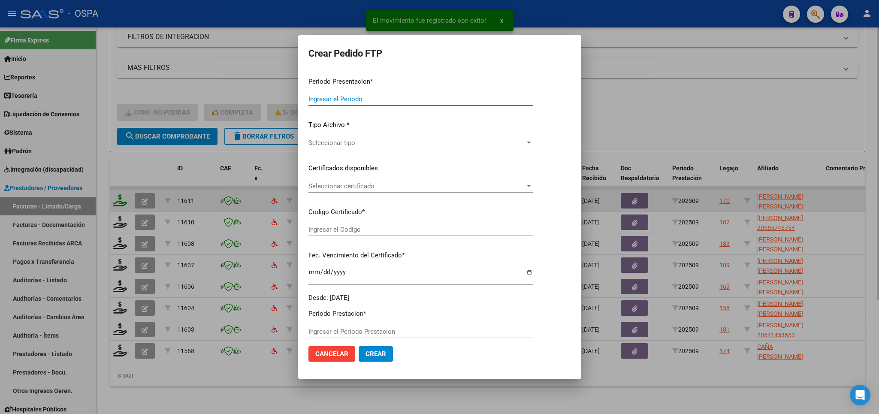
type input "202509"
type input "$ 475.830,36"
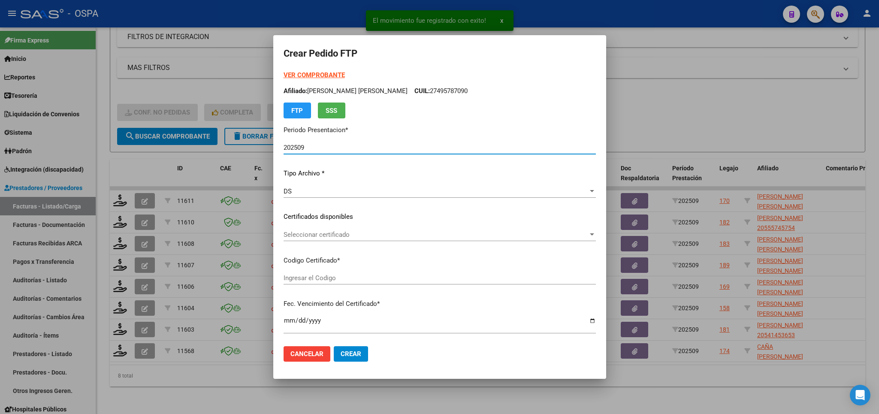
type input "ARG01-00049578709-20190821-20250821-SFE-"
type input "2025-08-21"
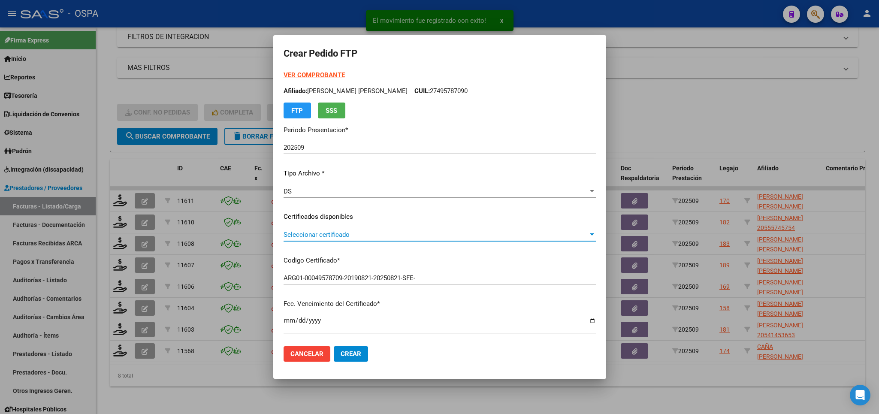
click at [426, 235] on span "Seleccionar certificado" at bounding box center [435, 235] width 304 height 8
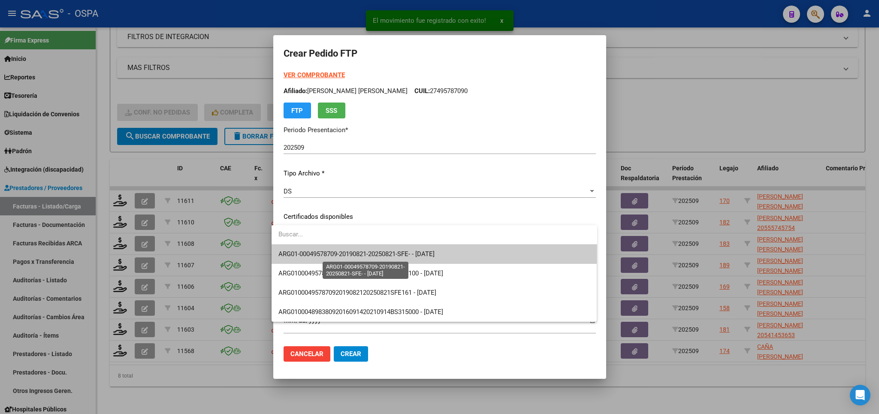
click at [420, 256] on span "ARG01-00049578709-20190821-20250821-SFE- - 2025-08-21" at bounding box center [356, 254] width 156 height 8
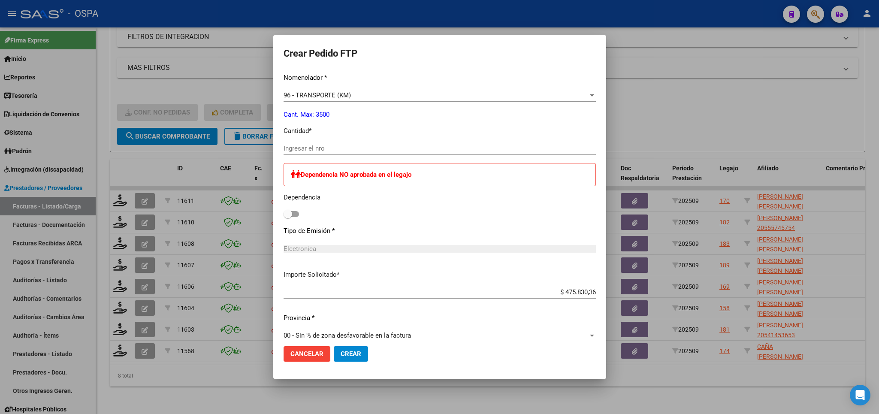
scroll to position [301, 0]
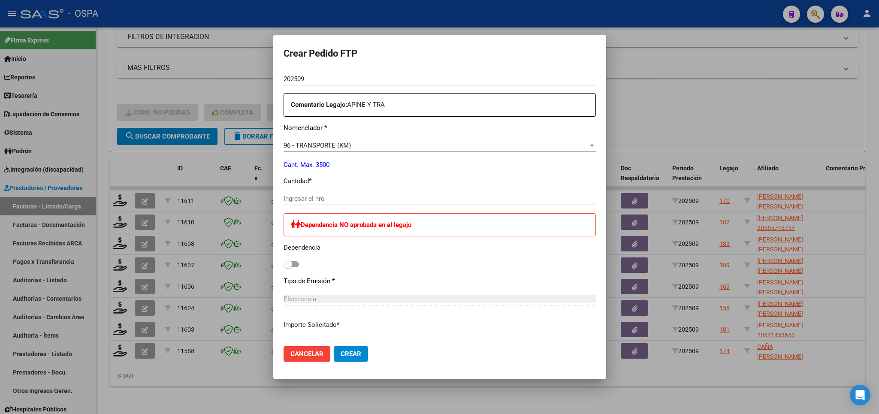
click at [454, 142] on div "96 - TRANSPORTE (KM)" at bounding box center [435, 146] width 304 height 8
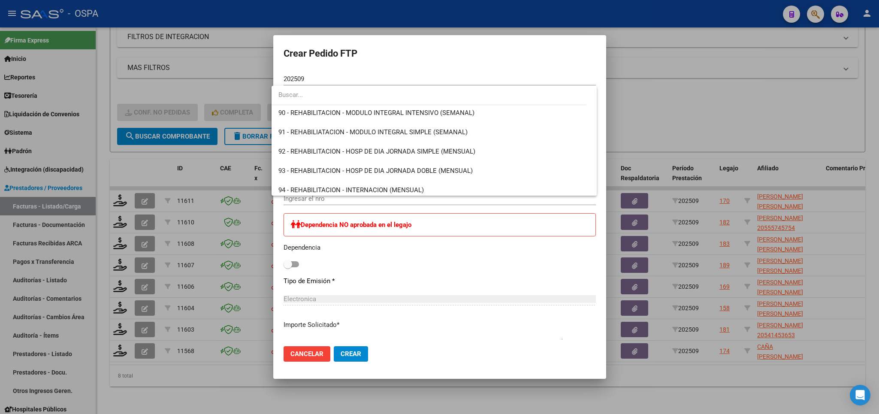
scroll to position [1707, 0]
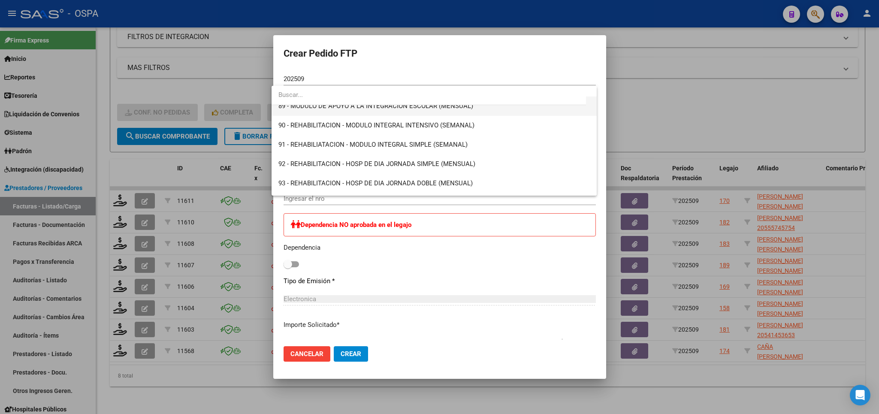
click at [449, 112] on span "89 - MODULO DE APOYO A LA INTEGRACION ESCOLAR (MENSUAL)" at bounding box center [434, 105] width 312 height 19
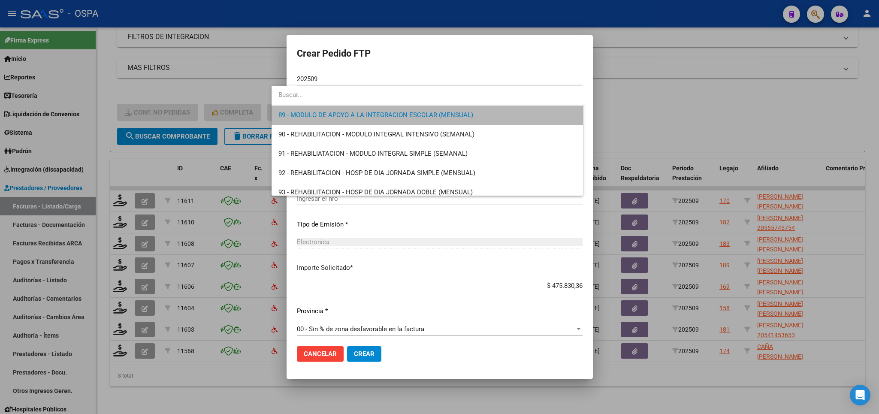
scroll to position [300, 0]
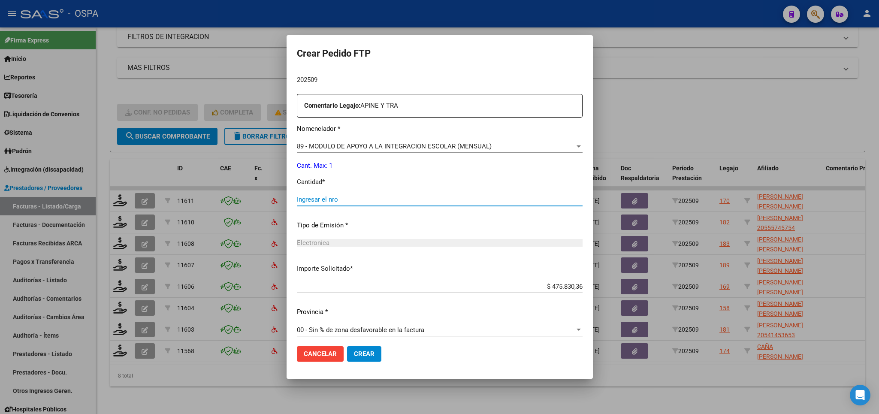
click at [404, 196] on input "Ingresar el nro" at bounding box center [440, 200] width 286 height 8
type input "1"
click at [358, 351] on span "Crear" at bounding box center [364, 354] width 21 height 8
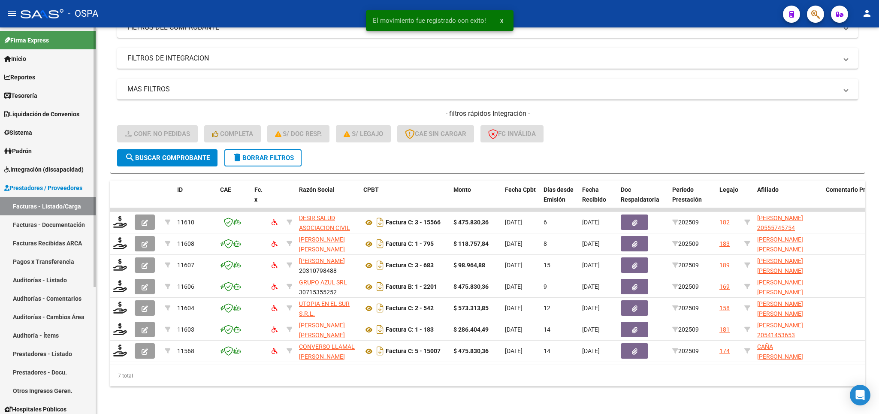
scroll to position [139, 0]
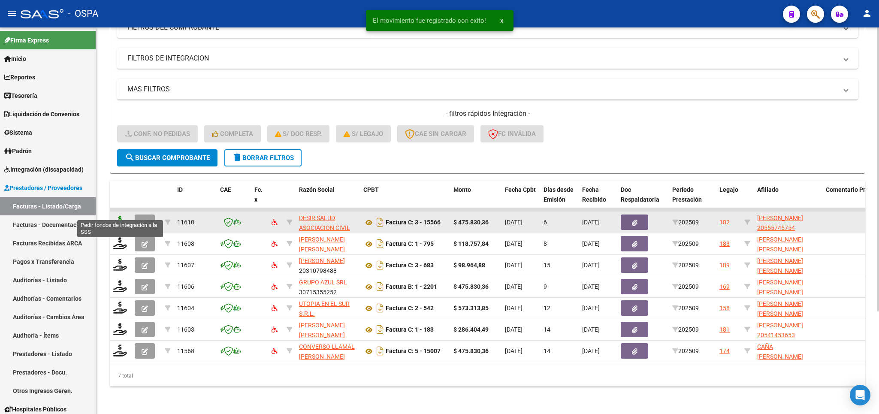
click at [120, 216] on icon at bounding box center [120, 222] width 14 height 12
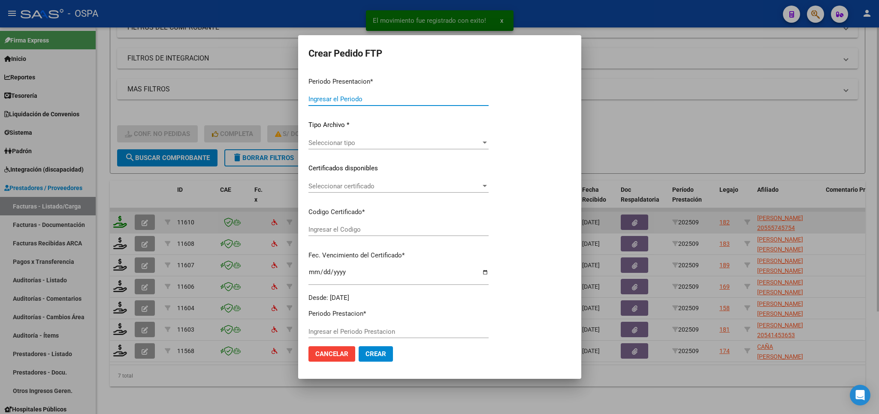
type input "202509"
type input "$ 475.830,36"
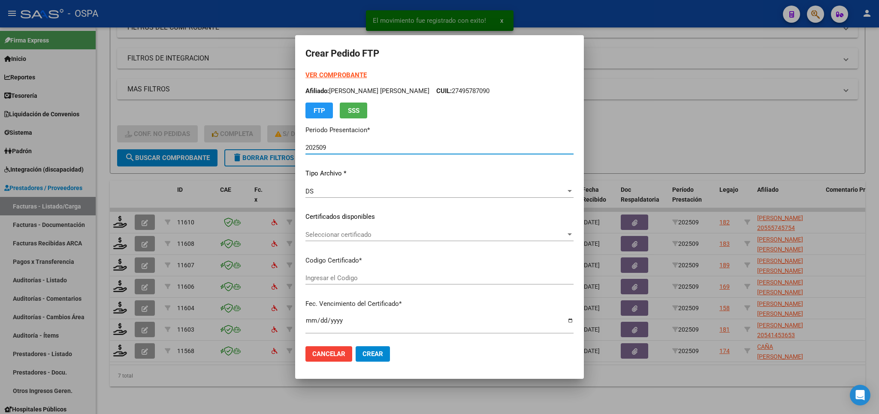
type input "arg 02000555745752023120120281201bue315"
type input "2028-12-01"
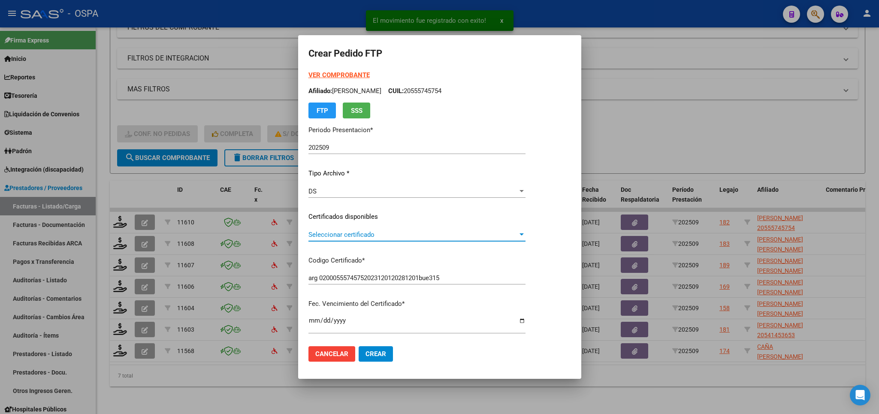
click at [448, 235] on span "Seleccionar certificado" at bounding box center [412, 235] width 209 height 8
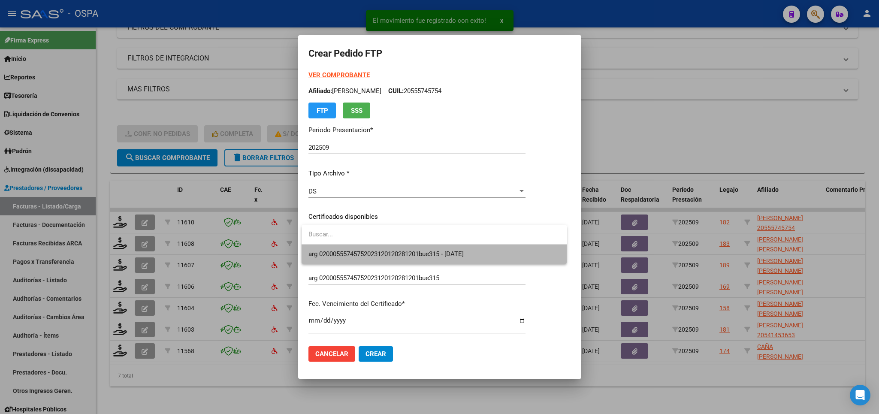
click at [441, 247] on span "arg 02000555745752023120120281201bue315 - 2028-12-01" at bounding box center [434, 253] width 252 height 19
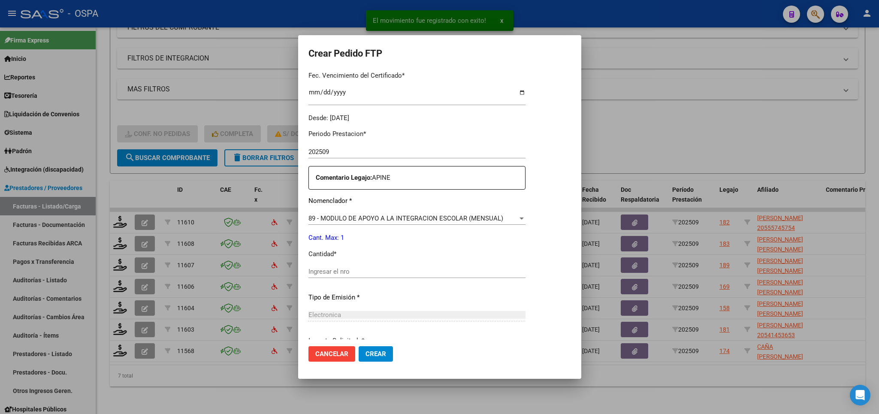
scroll to position [251, 0]
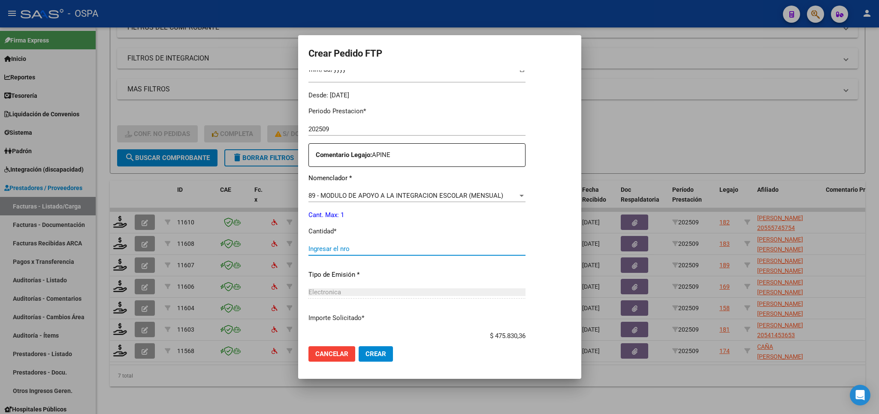
click at [427, 245] on input "Ingresar el nro" at bounding box center [416, 249] width 217 height 8
type input "4"
type input "1"
click at [381, 353] on span "Crear" at bounding box center [375, 354] width 21 height 8
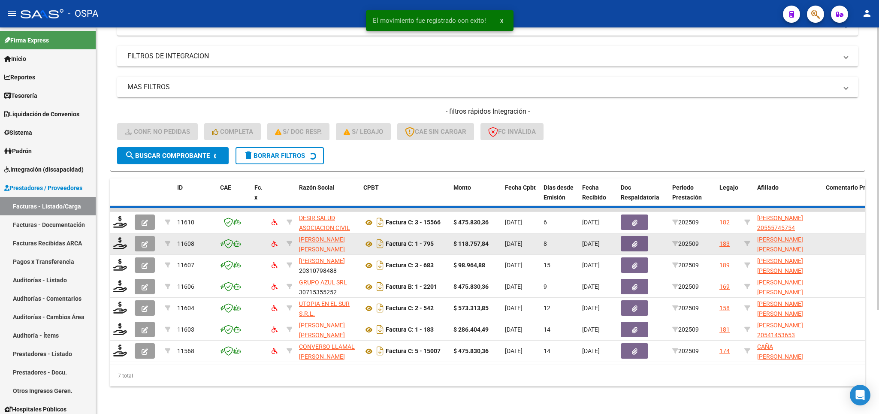
scroll to position [118, 0]
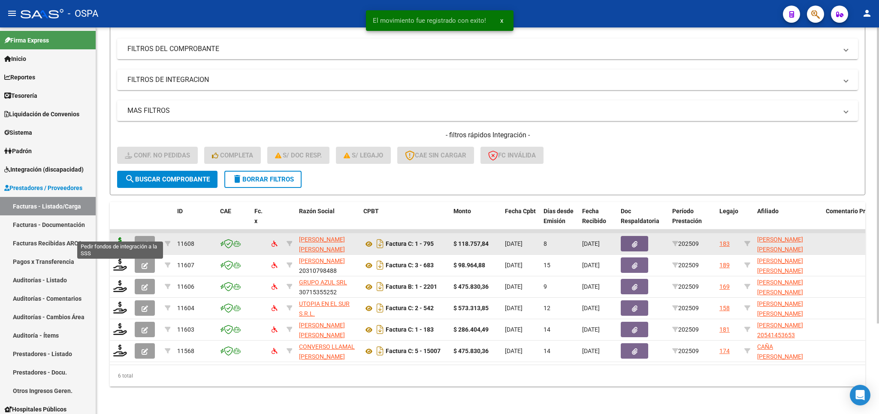
click at [117, 237] on icon at bounding box center [120, 243] width 14 height 12
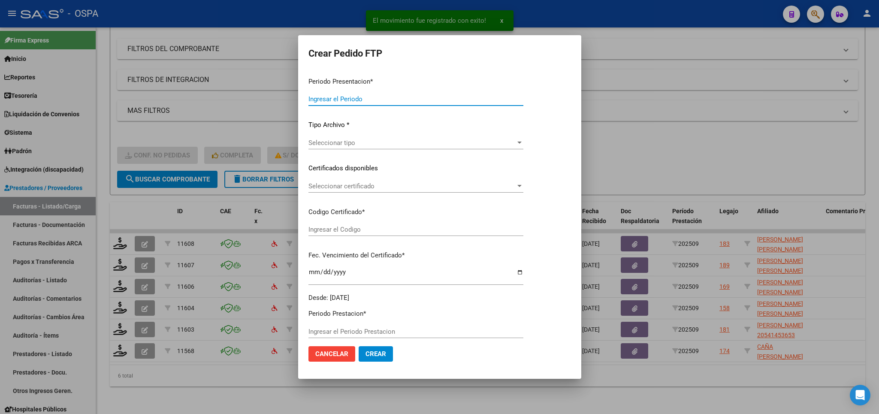
type input "202509"
type input "$ 118.757,84"
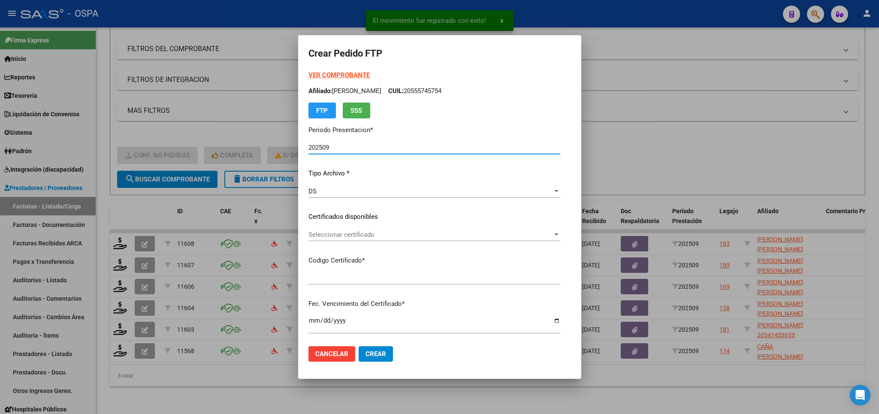
type input "ARG02000547230822022051920250519CHU176"
type input "2025-05-19"
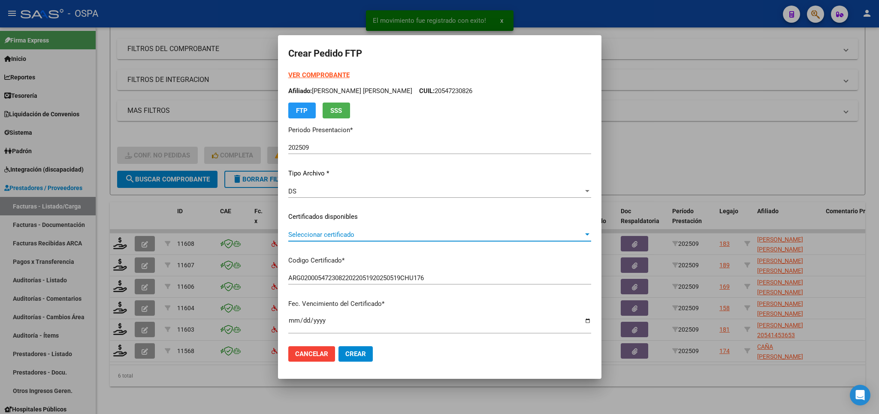
click at [455, 232] on span "Seleccionar certificado" at bounding box center [435, 235] width 295 height 8
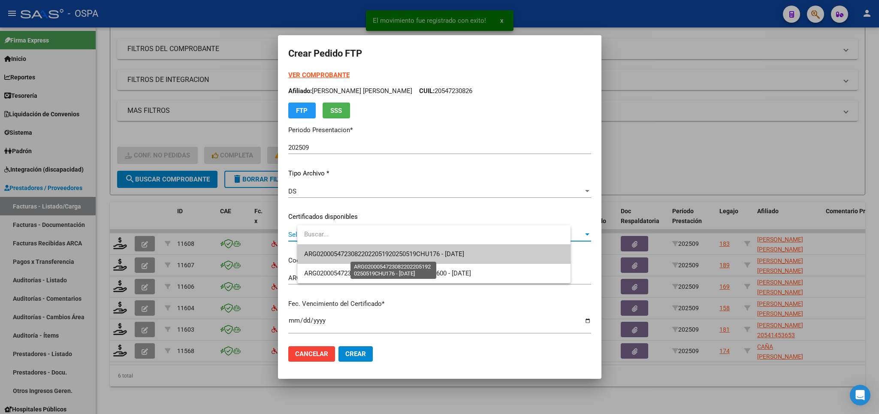
click at [450, 259] on span "ARG02000547230822022051920250519CHU176 - 2025-05-19" at bounding box center [433, 253] width 259 height 19
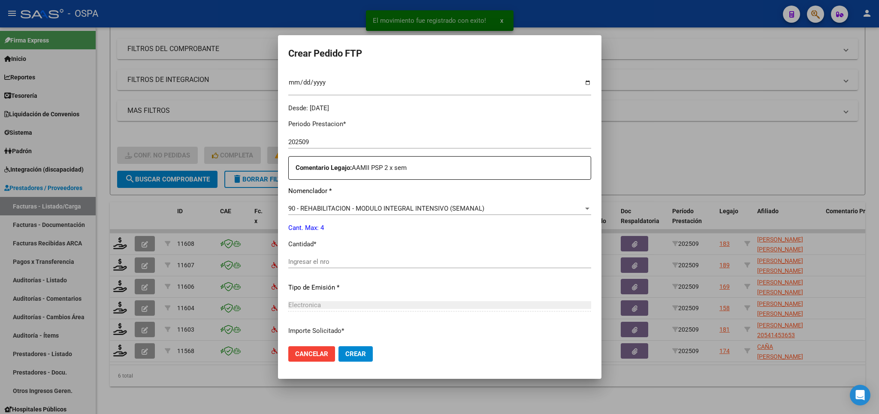
scroll to position [251, 0]
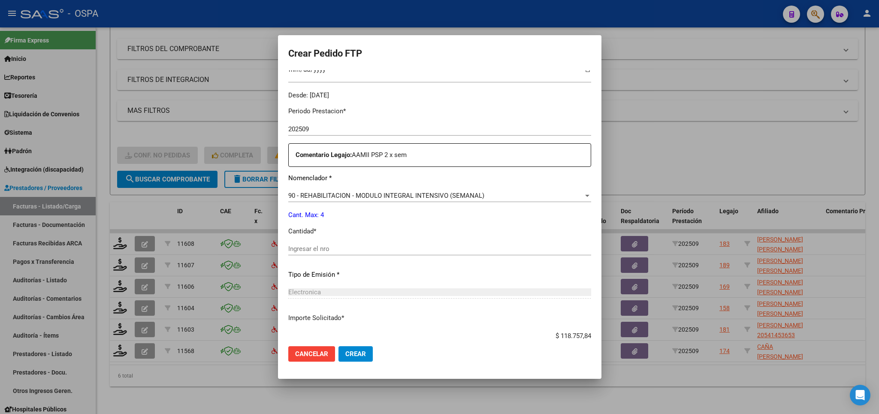
click at [425, 238] on div "Periodo Prestacion * 202509 Ingresar el Periodo Prestacion Comentario Legajo: A…" at bounding box center [439, 247] width 303 height 294
click at [425, 247] on input "Ingresar el nro" at bounding box center [439, 249] width 303 height 8
type input "4"
click at [366, 351] on span "Crear" at bounding box center [355, 354] width 21 height 8
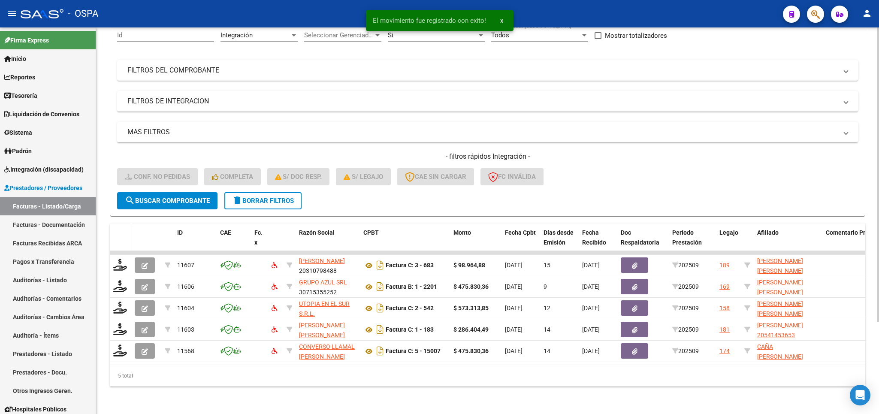
scroll to position [97, 0]
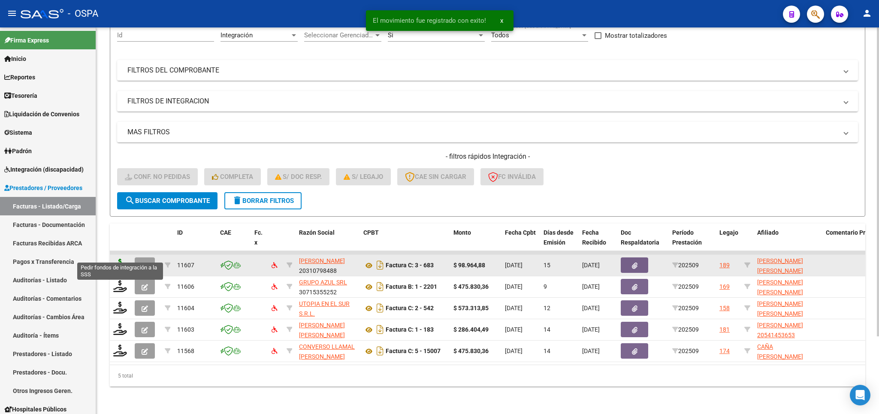
click at [122, 259] on icon at bounding box center [120, 265] width 14 height 12
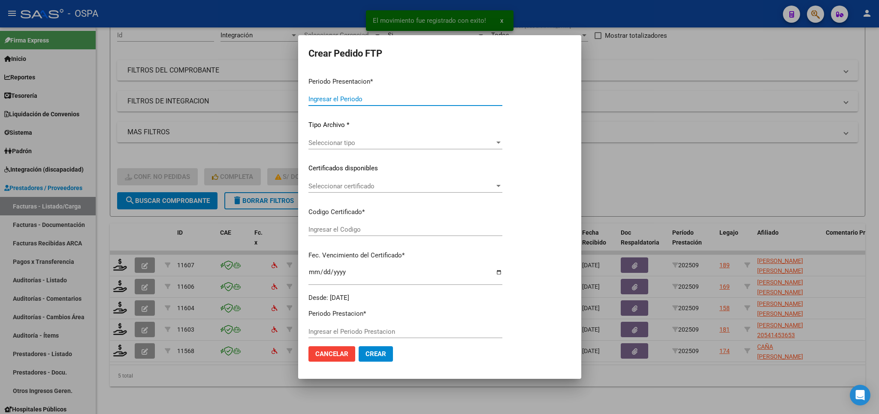
type input "202509"
type input "$ 98.964,88"
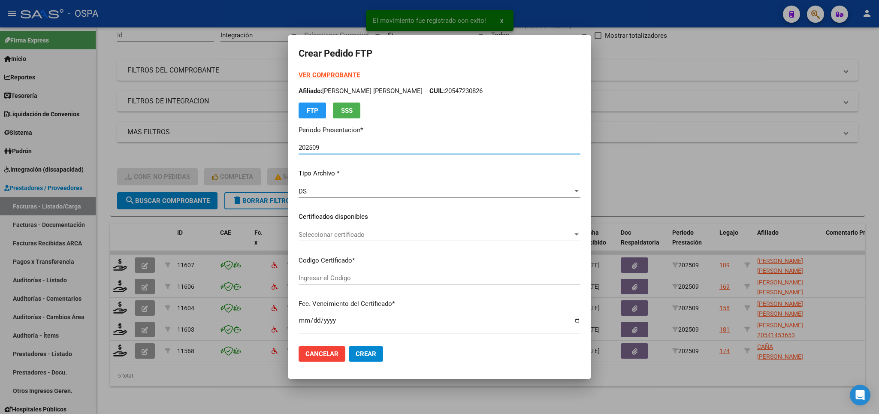
type input "ARG02000506095642016032320210323BS413"
type input "2021-03-23"
click at [440, 229] on div "Seleccionar certificado Seleccionar certificado" at bounding box center [439, 234] width 282 height 13
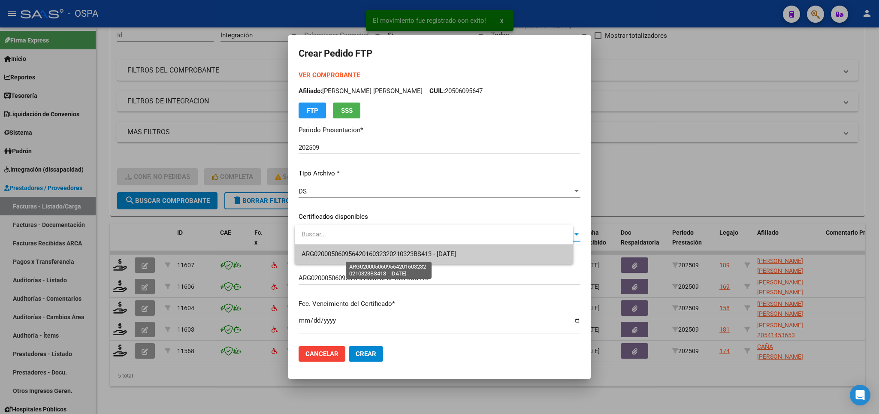
click at [429, 253] on span "ARG02000506095642016032320210323BS413 - 2021-03-23" at bounding box center [378, 254] width 154 height 8
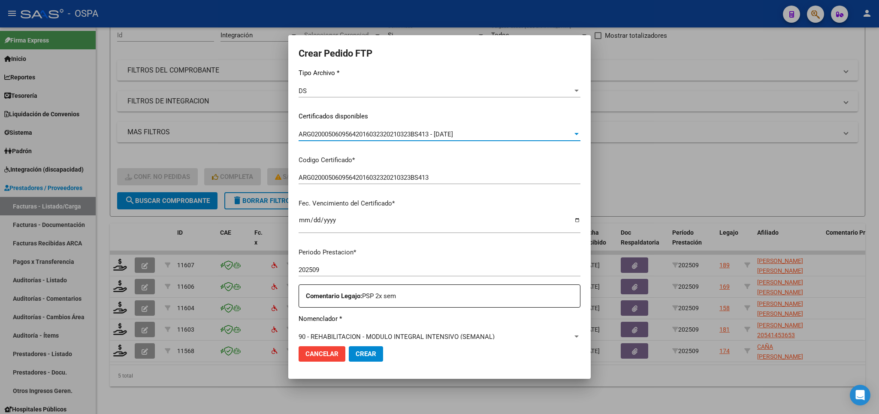
scroll to position [201, 0]
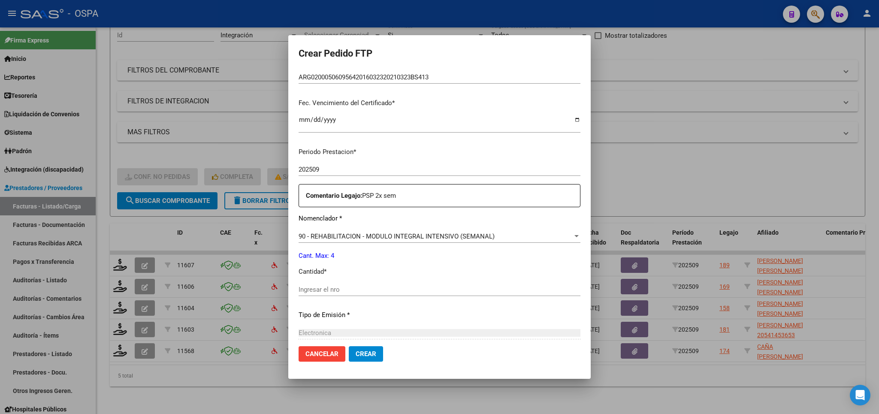
click at [415, 286] on input "Ingresar el nro" at bounding box center [439, 290] width 282 height 8
type input "4"
click at [370, 342] on mat-dialog-actions "Cancelar Crear" at bounding box center [439, 353] width 282 height 29
click at [372, 354] on span "Crear" at bounding box center [365, 354] width 21 height 8
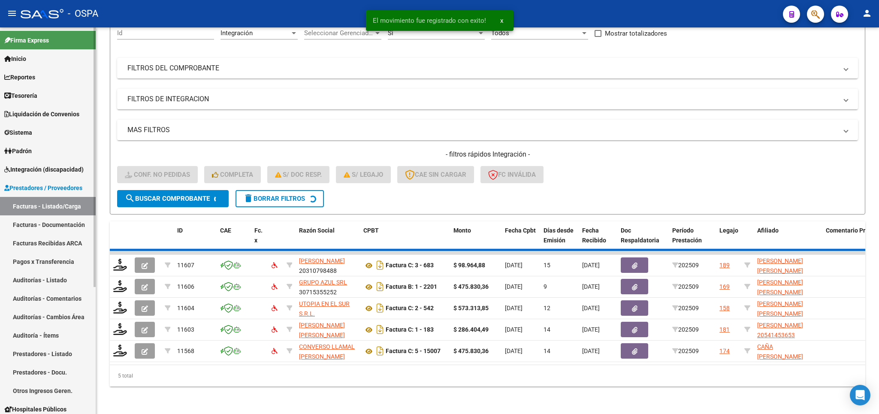
scroll to position [75, 0]
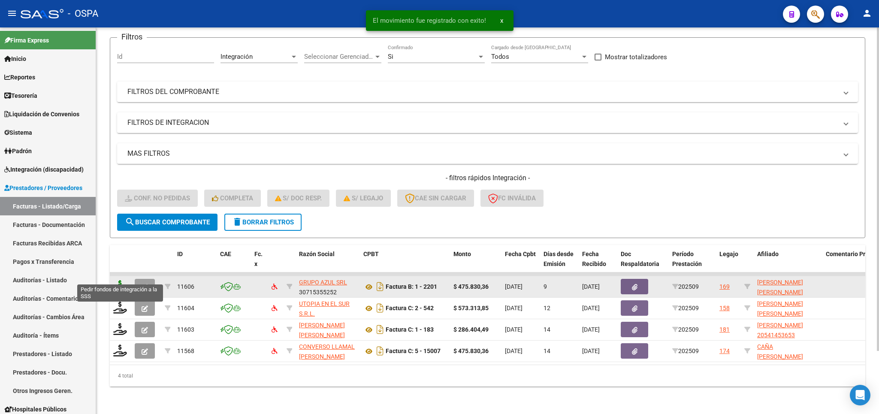
click at [119, 280] on icon at bounding box center [120, 286] width 14 height 12
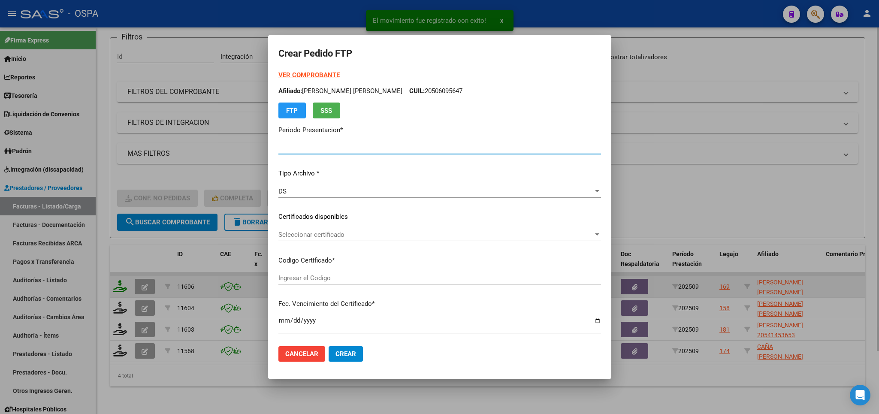
type input "202509"
type input "$ 475.830,36"
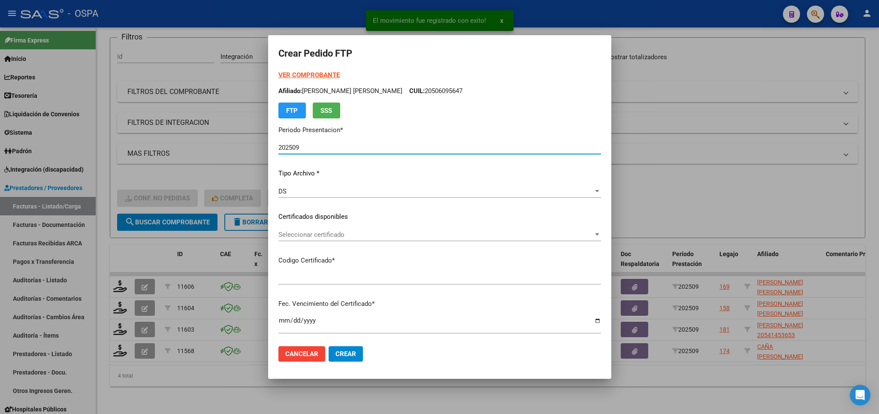
type input "ARG02000485406842024071020280710SAN169"
type input "2028-07-10"
click at [488, 235] on span "Seleccionar certificado" at bounding box center [435, 235] width 315 height 8
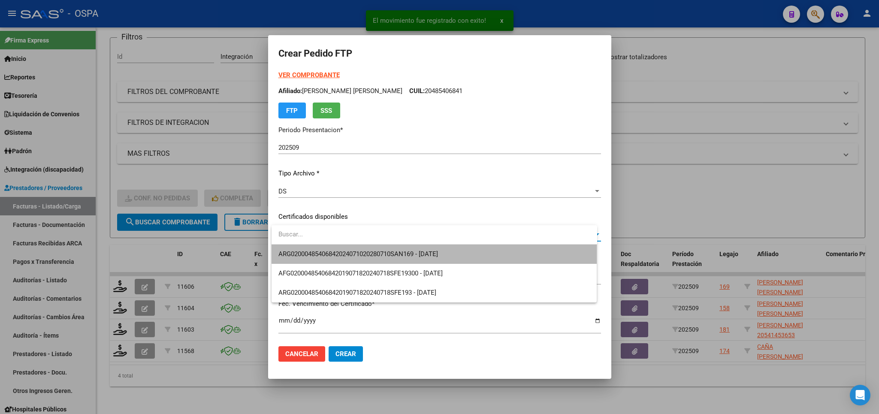
click at [481, 255] on span "ARG02000485406842024071020280710SAN169 - 2028-07-10" at bounding box center [434, 253] width 312 height 19
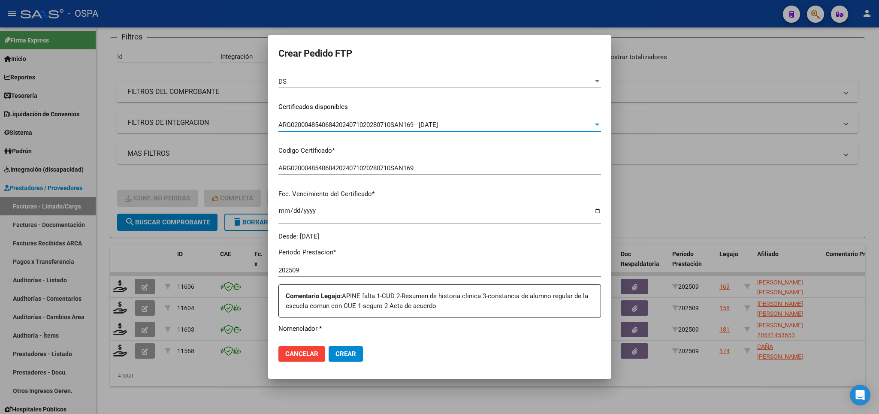
scroll to position [201, 0]
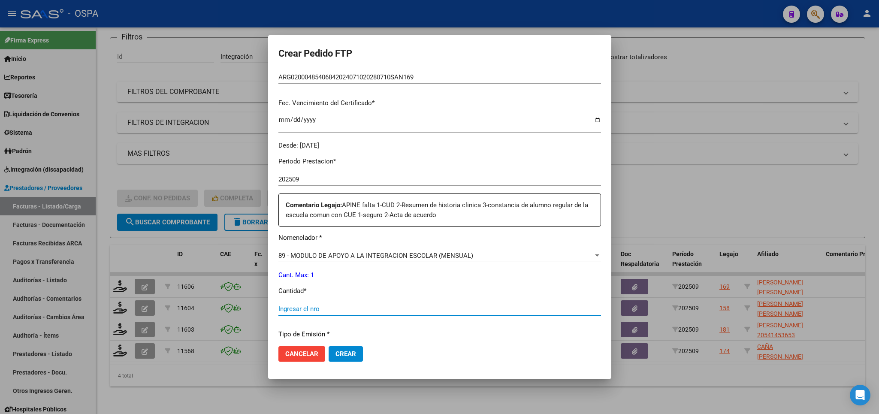
click at [405, 305] on input "Ingresar el nro" at bounding box center [439, 309] width 322 height 8
type input "1"
click at [349, 348] on button "Crear" at bounding box center [345, 353] width 34 height 15
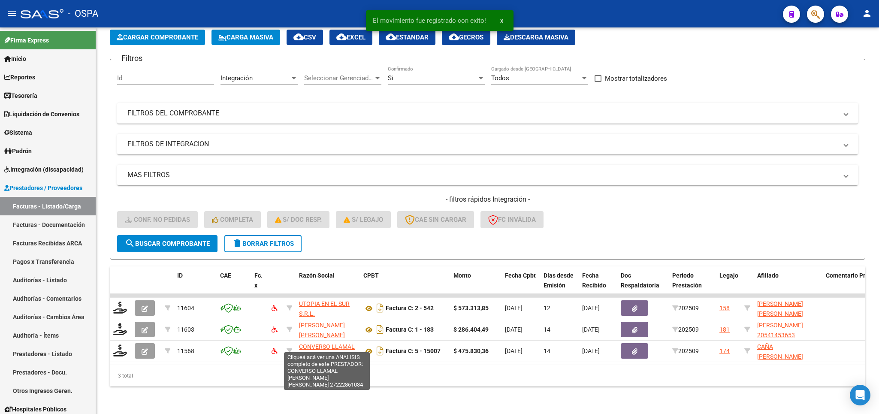
scroll to position [54, 0]
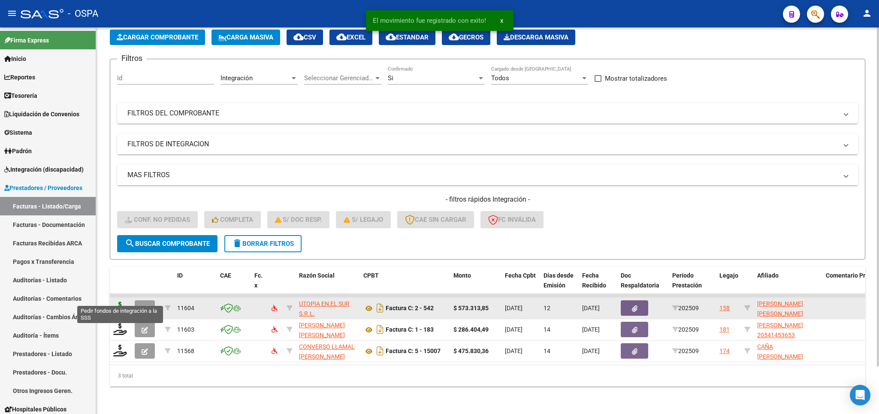
click at [118, 301] on icon at bounding box center [120, 307] width 14 height 12
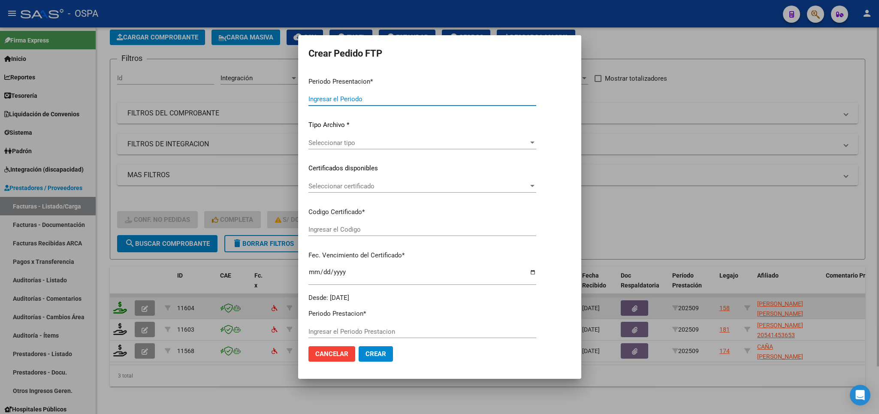
type input "202509"
type input "$ 573.313,85"
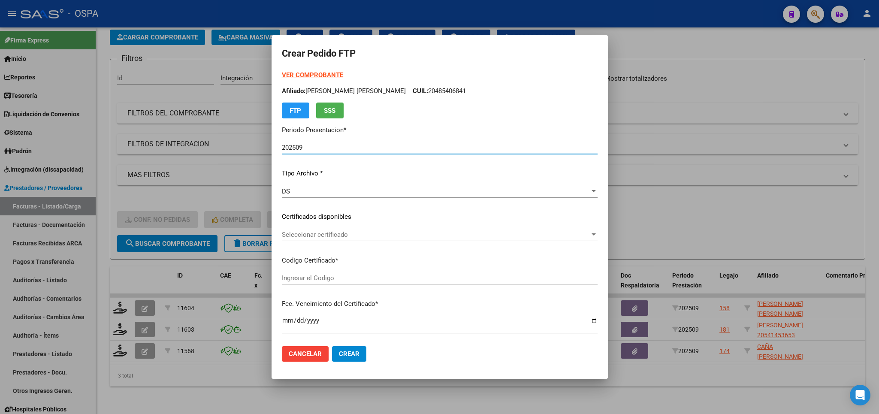
type input "arg02000537457452024071220270712bue315"
type input "2027-07-12"
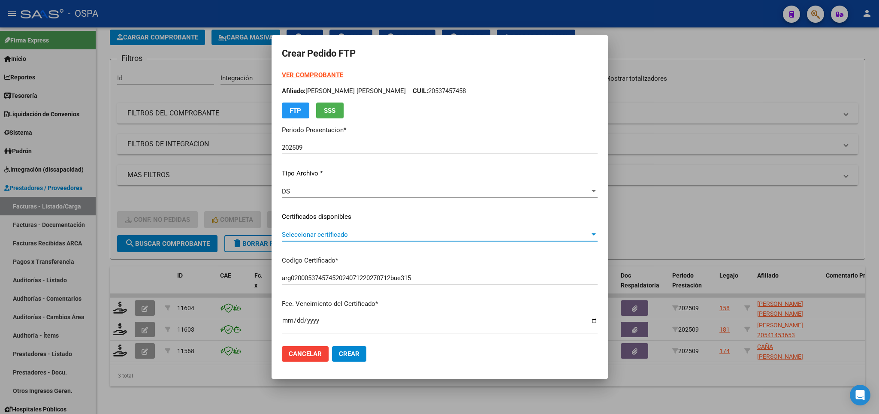
click at [478, 236] on span "Seleccionar certificado" at bounding box center [436, 235] width 308 height 8
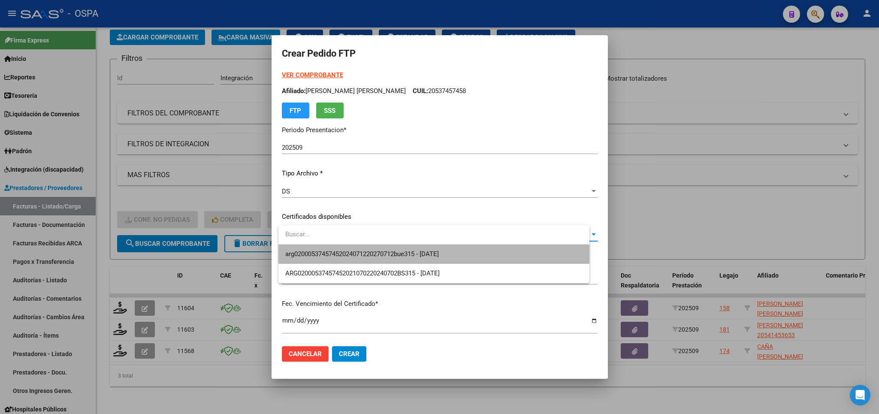
click at [463, 253] on span "arg02000537457452024071220270712bue315 - 2027-07-12" at bounding box center [433, 253] width 297 height 19
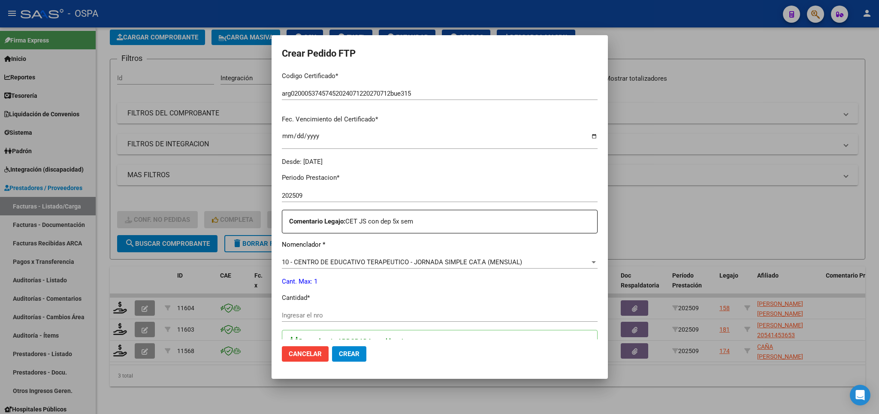
scroll to position [201, 0]
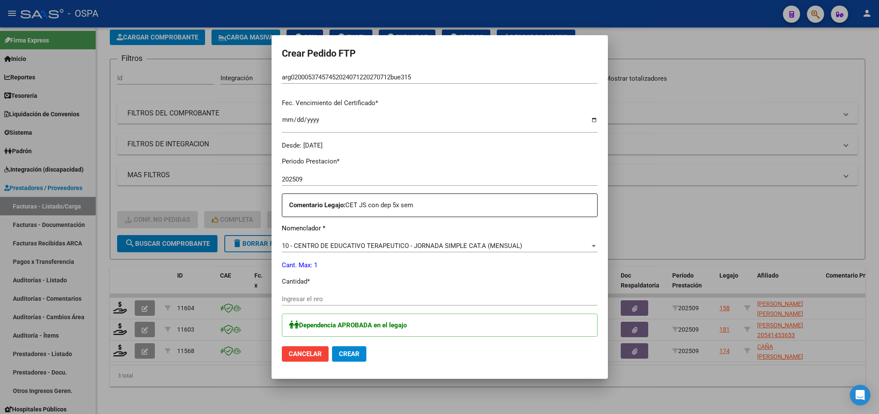
click at [410, 295] on input "Ingresar el nro" at bounding box center [440, 299] width 316 height 8
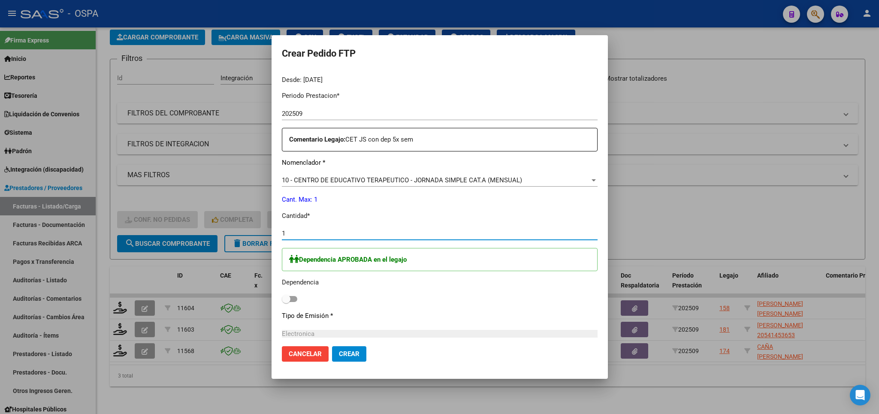
scroll to position [351, 0]
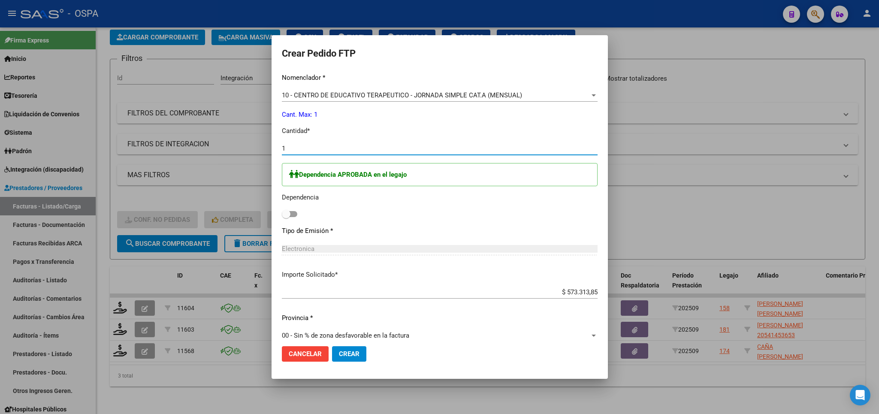
type input "1"
click at [297, 211] on span at bounding box center [289, 214] width 15 height 6
click at [286, 217] on input "checkbox" at bounding box center [286, 217] width 0 height 0
checkbox input "true"
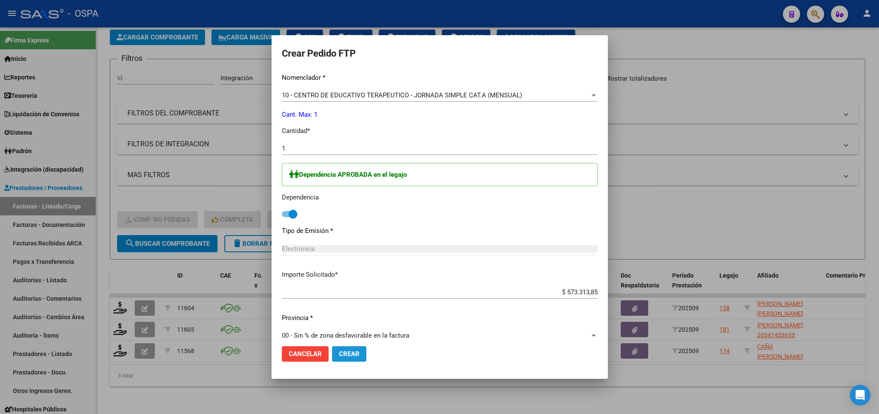
click at [350, 355] on span "Crear" at bounding box center [349, 354] width 21 height 8
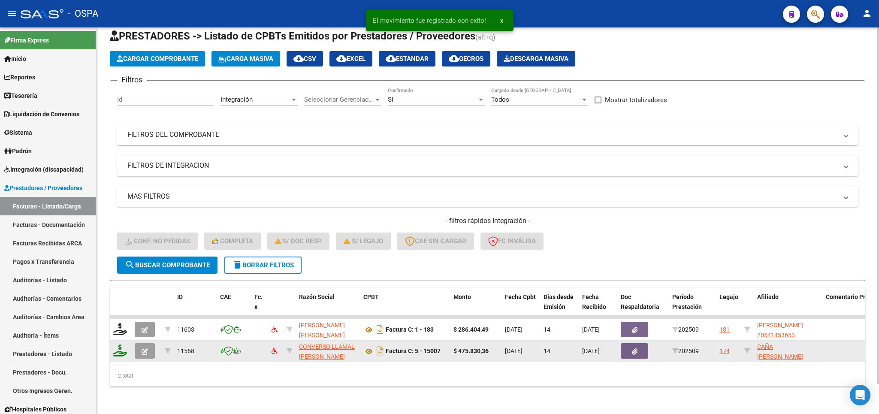
scroll to position [33, 0]
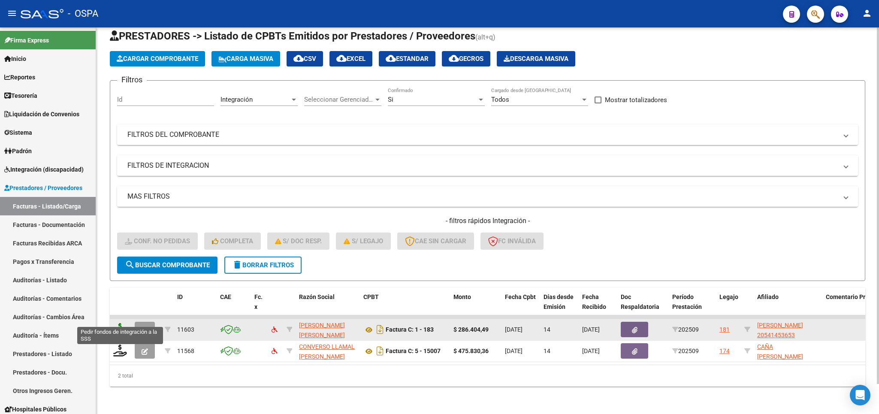
click at [122, 323] on icon at bounding box center [120, 329] width 14 height 12
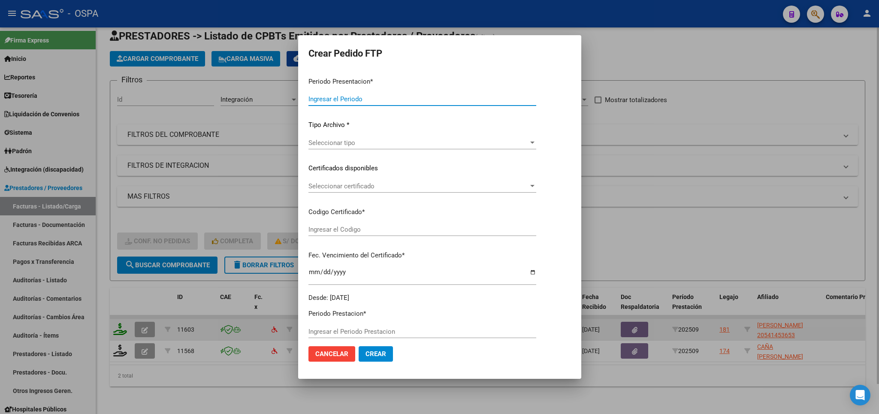
type input "202509"
type input "$ 286.404,49"
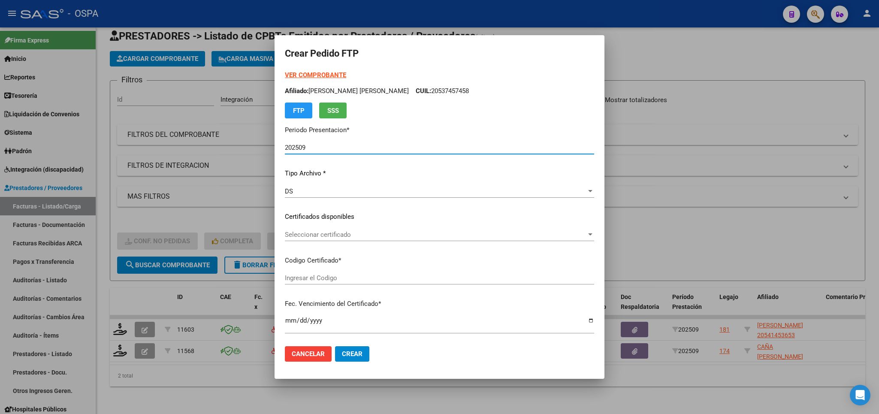
type input "arg02000541453652019072920250729bsas370"
type input "2025-07-29"
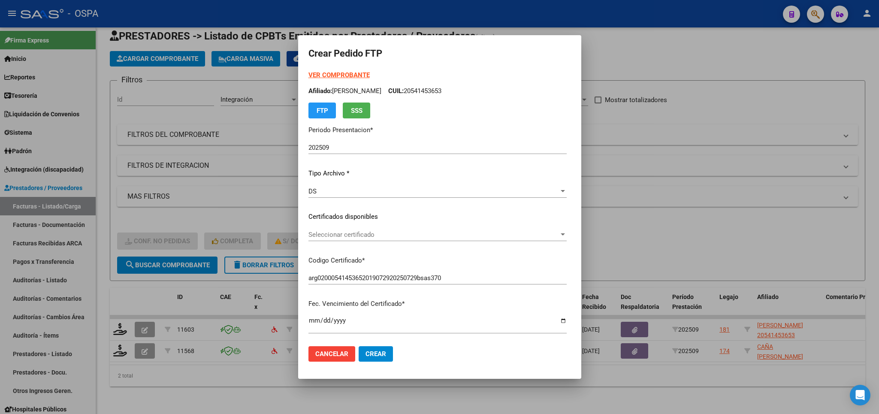
click at [333, 72] on strong "VER COMPROBANTE" at bounding box center [338, 75] width 61 height 8
click at [405, 232] on span "Seleccionar certificado" at bounding box center [433, 235] width 250 height 8
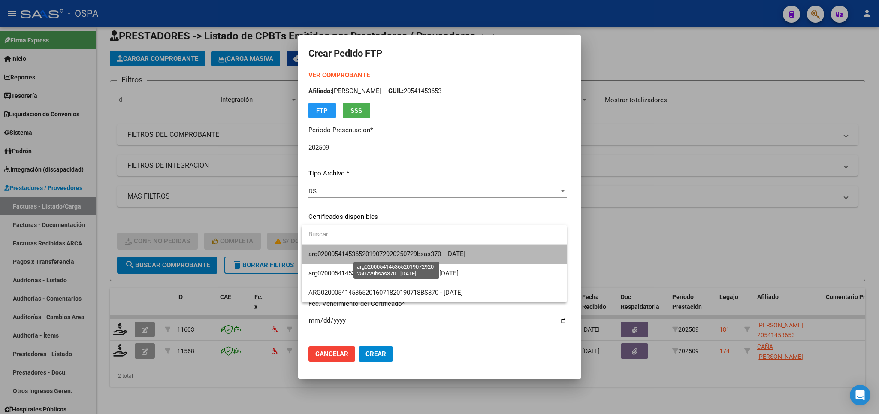
click at [407, 253] on span "arg02000541453652019072920250729bsas370 - 2025-07-29" at bounding box center [386, 254] width 157 height 8
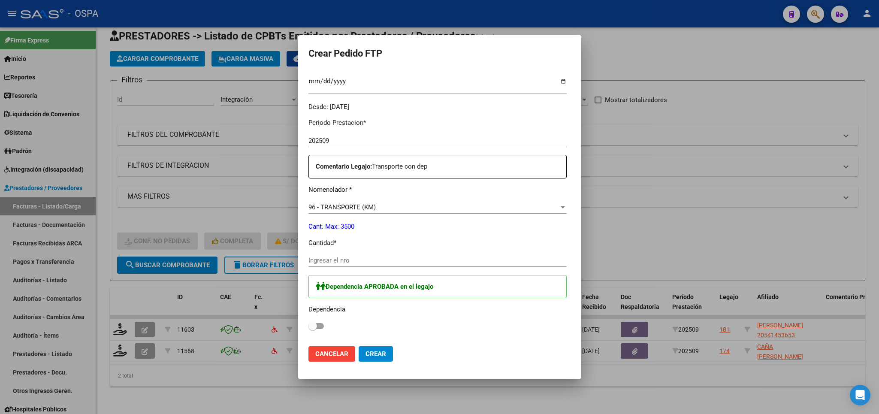
scroll to position [301, 0]
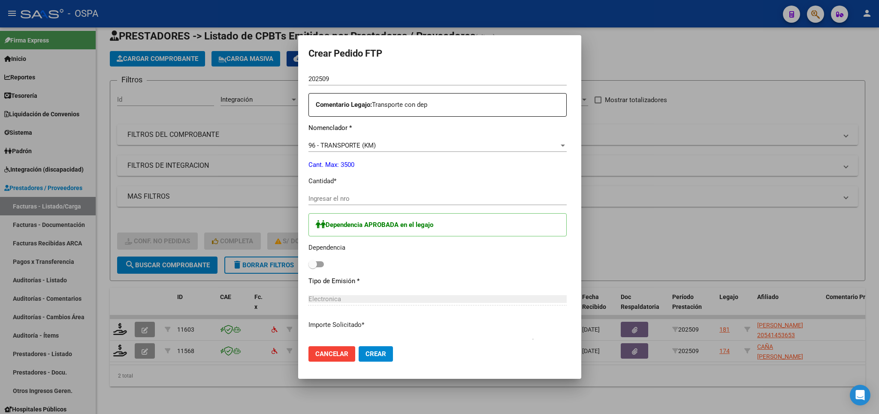
click at [440, 195] on input "Ingresar el nro" at bounding box center [437, 199] width 258 height 8
type input "392"
click at [320, 261] on span at bounding box center [315, 264] width 15 height 6
click at [313, 267] on input "checkbox" at bounding box center [312, 267] width 0 height 0
checkbox input "true"
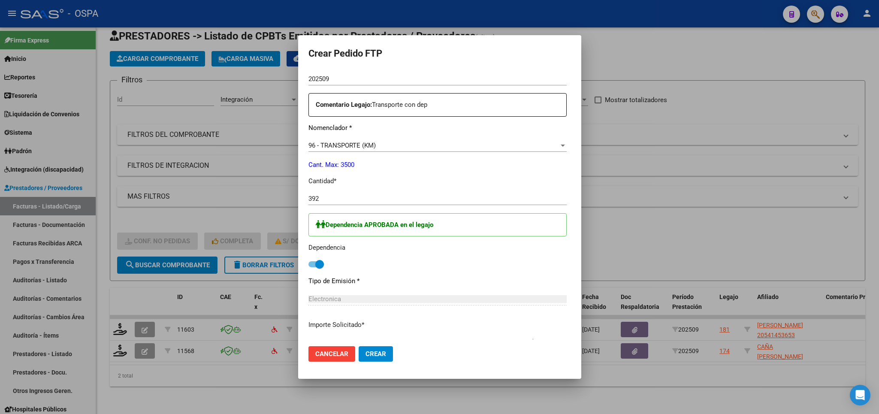
click at [378, 348] on button "Crear" at bounding box center [375, 353] width 34 height 15
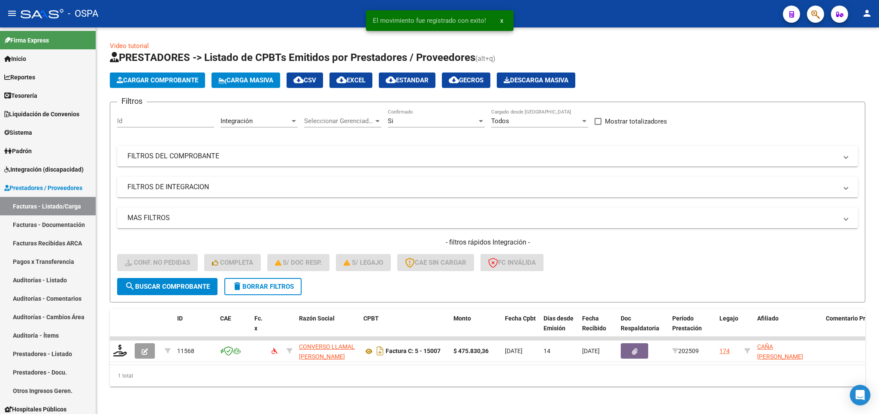
scroll to position [11, 0]
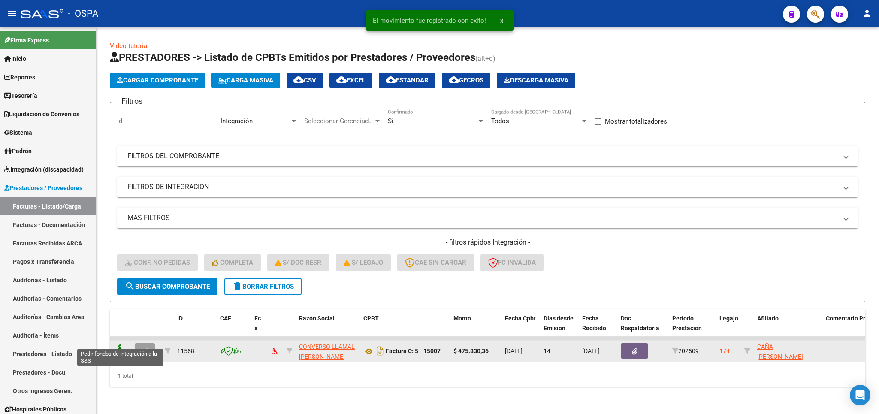
click at [118, 344] on icon at bounding box center [120, 350] width 14 height 12
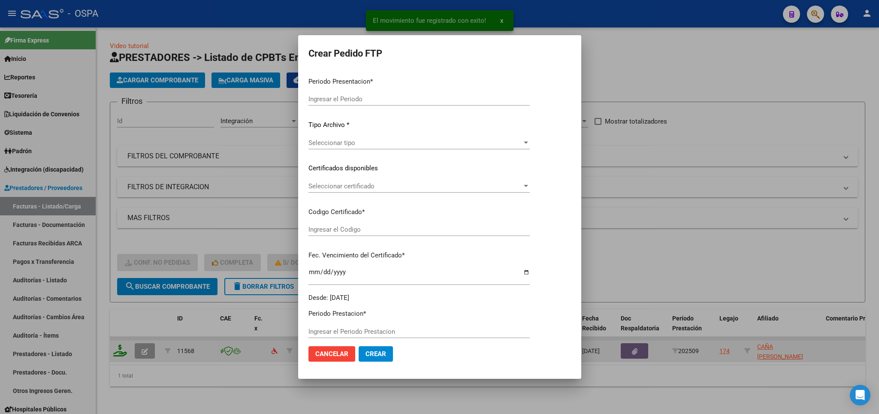
type input "202509"
type input "$ 475.830,36"
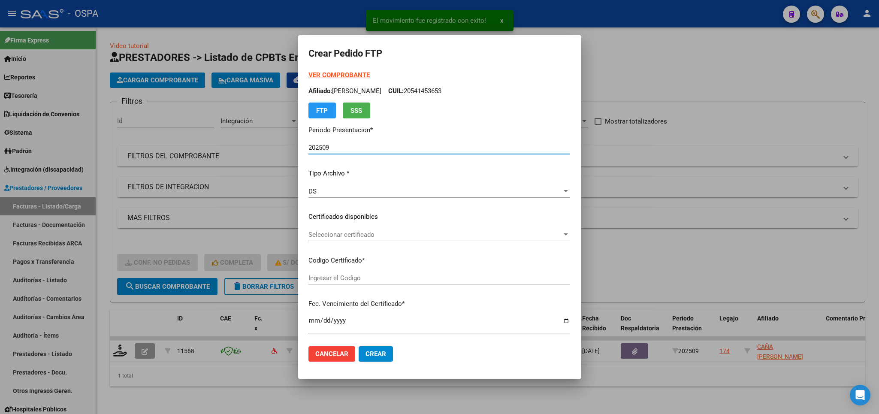
type input "arg020004967430920220506bs315"
type input "2027-05-06"
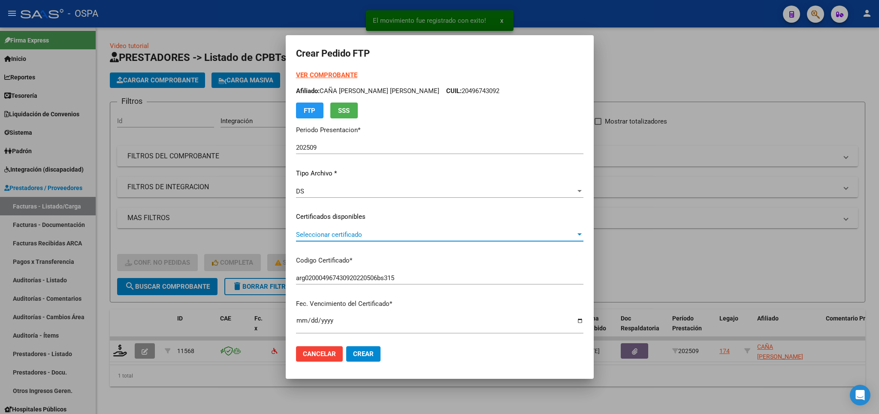
click at [426, 235] on span "Seleccionar certificado" at bounding box center [436, 235] width 280 height 8
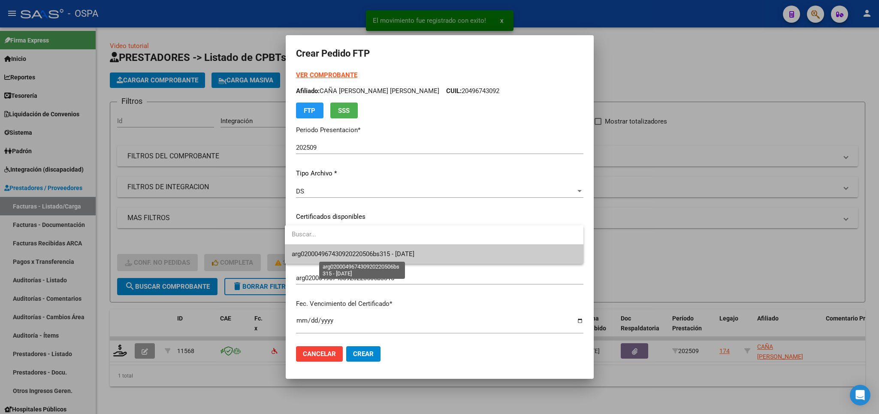
click at [414, 255] on span "arg020004967430920220506bs315 - 2027-05-06" at bounding box center [353, 254] width 123 height 8
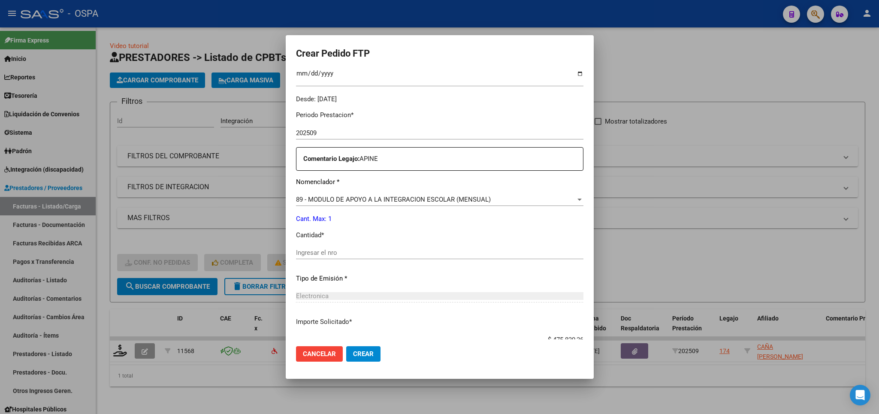
scroll to position [251, 0]
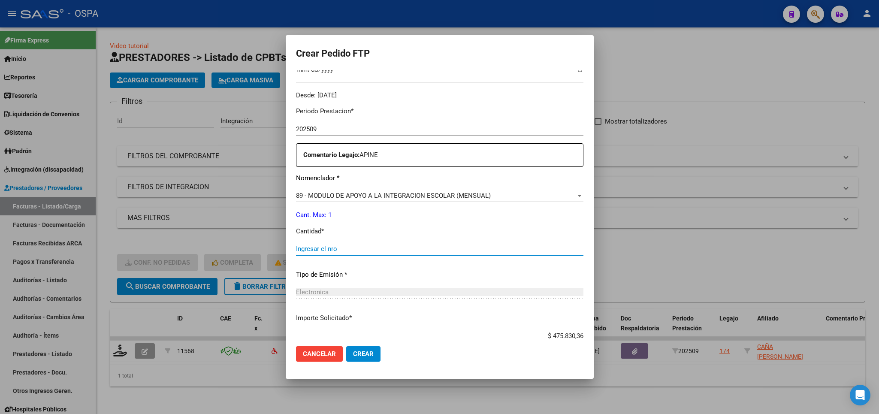
click at [420, 245] on input "Ingresar el nro" at bounding box center [439, 249] width 287 height 8
type input "1"
click at [361, 357] on span "Crear" at bounding box center [363, 354] width 21 height 8
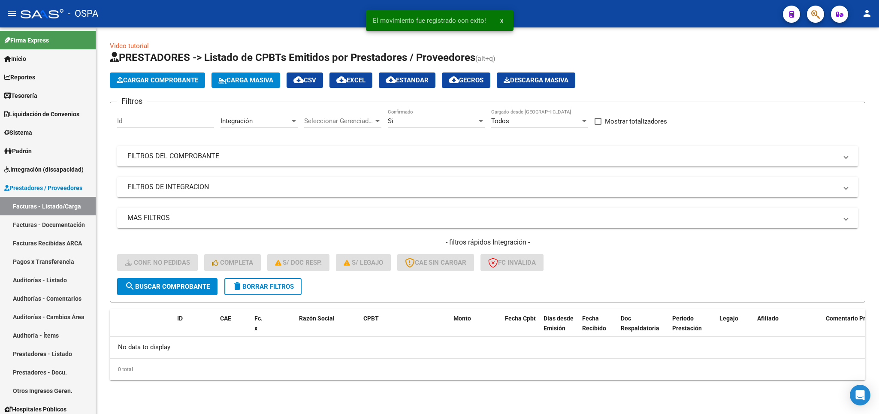
scroll to position [0, 0]
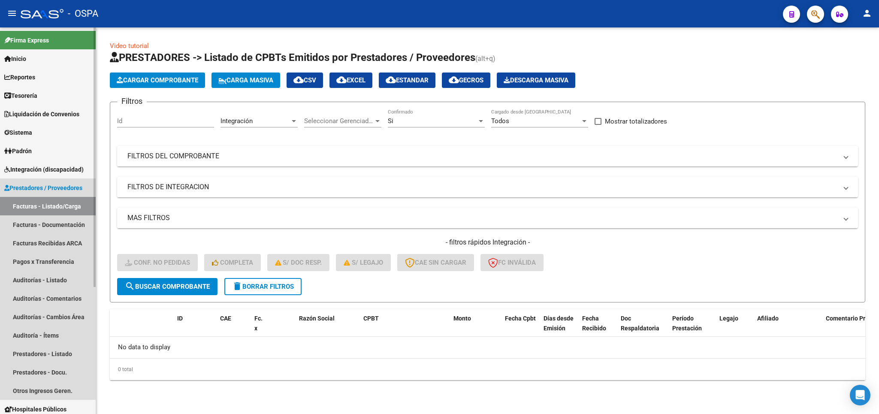
click at [66, 205] on link "Facturas - Listado/Carga" at bounding box center [48, 206] width 96 height 18
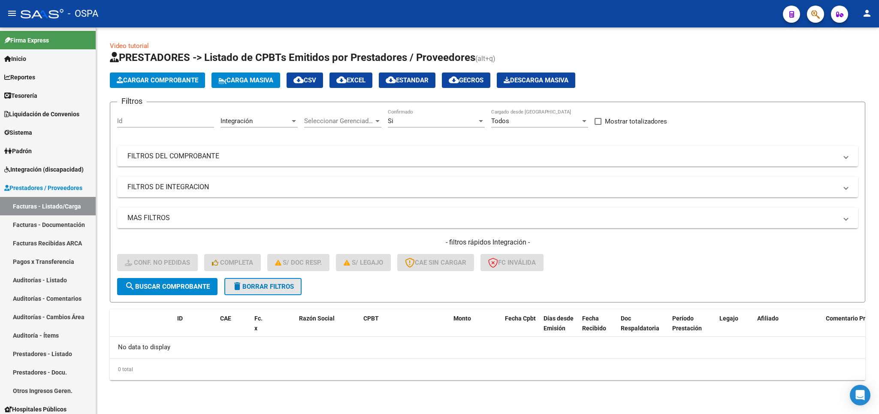
click at [279, 284] on span "delete Borrar Filtros" at bounding box center [263, 287] width 62 height 8
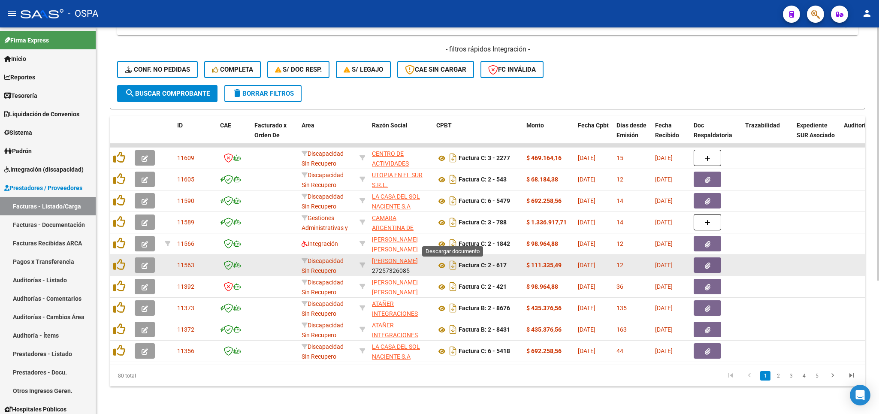
scroll to position [201, 0]
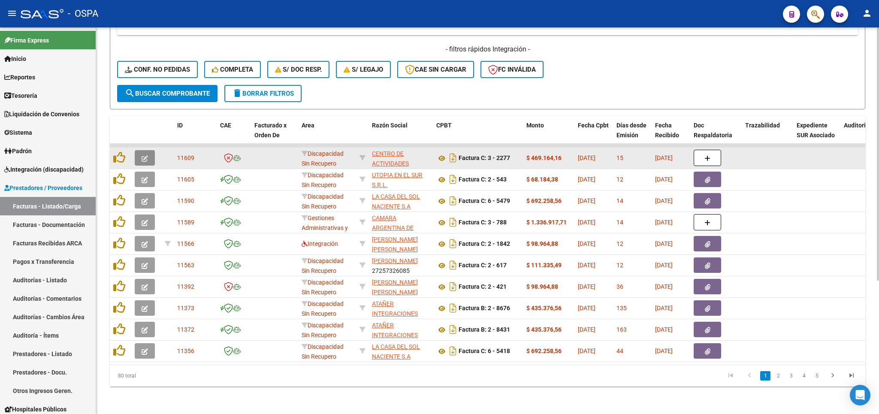
click at [146, 155] on icon "button" at bounding box center [145, 158] width 6 height 6
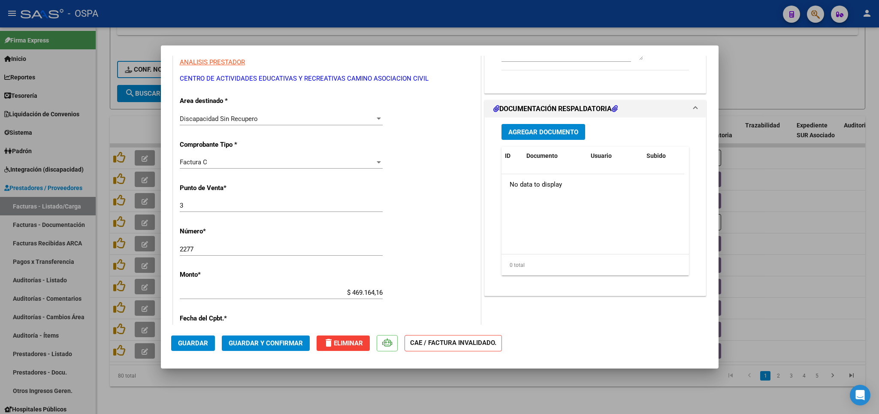
scroll to position [151, 0]
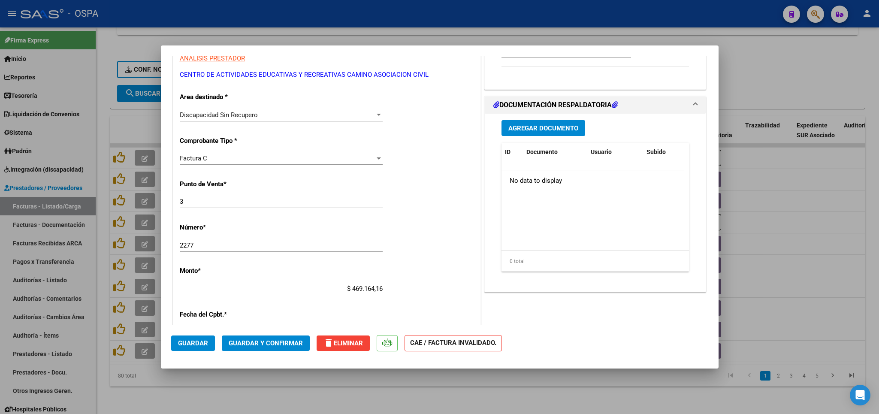
click at [852, 69] on div at bounding box center [439, 207] width 879 height 414
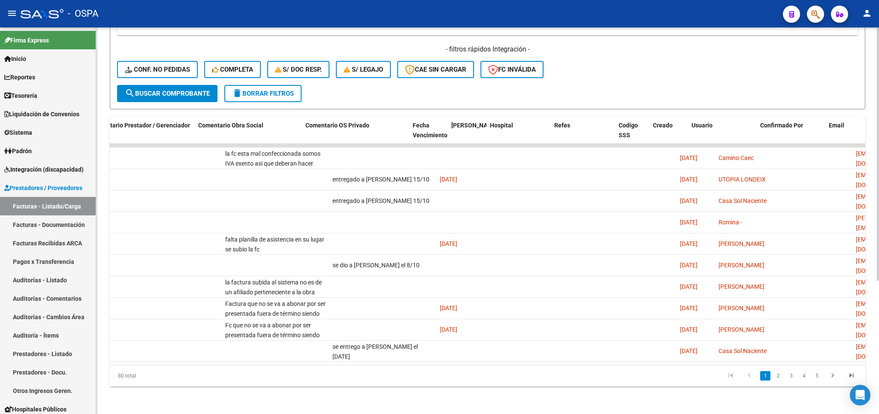
scroll to position [0, 1455]
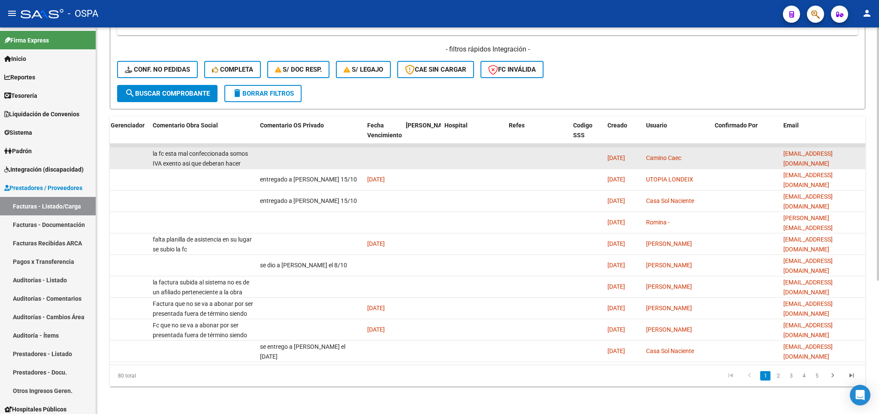
drag, startPoint x: 858, startPoint y: 152, endPoint x: 780, endPoint y: 154, distance: 77.2
click at [783, 154] on div "[EMAIL_ADDRESS][DOMAIN_NAME]" at bounding box center [822, 158] width 79 height 18
copy span "[EMAIL_ADDRESS][DOMAIN_NAME]"
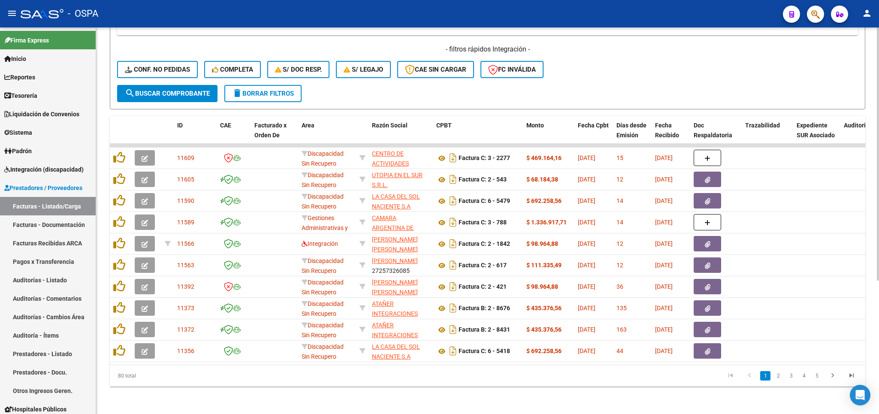
scroll to position [0, 0]
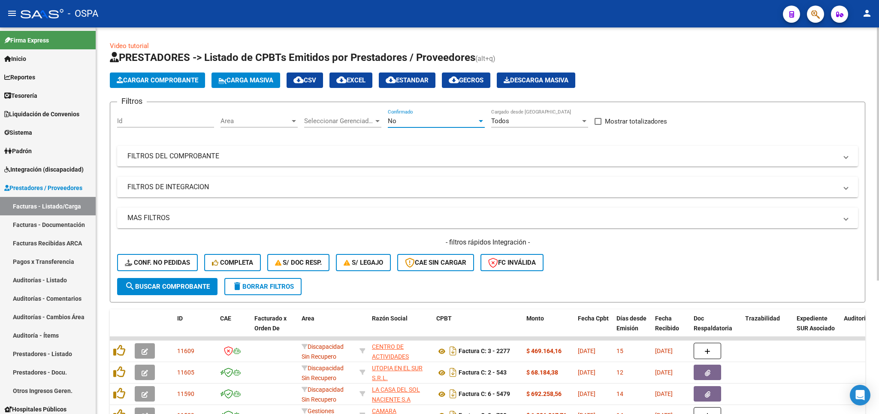
click at [443, 121] on div "No" at bounding box center [432, 121] width 89 height 8
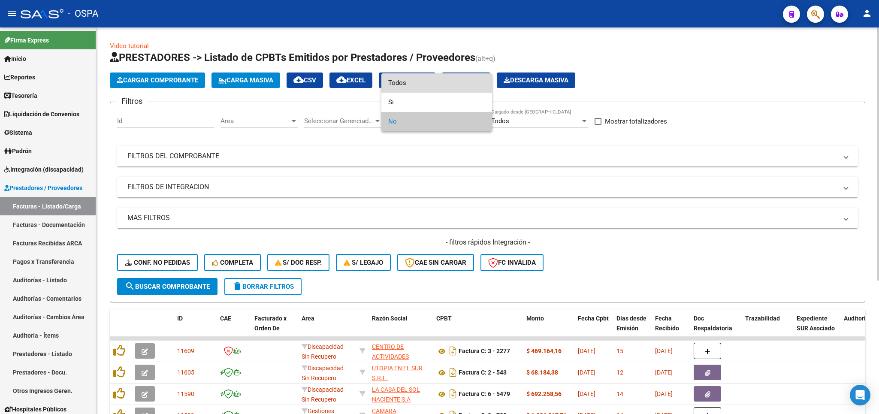
drag, startPoint x: 440, startPoint y: 84, endPoint x: 439, endPoint y: 88, distance: 4.8
click at [440, 83] on span "Todos" at bounding box center [436, 82] width 97 height 19
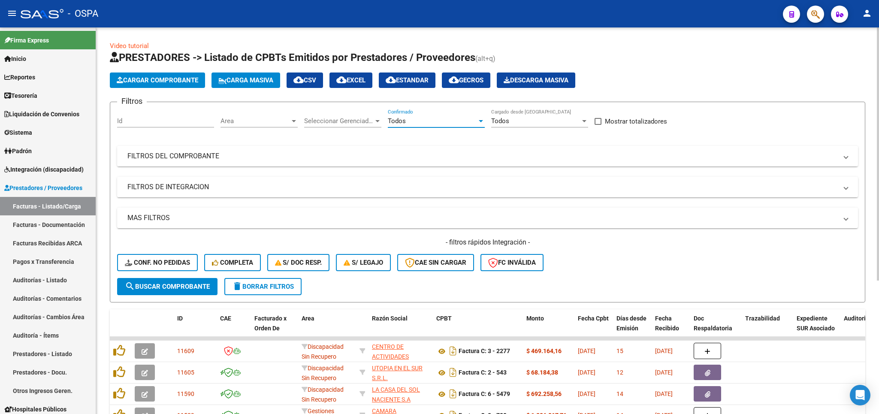
click at [423, 158] on mat-panel-title "FILTROS DEL COMPROBANTE" at bounding box center [482, 155] width 710 height 9
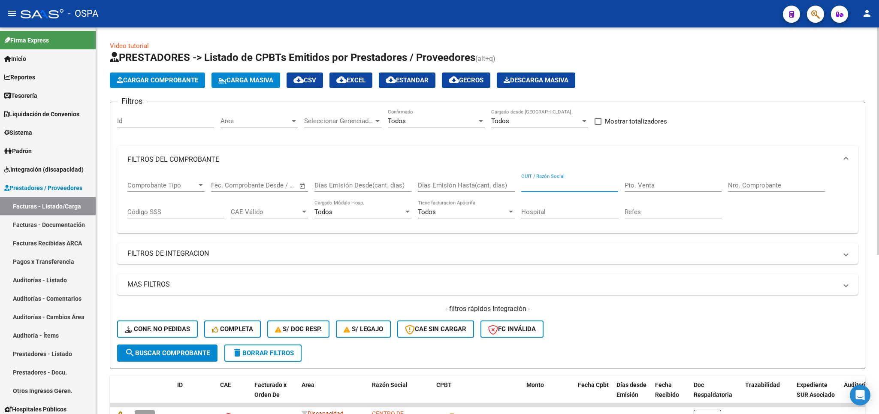
click at [589, 184] on input "CUIT / Razón Social" at bounding box center [569, 185] width 97 height 8
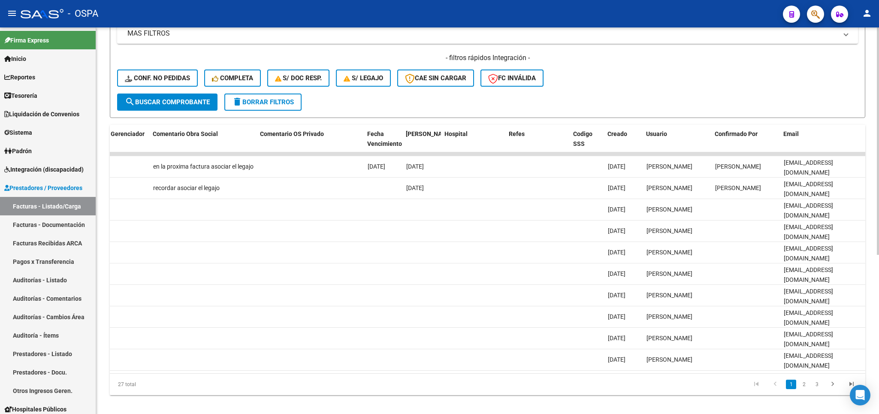
scroll to position [0, 1455]
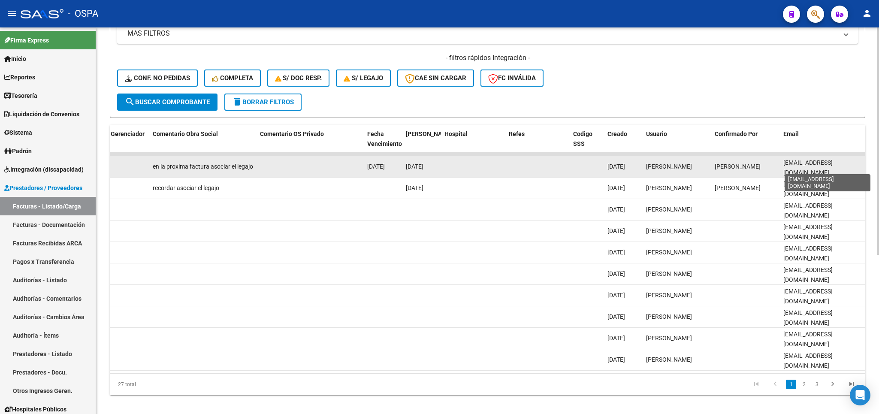
type input "vega"
drag, startPoint x: 861, startPoint y: 168, endPoint x: 783, endPoint y: 177, distance: 79.0
click at [783, 176] on div "[EMAIL_ADDRESS][DOMAIN_NAME]" at bounding box center [822, 167] width 79 height 18
copy span "mirtabeatrizvega351@gmail."
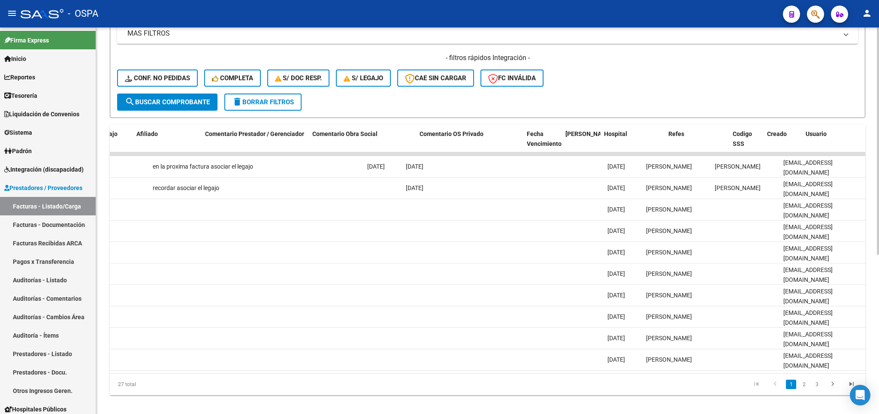
scroll to position [0, 0]
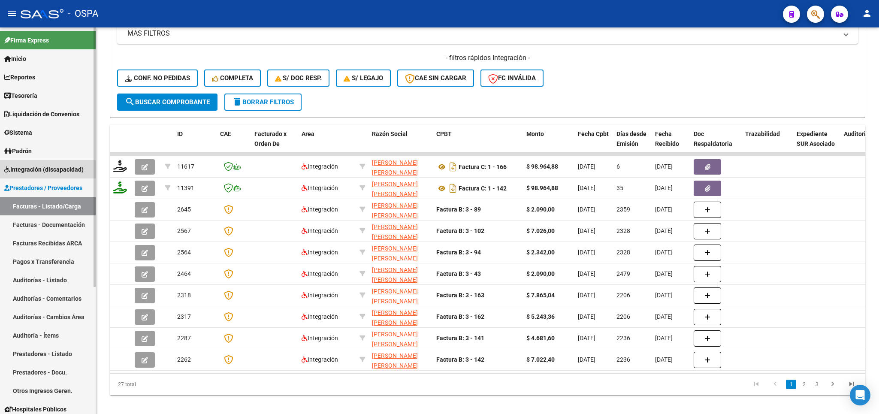
click at [61, 171] on span "Integración (discapacidad)" at bounding box center [43, 169] width 79 height 9
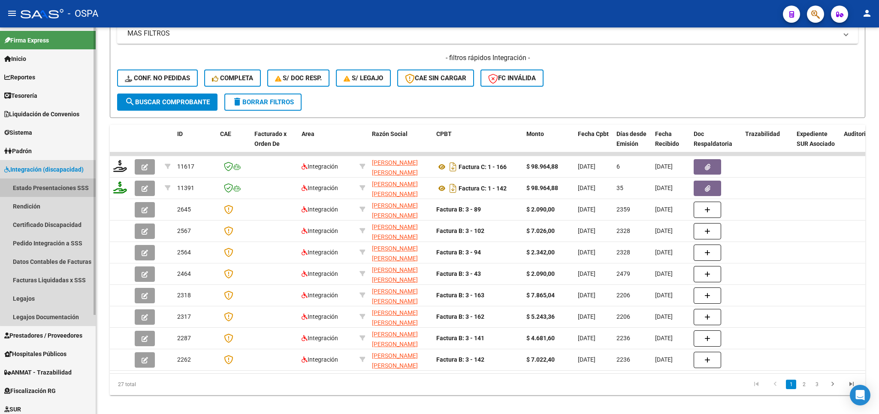
click at [61, 188] on link "Estado Presentaciones SSS" at bounding box center [48, 187] width 96 height 18
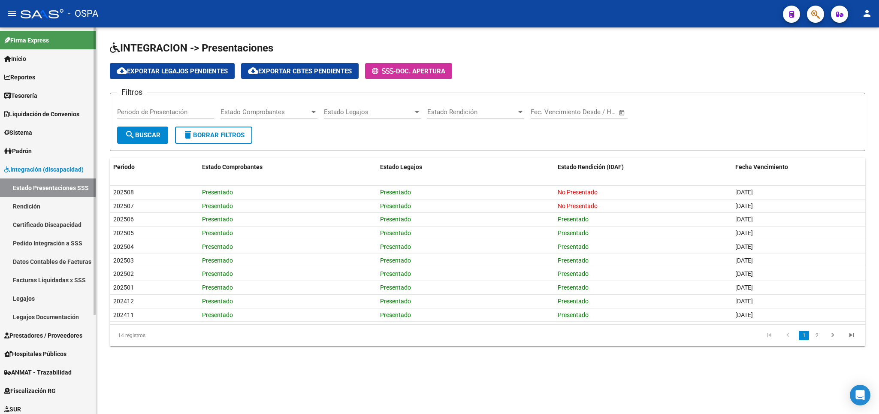
click at [42, 242] on link "Pedido Integración a SSS" at bounding box center [48, 243] width 96 height 18
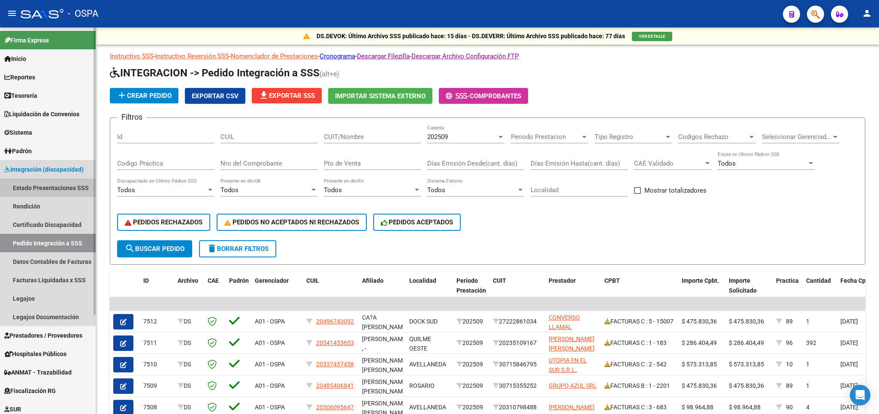
click at [57, 193] on link "Estado Presentaciones SSS" at bounding box center [48, 187] width 96 height 18
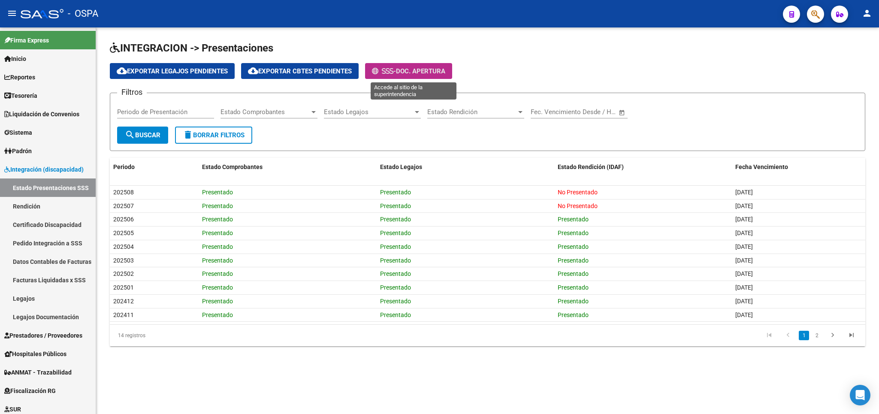
click at [416, 70] on span "Doc. Apertura" at bounding box center [420, 71] width 49 height 8
